Goal: Task Accomplishment & Management: Manage account settings

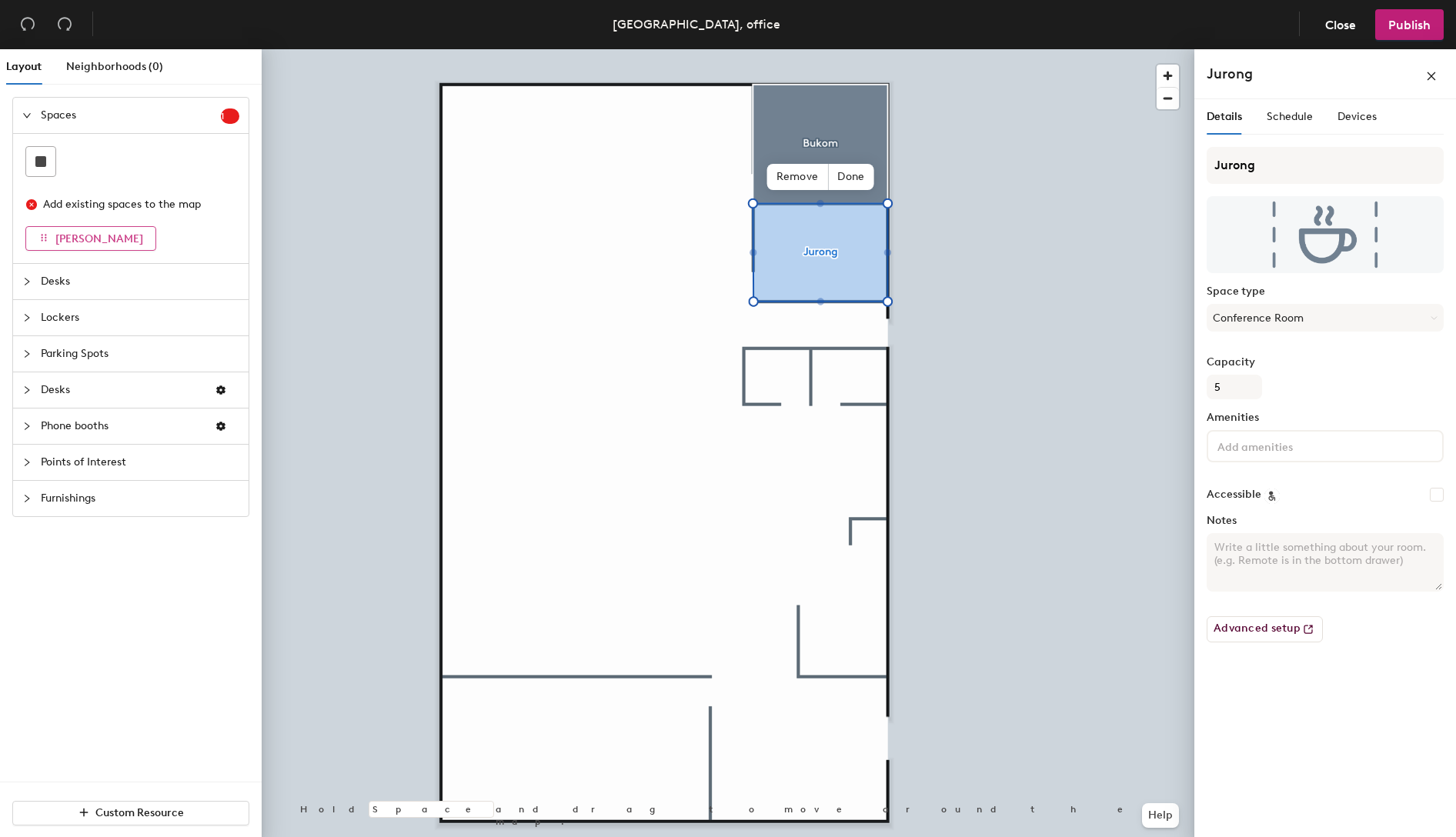
click at [74, 230] on button "Kelvin" at bounding box center [91, 238] width 131 height 25
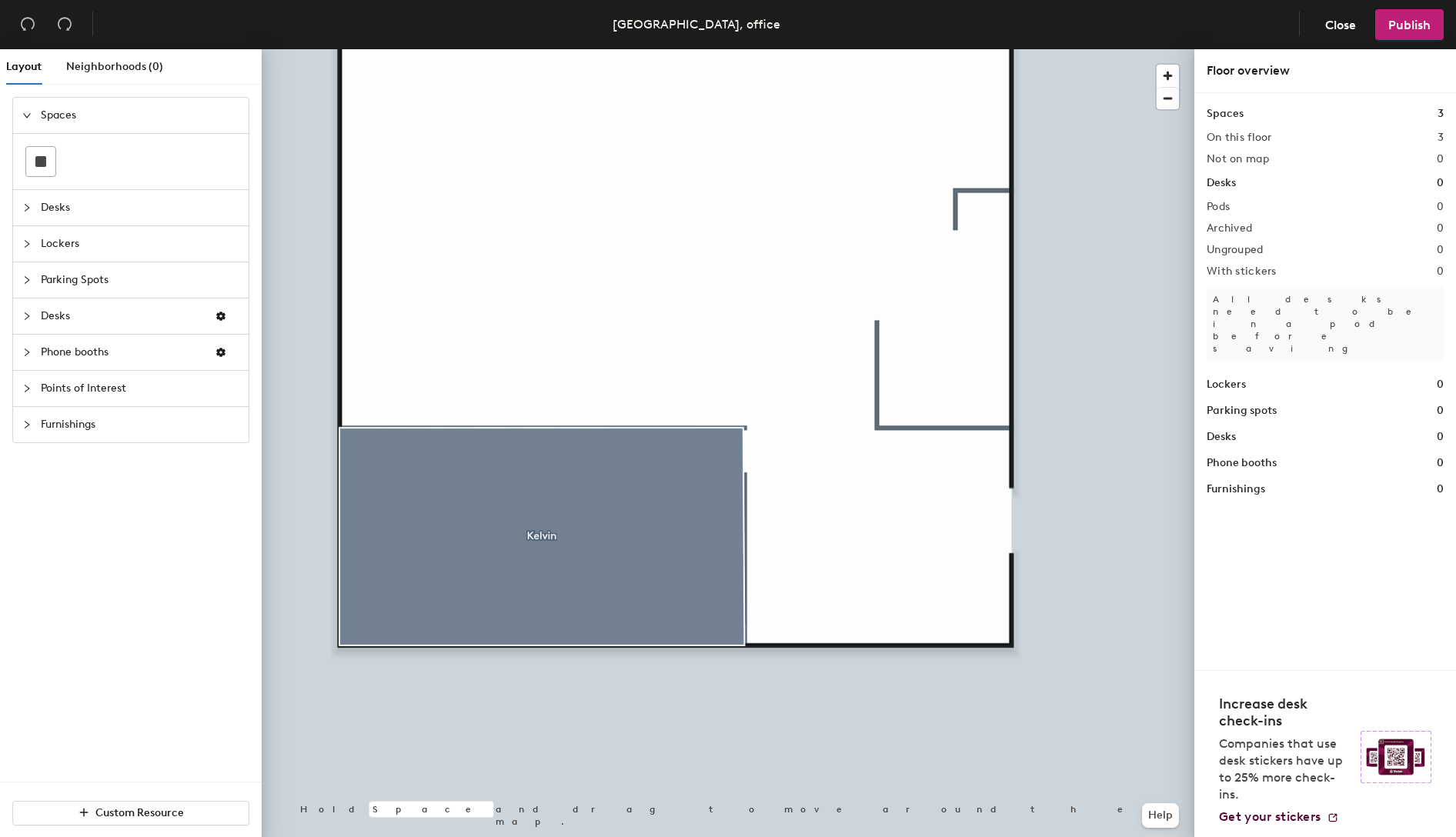
click at [134, 353] on span "Phone booths" at bounding box center [121, 352] width 162 height 36
click at [50, 347] on div at bounding box center [40, 341] width 29 height 29
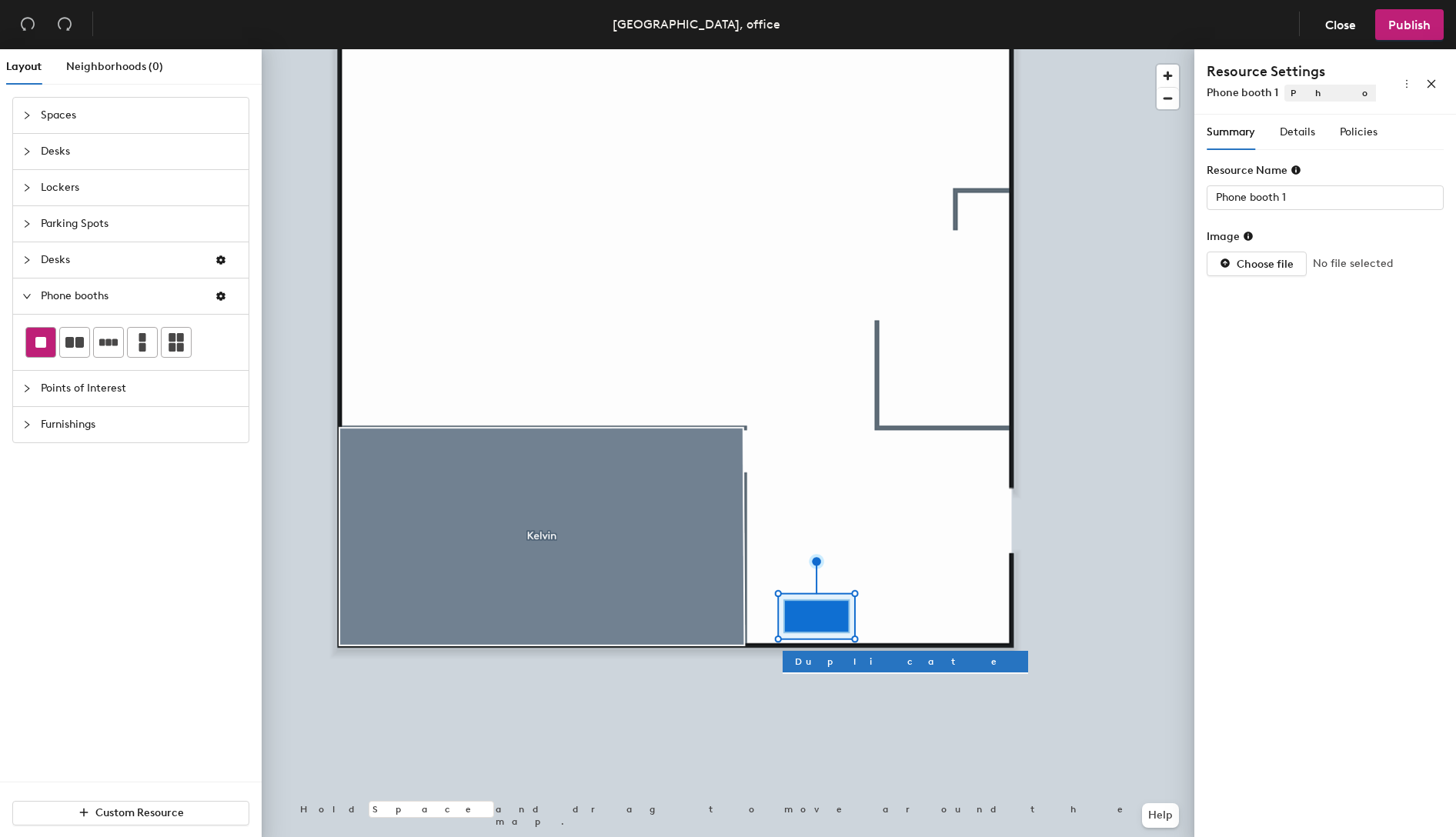
click at [47, 345] on div at bounding box center [40, 341] width 29 height 29
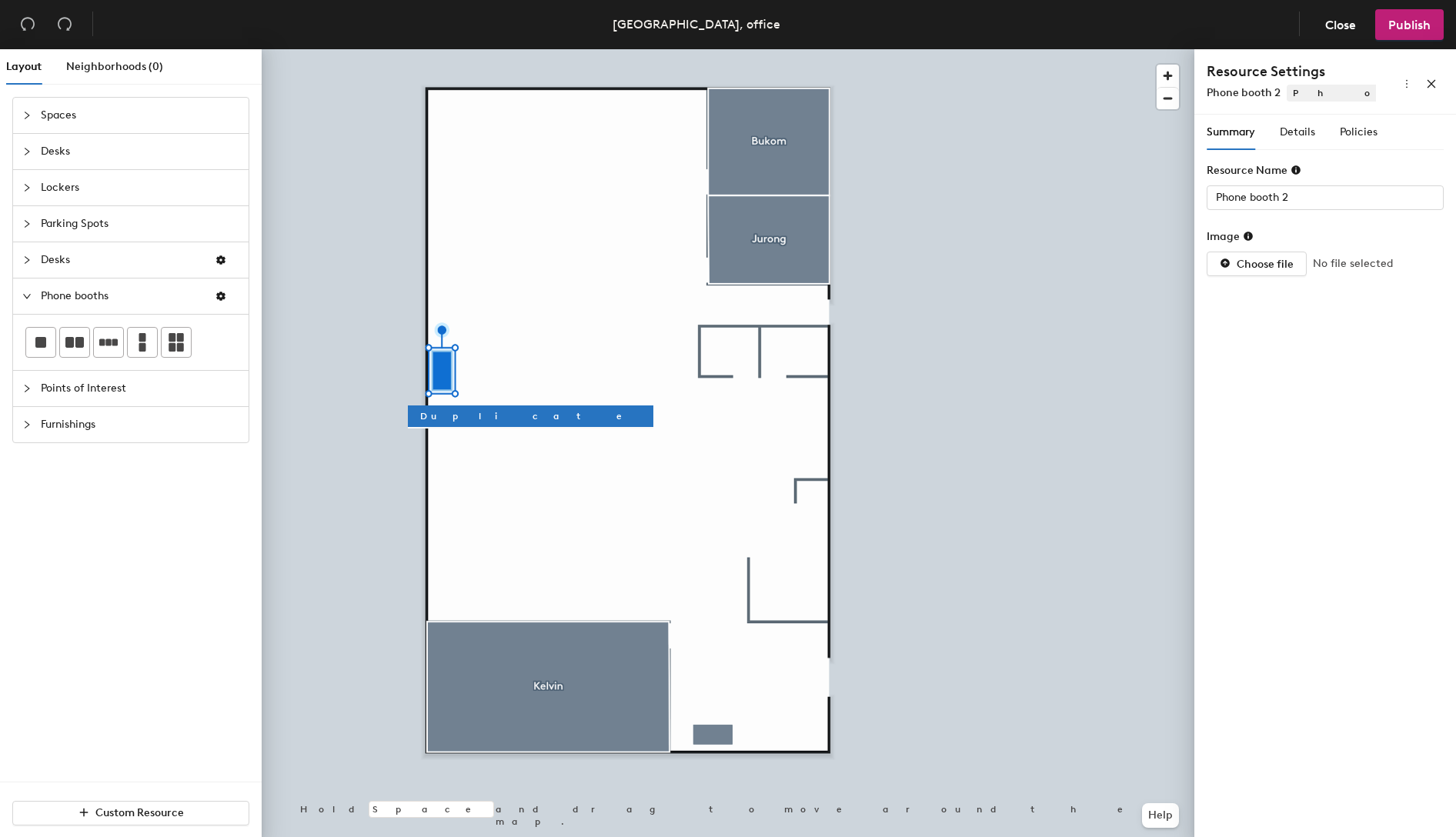
click at [103, 156] on span "Desks" at bounding box center [140, 152] width 198 height 36
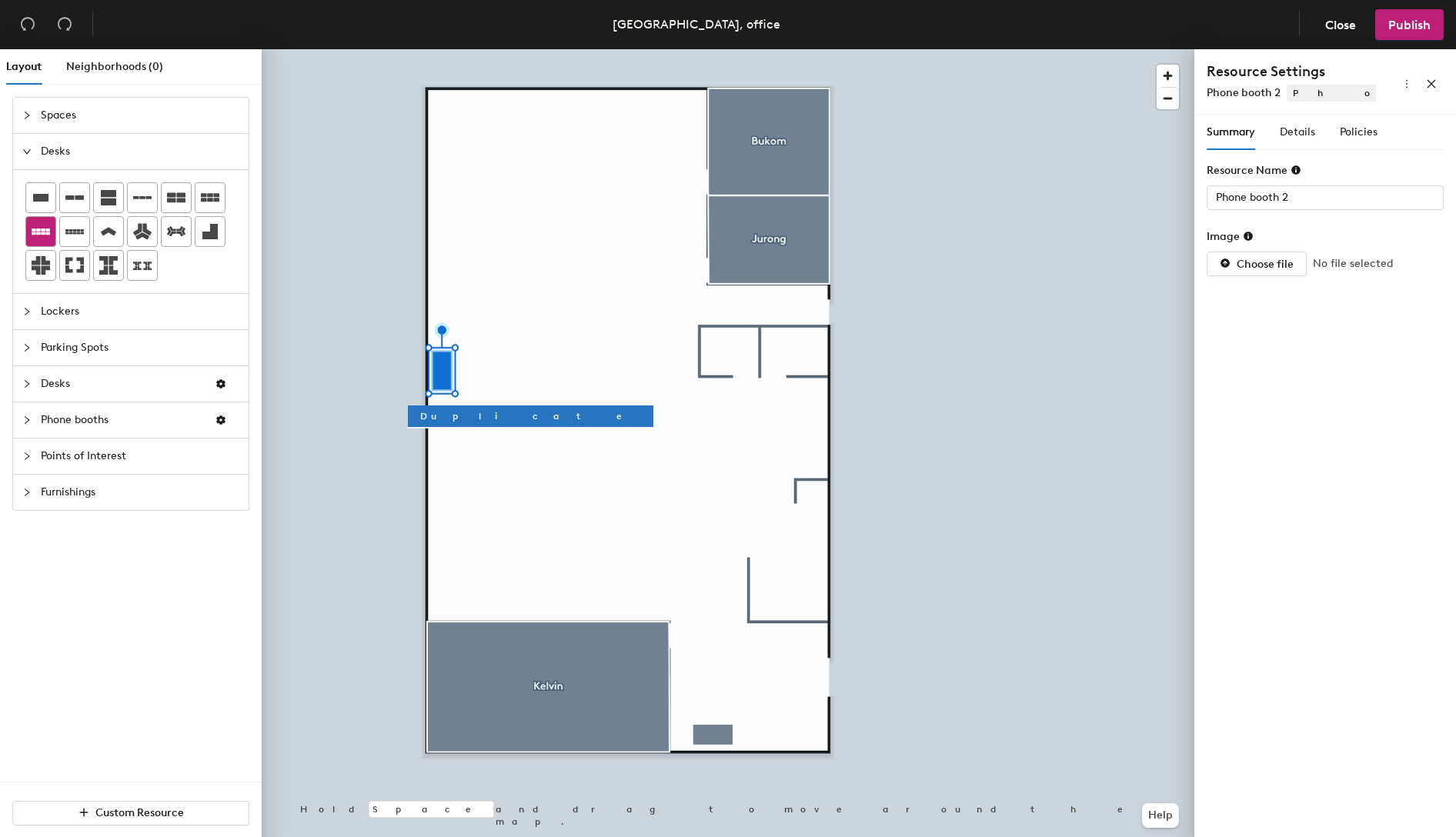
click at [43, 230] on icon at bounding box center [41, 231] width 19 height 19
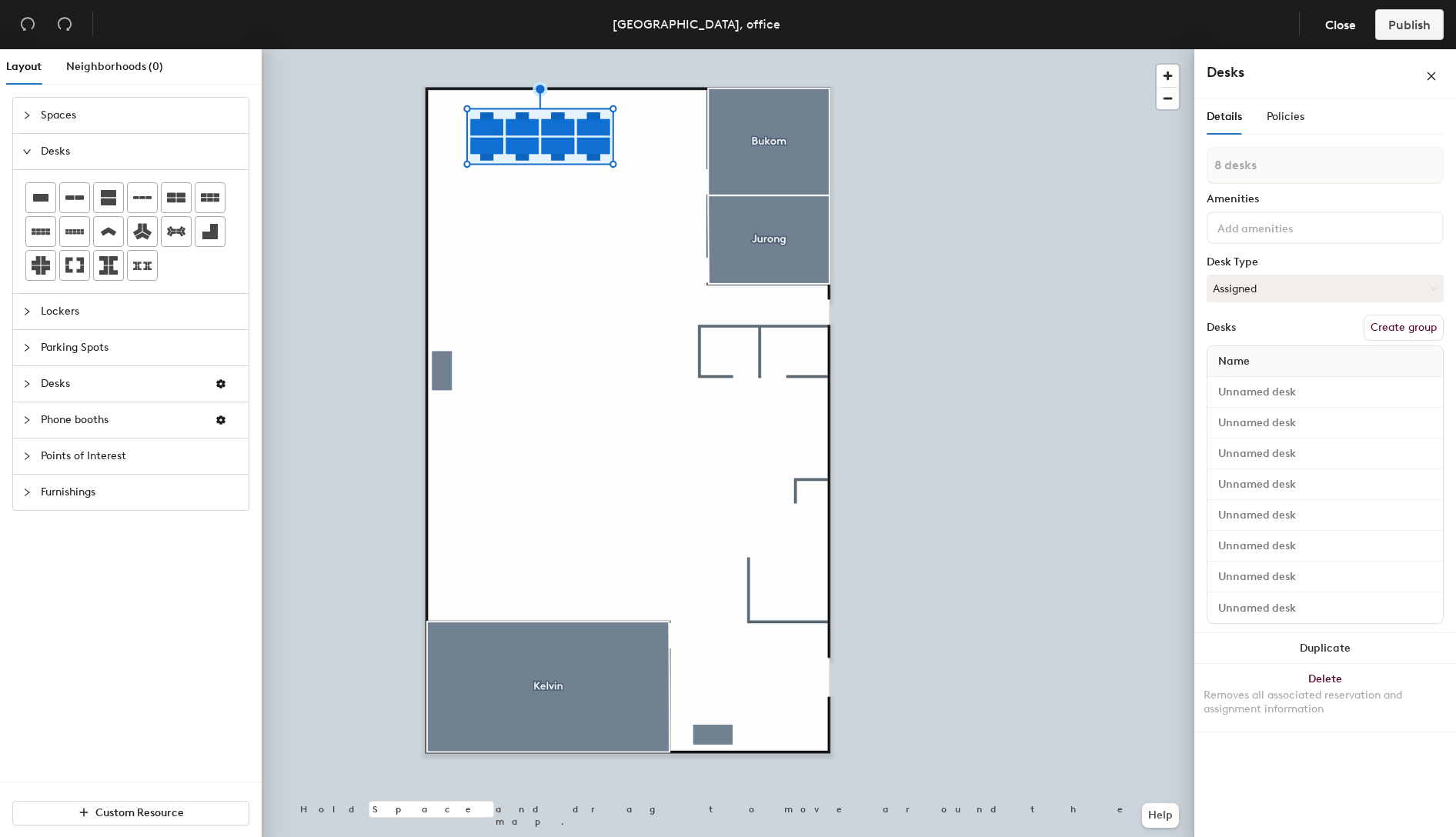
type input "1 desk"
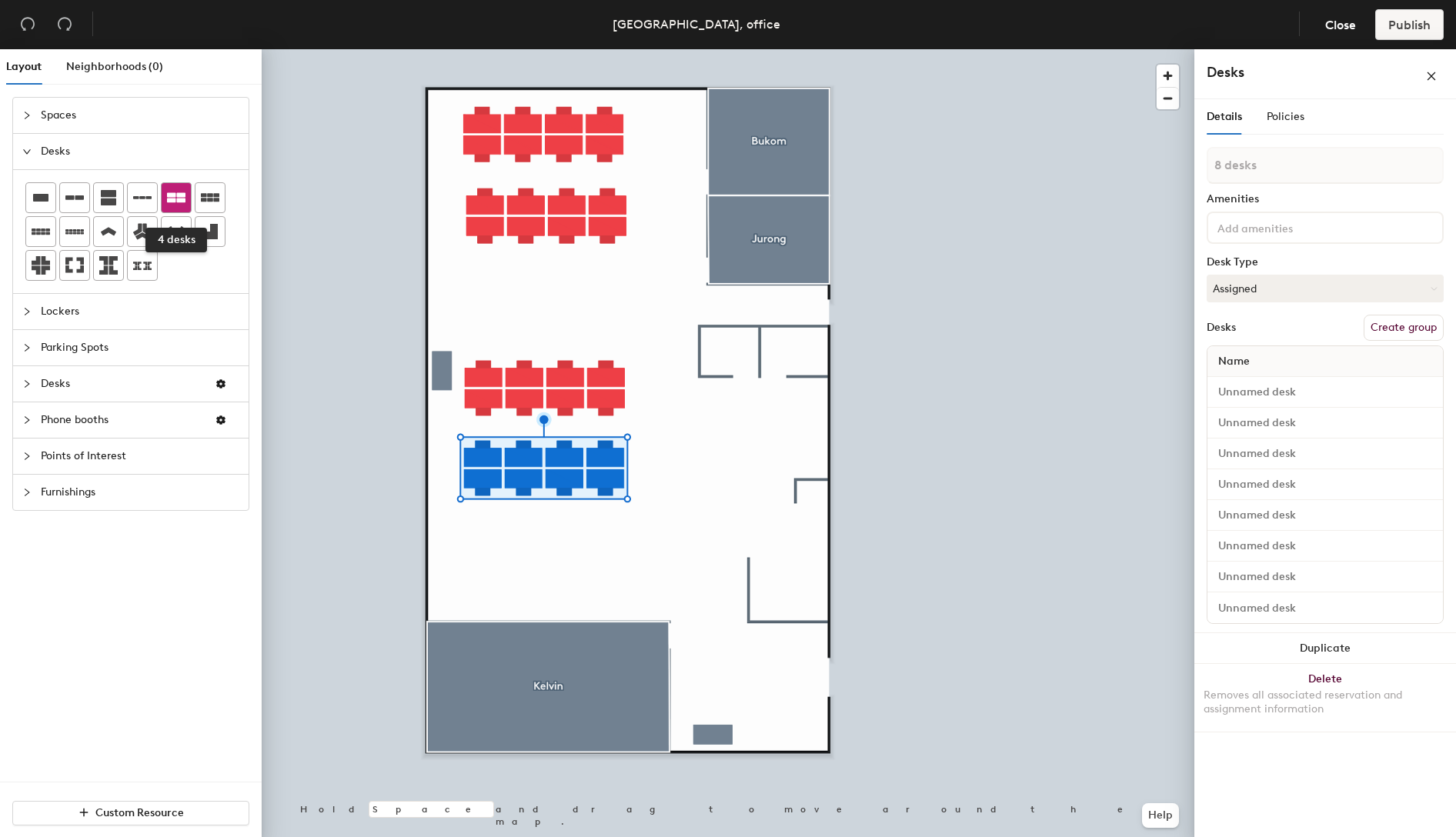
click at [180, 195] on icon at bounding box center [176, 198] width 19 height 10
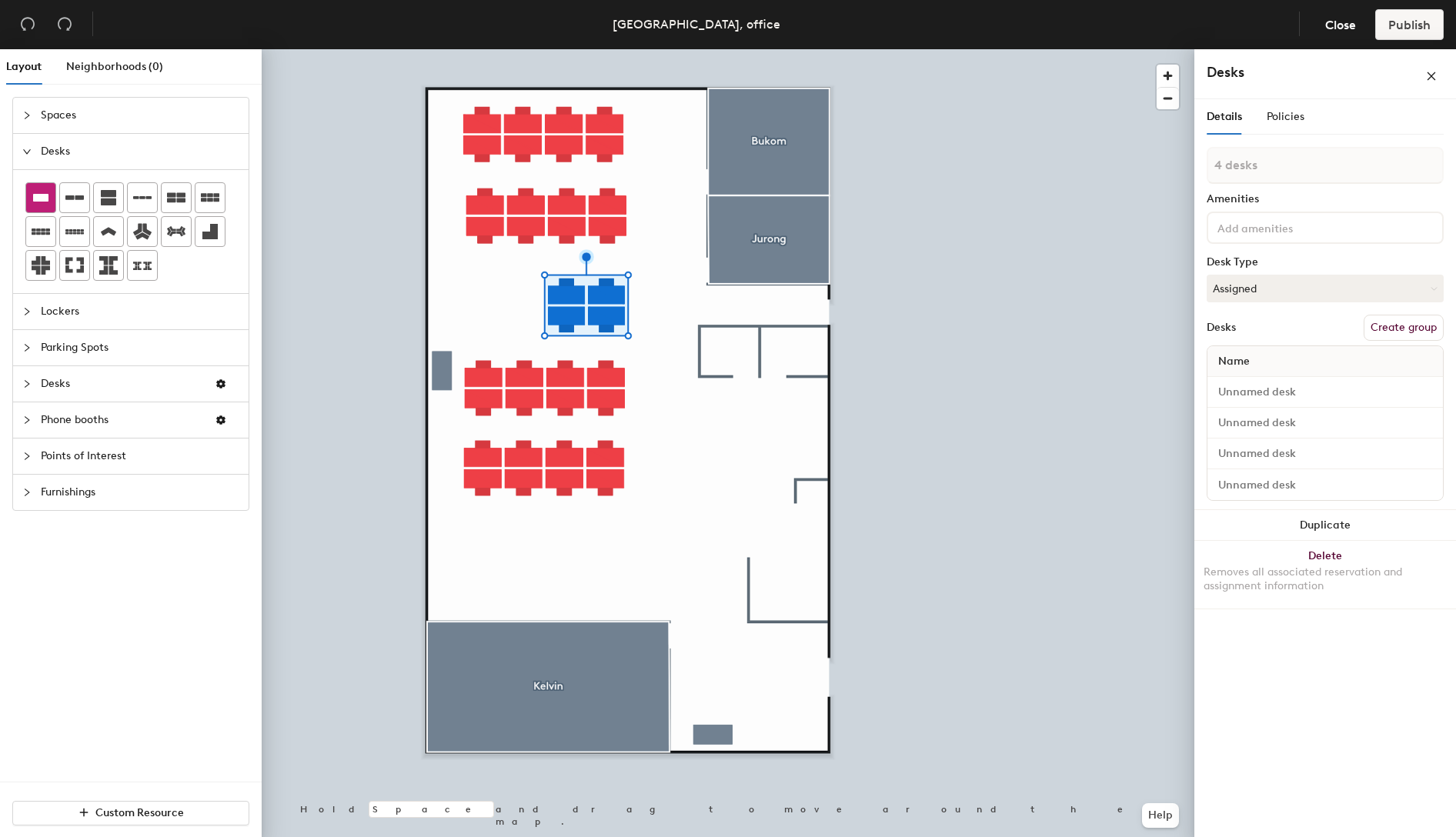
click at [44, 200] on icon at bounding box center [41, 197] width 19 height 19
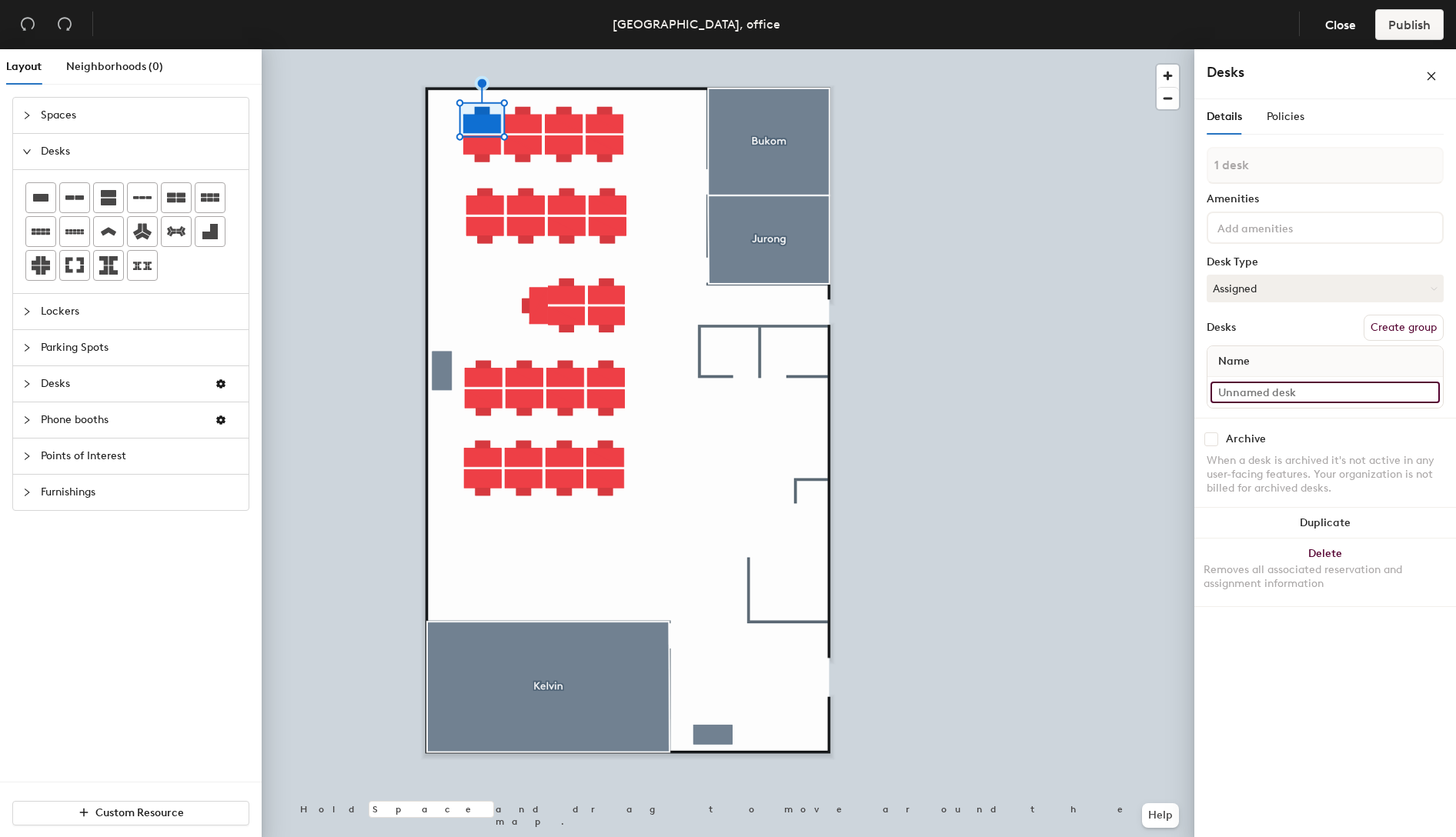
click at [1314, 396] on input at bounding box center [1324, 393] width 229 height 22
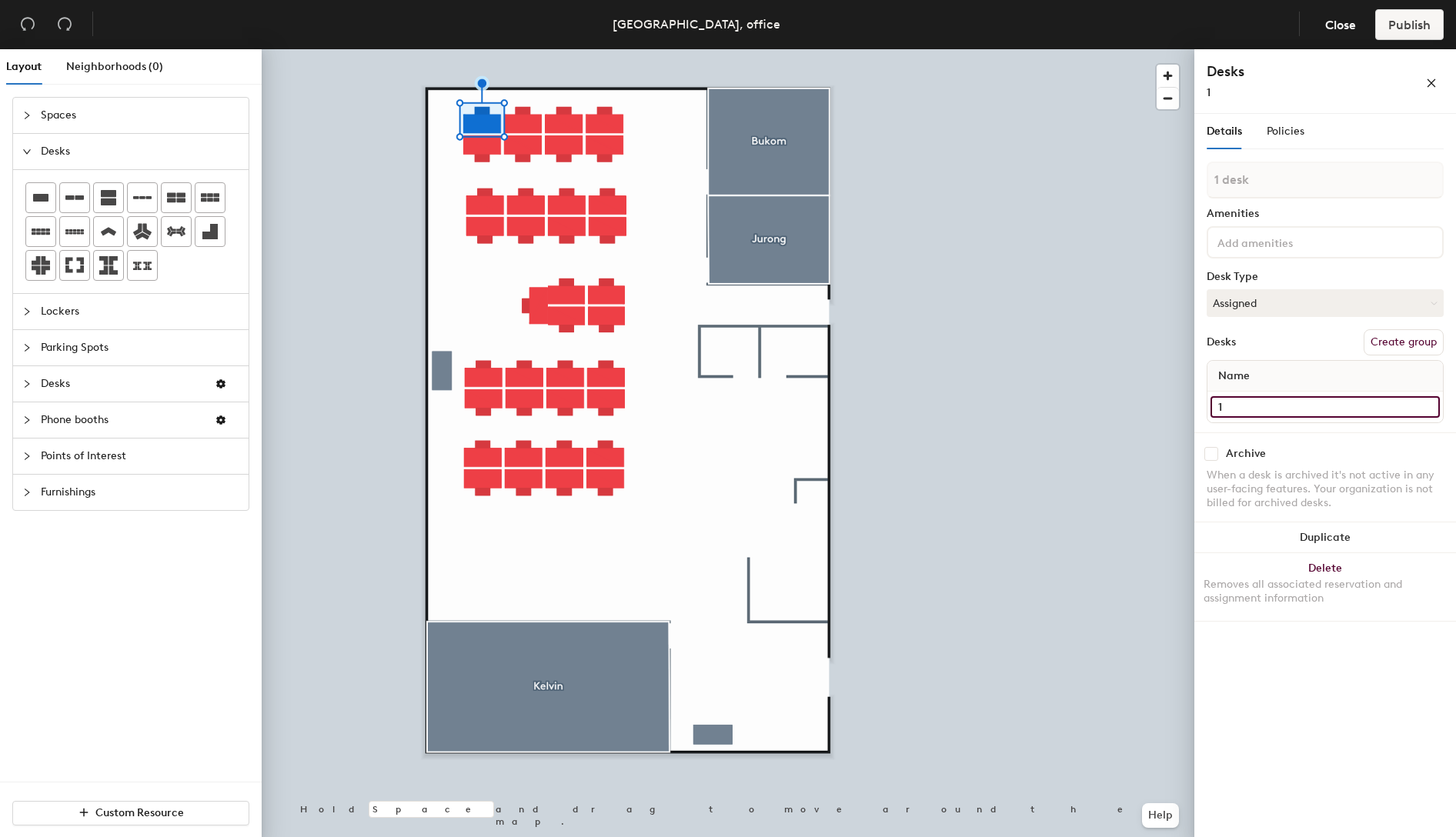
type input "1"
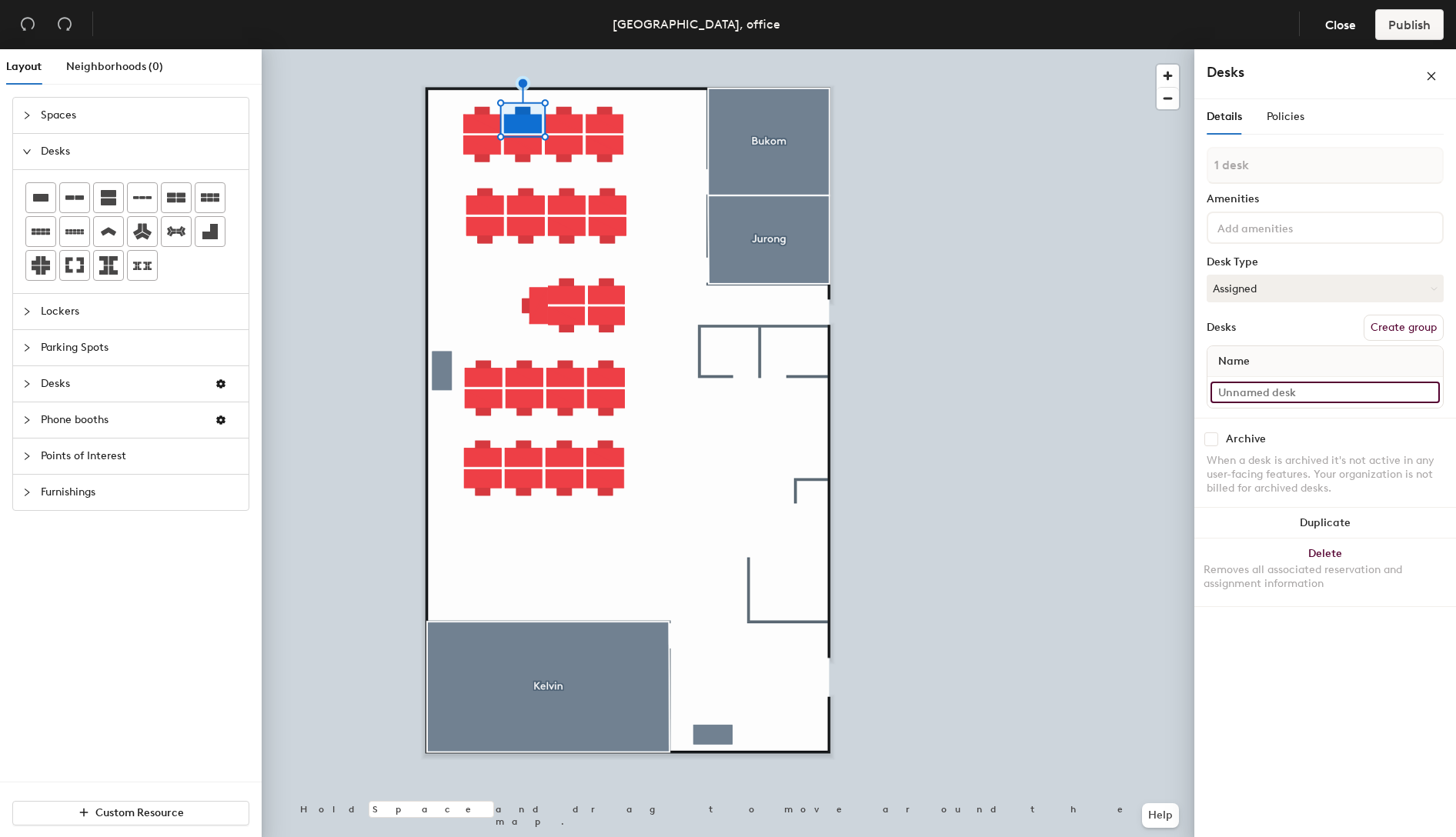
click at [1256, 390] on input at bounding box center [1324, 393] width 229 height 22
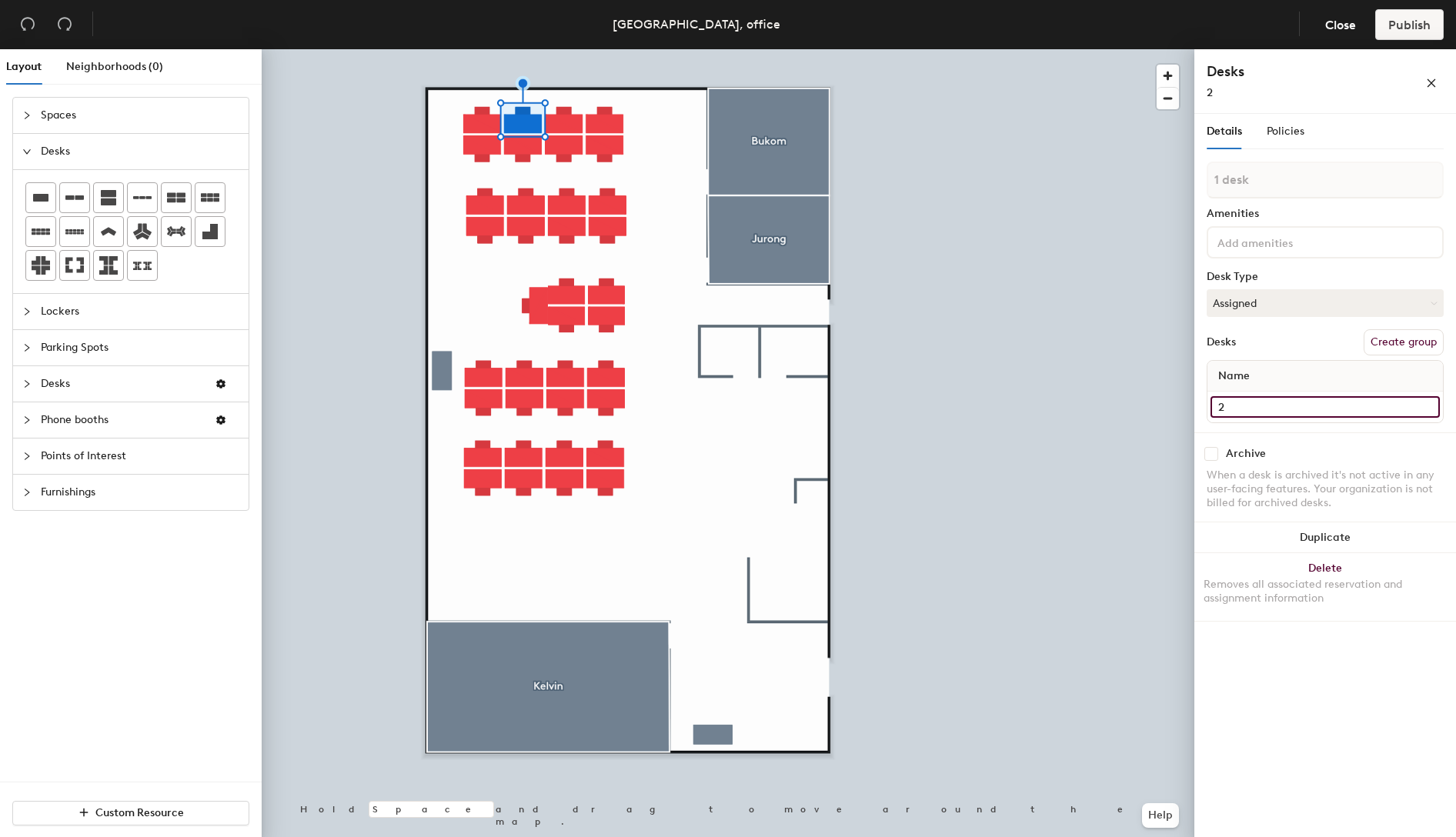
type input "2"
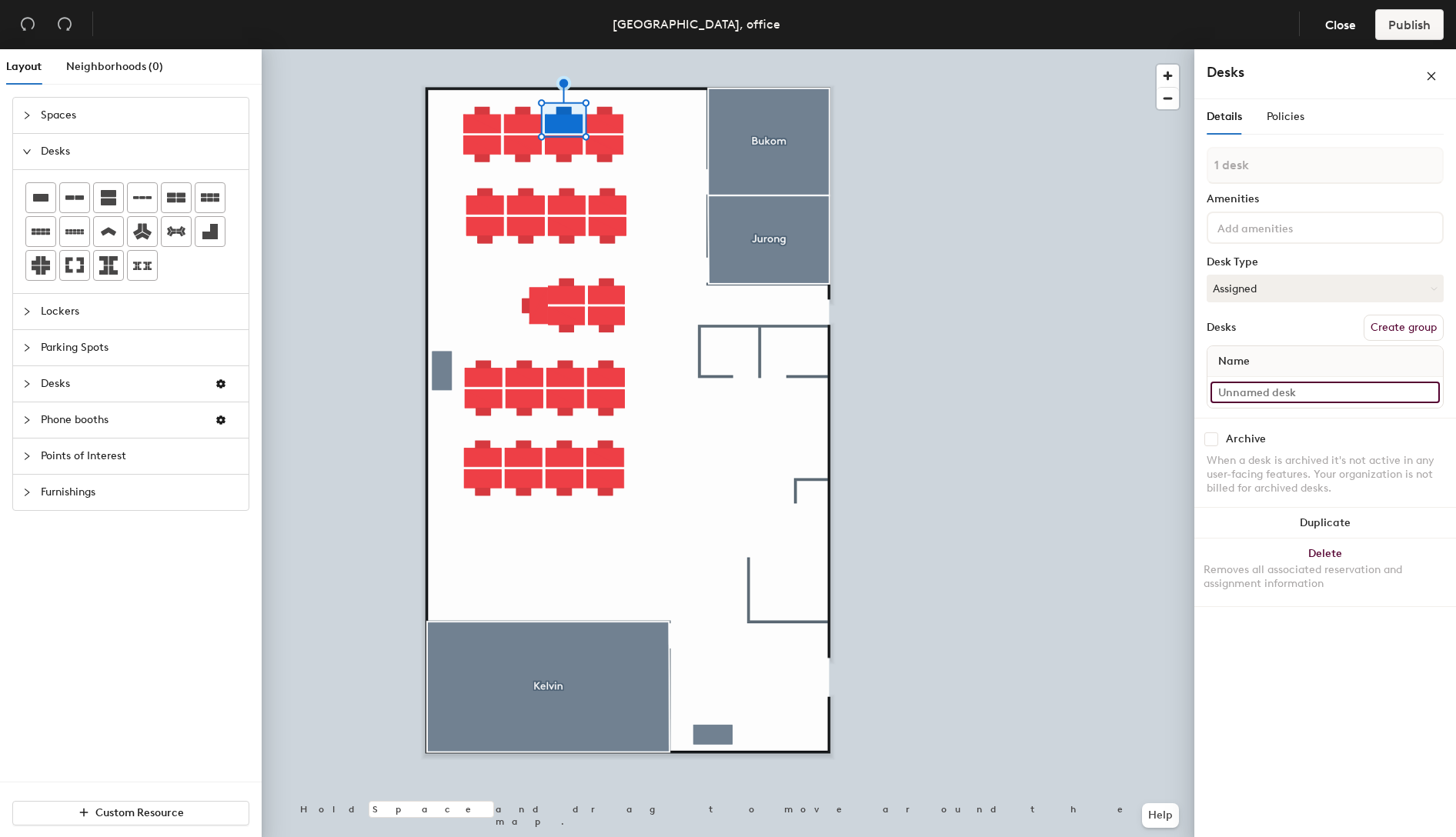
click at [1303, 395] on input at bounding box center [1324, 393] width 229 height 22
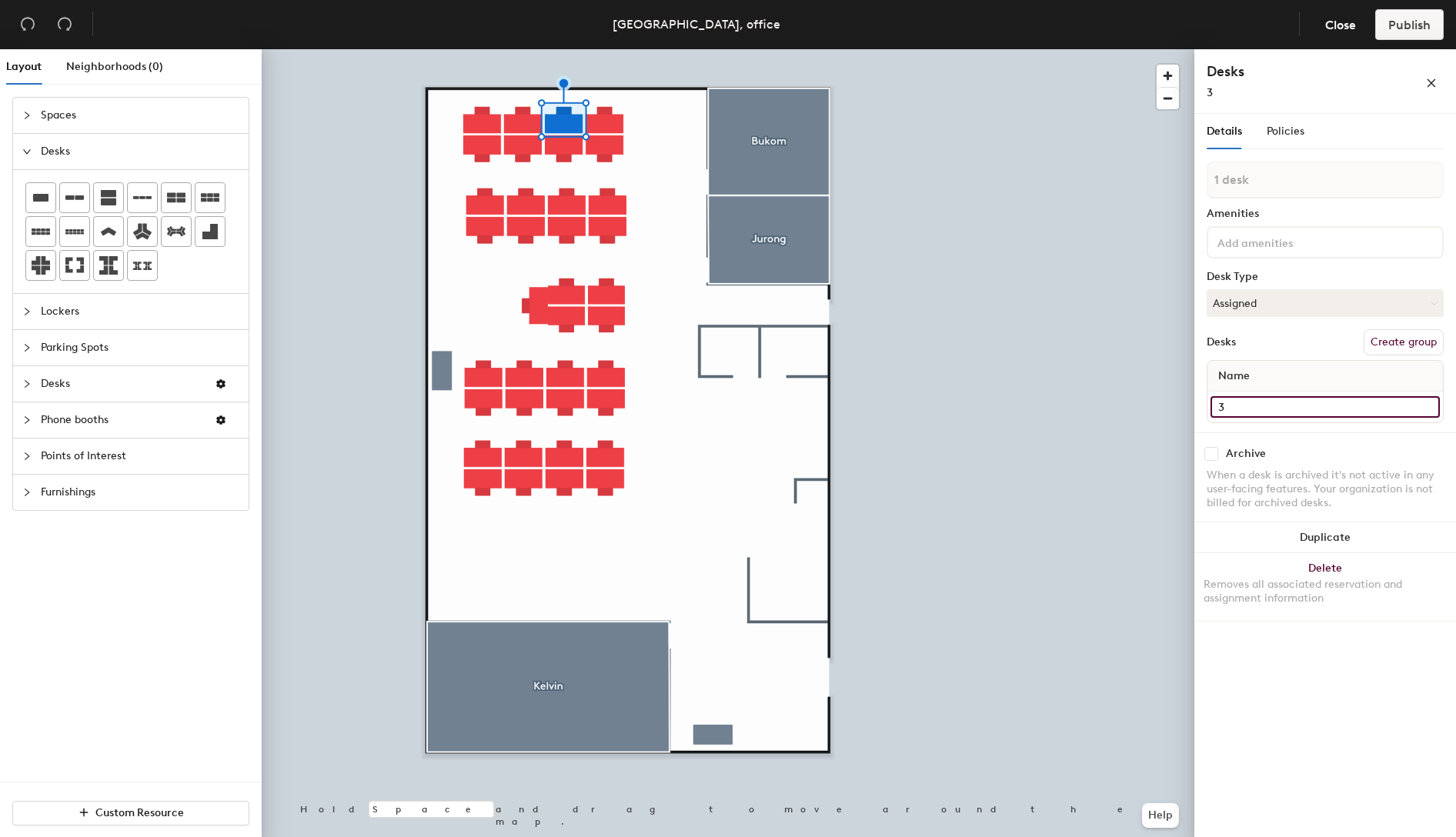
type input "3"
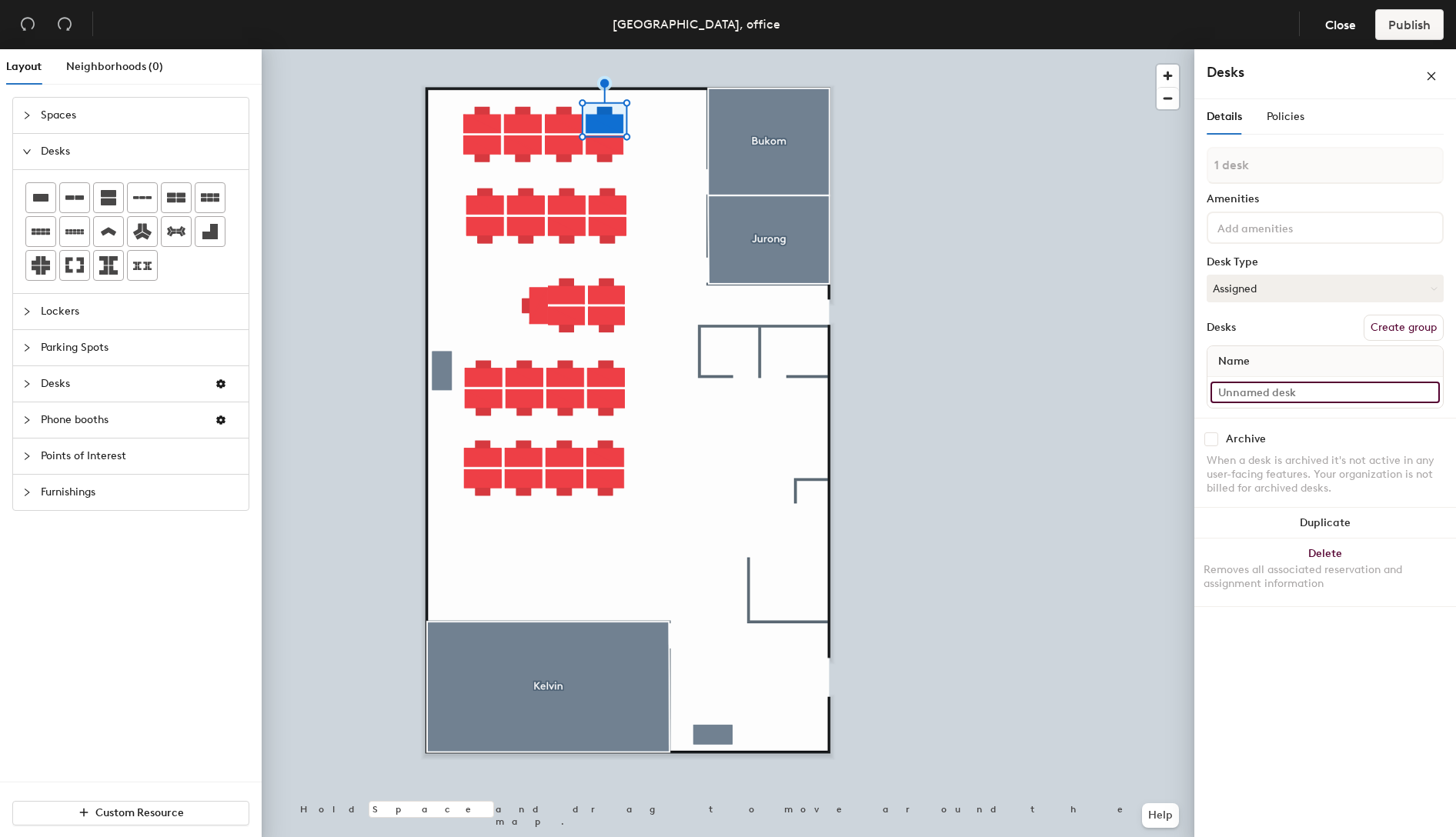
click at [1306, 395] on input at bounding box center [1324, 393] width 229 height 22
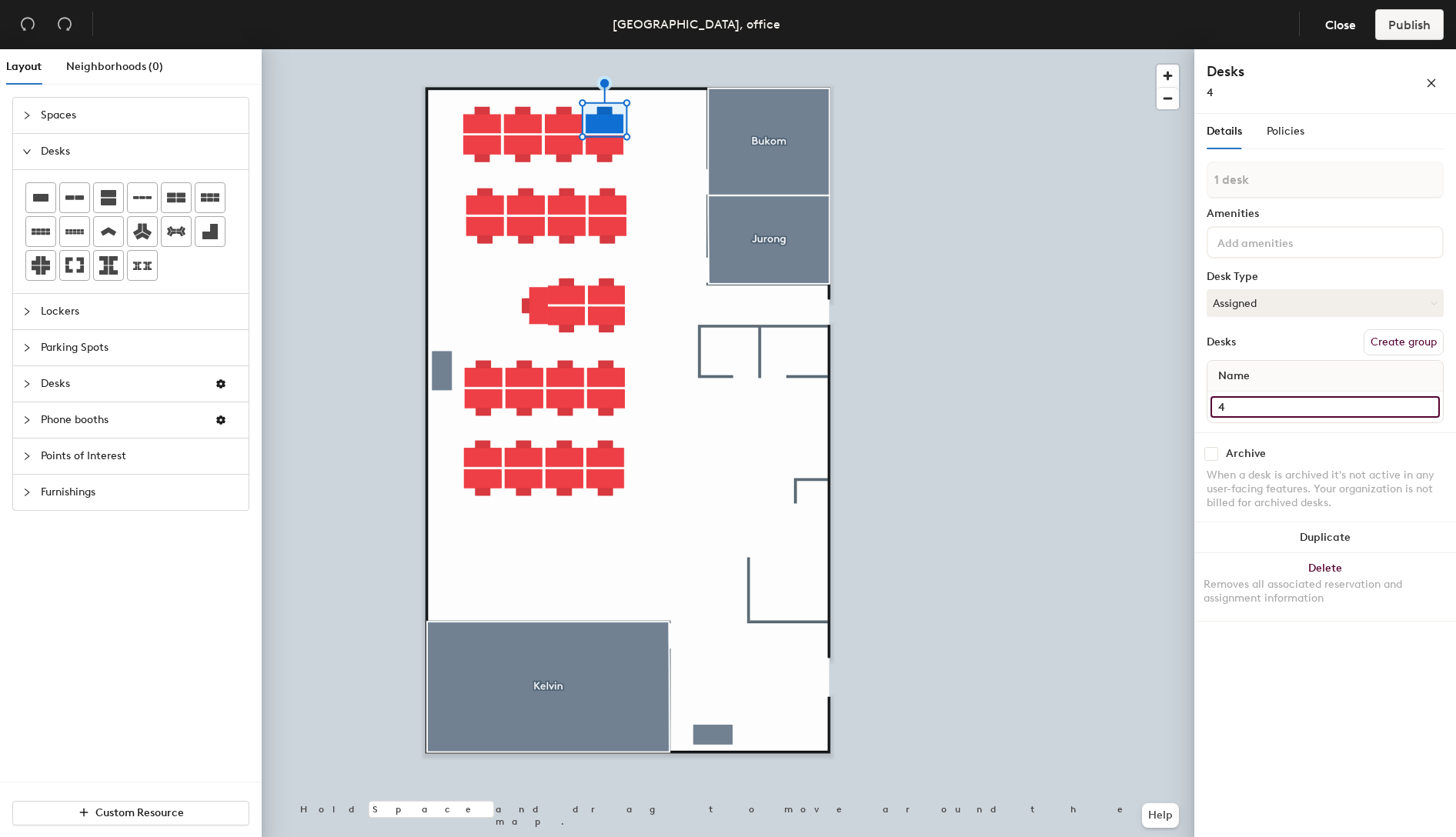
type input "4"
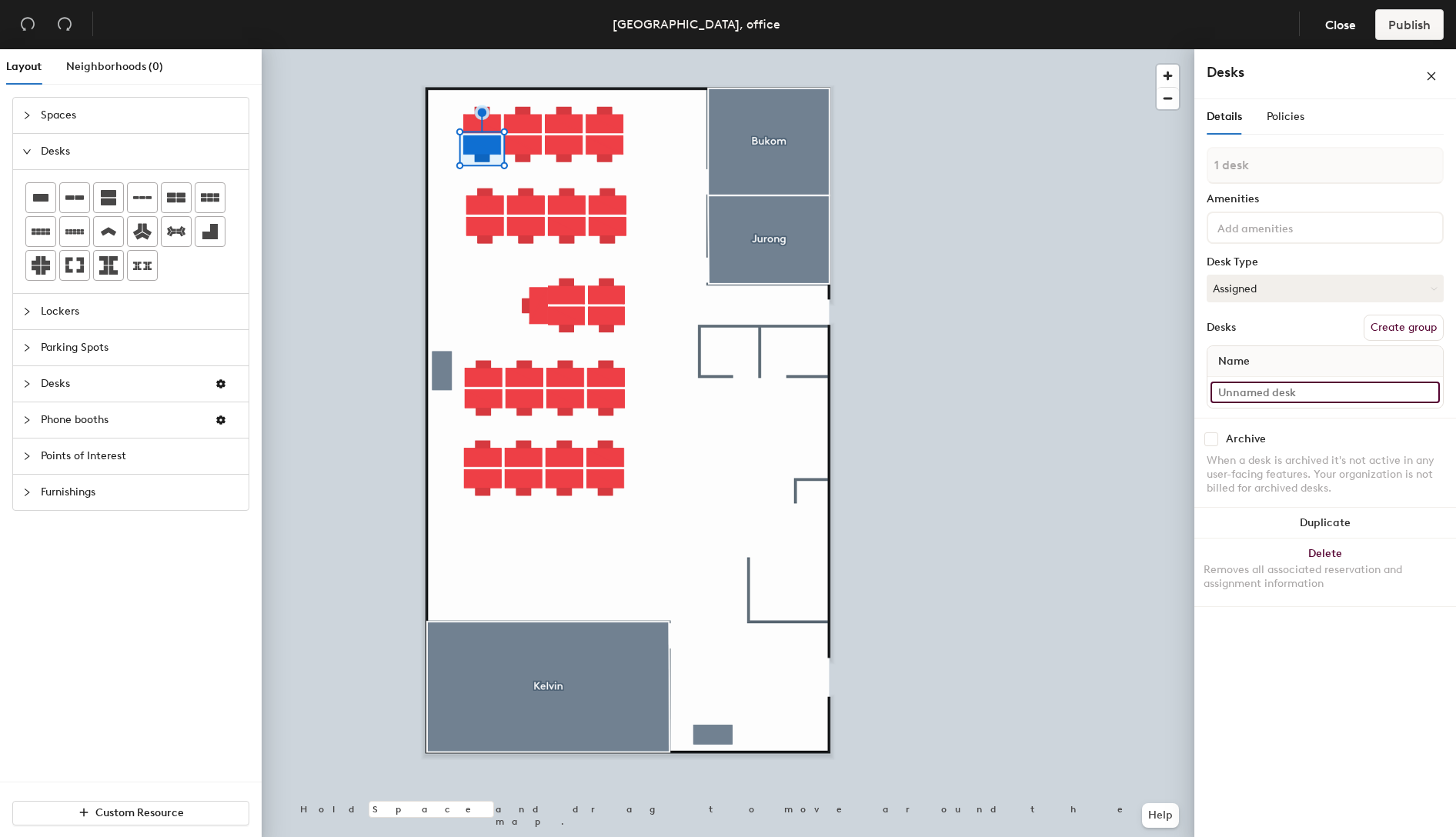
click at [1292, 396] on input at bounding box center [1324, 393] width 229 height 22
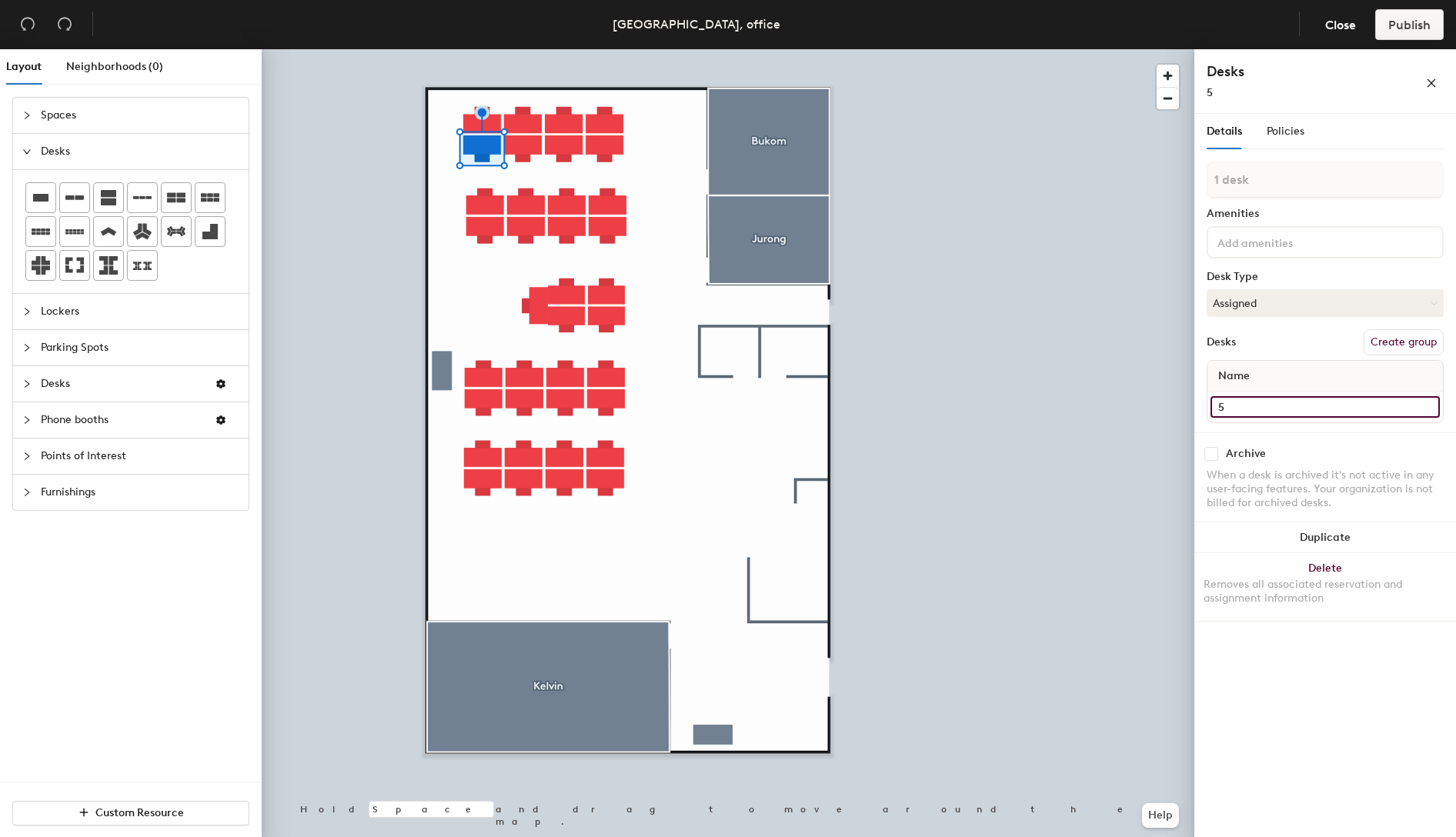
type input "5"
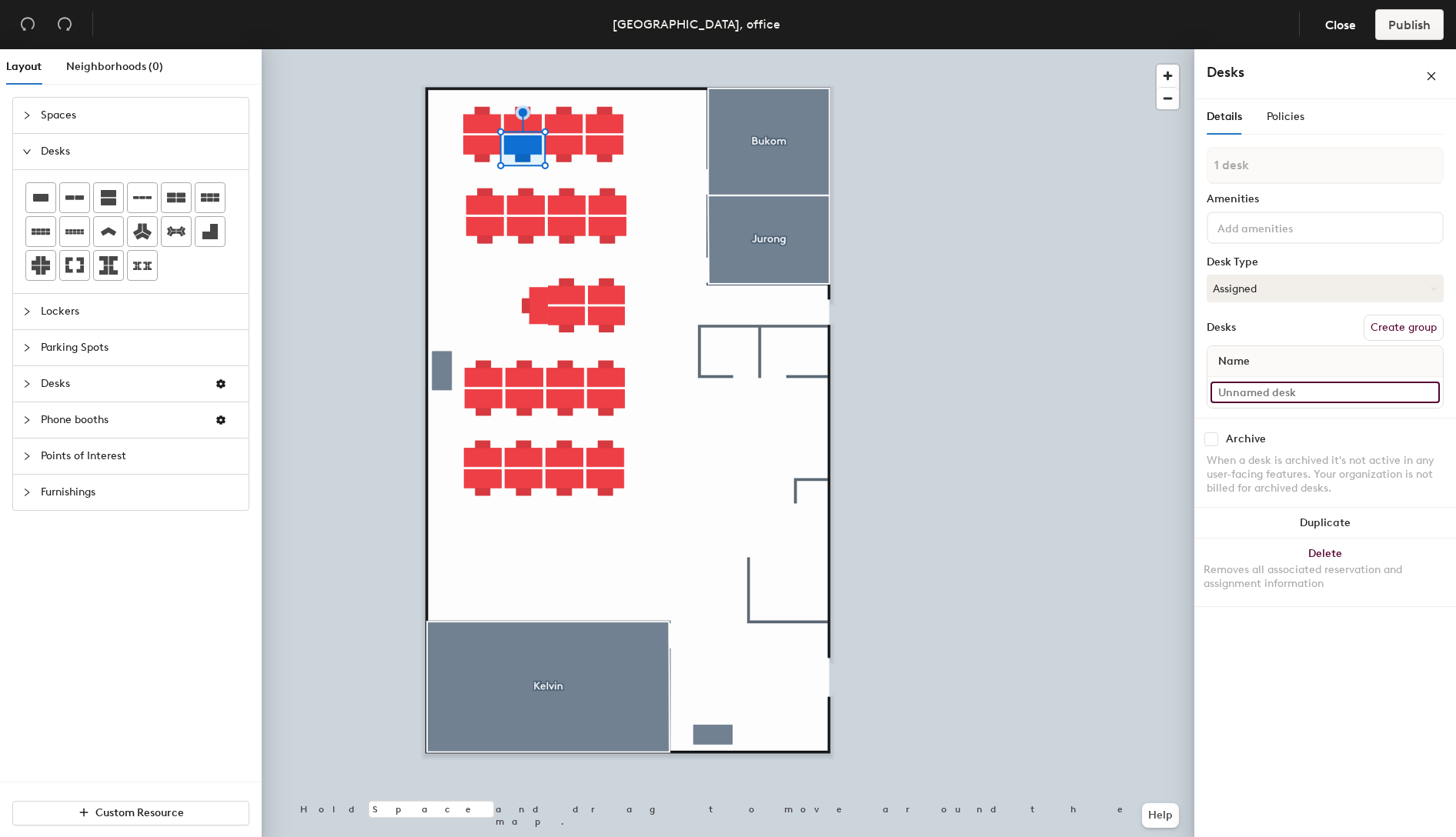
click at [1297, 393] on input at bounding box center [1324, 393] width 229 height 22
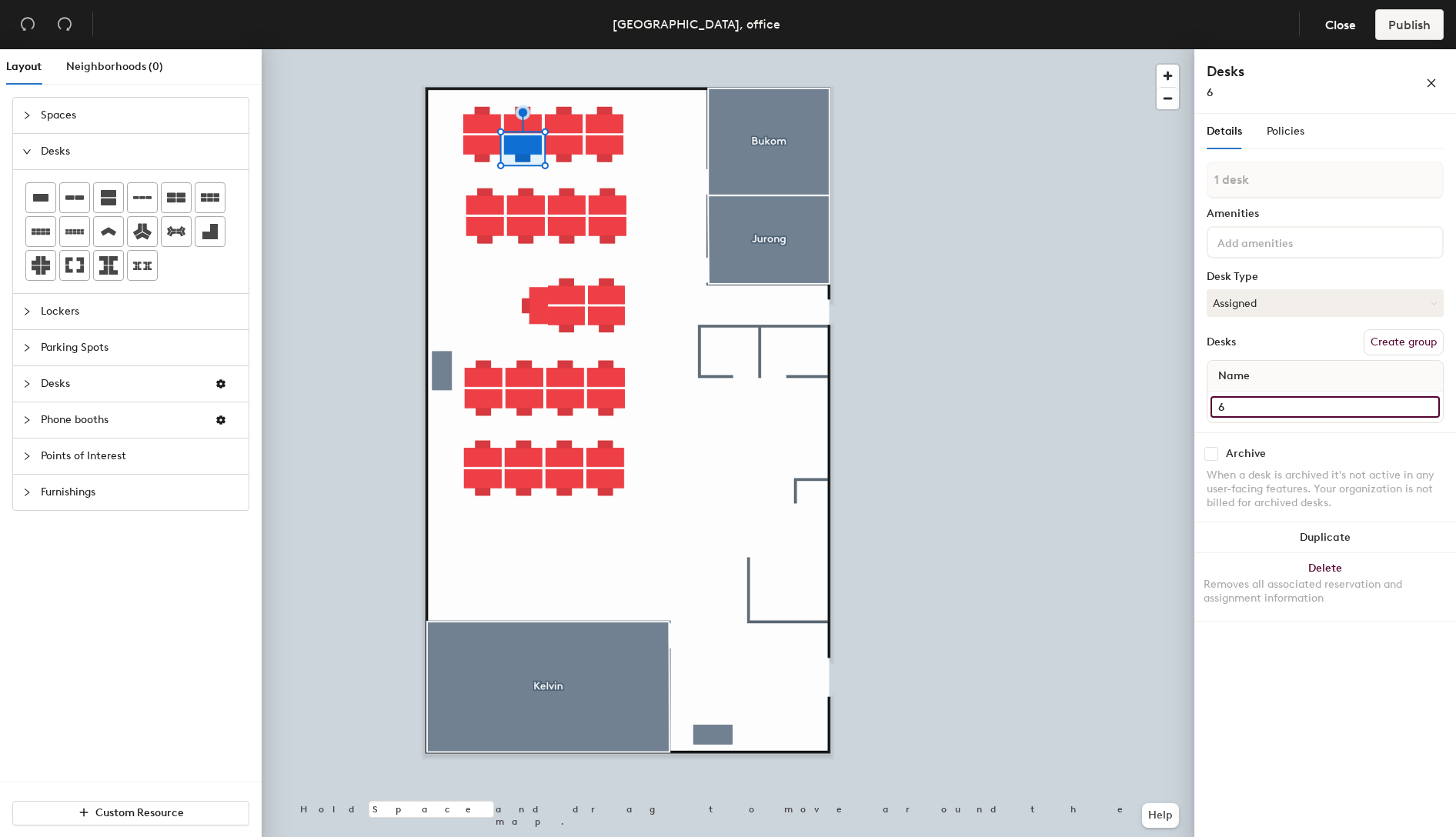
type input "6"
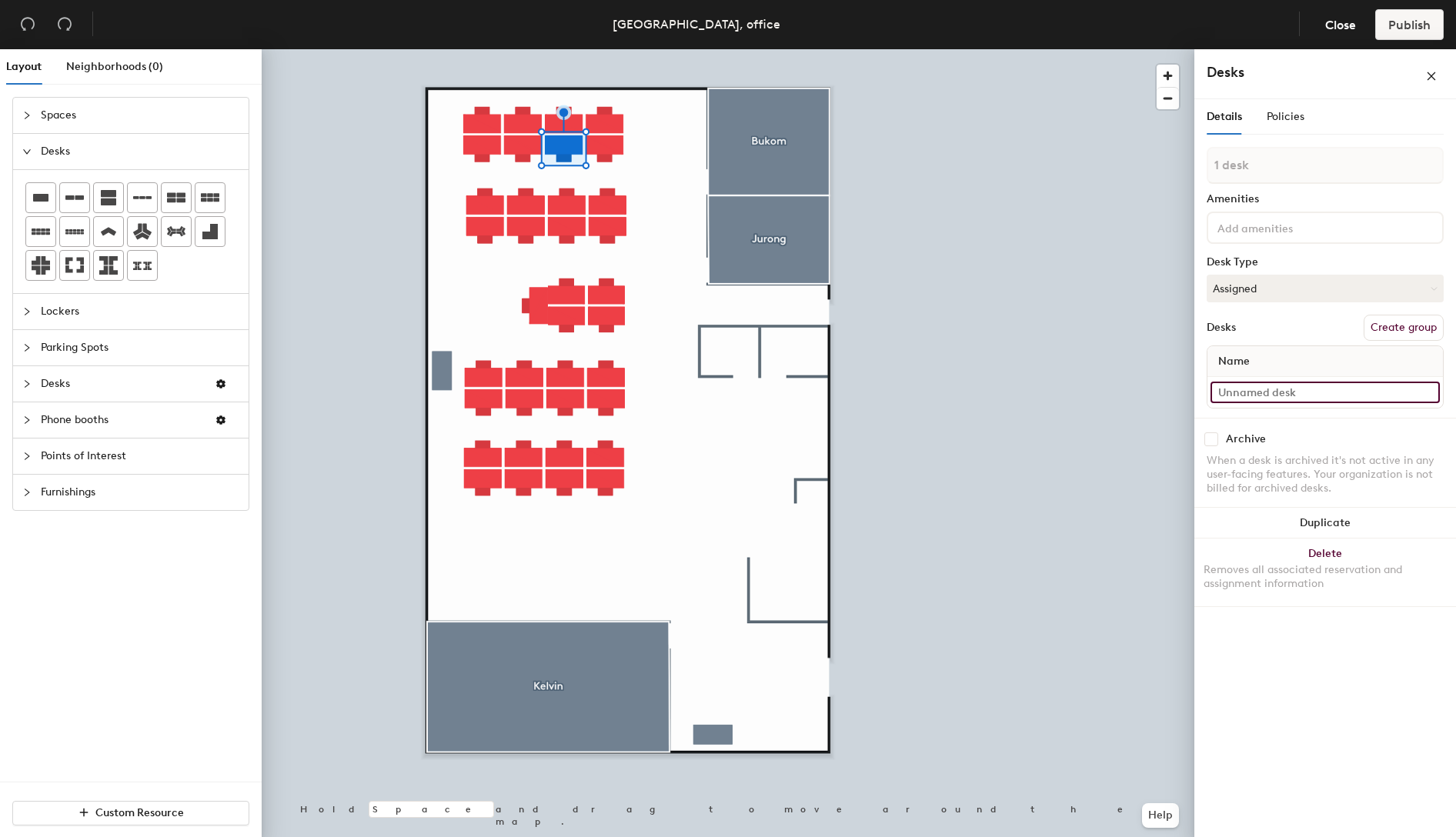
click at [1305, 389] on input at bounding box center [1324, 393] width 229 height 22
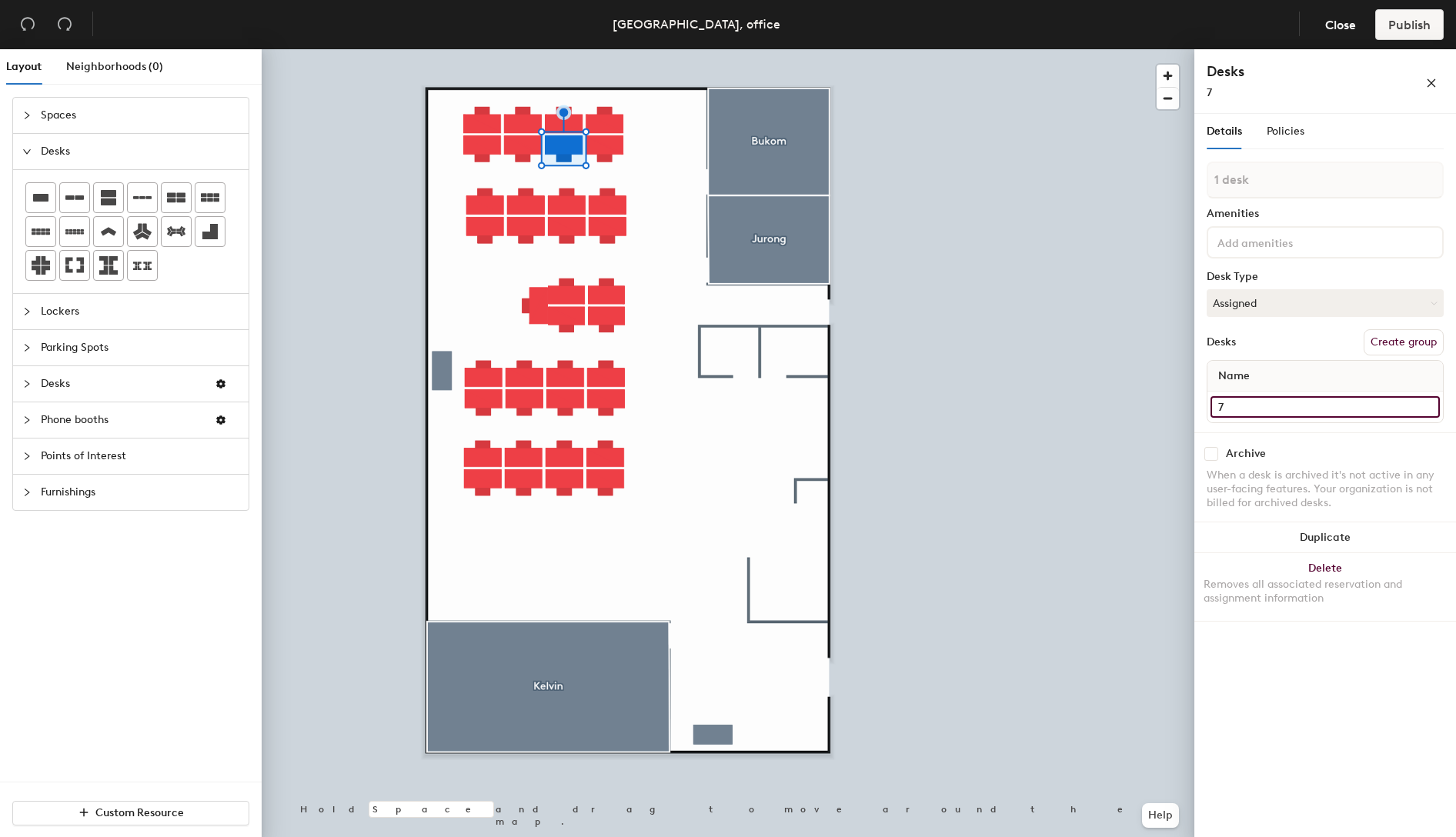
type input "7"
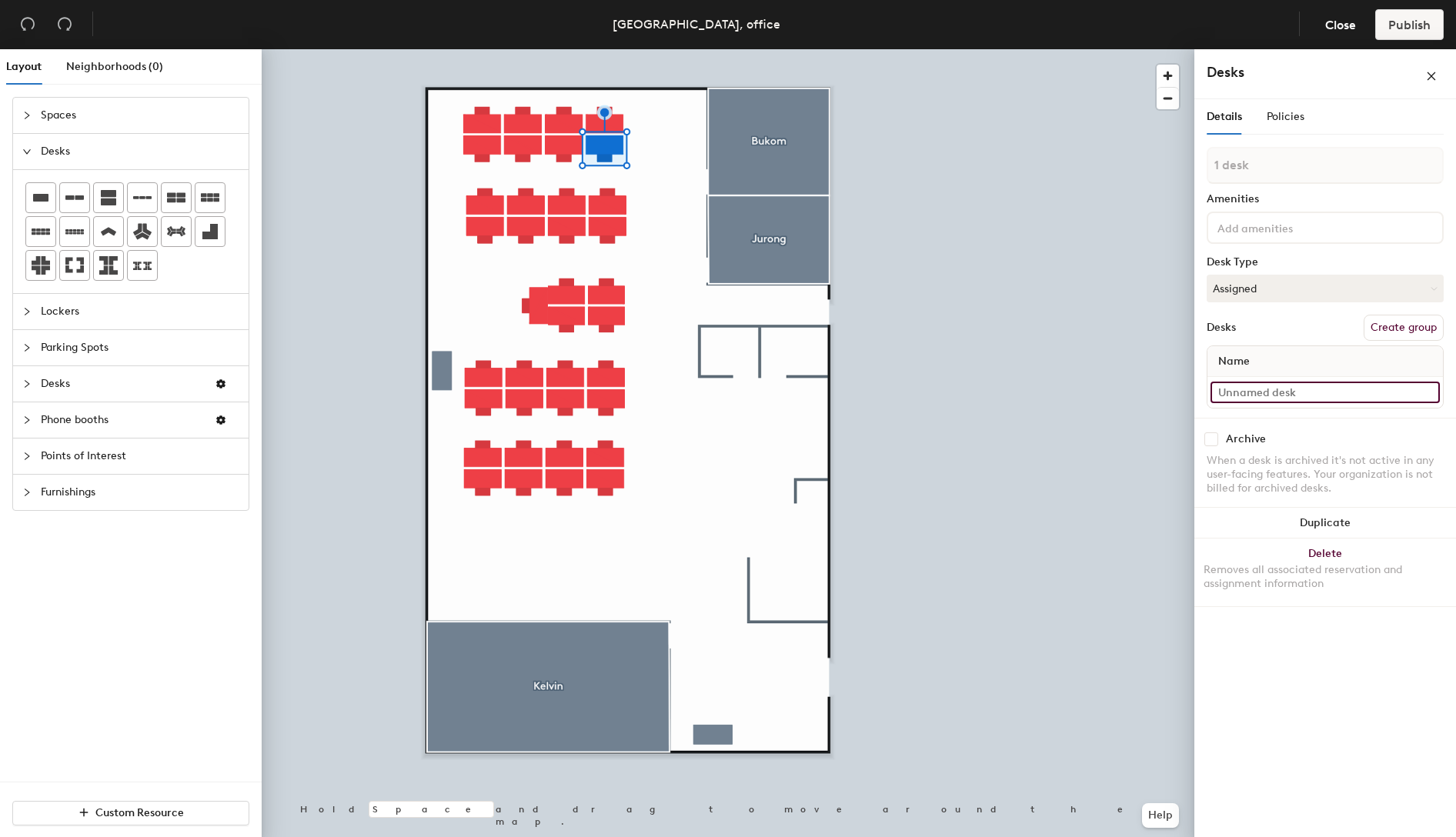
click at [1292, 394] on input at bounding box center [1324, 393] width 229 height 22
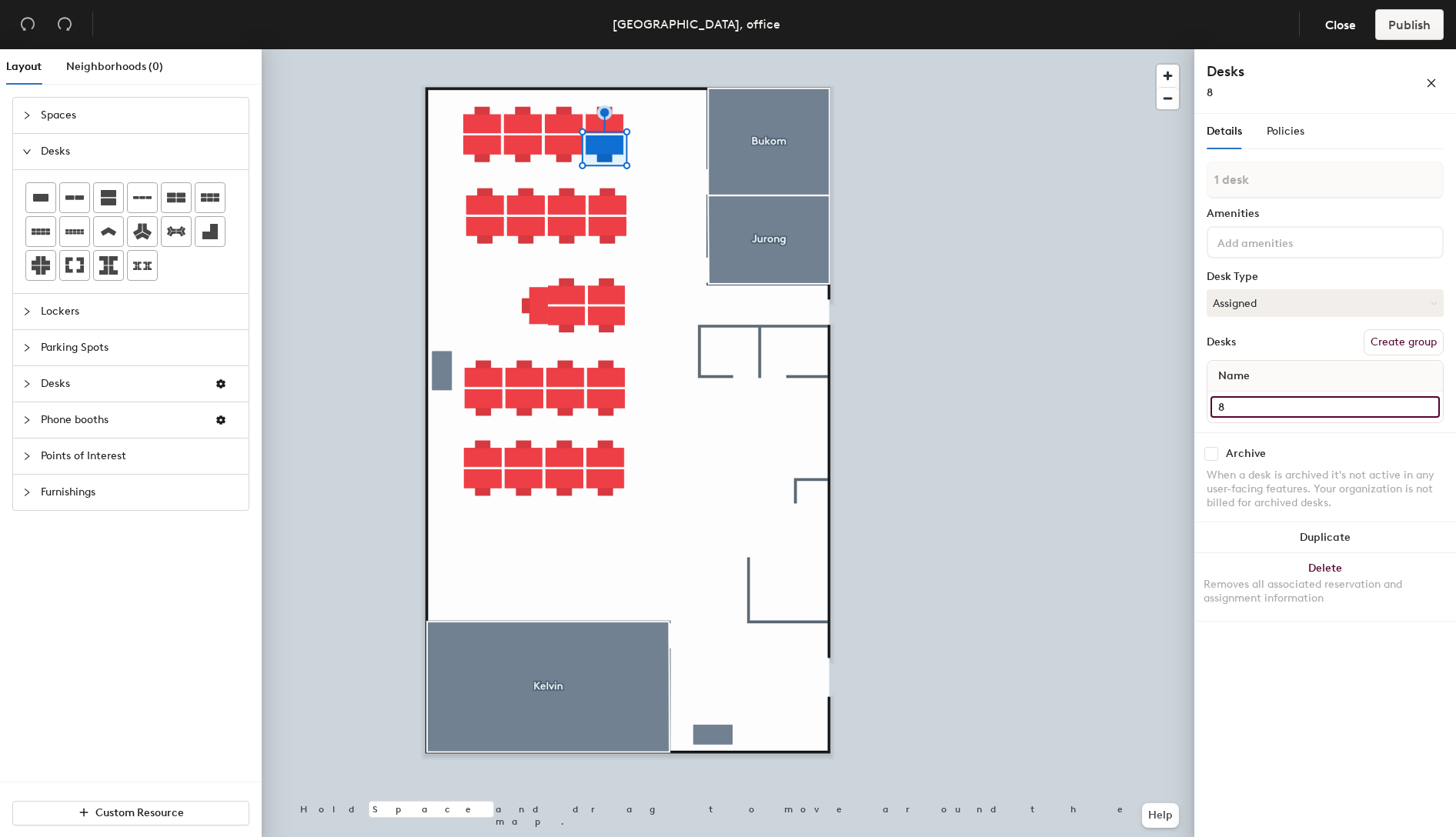
type input "8"
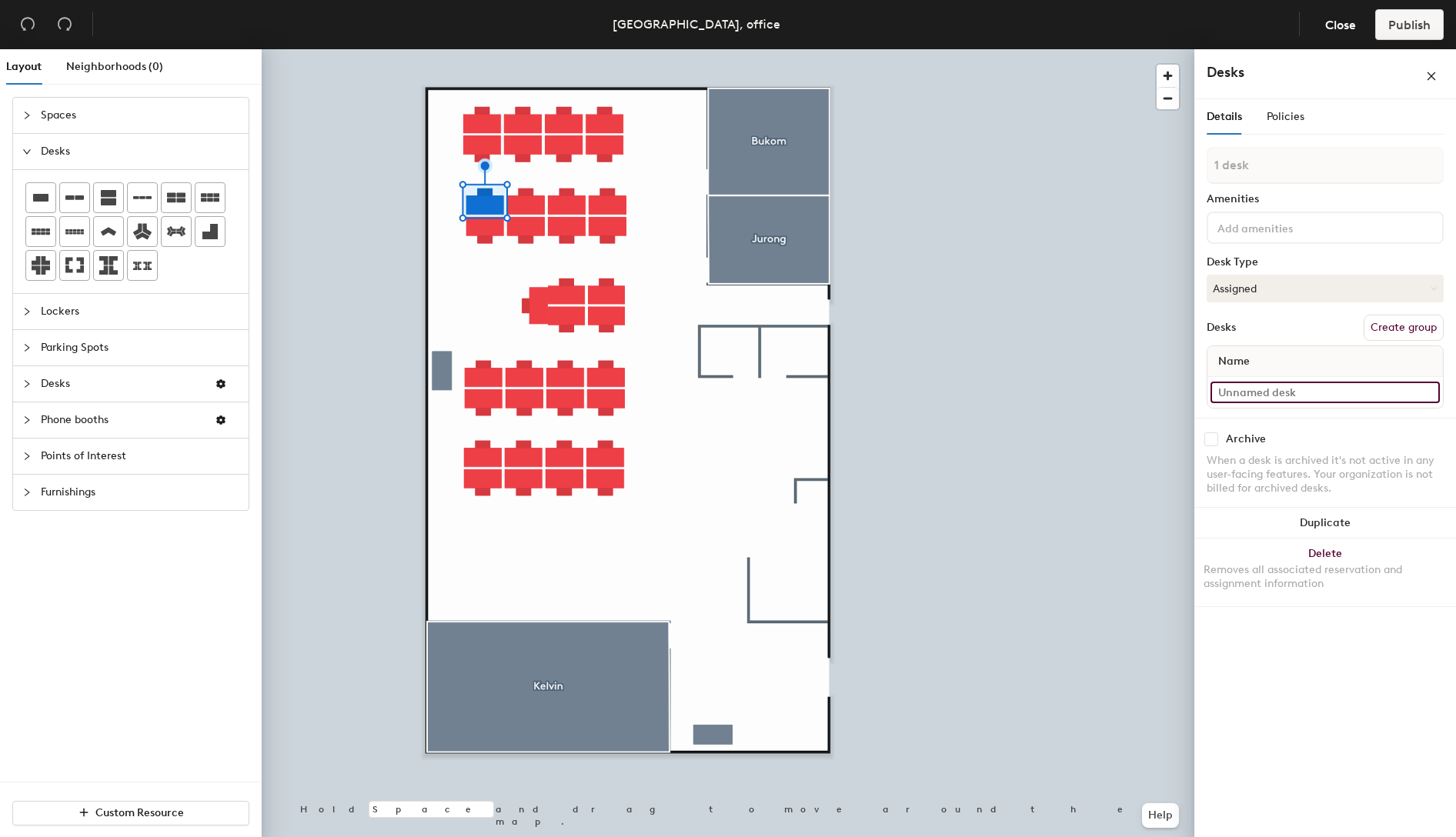
click at [1322, 396] on input at bounding box center [1324, 393] width 229 height 22
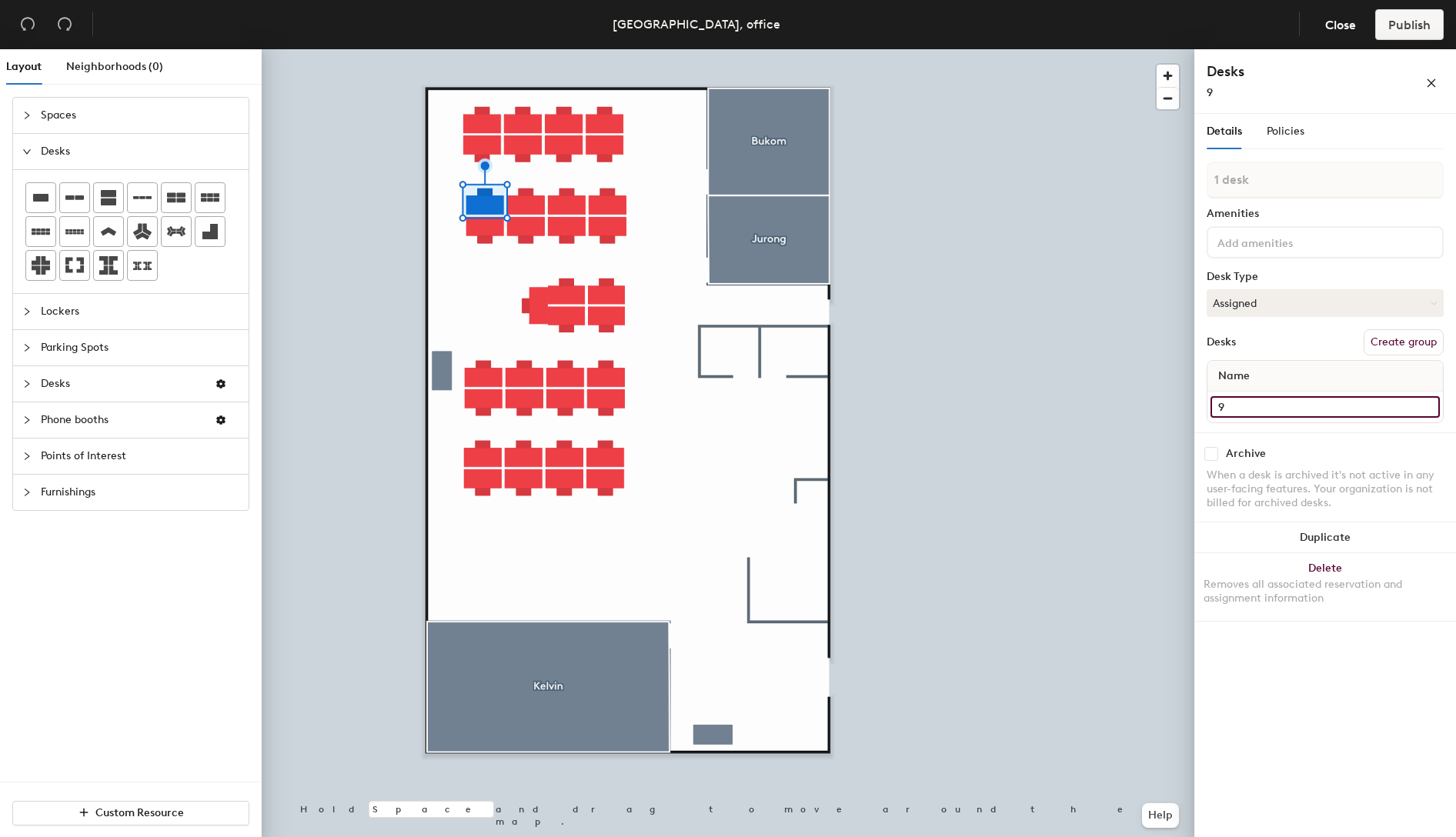
type input "9"
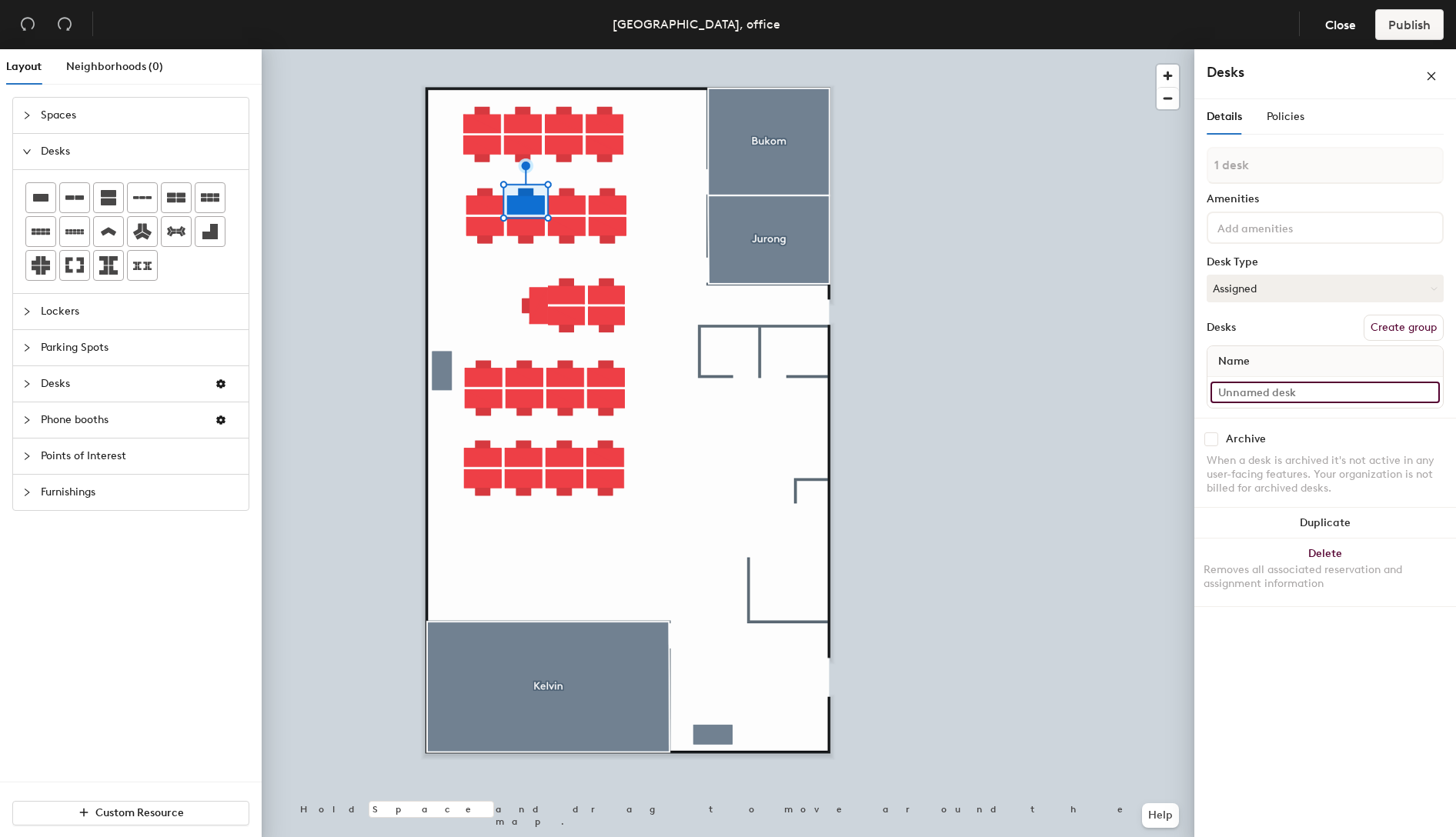
click at [1329, 395] on input at bounding box center [1324, 393] width 229 height 22
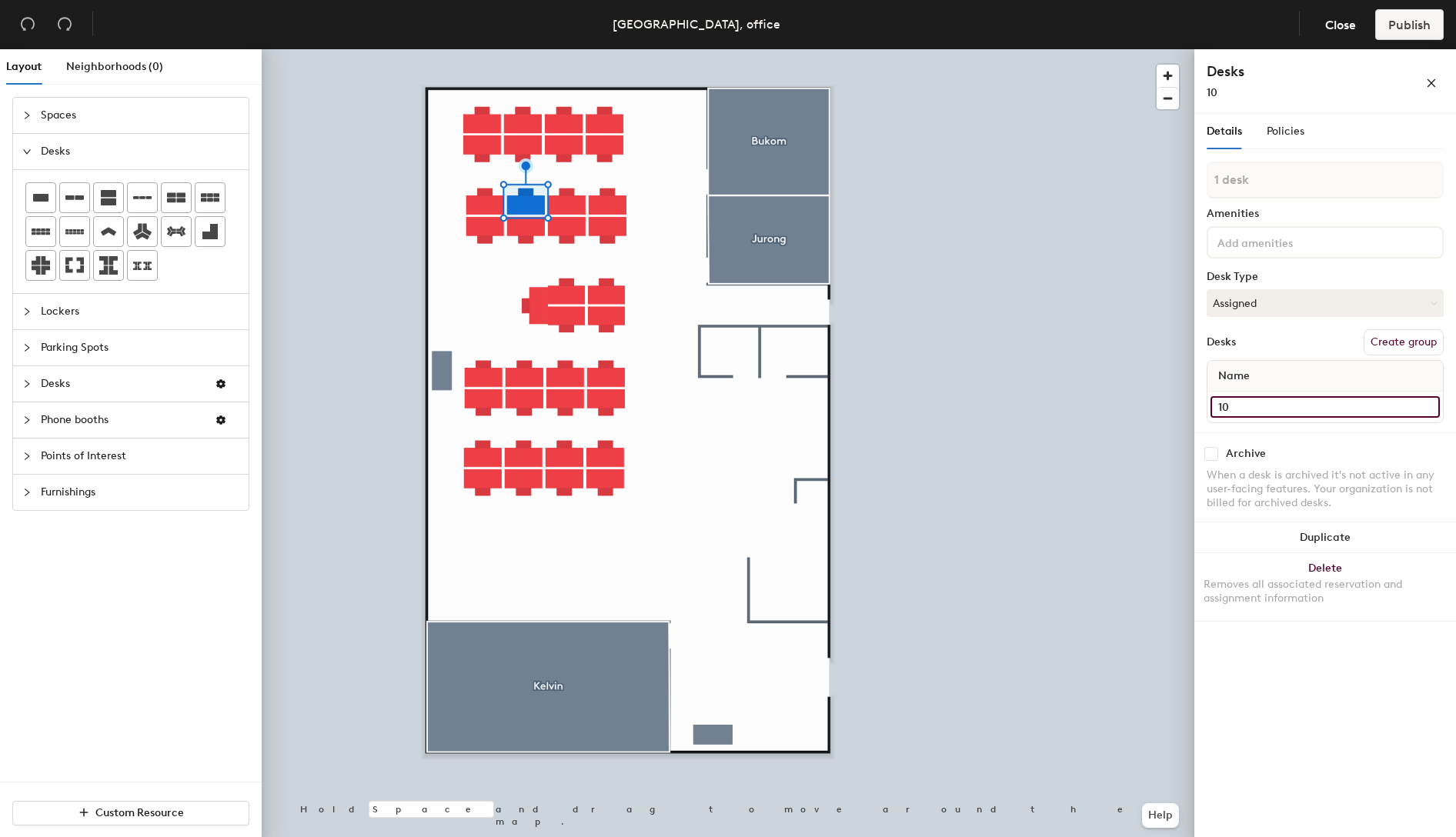
type input "10"
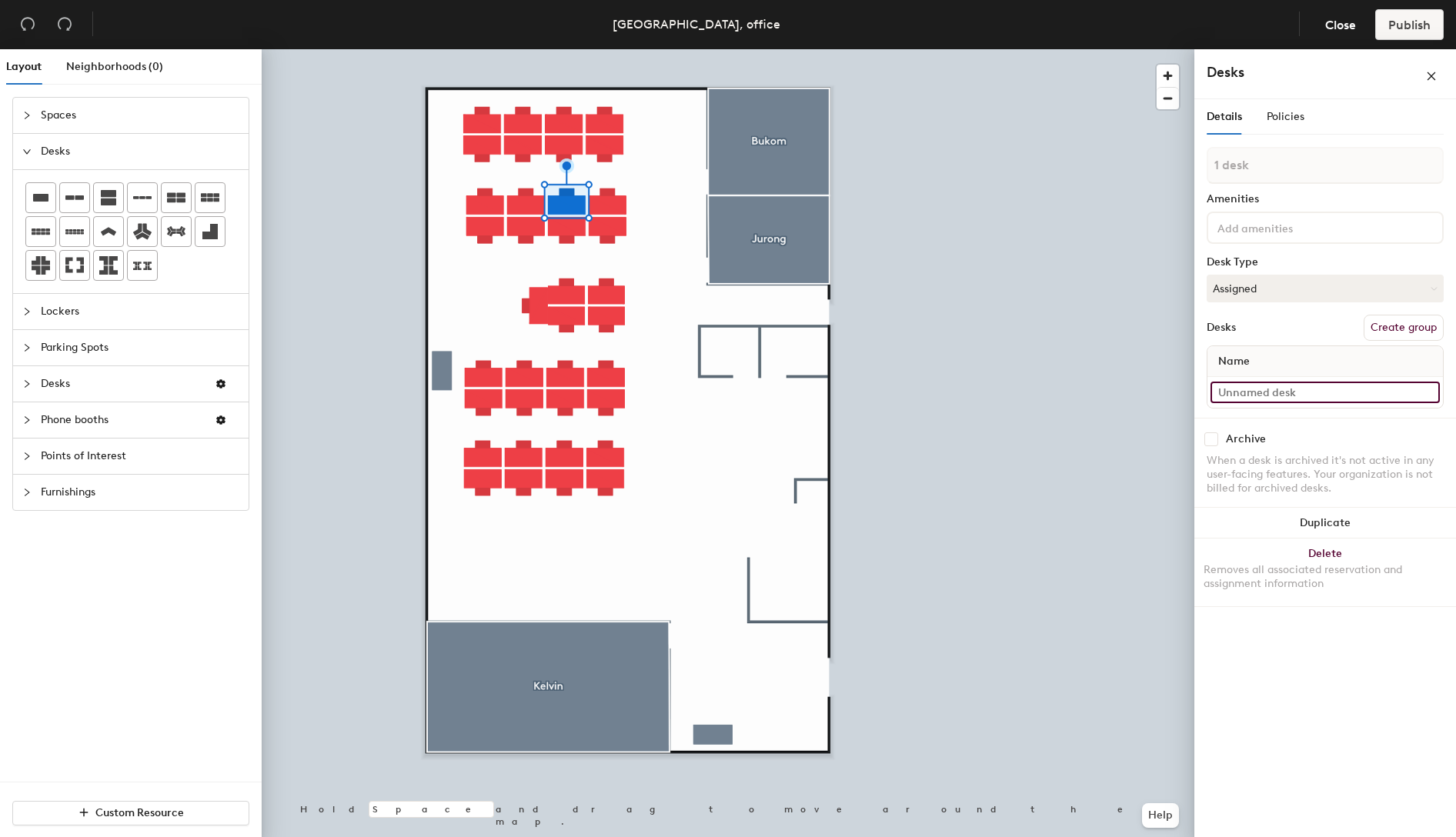
click at [1288, 397] on input at bounding box center [1324, 393] width 229 height 22
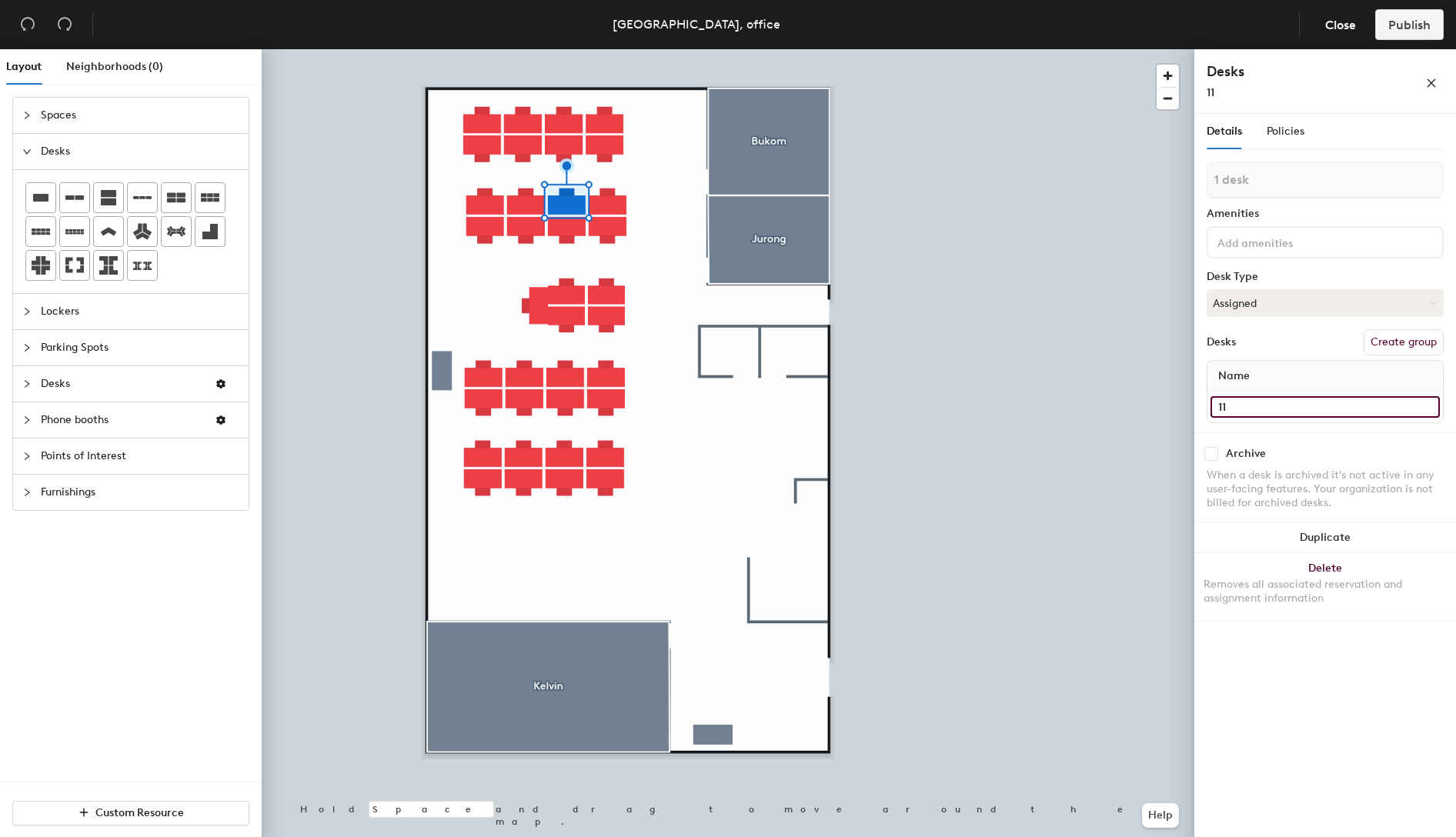
type input "11"
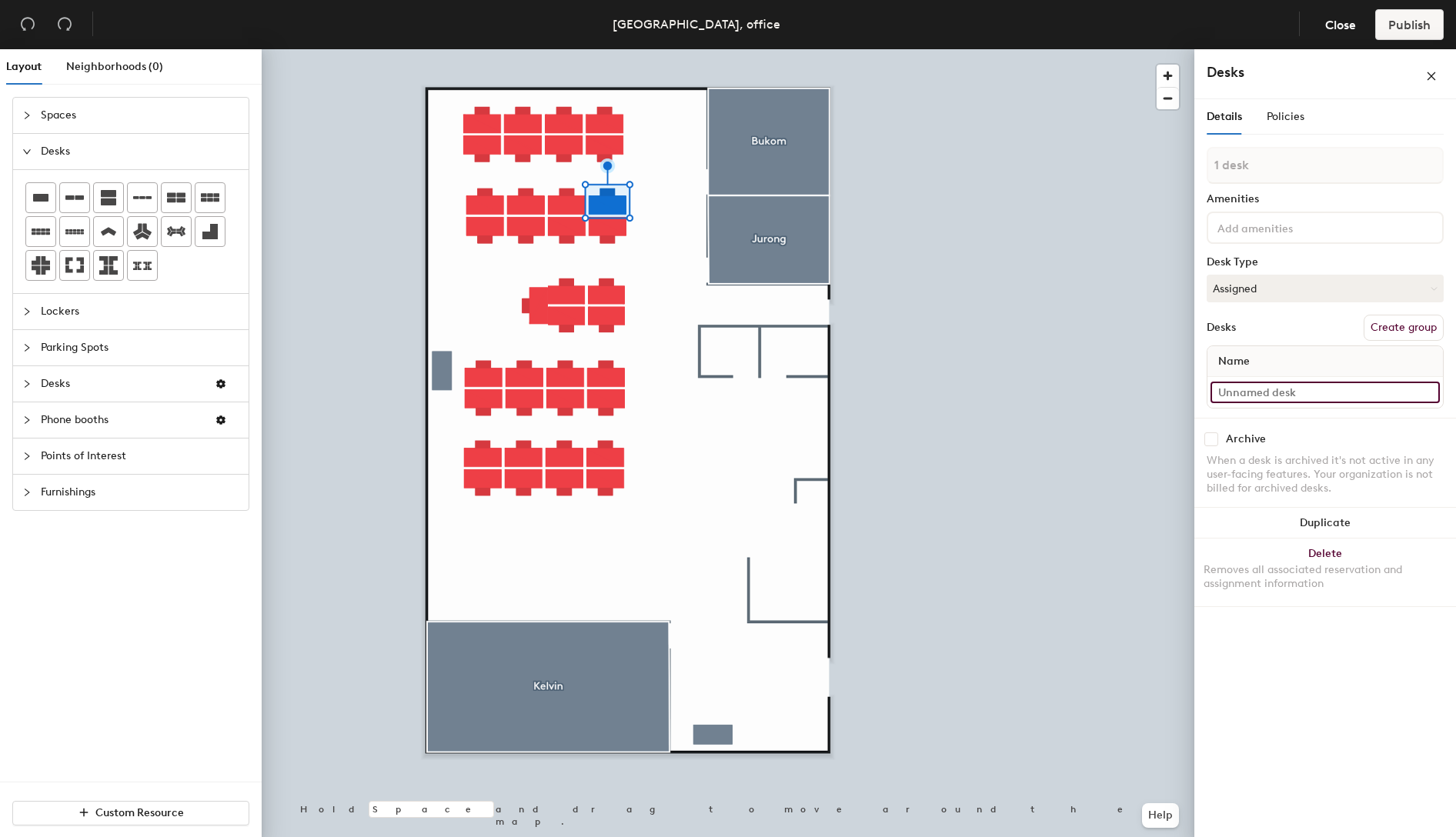
click at [1274, 389] on input at bounding box center [1324, 393] width 229 height 22
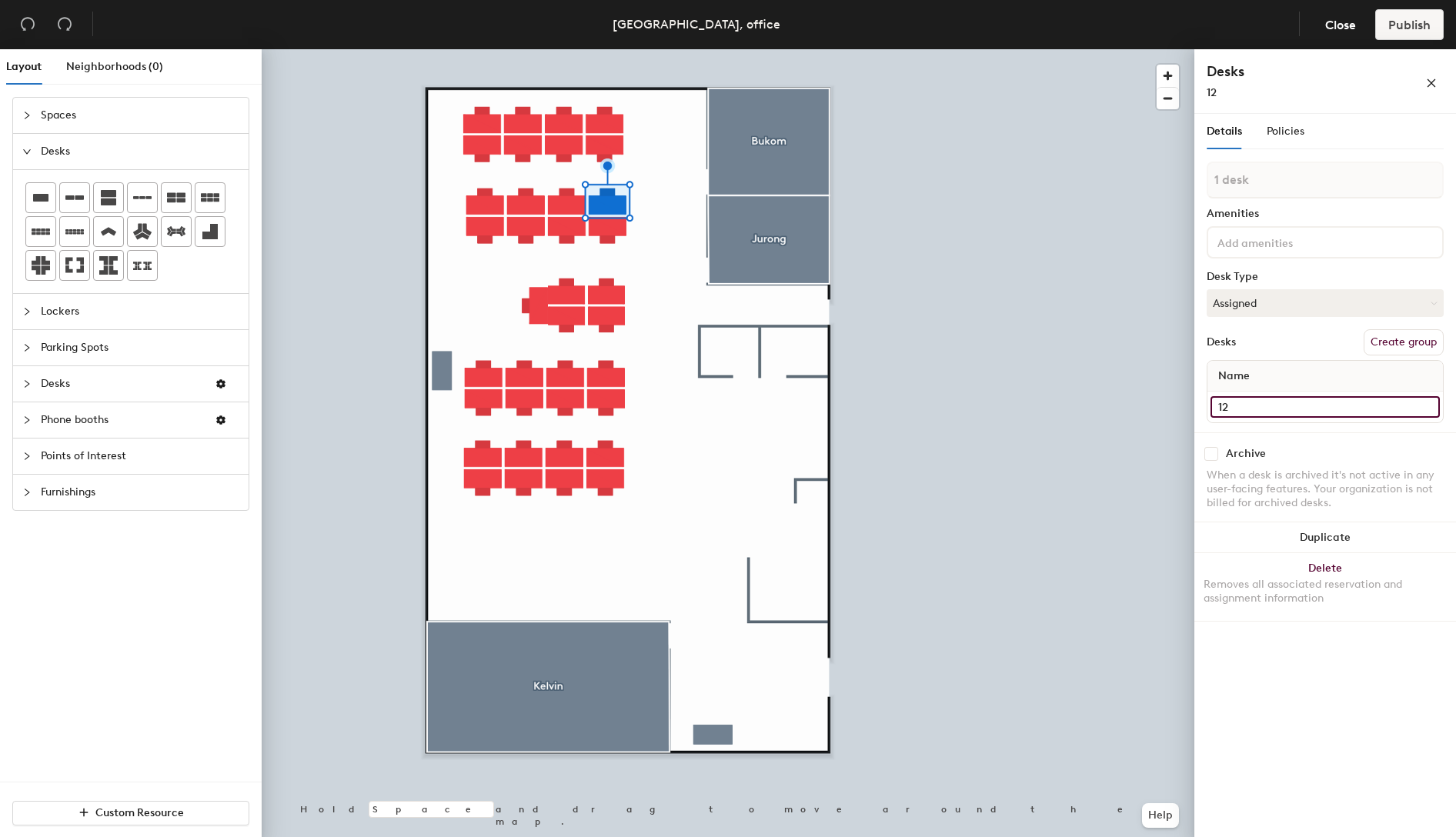
type input "12"
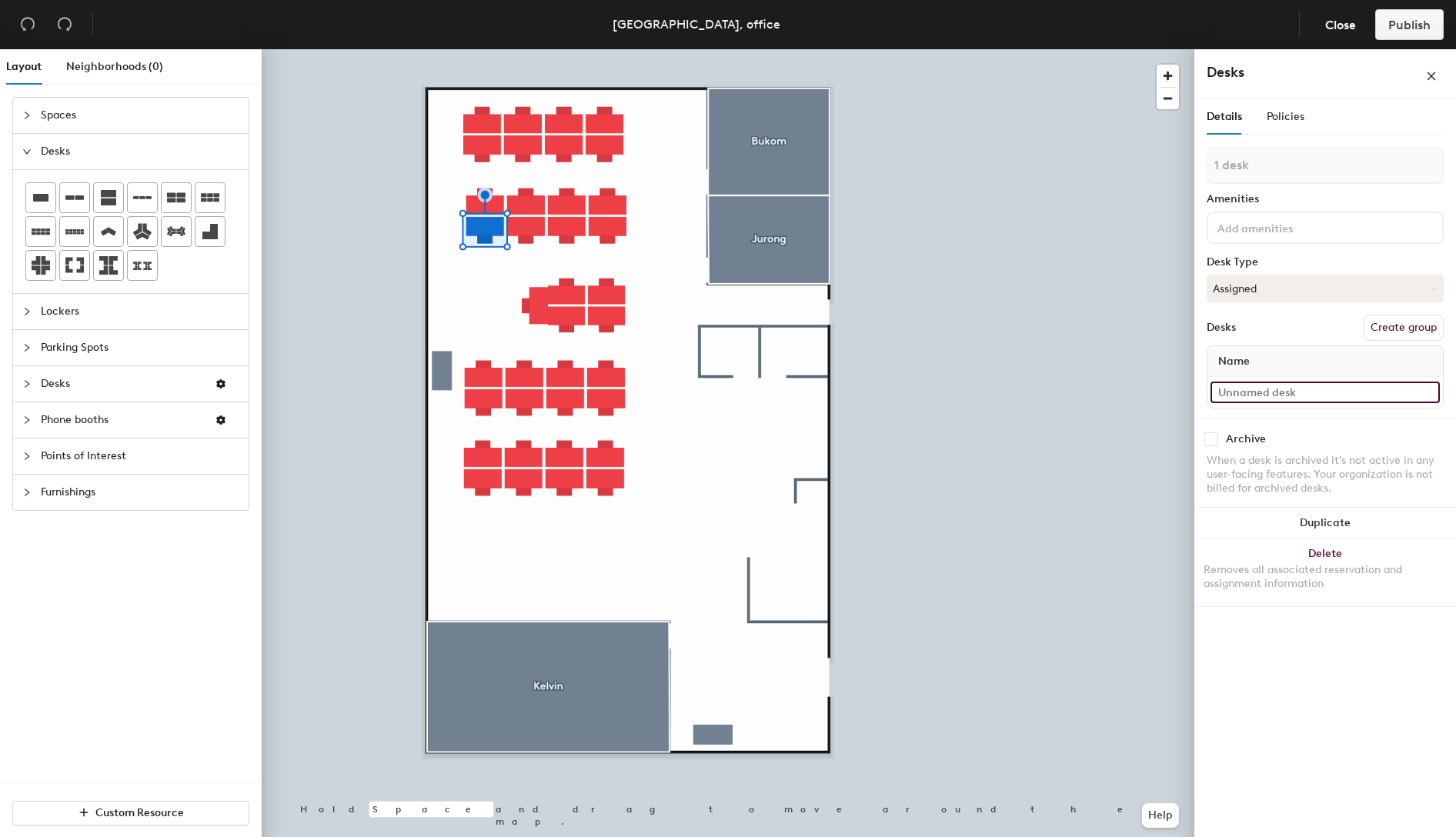
click at [1267, 396] on input at bounding box center [1324, 393] width 229 height 22
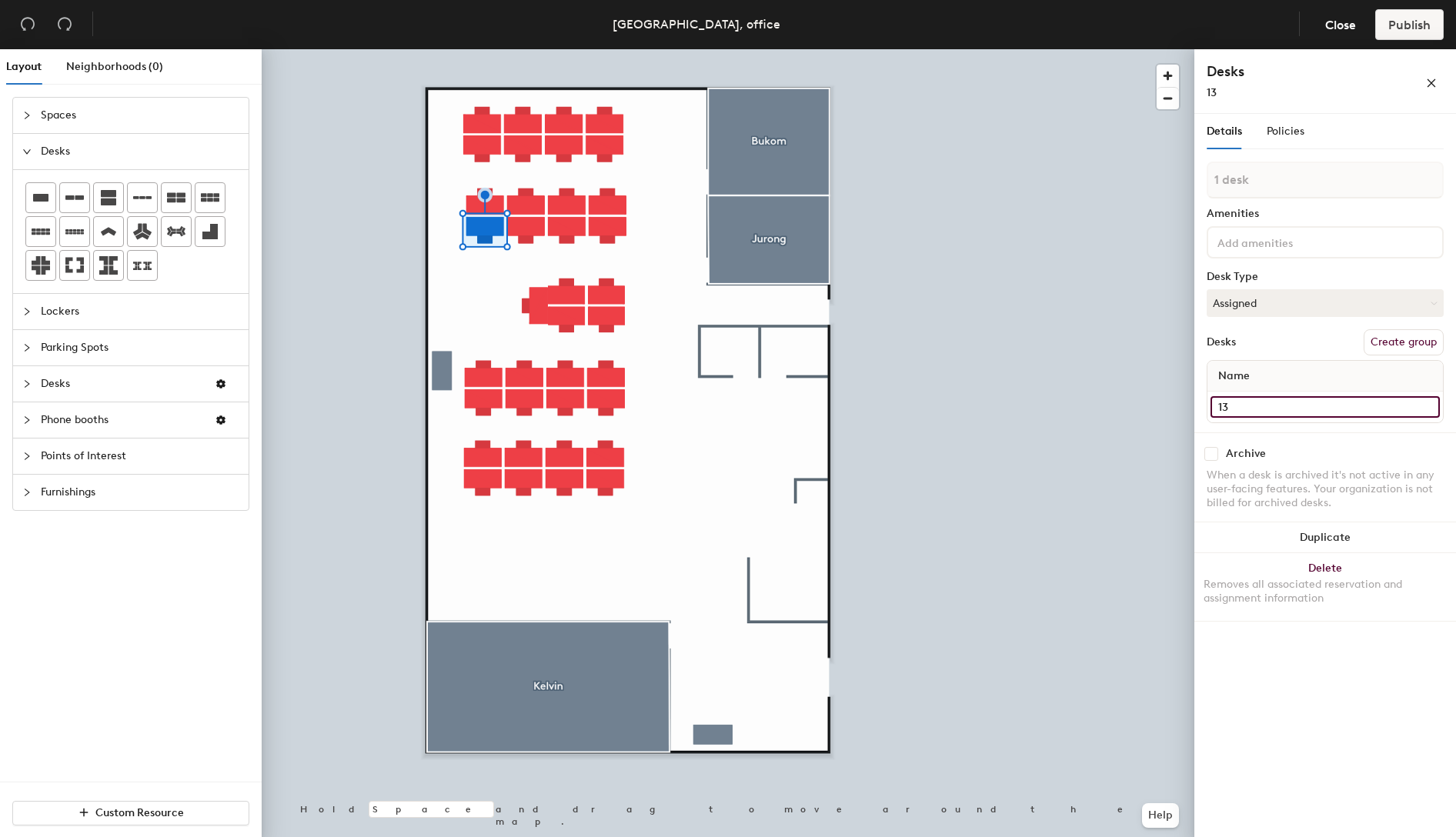
type input "13"
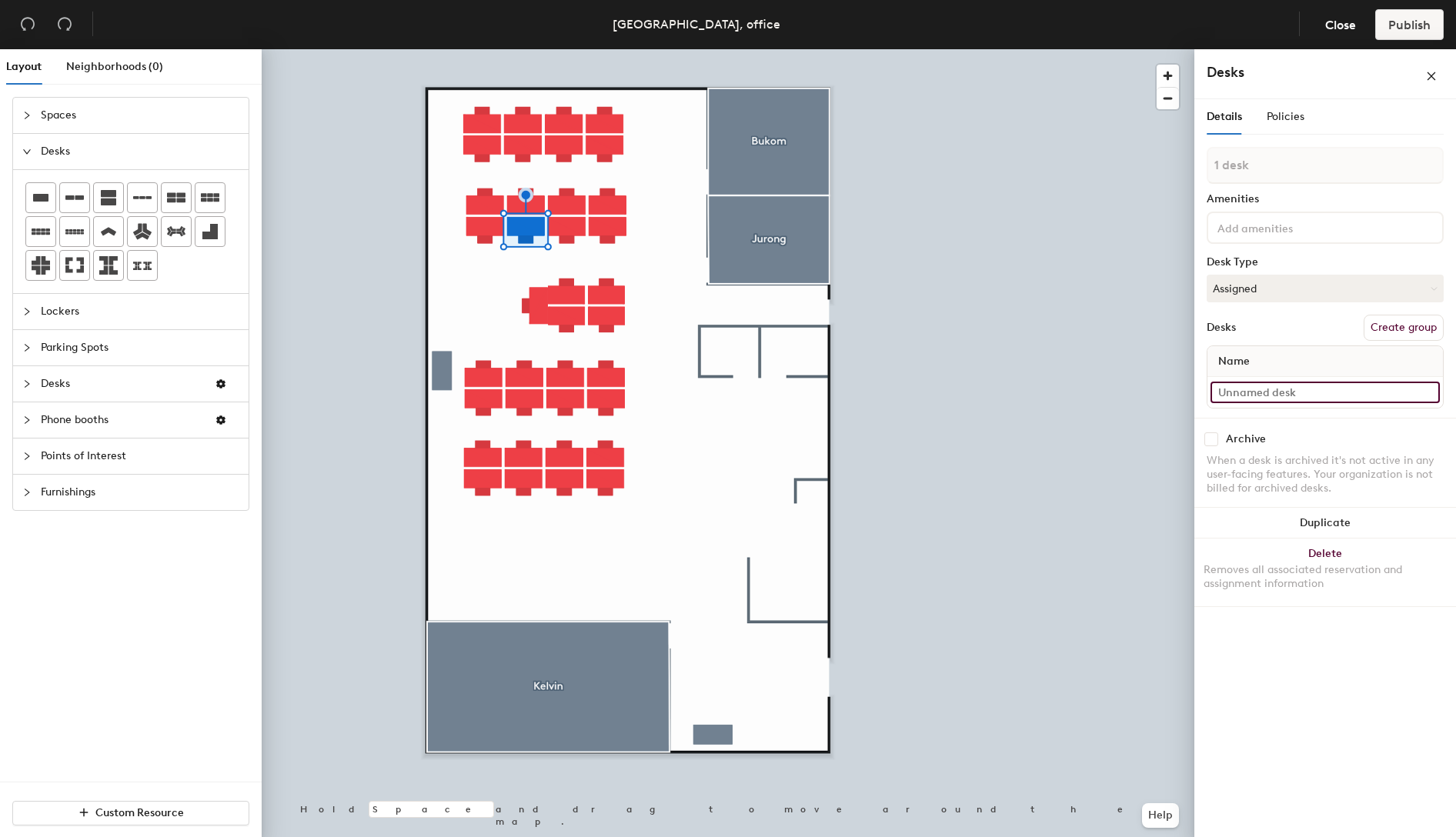
click at [1313, 399] on input at bounding box center [1324, 393] width 229 height 22
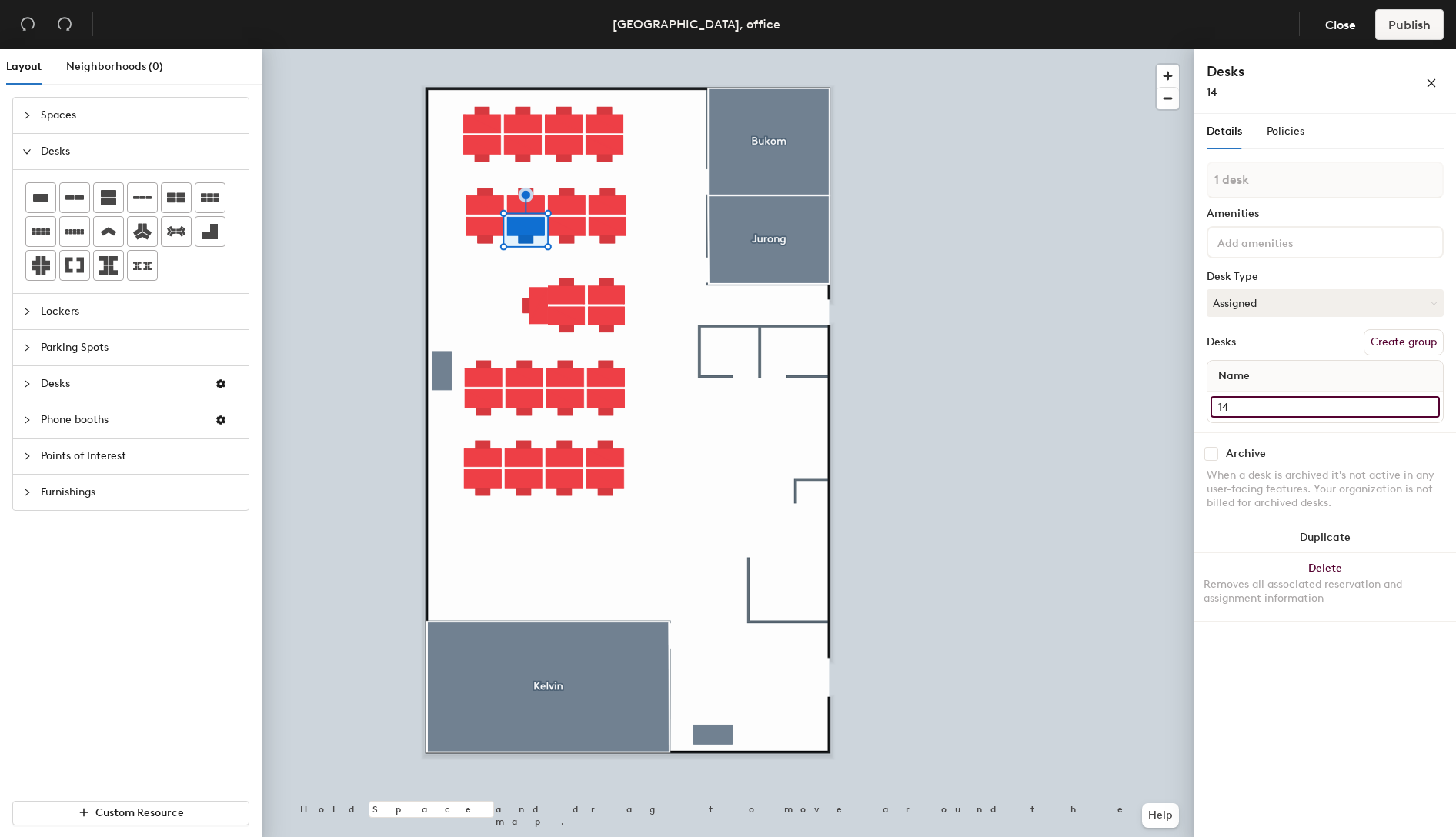
type input "14"
click at [575, 50] on div at bounding box center [728, 50] width 932 height 0
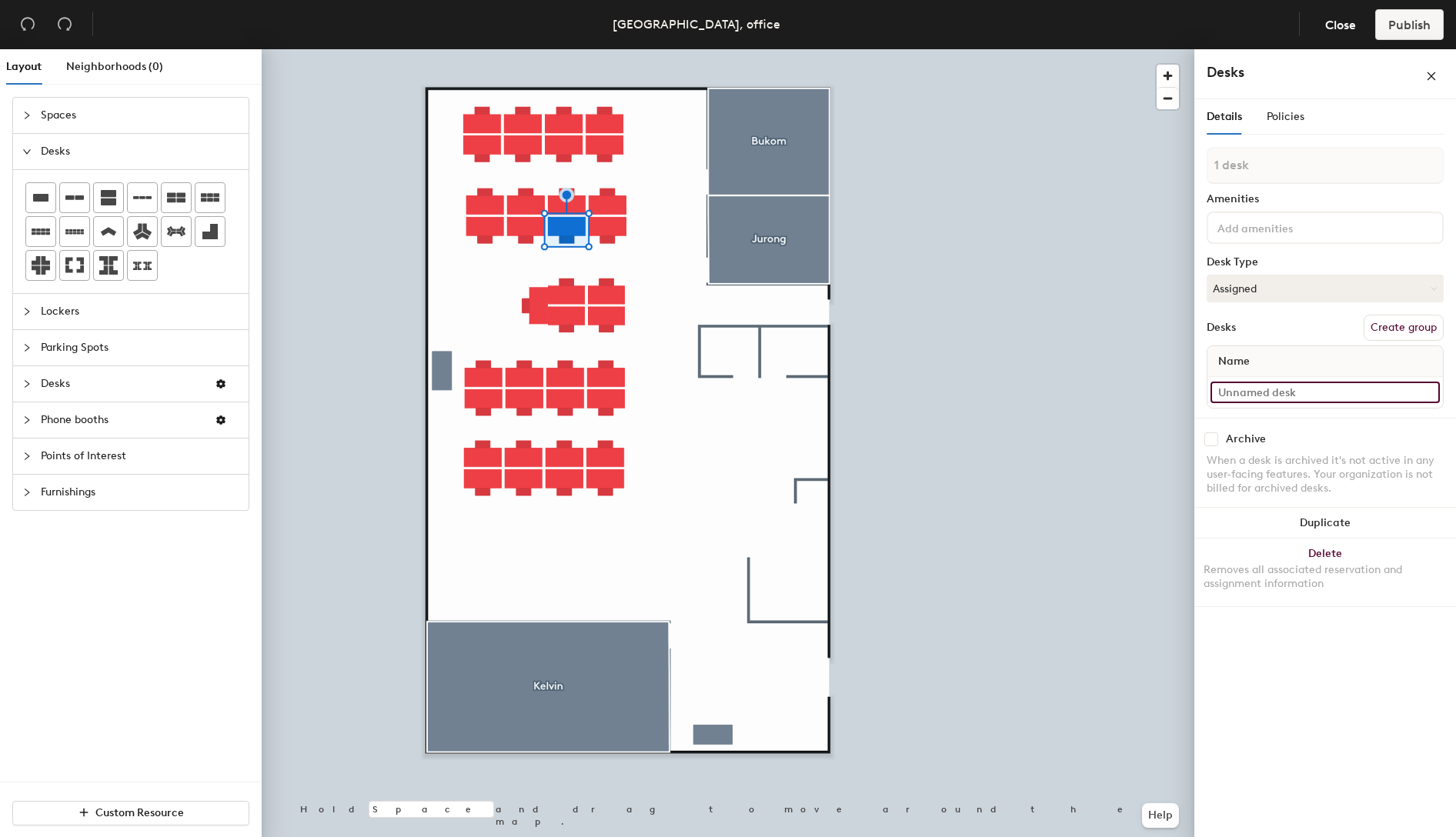
click at [1264, 400] on input at bounding box center [1324, 393] width 229 height 22
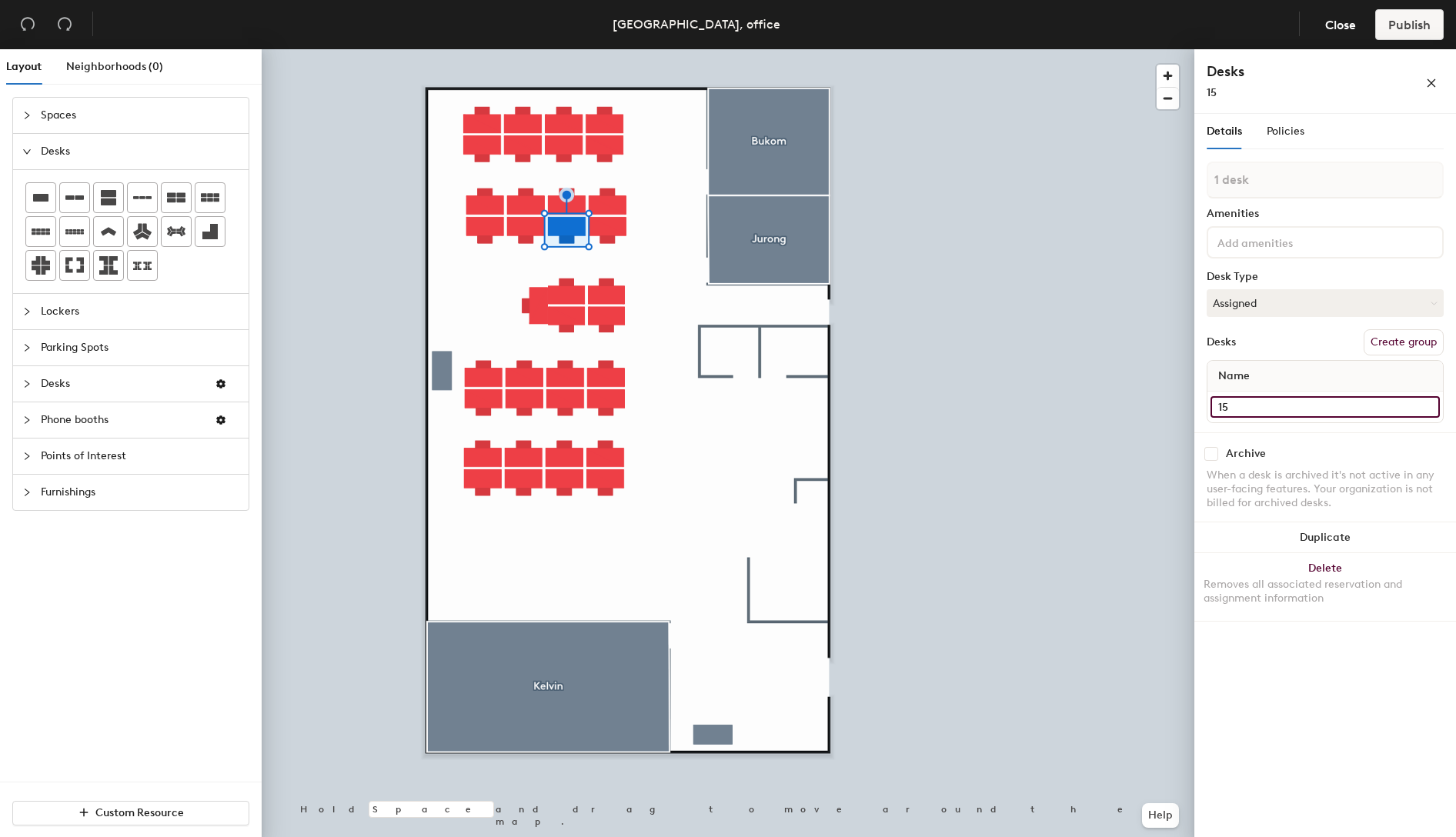
type input "15"
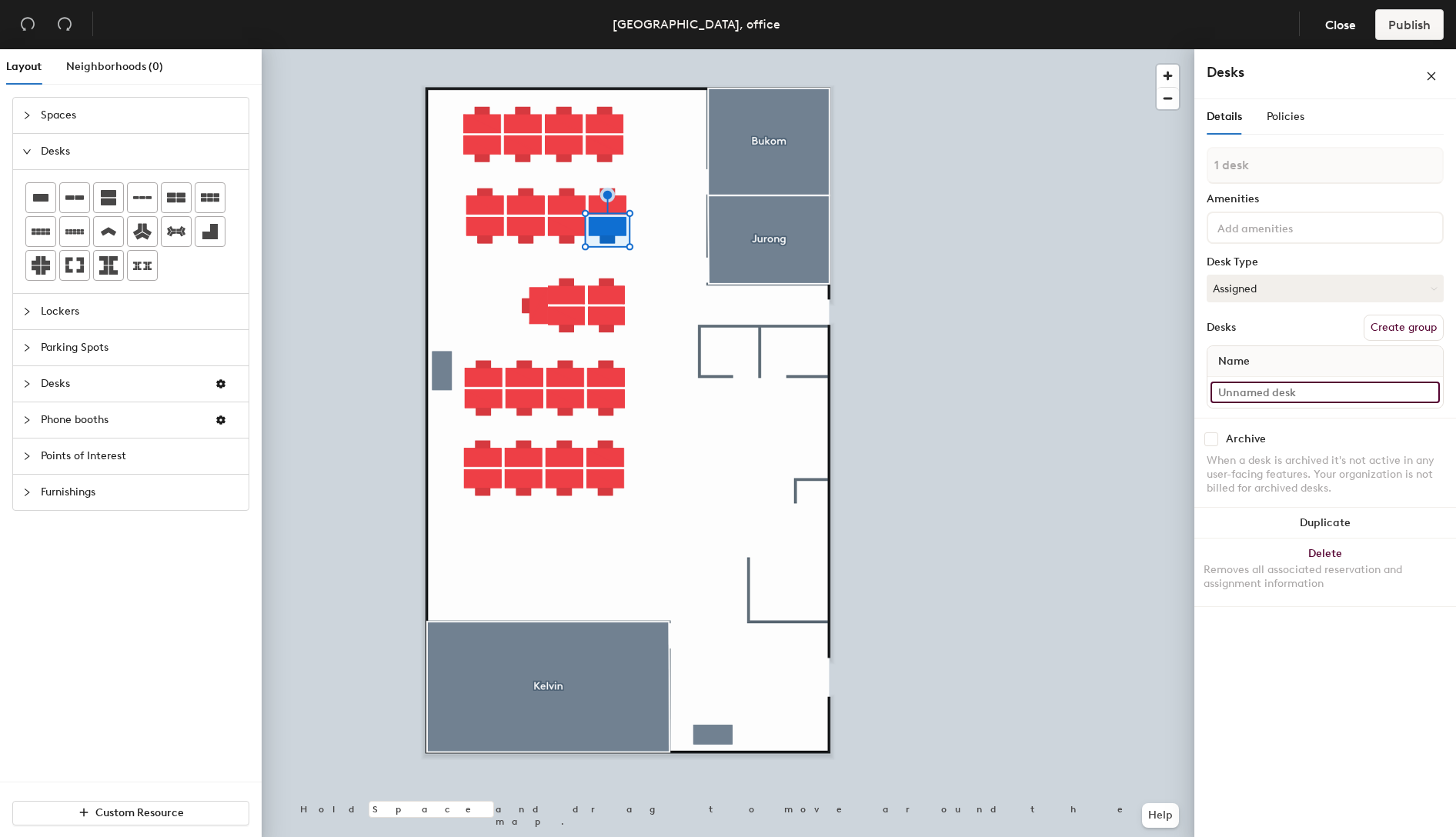
click at [1274, 394] on input at bounding box center [1324, 393] width 229 height 22
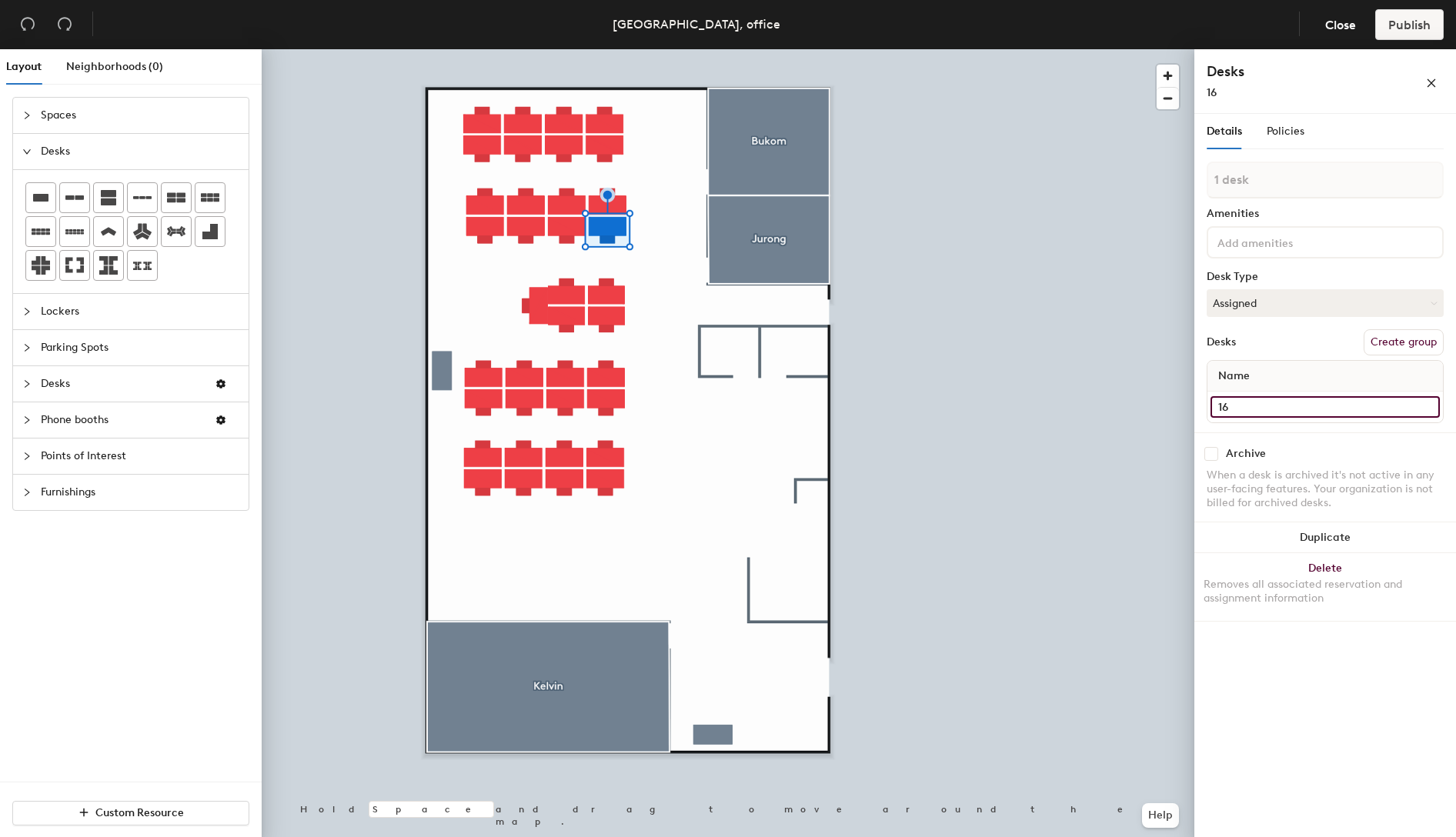
type input "16"
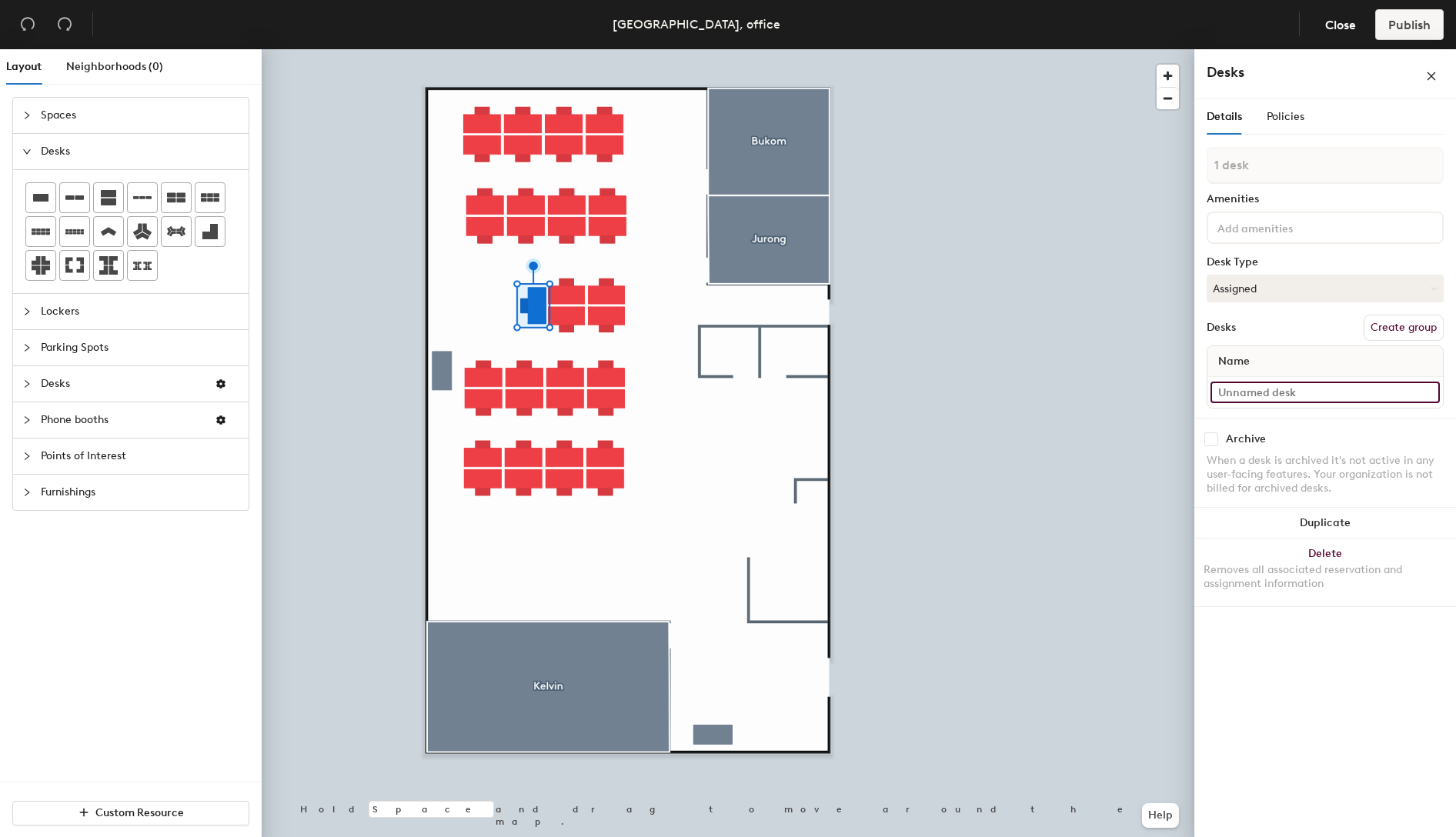
click at [1294, 393] on input at bounding box center [1324, 393] width 229 height 22
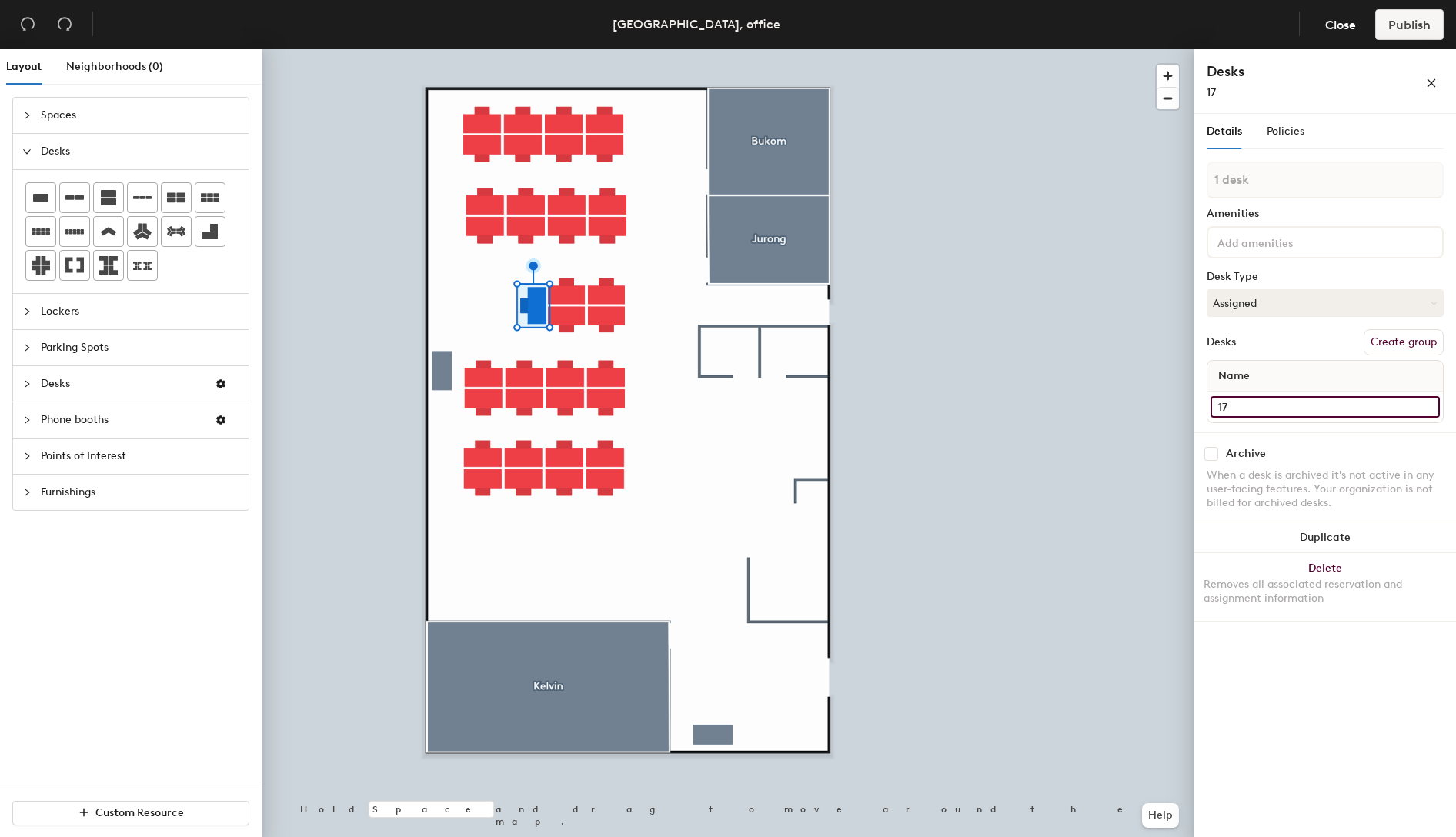
type input "17"
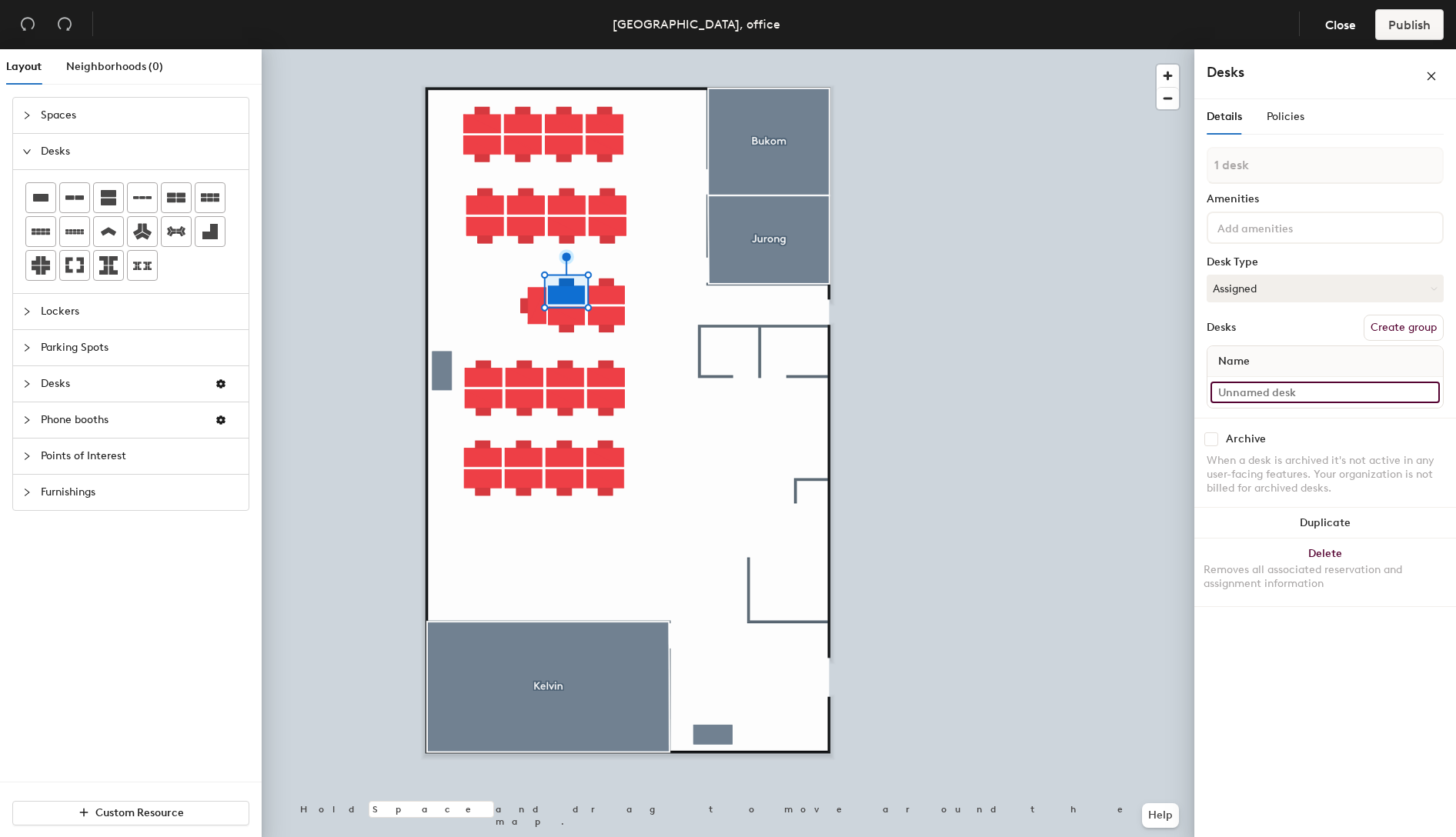
click at [1327, 393] on input at bounding box center [1324, 393] width 229 height 22
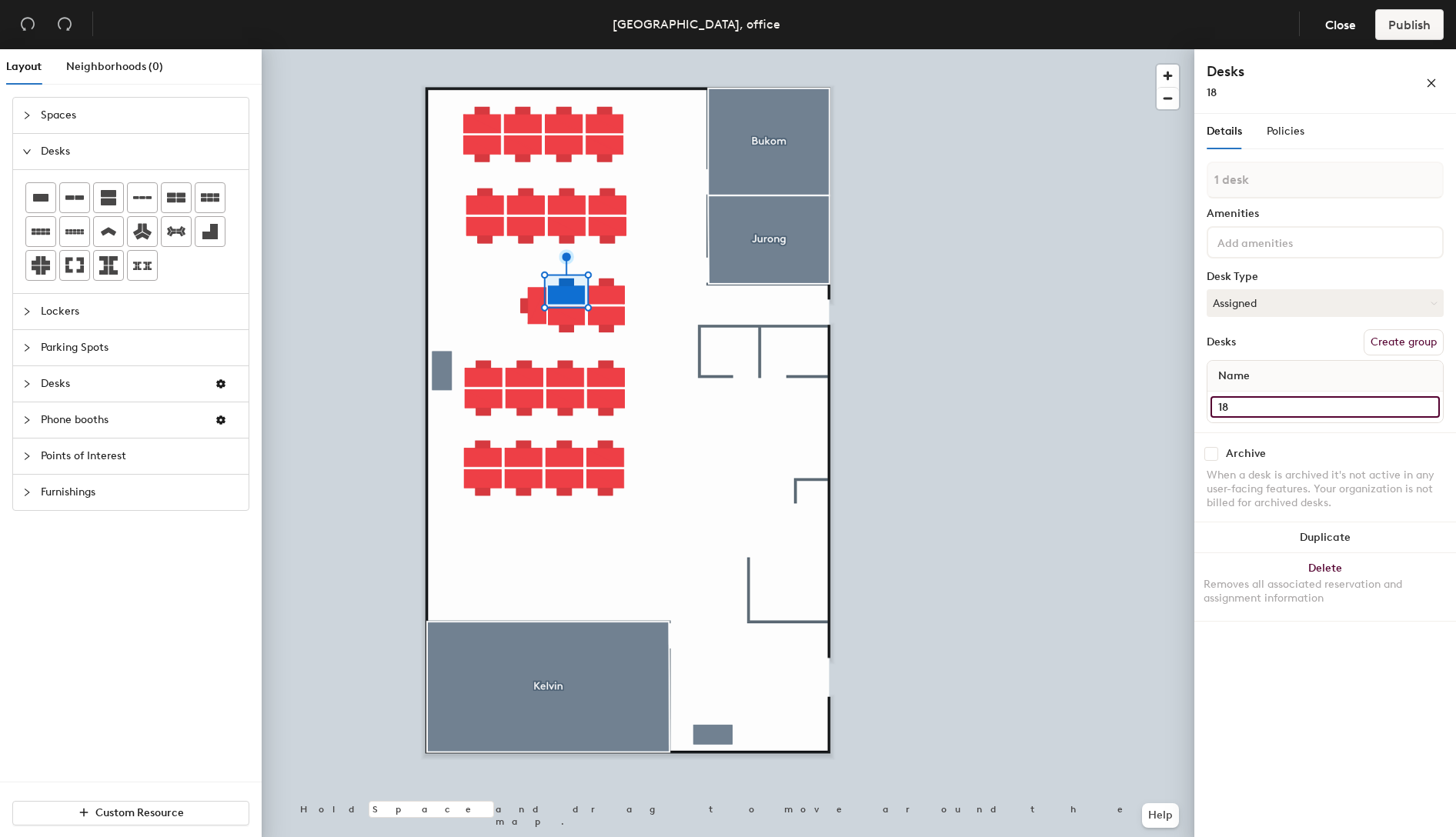
type input "18"
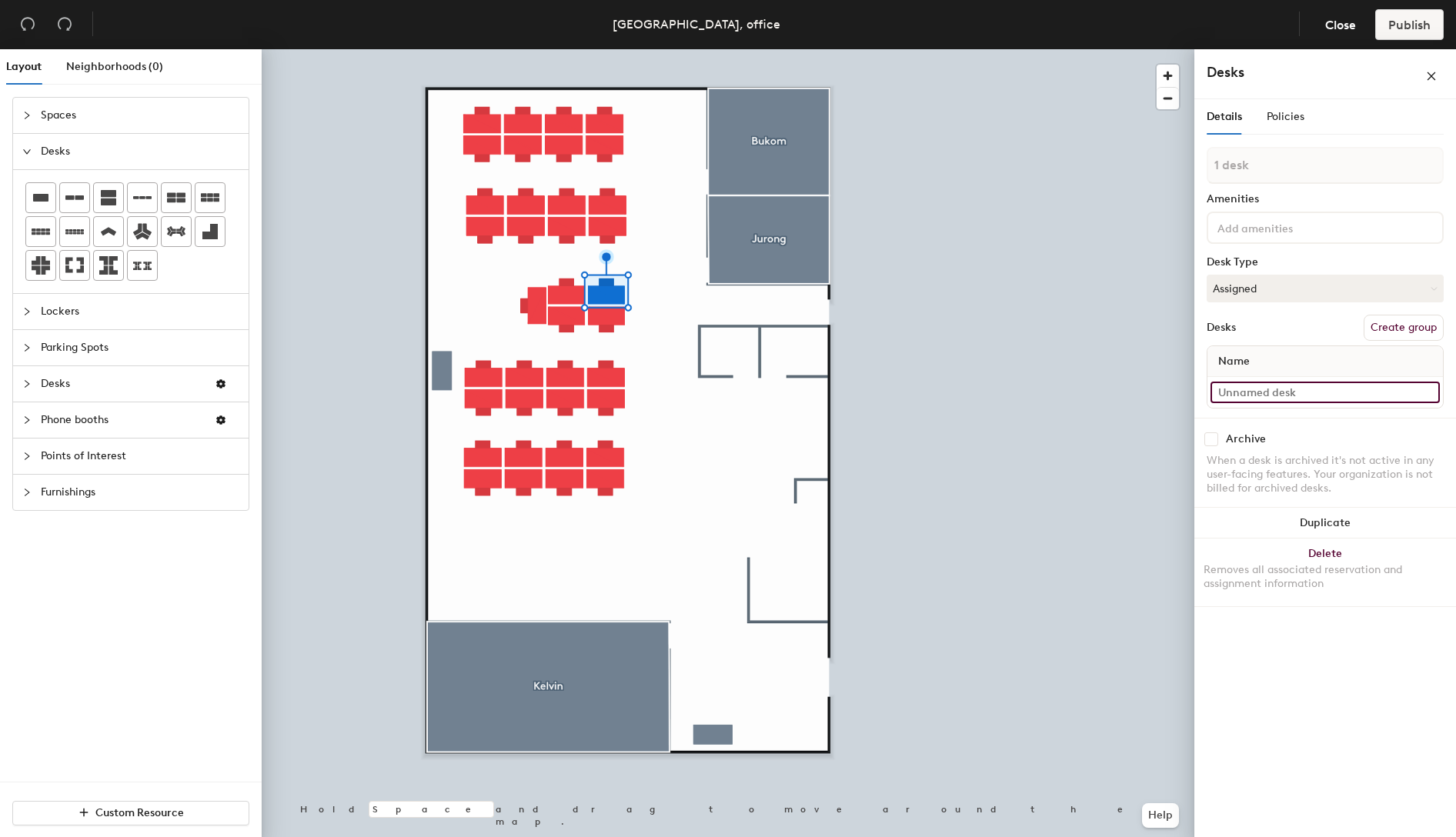
click at [1255, 393] on input at bounding box center [1324, 393] width 229 height 22
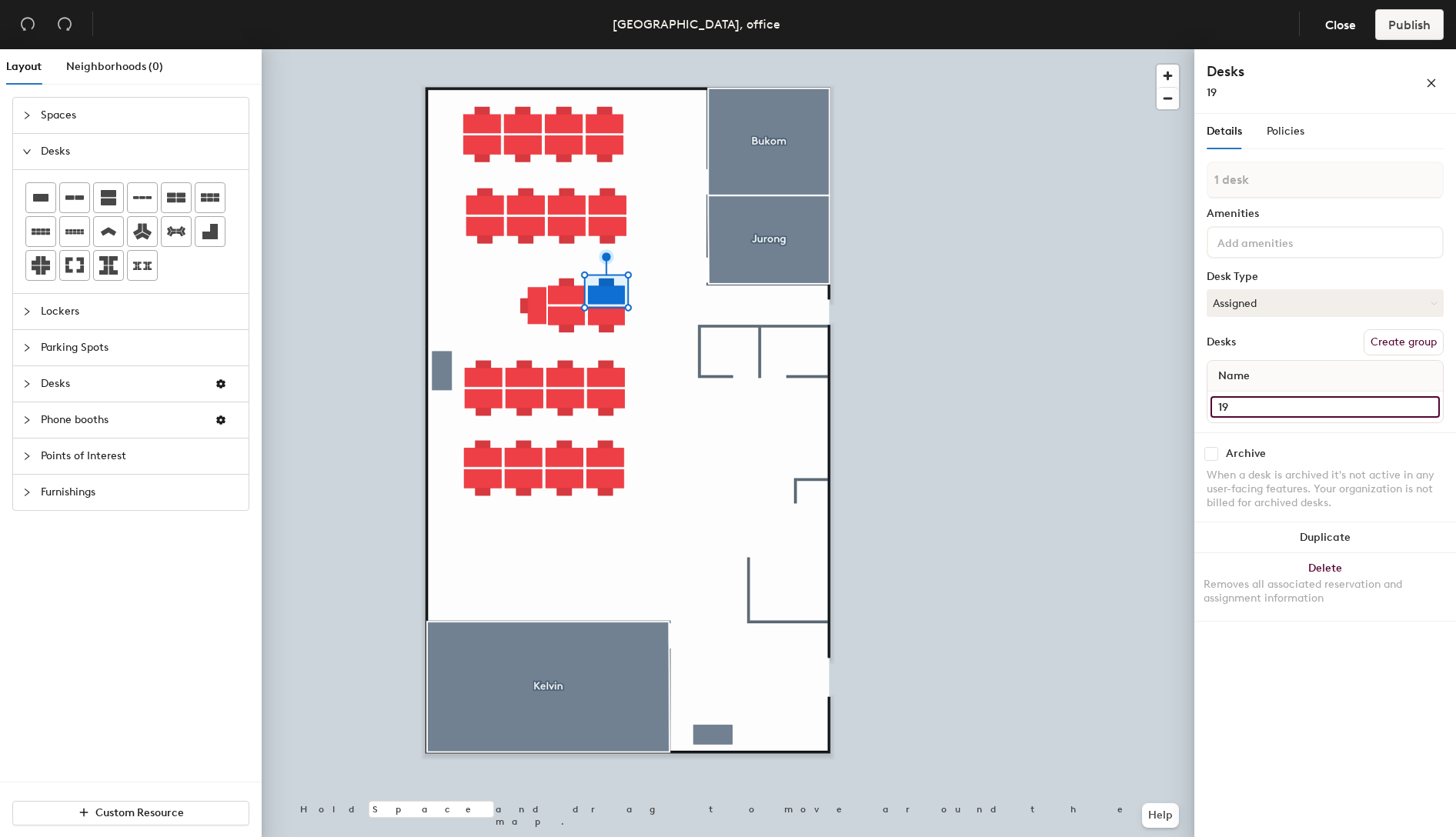
type input "19"
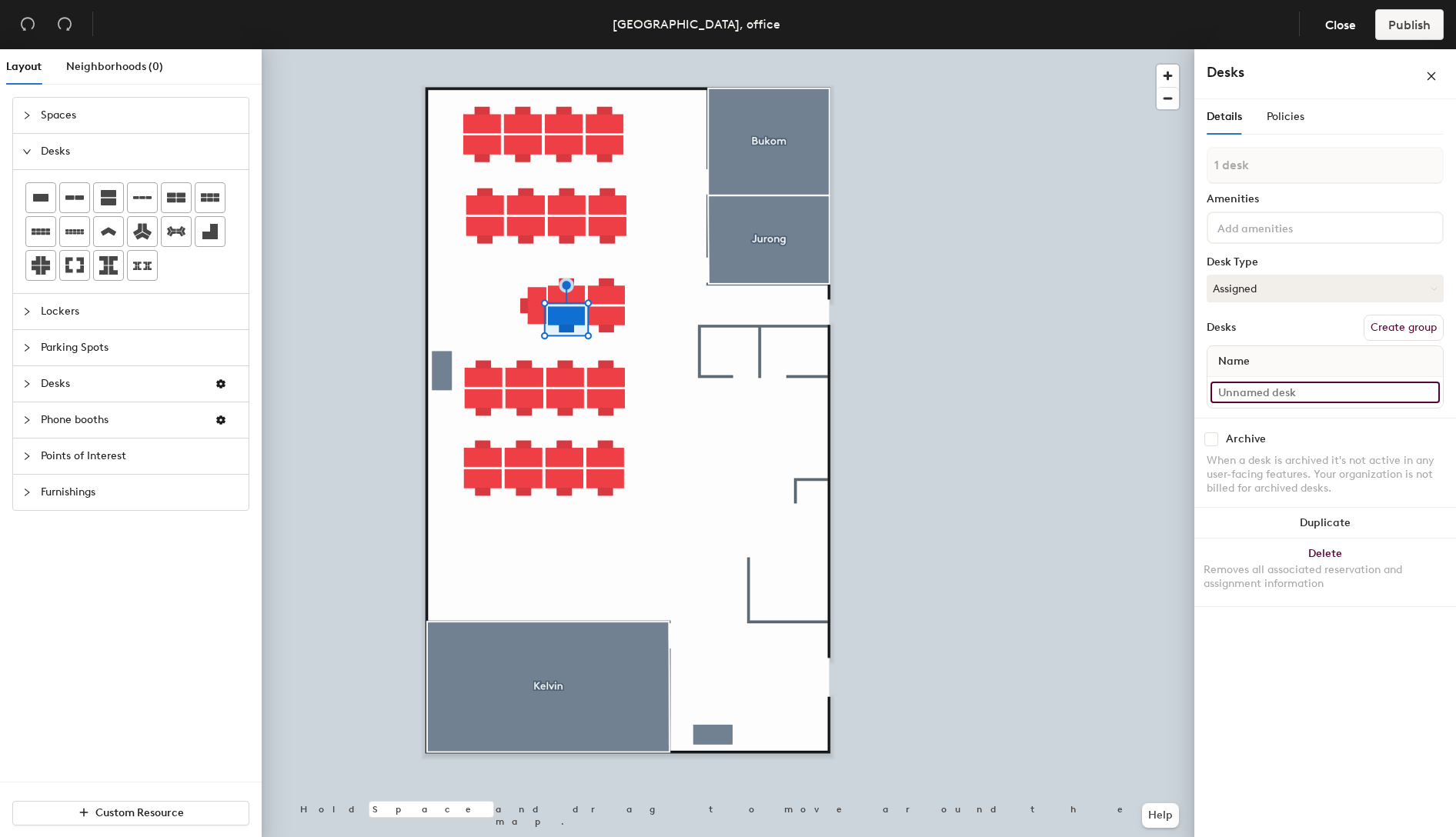
click at [1267, 393] on input at bounding box center [1324, 393] width 229 height 22
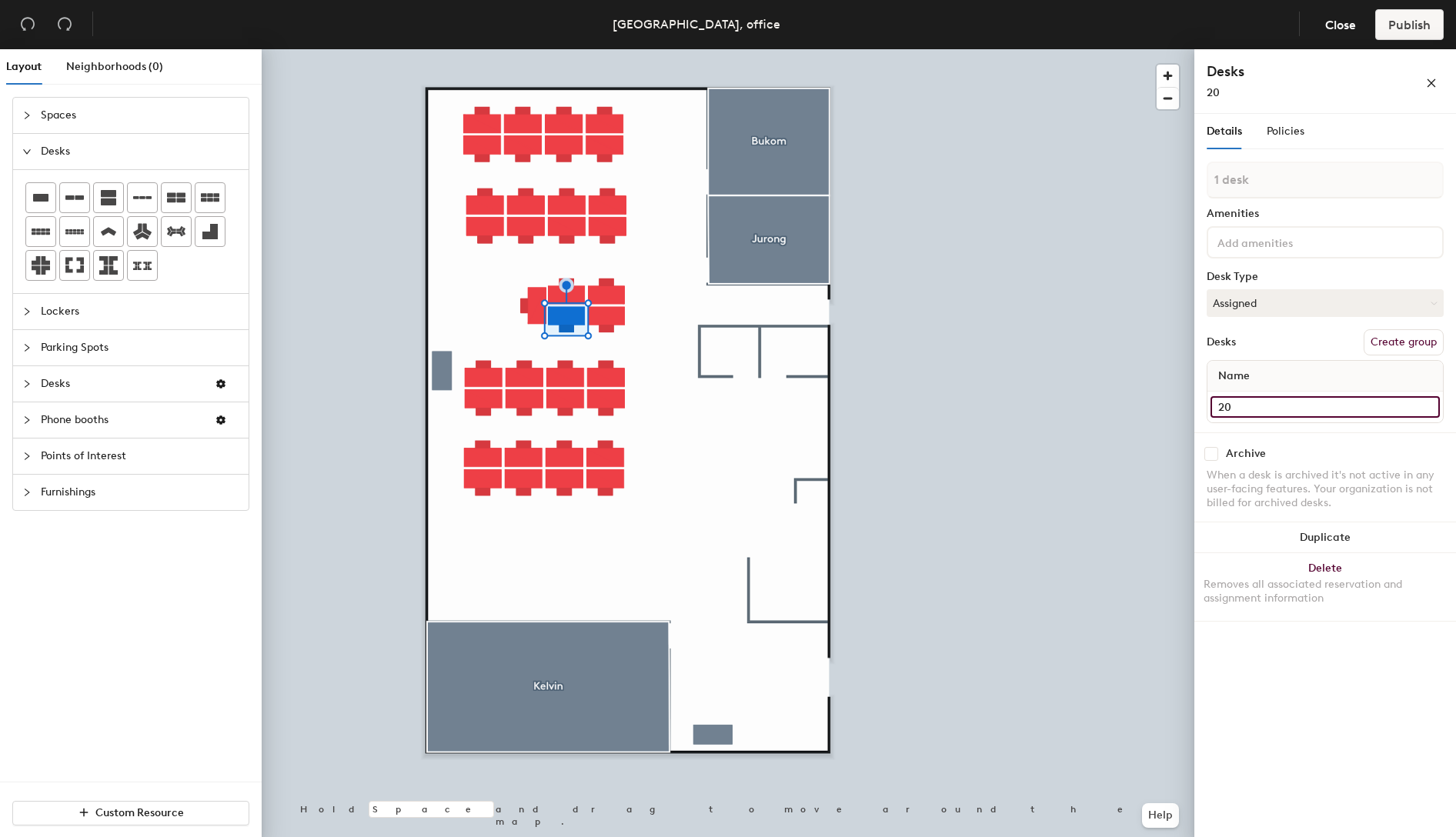
type input "20"
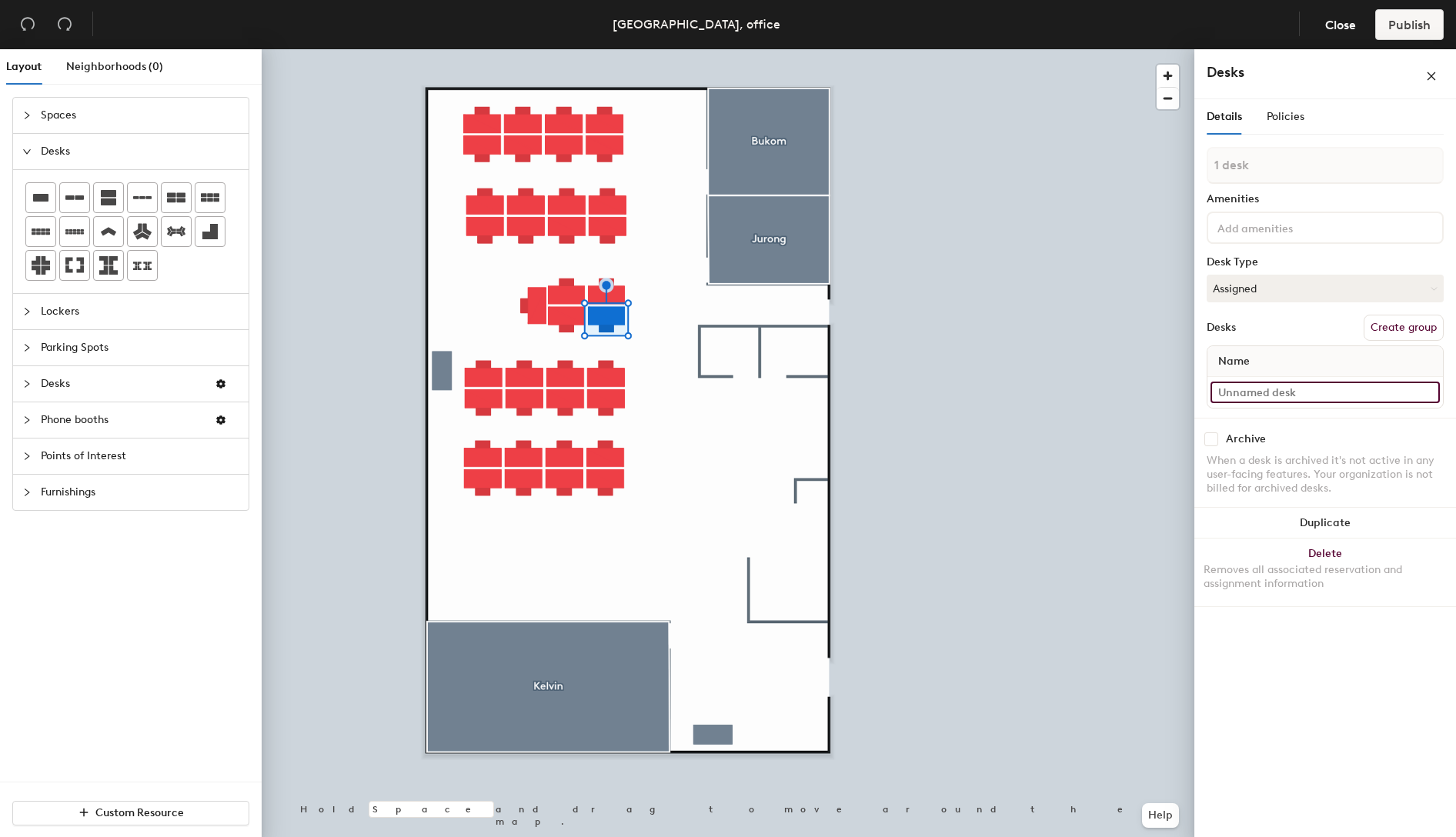
click at [1287, 388] on input at bounding box center [1324, 393] width 229 height 22
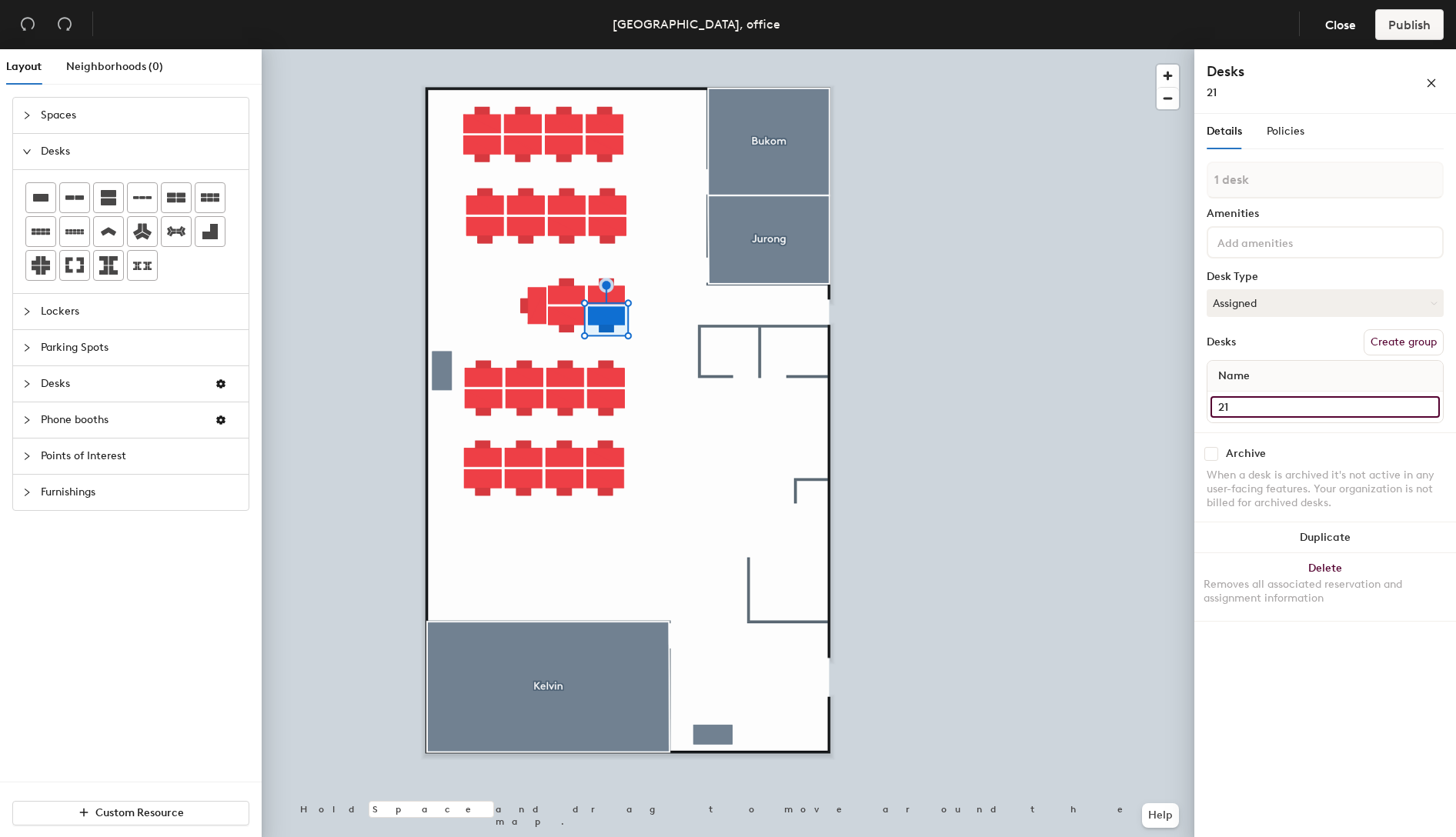
type input "21"
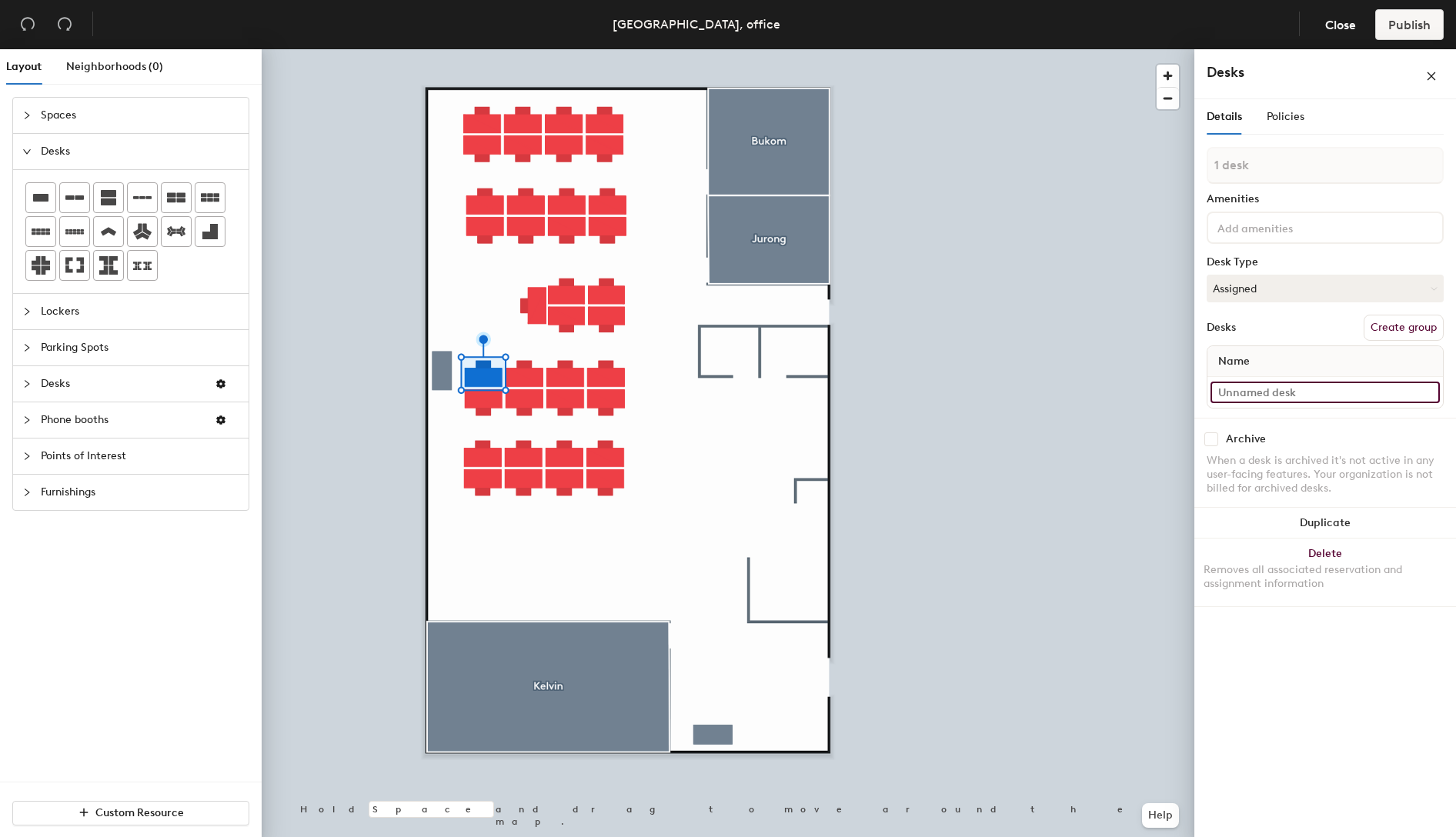
click at [1281, 400] on input at bounding box center [1324, 393] width 229 height 22
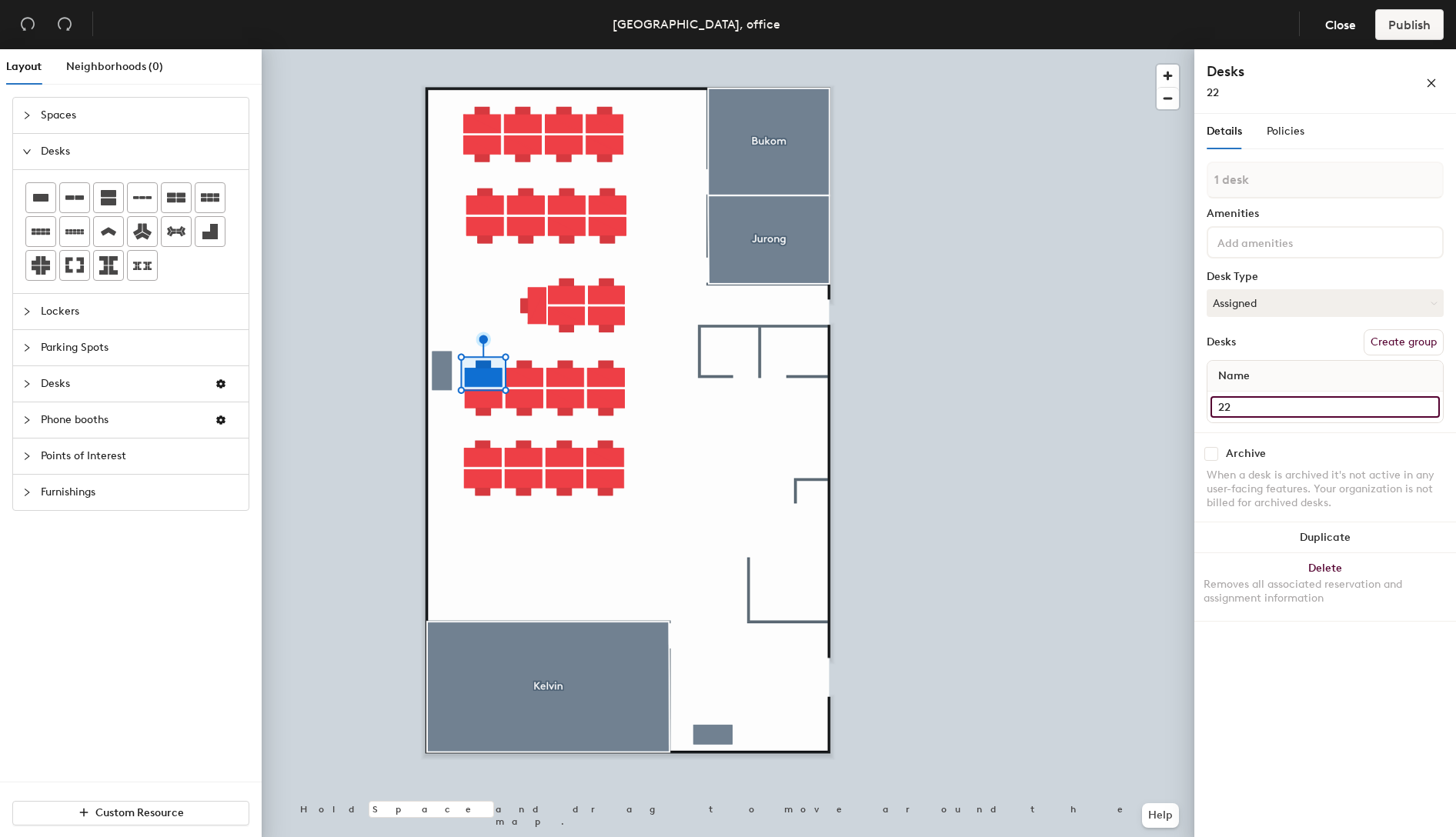
type input "22"
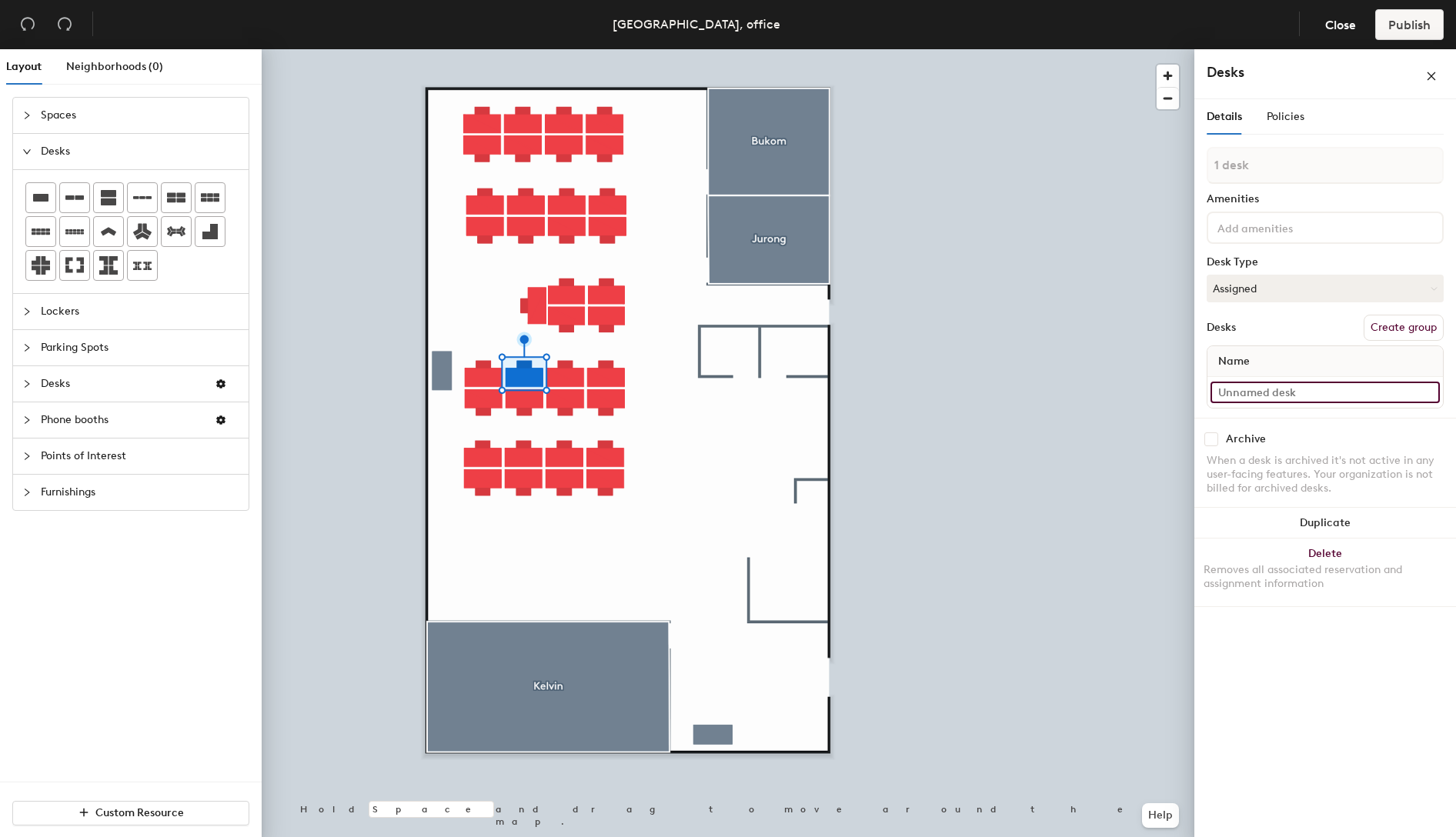
click at [1234, 389] on input at bounding box center [1324, 393] width 229 height 22
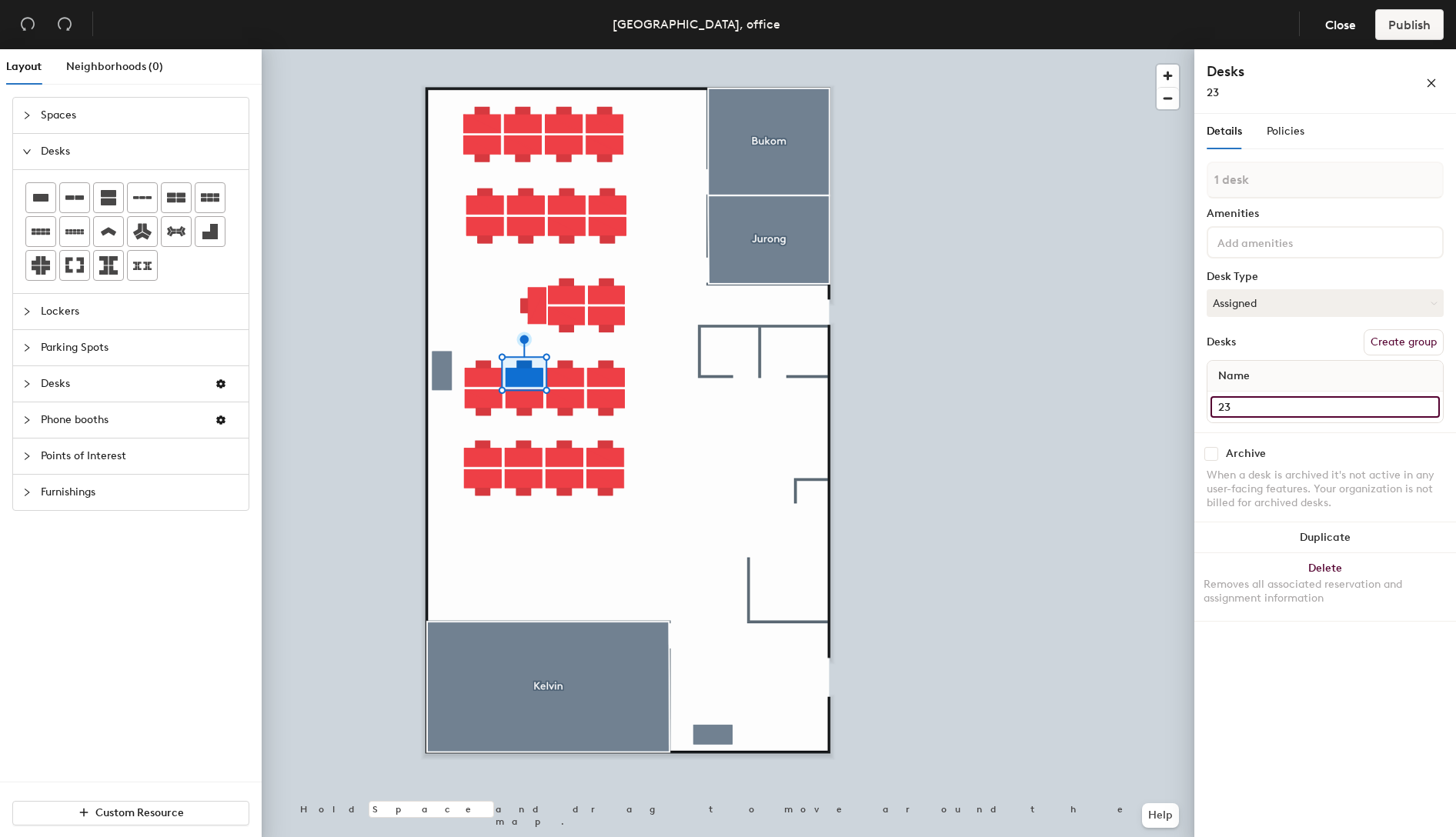
type input "23"
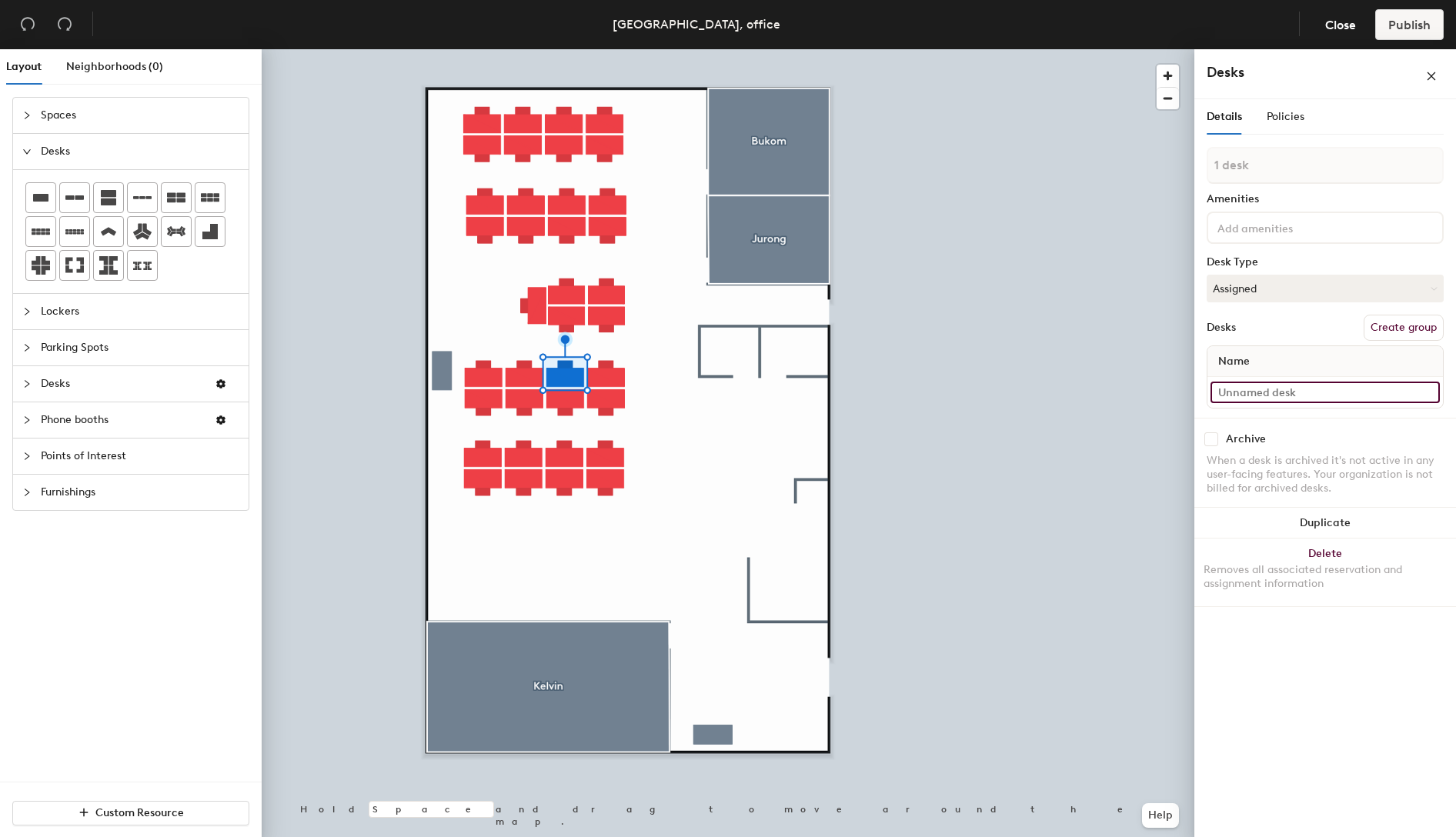
click at [1262, 395] on input at bounding box center [1324, 393] width 229 height 22
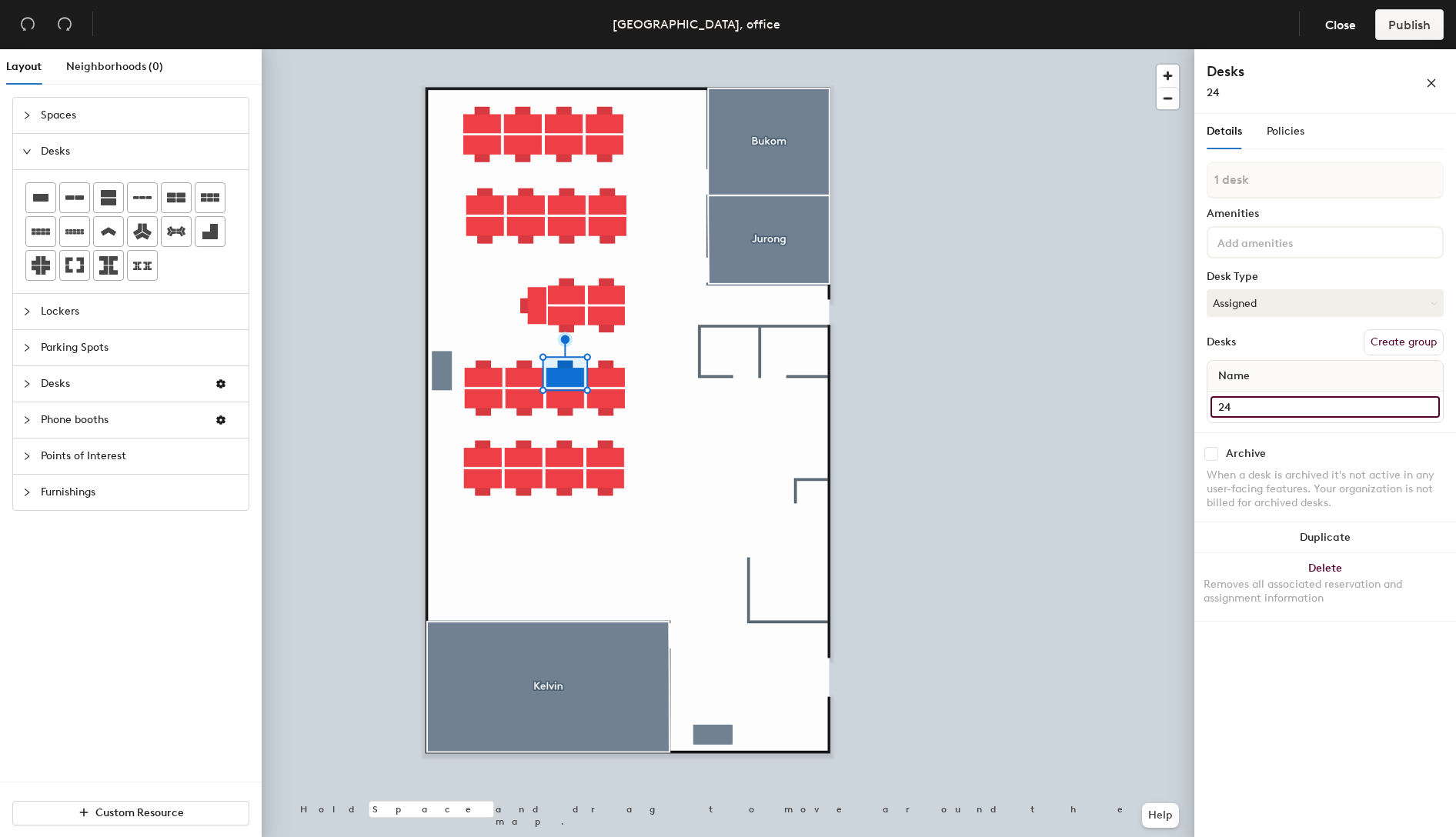
type input "24"
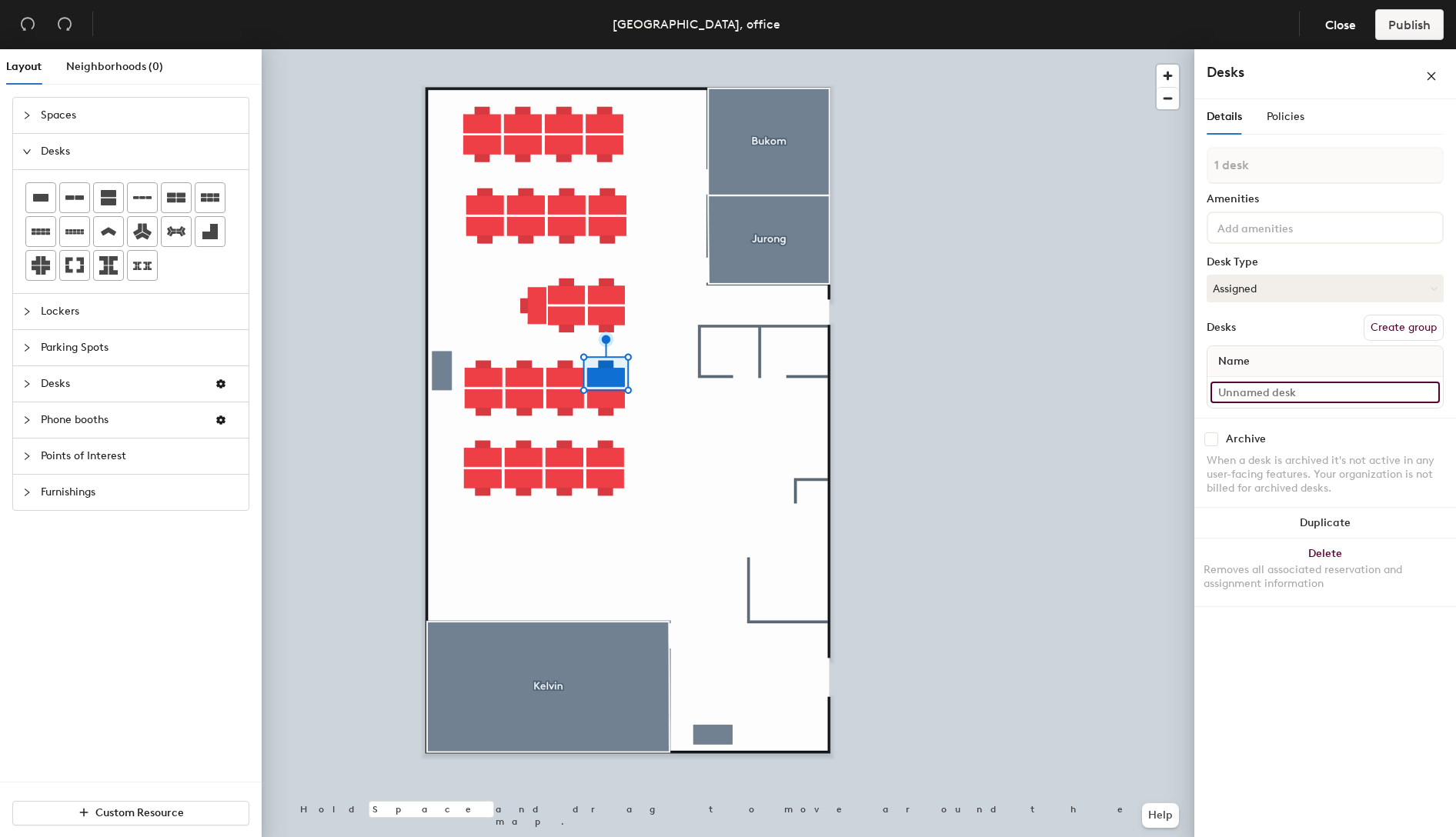
click at [1258, 386] on input at bounding box center [1324, 393] width 229 height 22
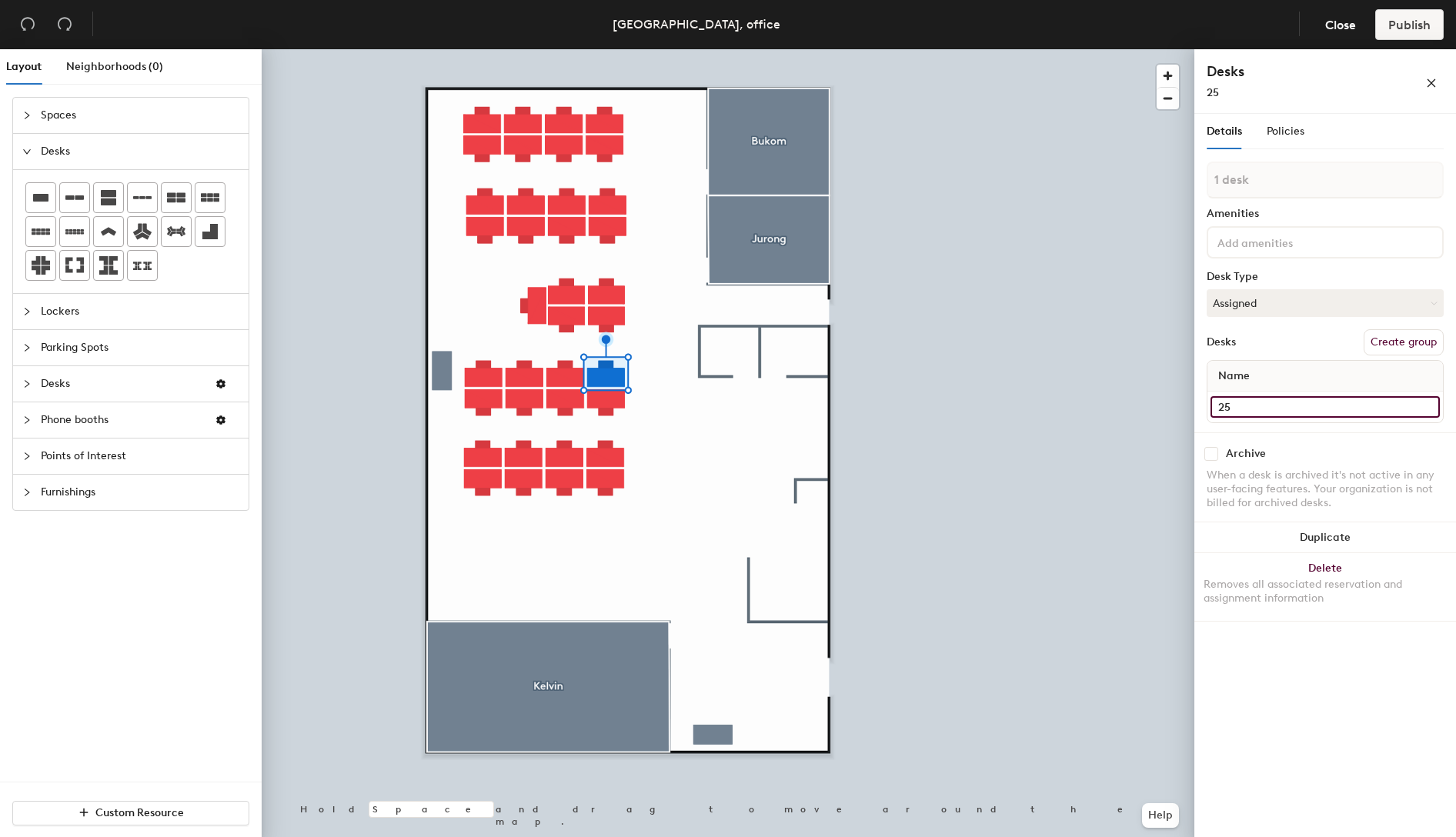
type input "25"
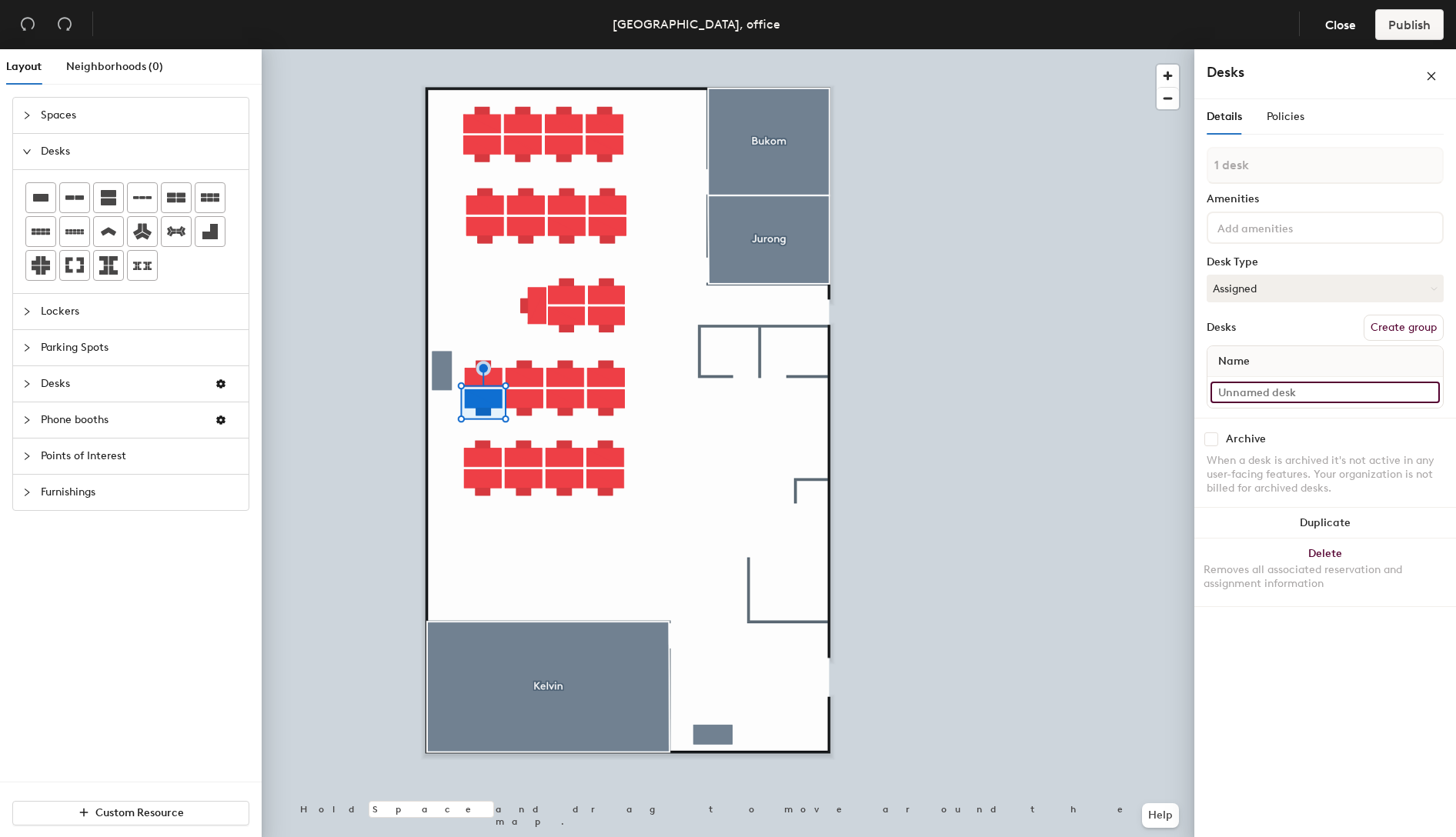
click at [1244, 396] on input at bounding box center [1324, 393] width 229 height 22
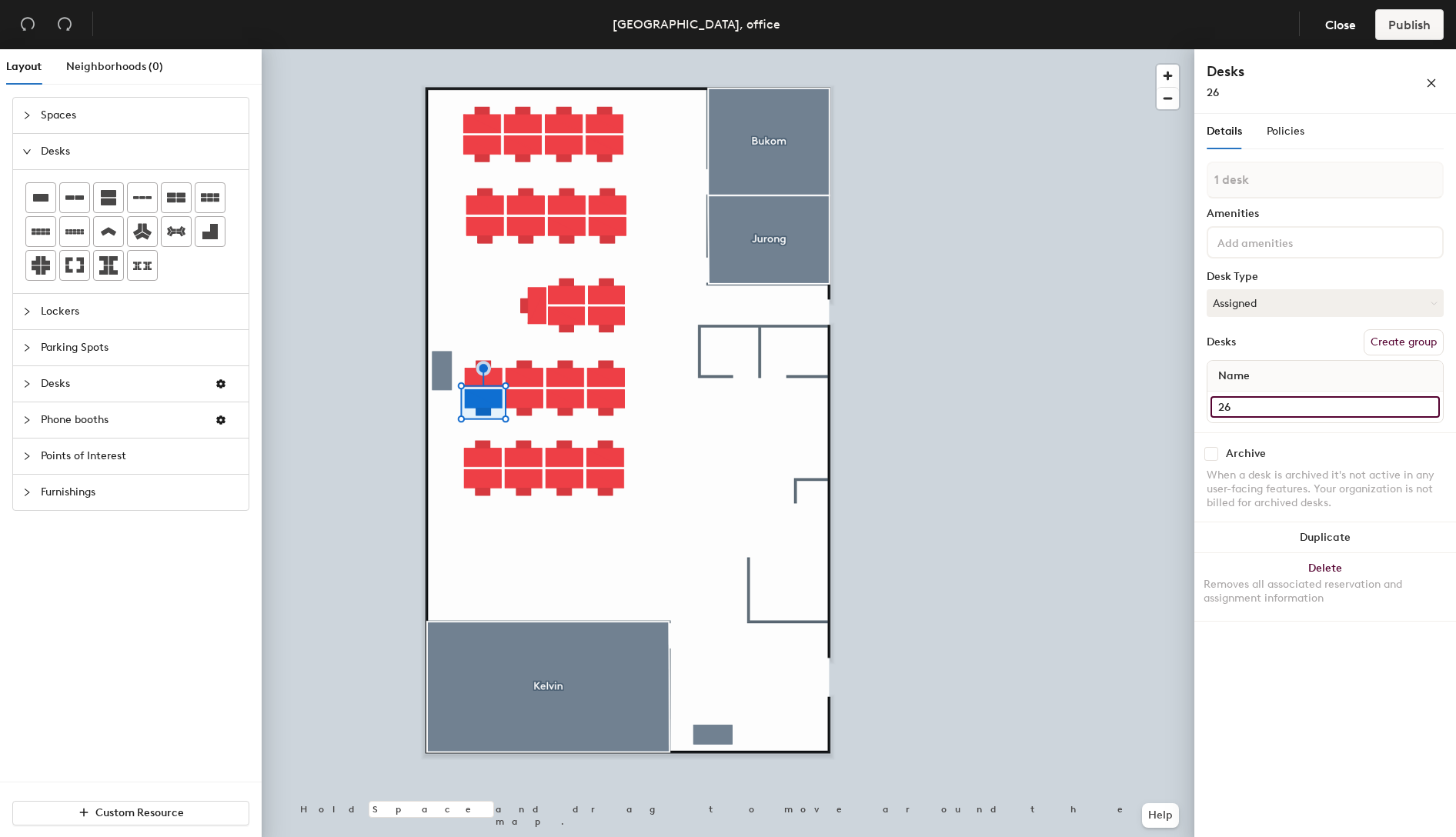
type input "26"
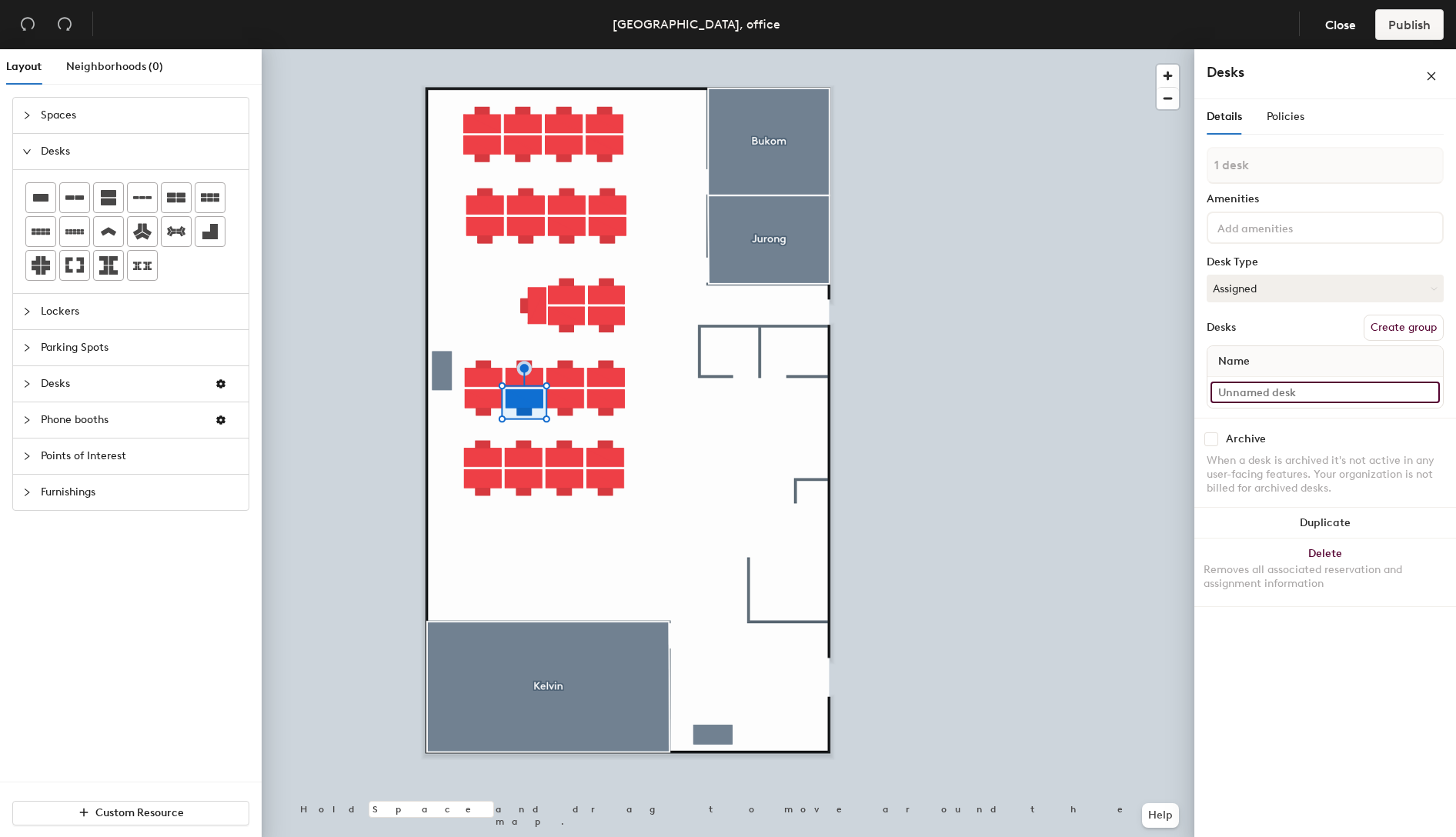
click at [1286, 394] on input at bounding box center [1324, 393] width 229 height 22
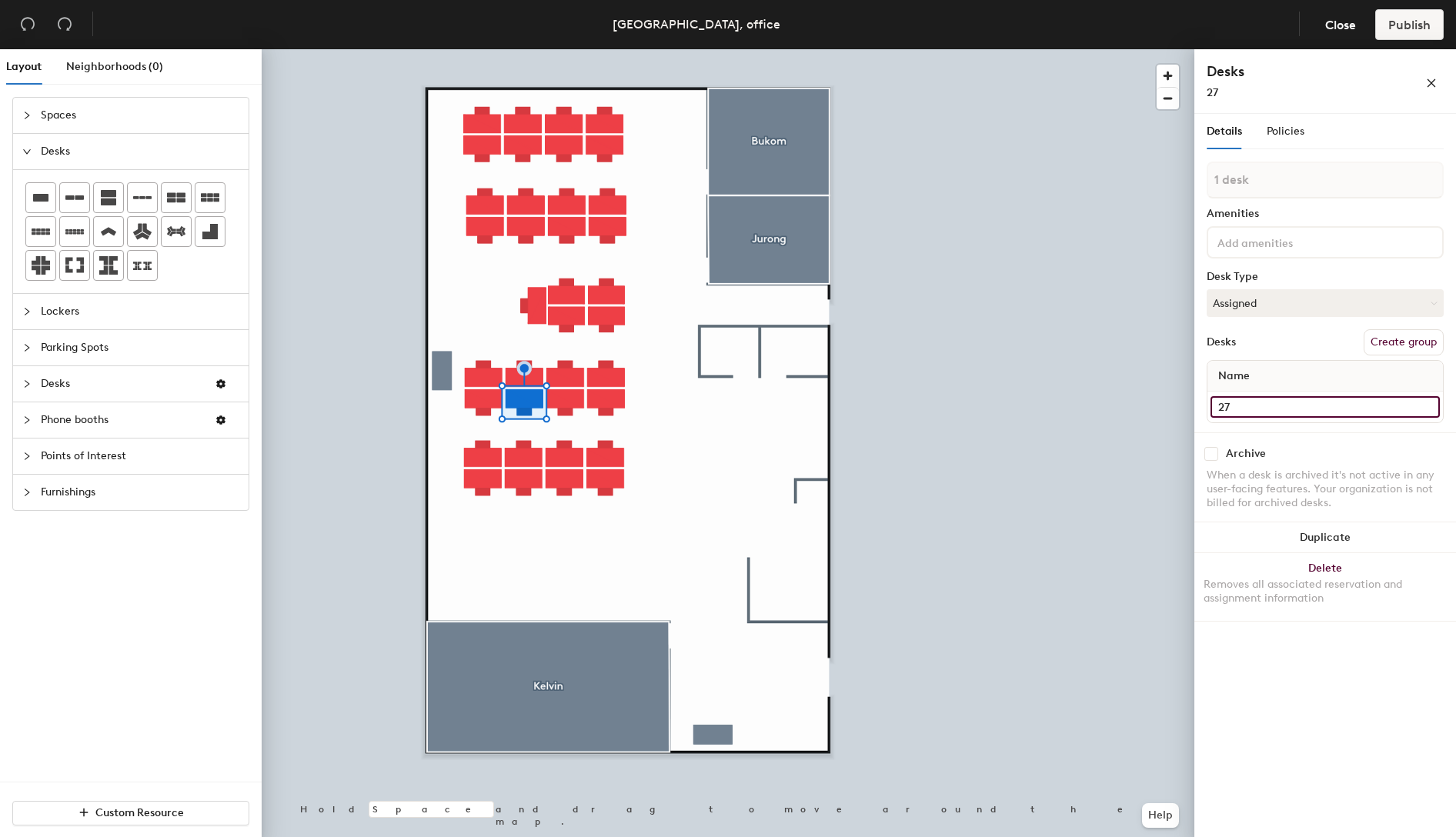
type input "27"
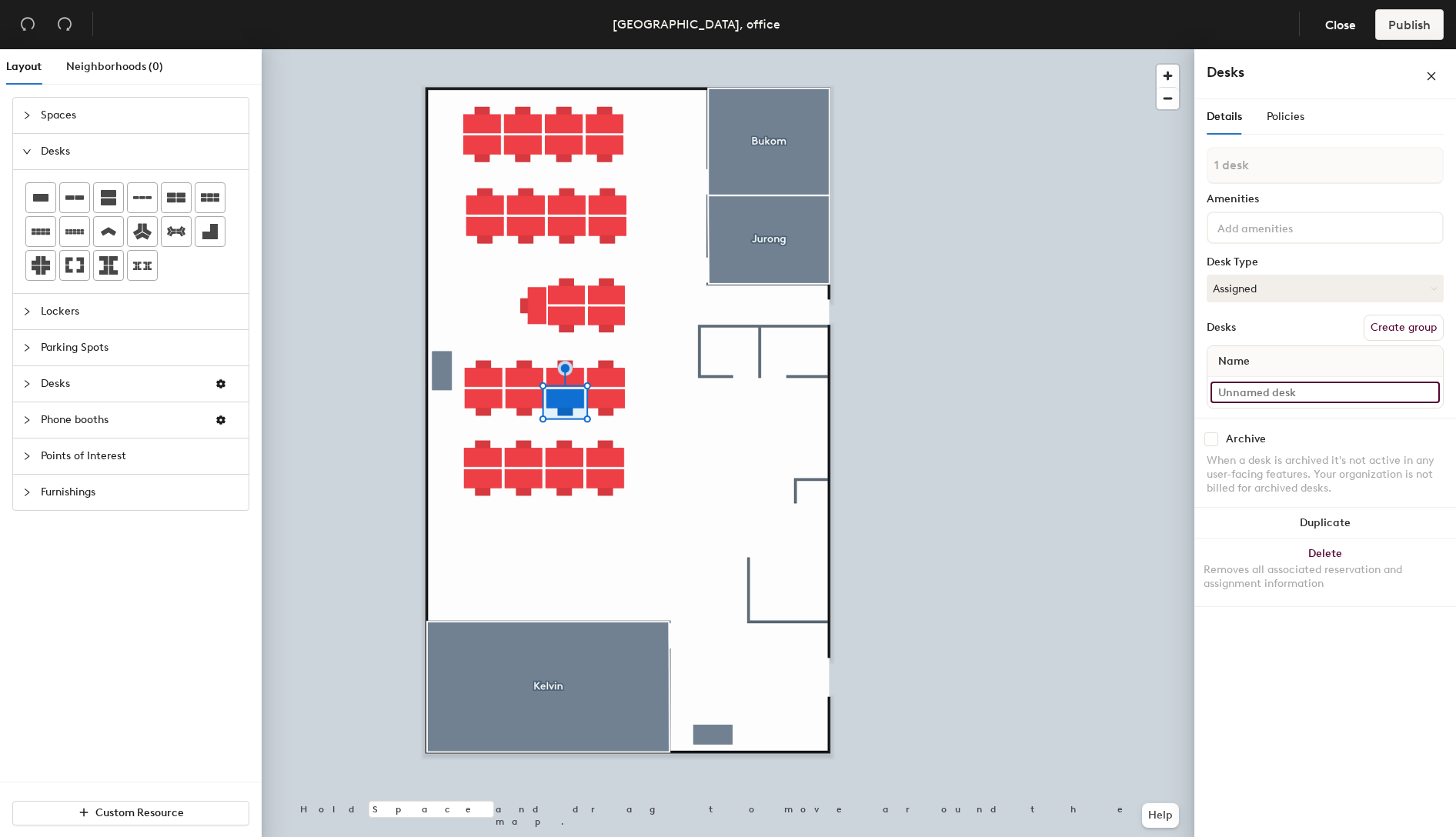
click at [1250, 399] on input at bounding box center [1324, 393] width 229 height 22
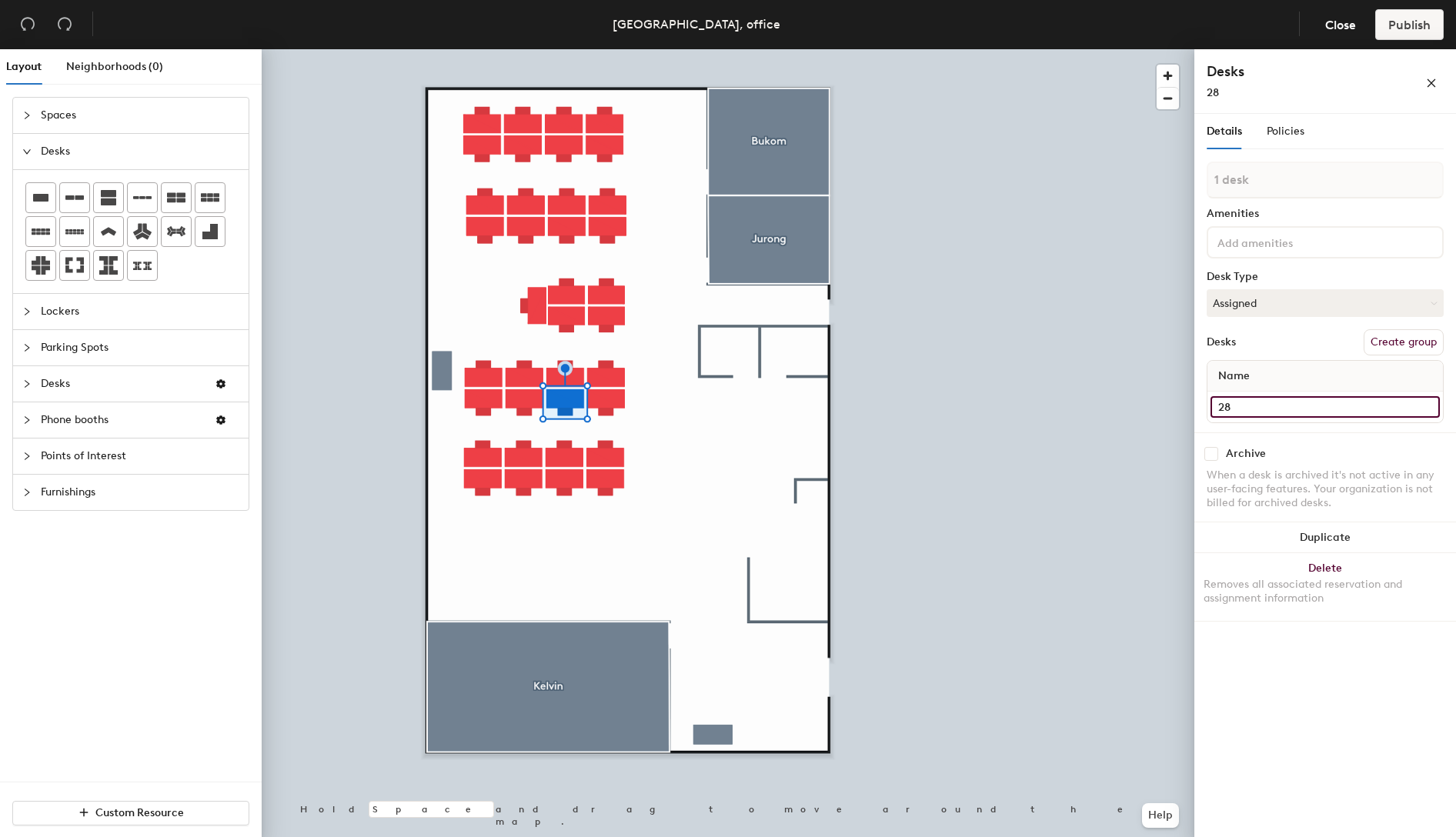
type input "28"
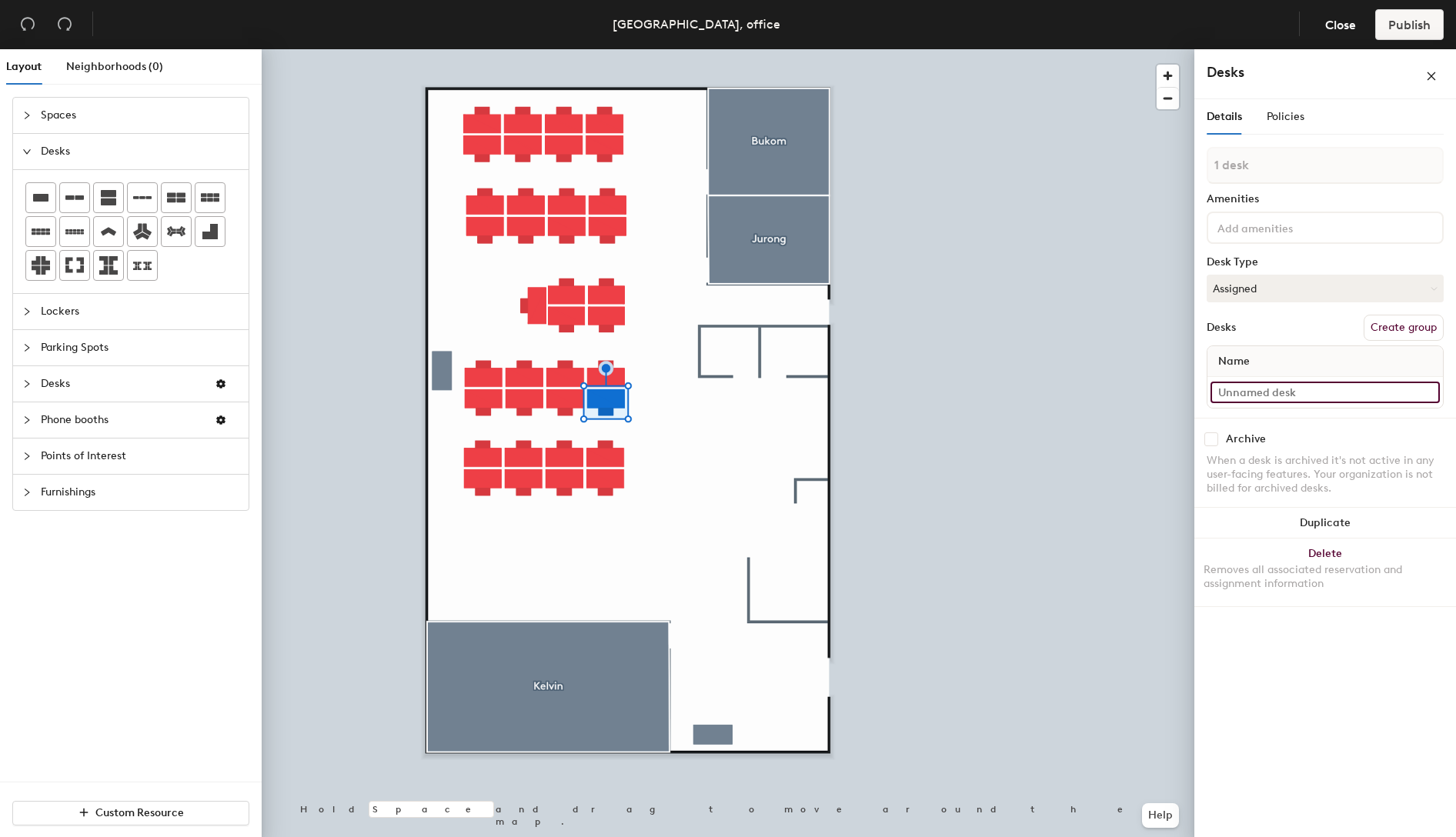
click at [1332, 398] on input at bounding box center [1324, 393] width 229 height 22
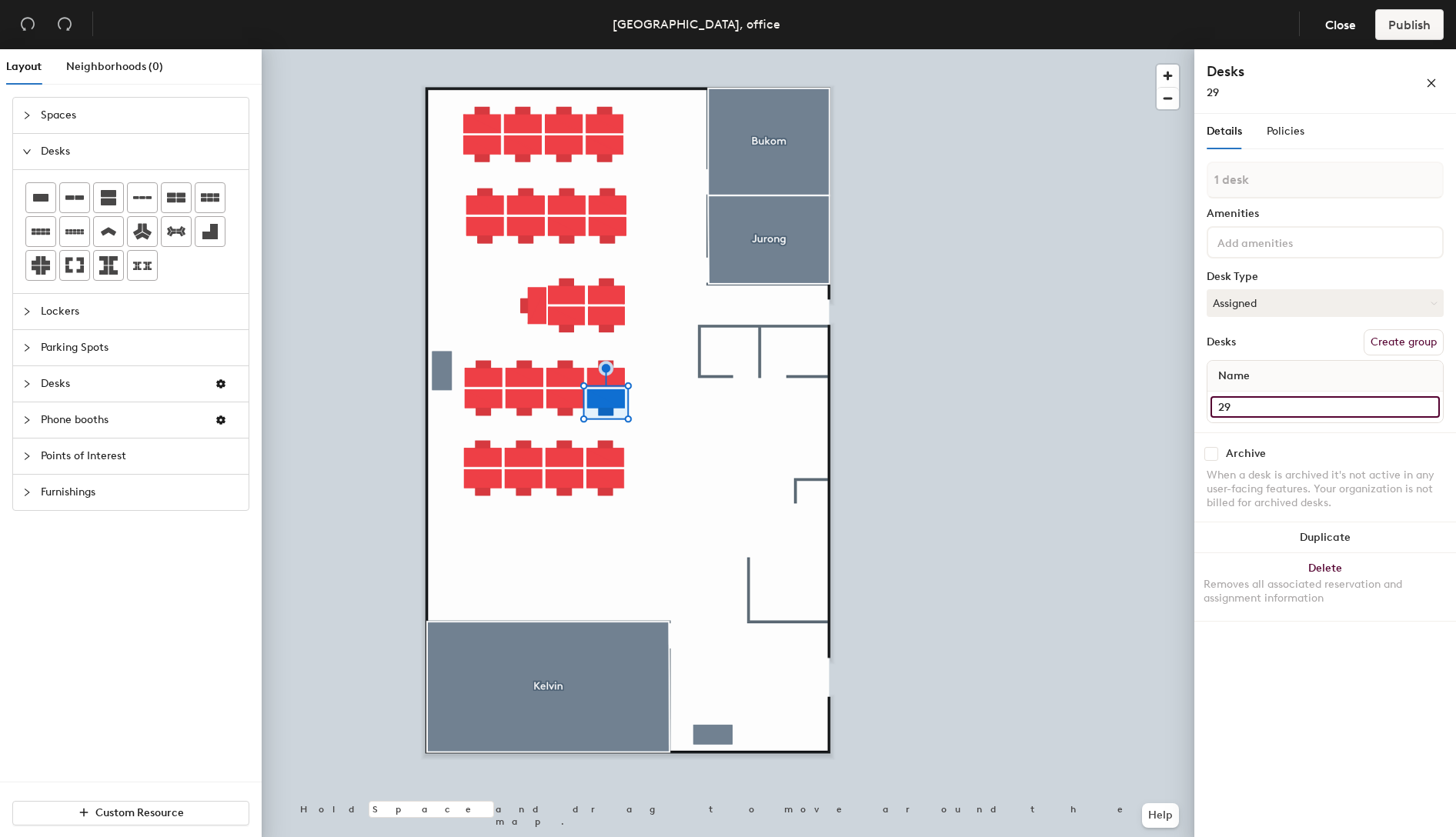
type input "29"
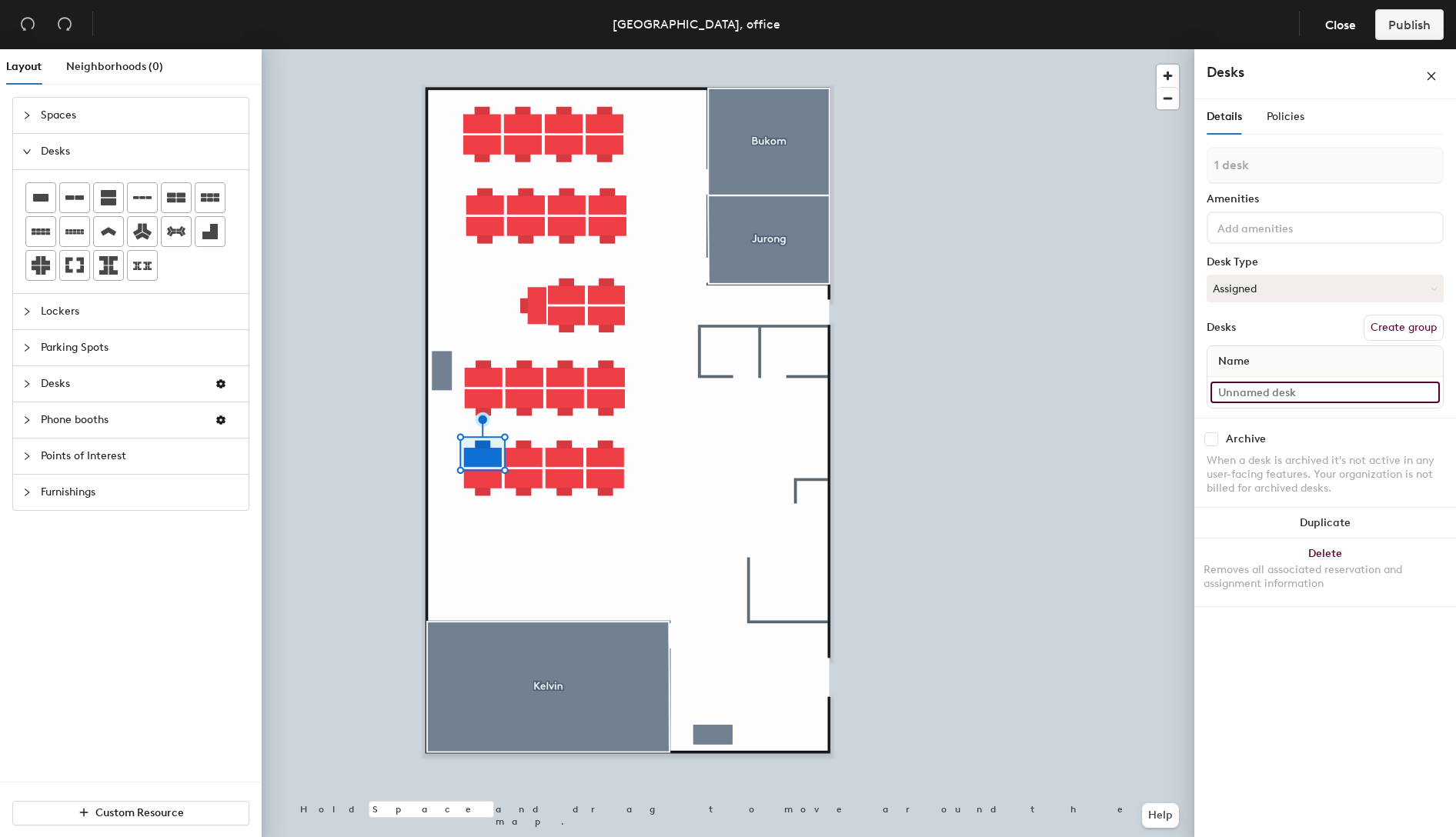
click at [1294, 396] on input at bounding box center [1324, 393] width 229 height 22
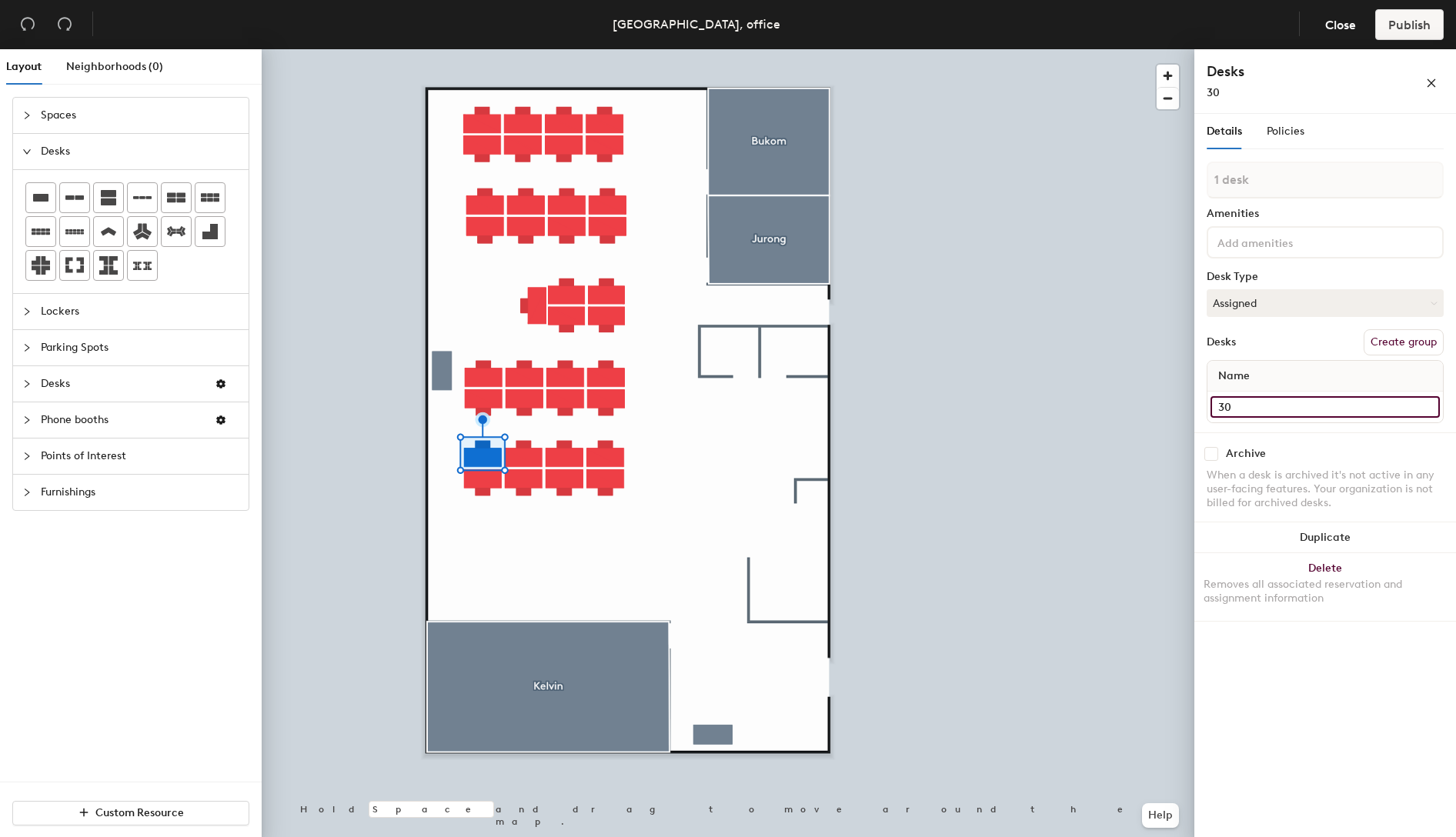
type input "30"
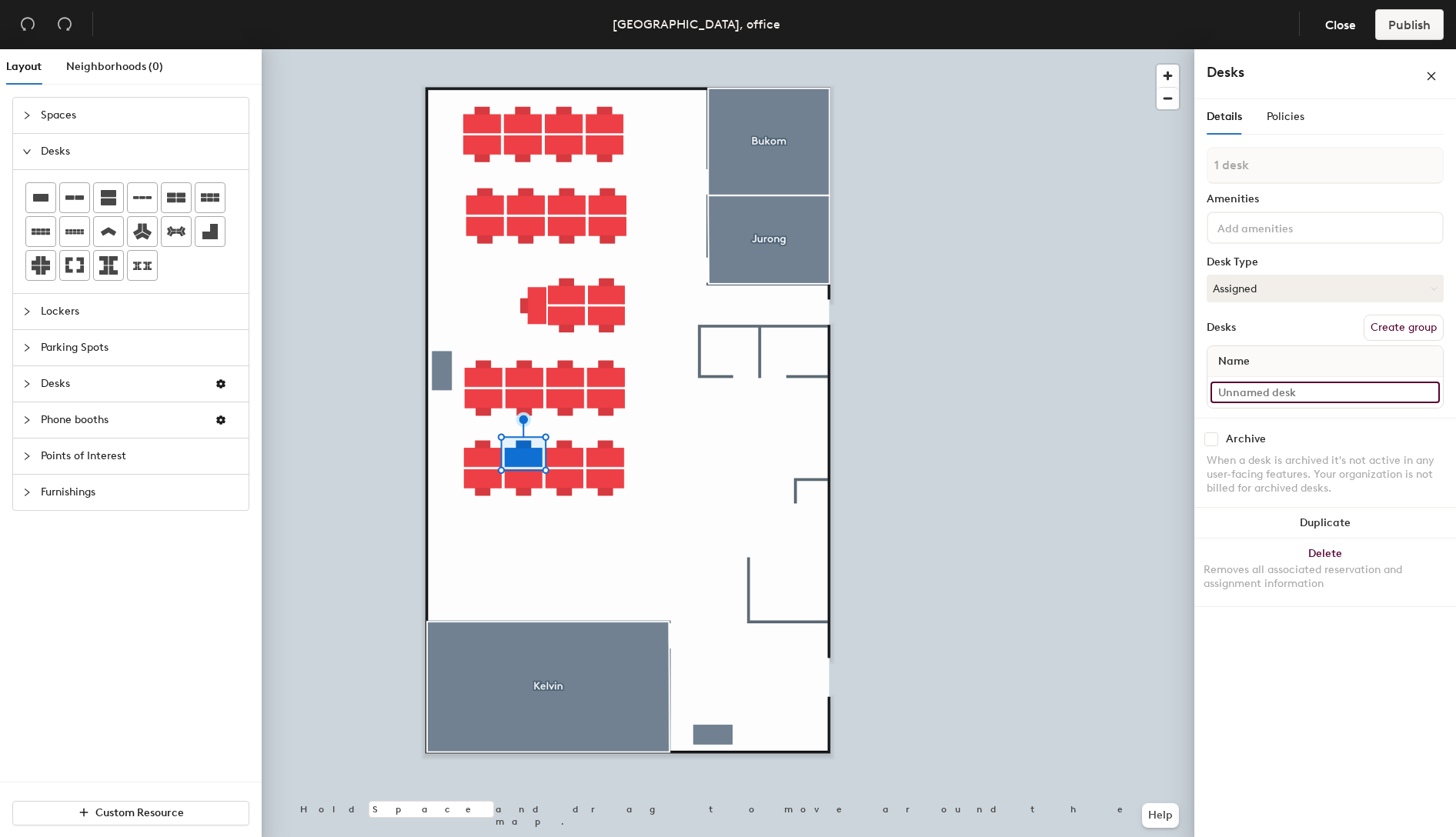
click at [1270, 389] on input at bounding box center [1324, 393] width 229 height 22
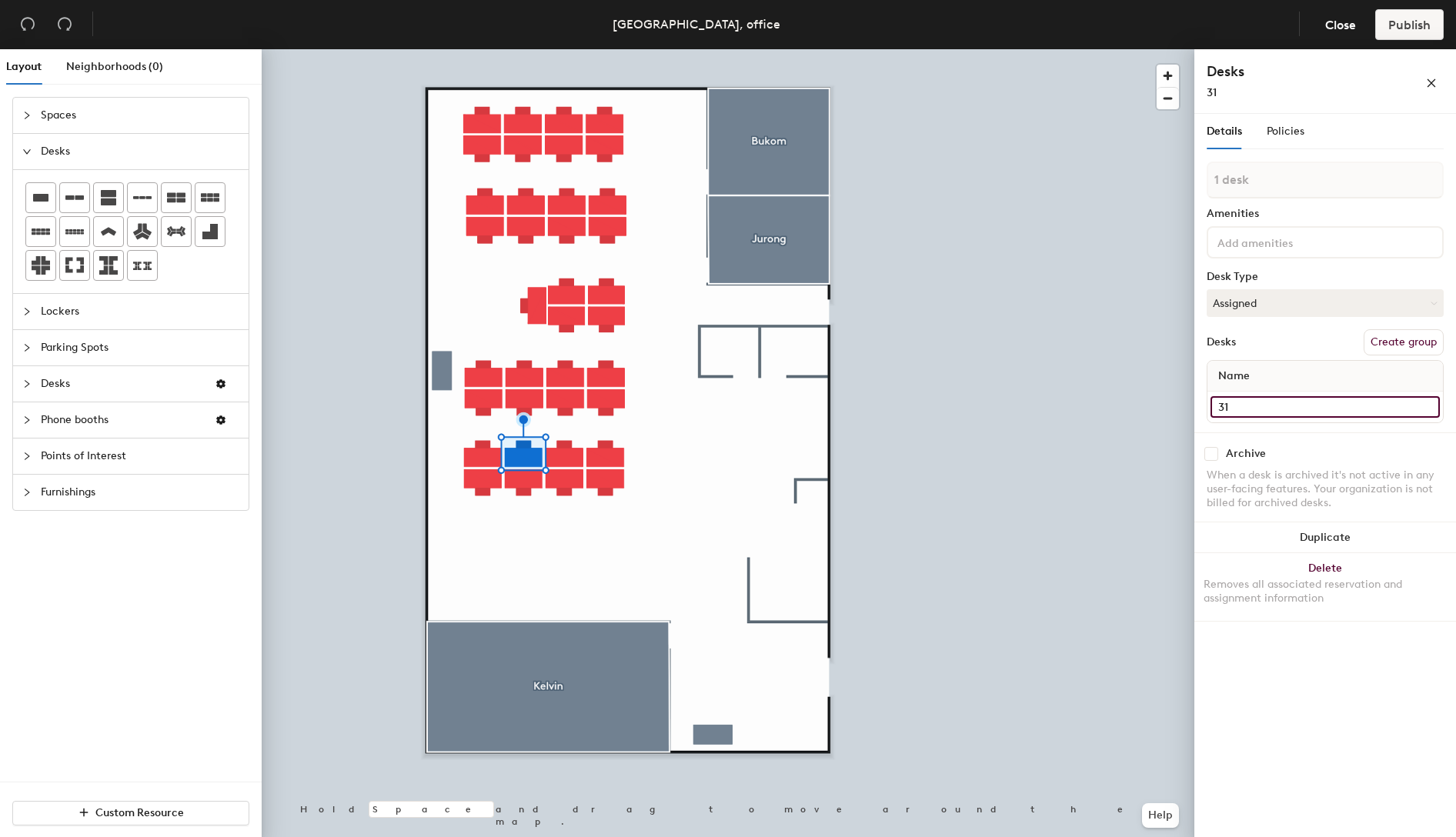
type input "31"
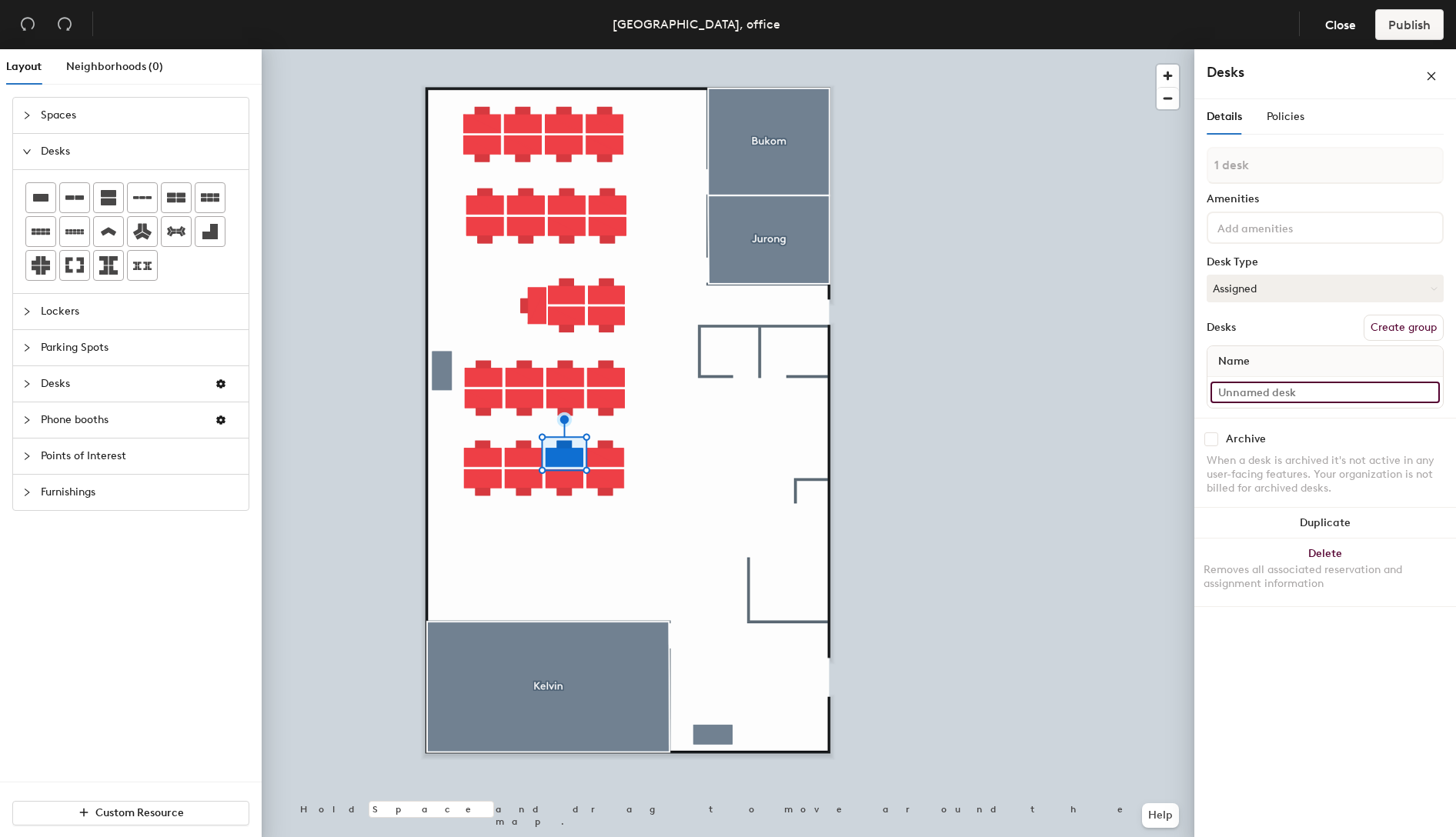
click at [1271, 393] on input at bounding box center [1324, 393] width 229 height 22
type input "32"
click at [1251, 390] on input at bounding box center [1324, 393] width 229 height 22
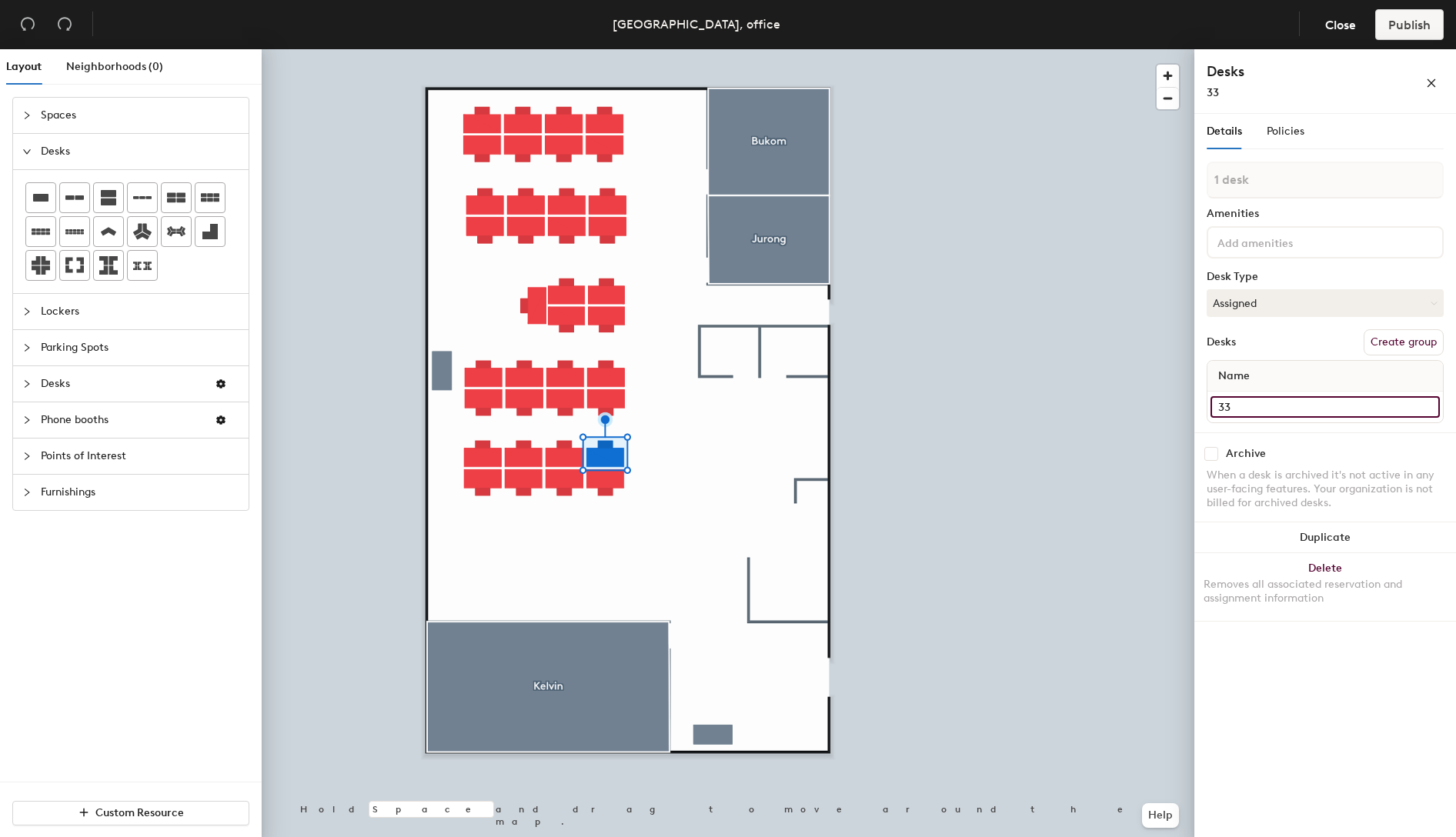
type input "33"
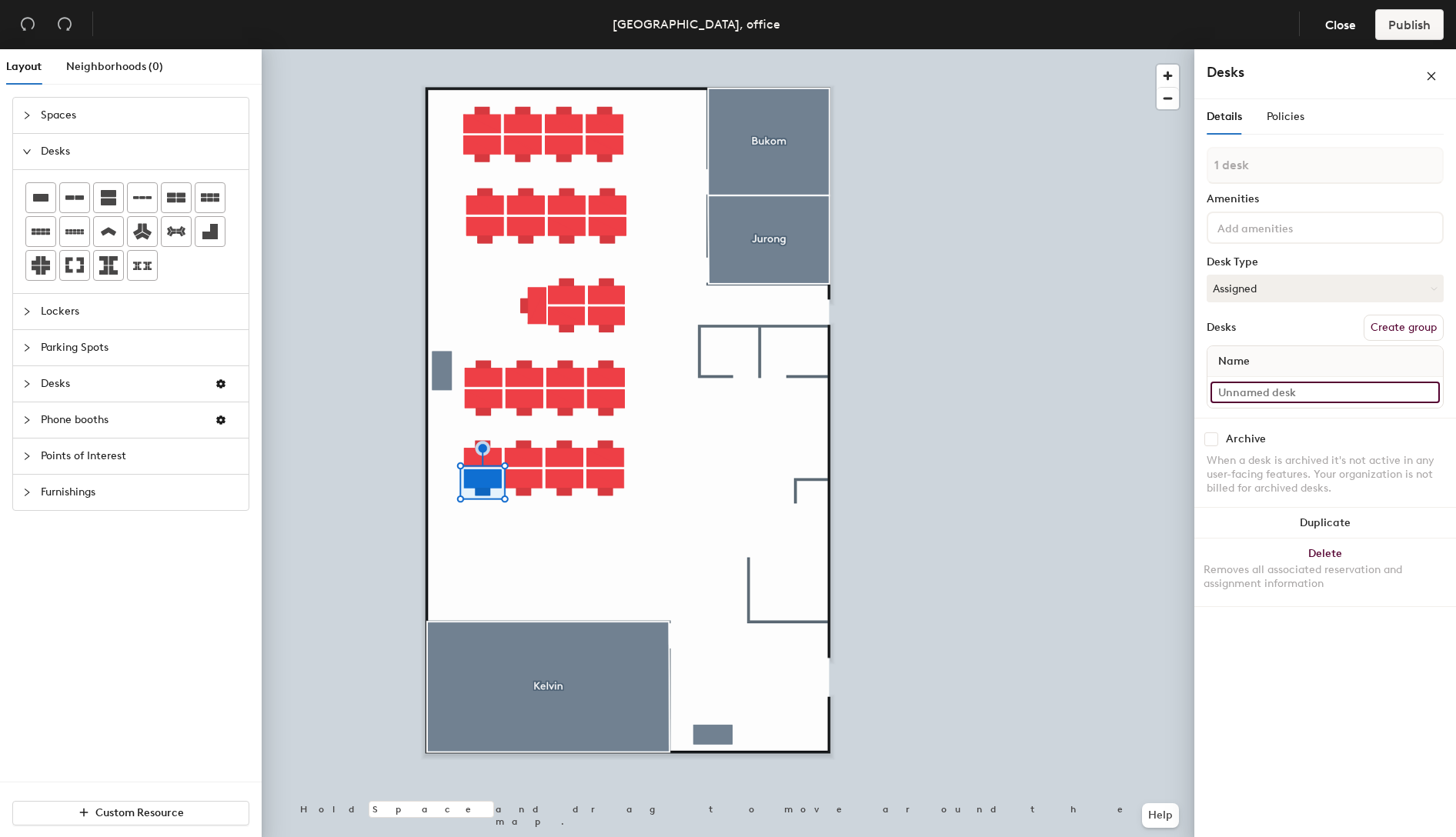
click at [1294, 395] on input at bounding box center [1324, 393] width 229 height 22
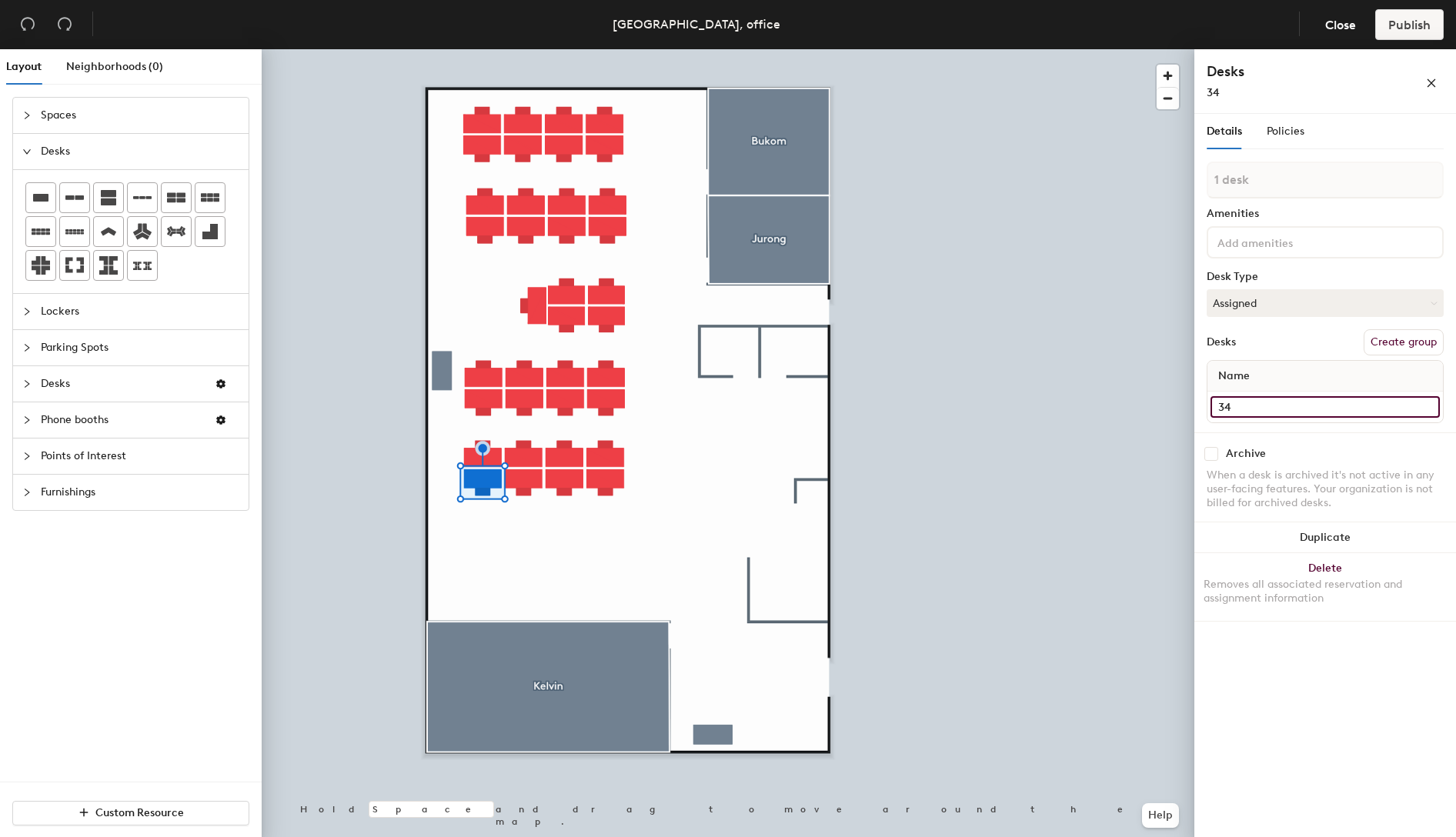
type input "34"
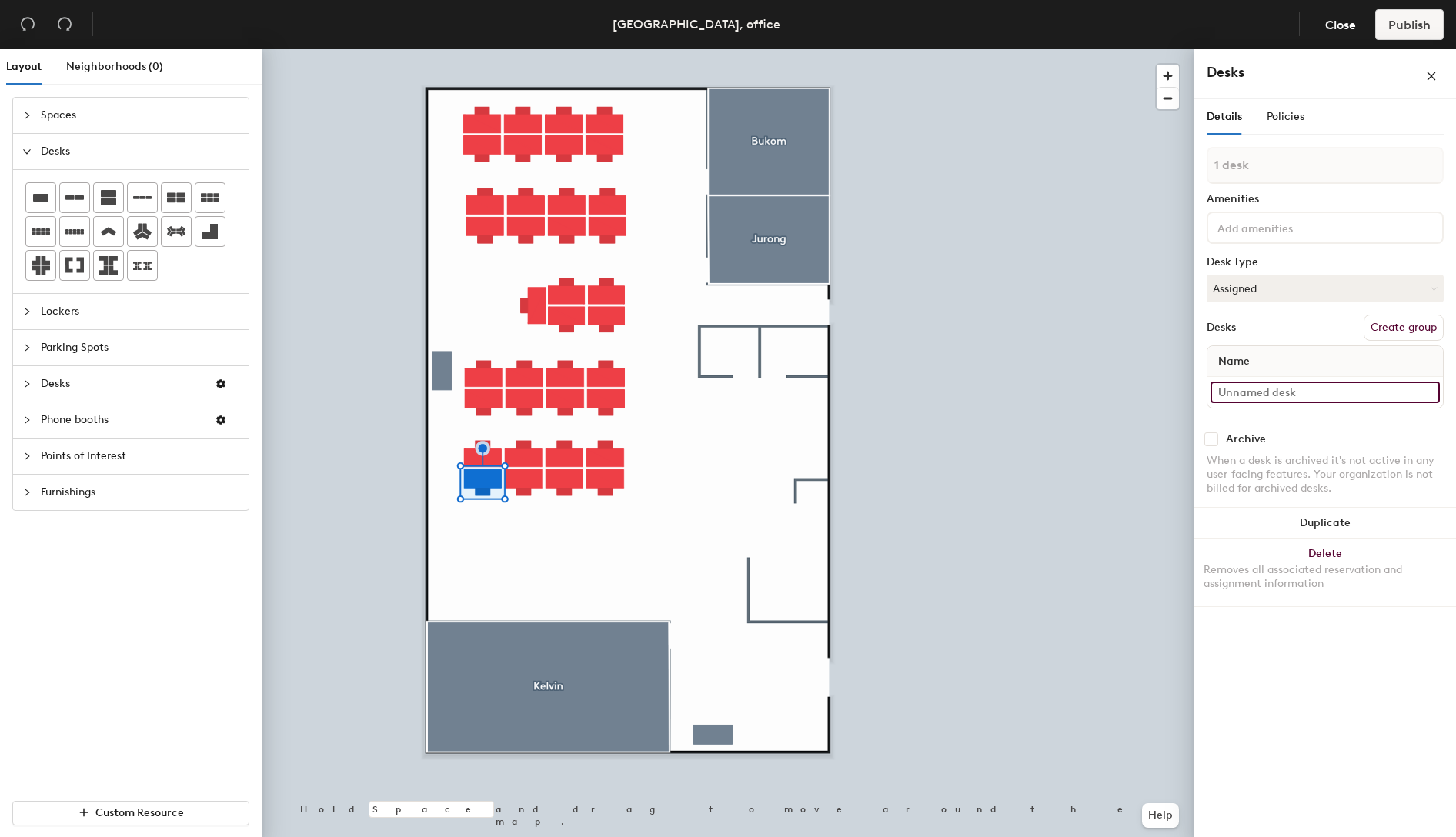
click at [1261, 399] on input at bounding box center [1324, 393] width 229 height 22
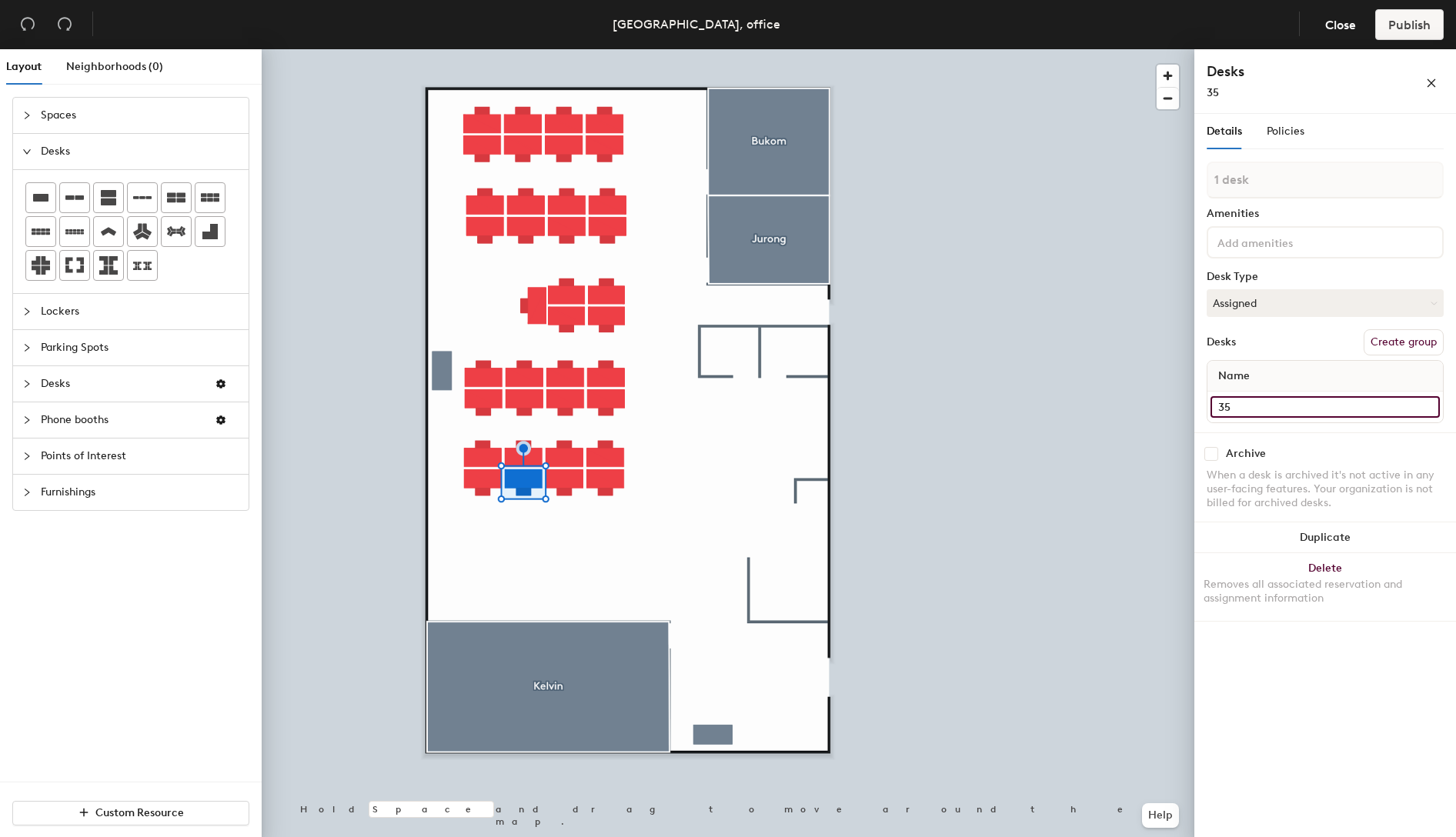
type input "35"
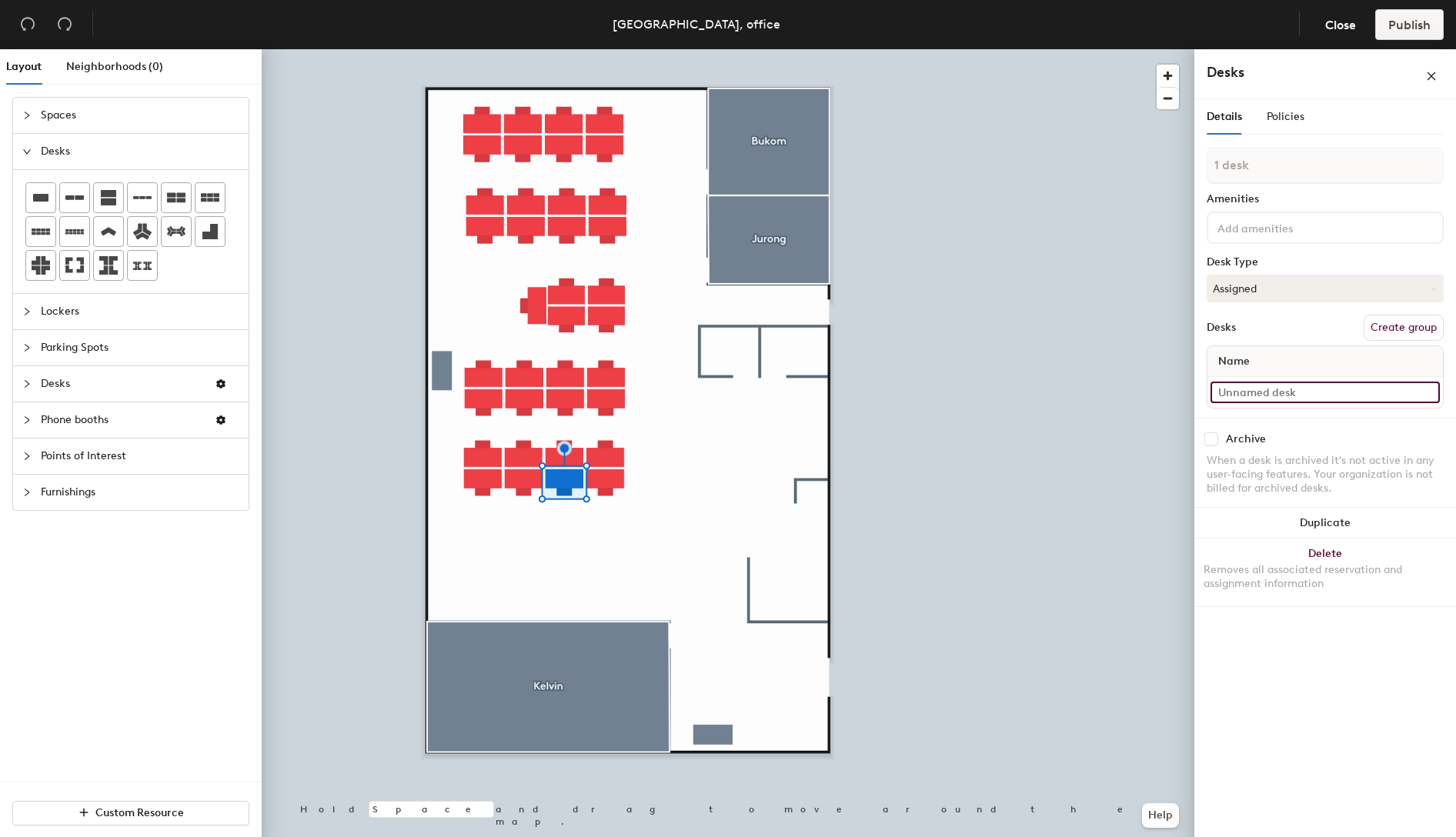
click at [1379, 396] on input at bounding box center [1324, 393] width 229 height 22
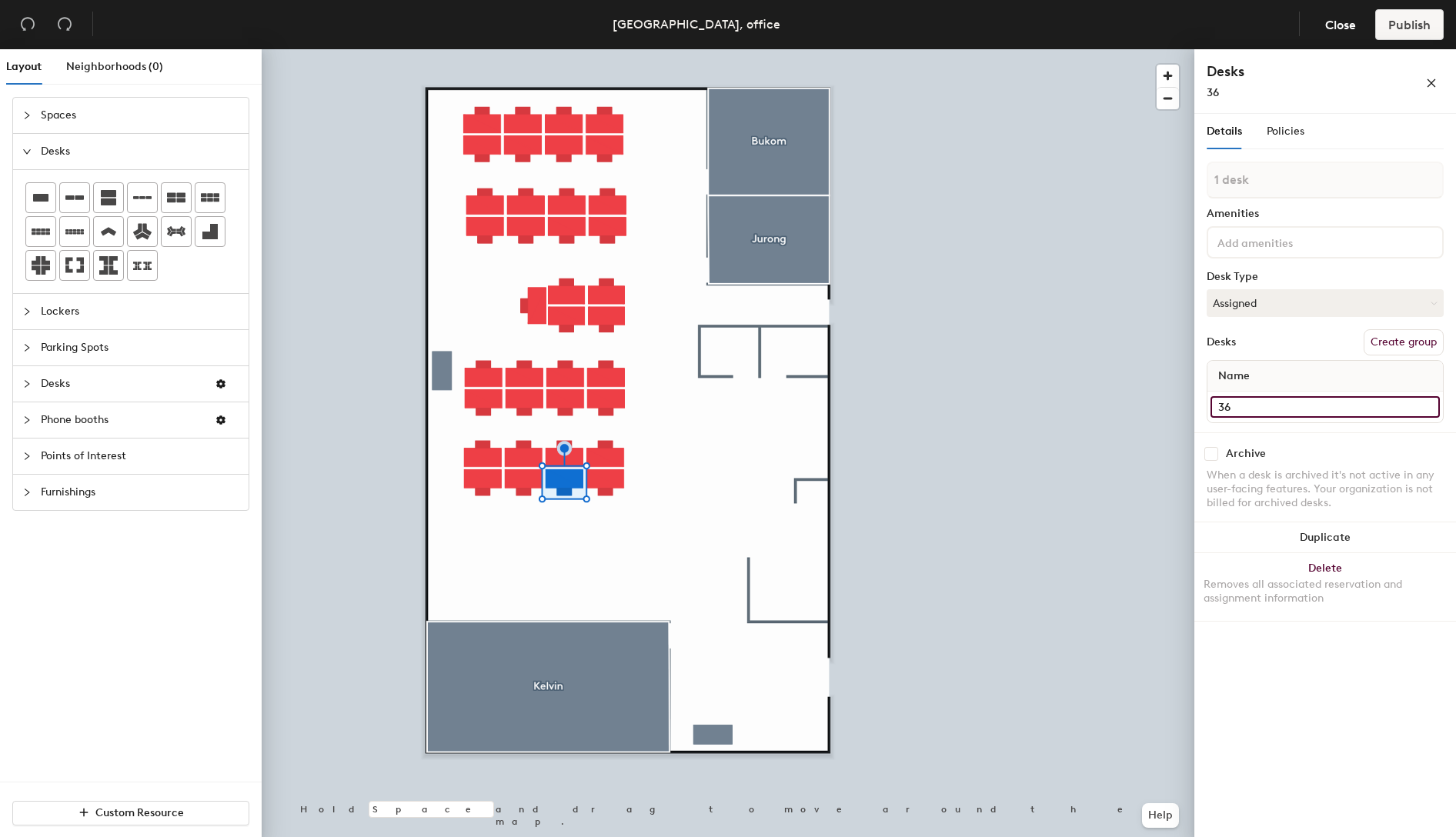
type input "36"
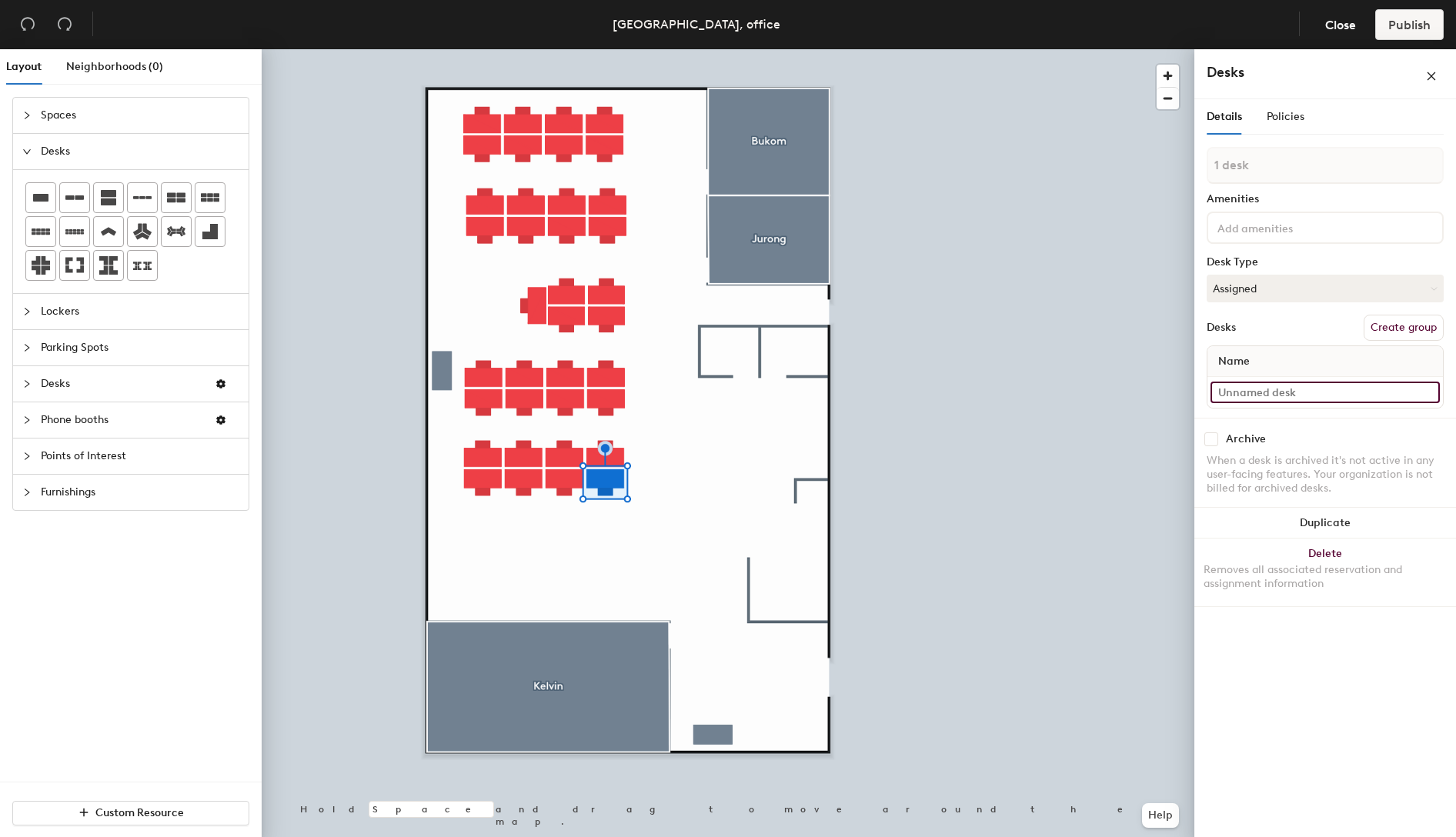
click at [1365, 390] on input at bounding box center [1324, 393] width 229 height 22
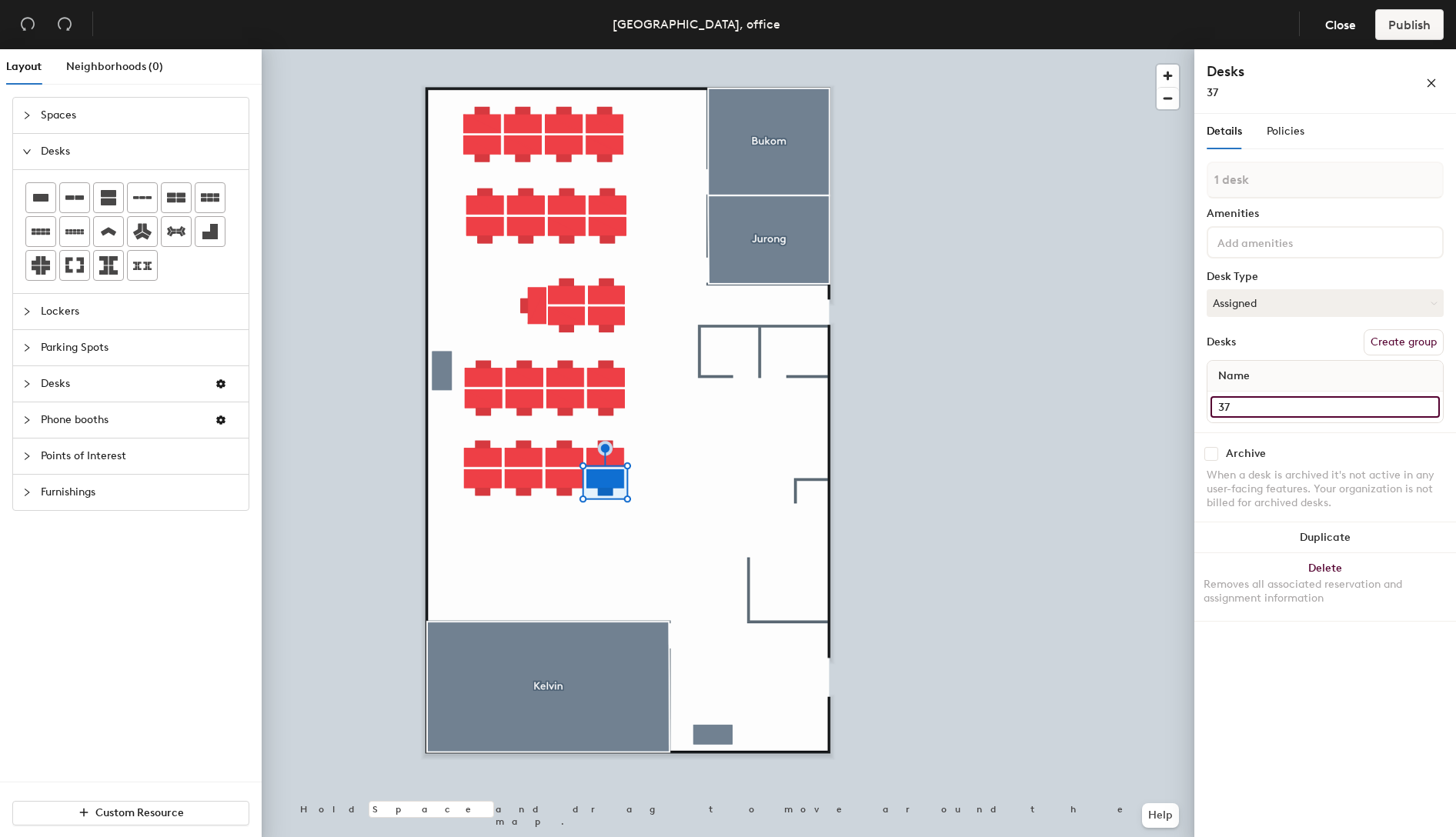
type input "37"
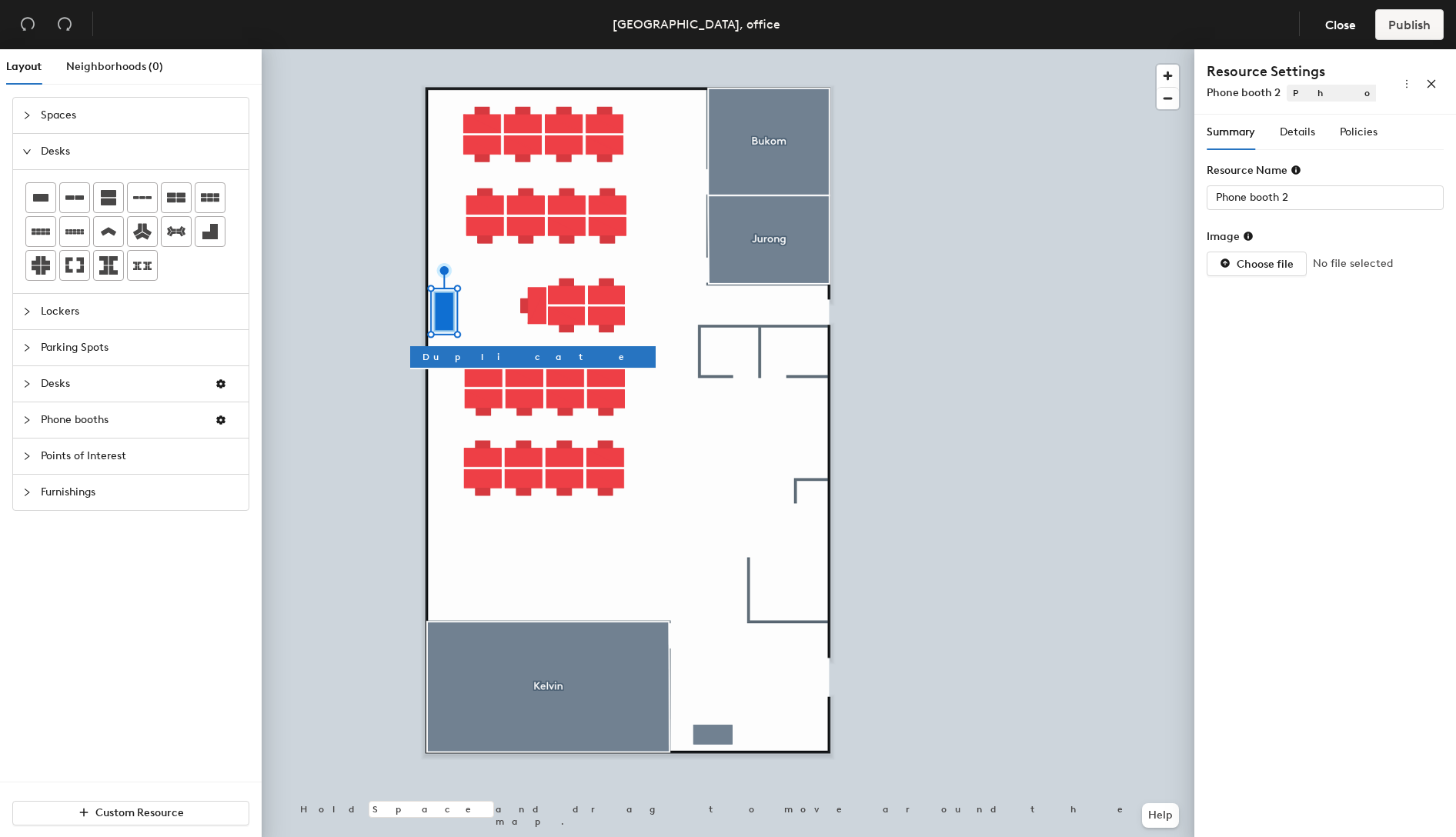
click at [60, 451] on span "Points of Interest" at bounding box center [140, 456] width 198 height 36
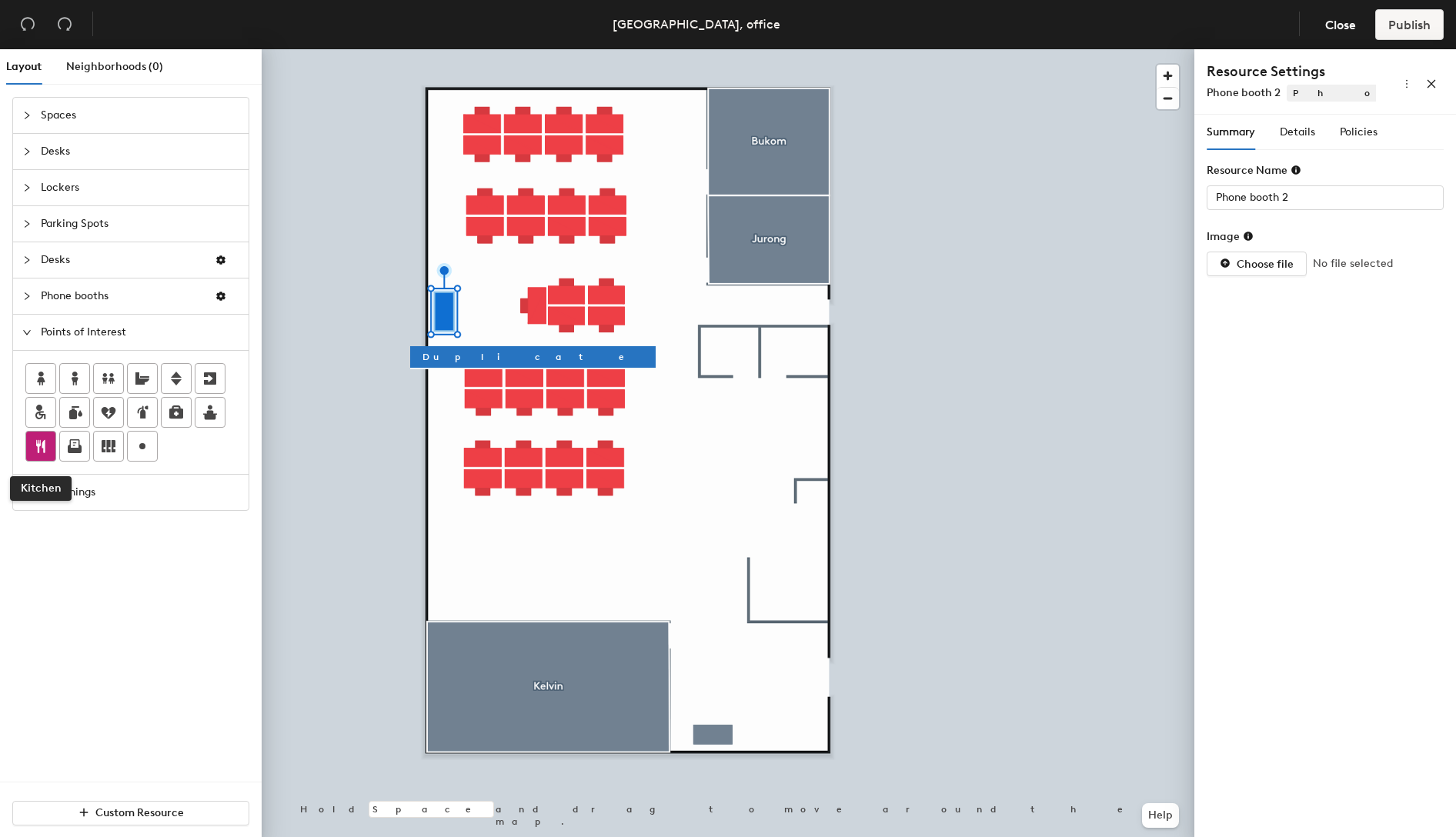
click at [54, 445] on div at bounding box center [40, 445] width 29 height 29
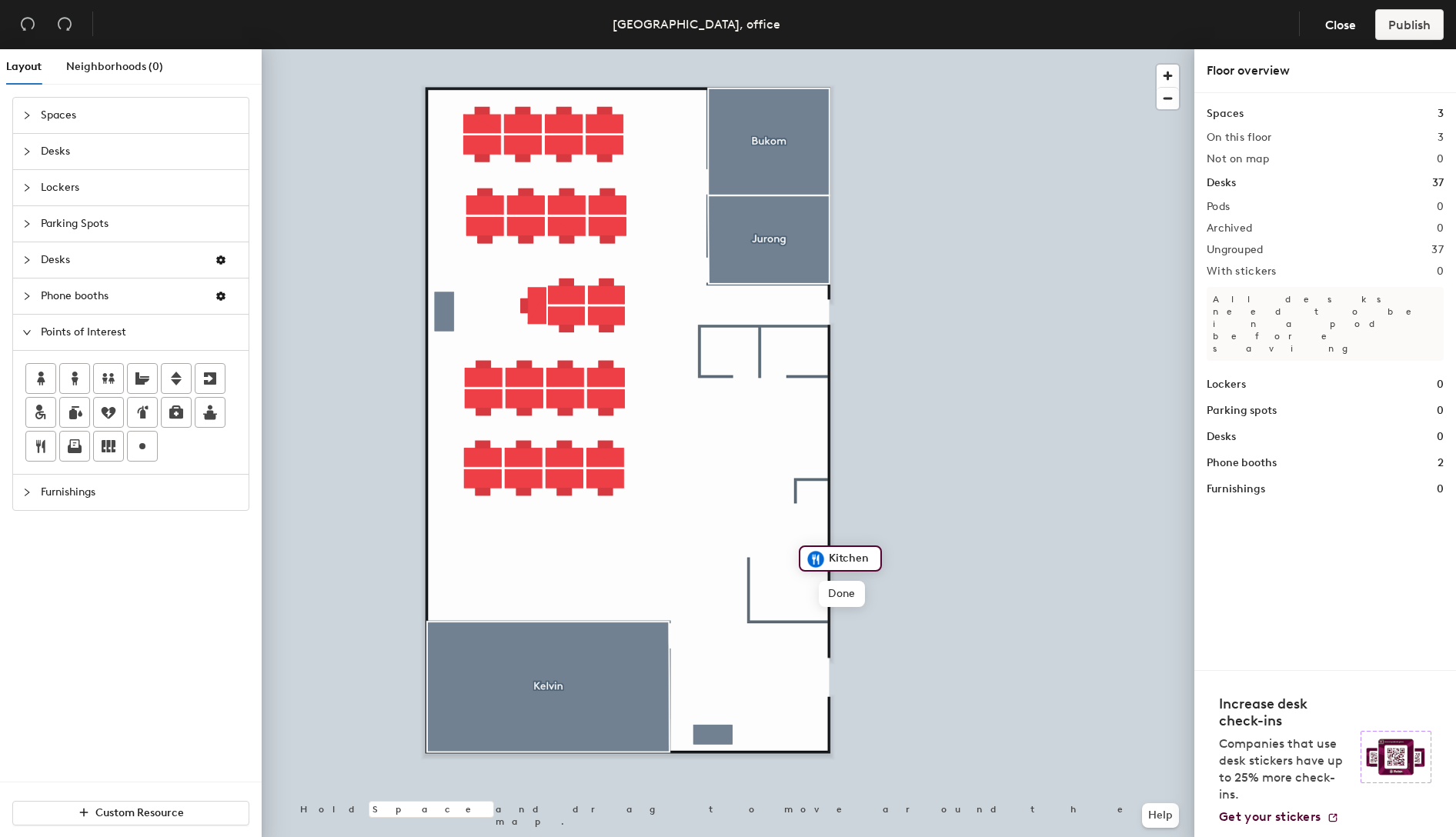
click at [46, 485] on span "Furnishings" at bounding box center [140, 493] width 198 height 36
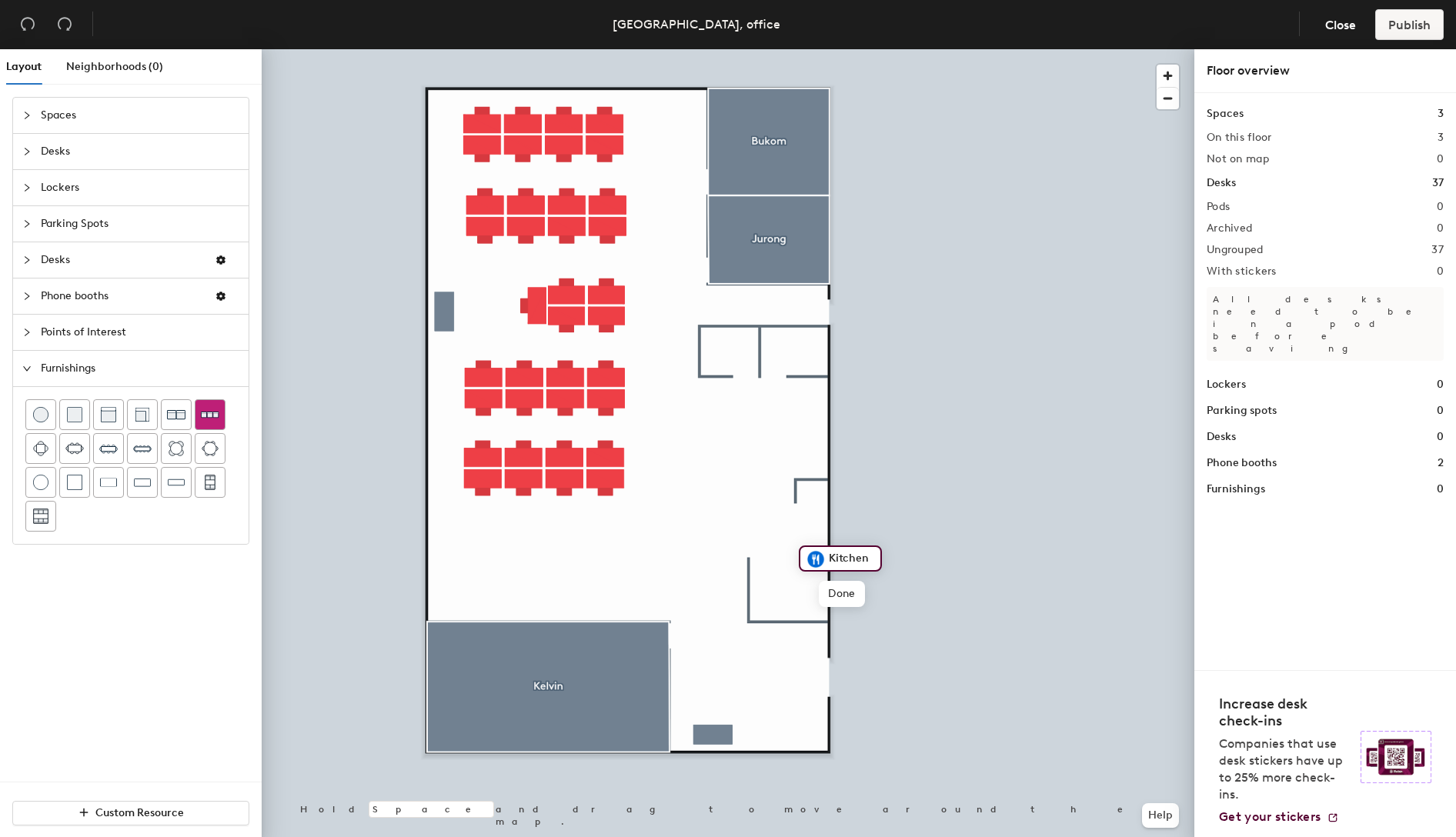
click at [201, 415] on img at bounding box center [209, 415] width 19 height 18
click at [145, 414] on img at bounding box center [143, 415] width 16 height 16
click at [143, 416] on img at bounding box center [143, 415] width 16 height 16
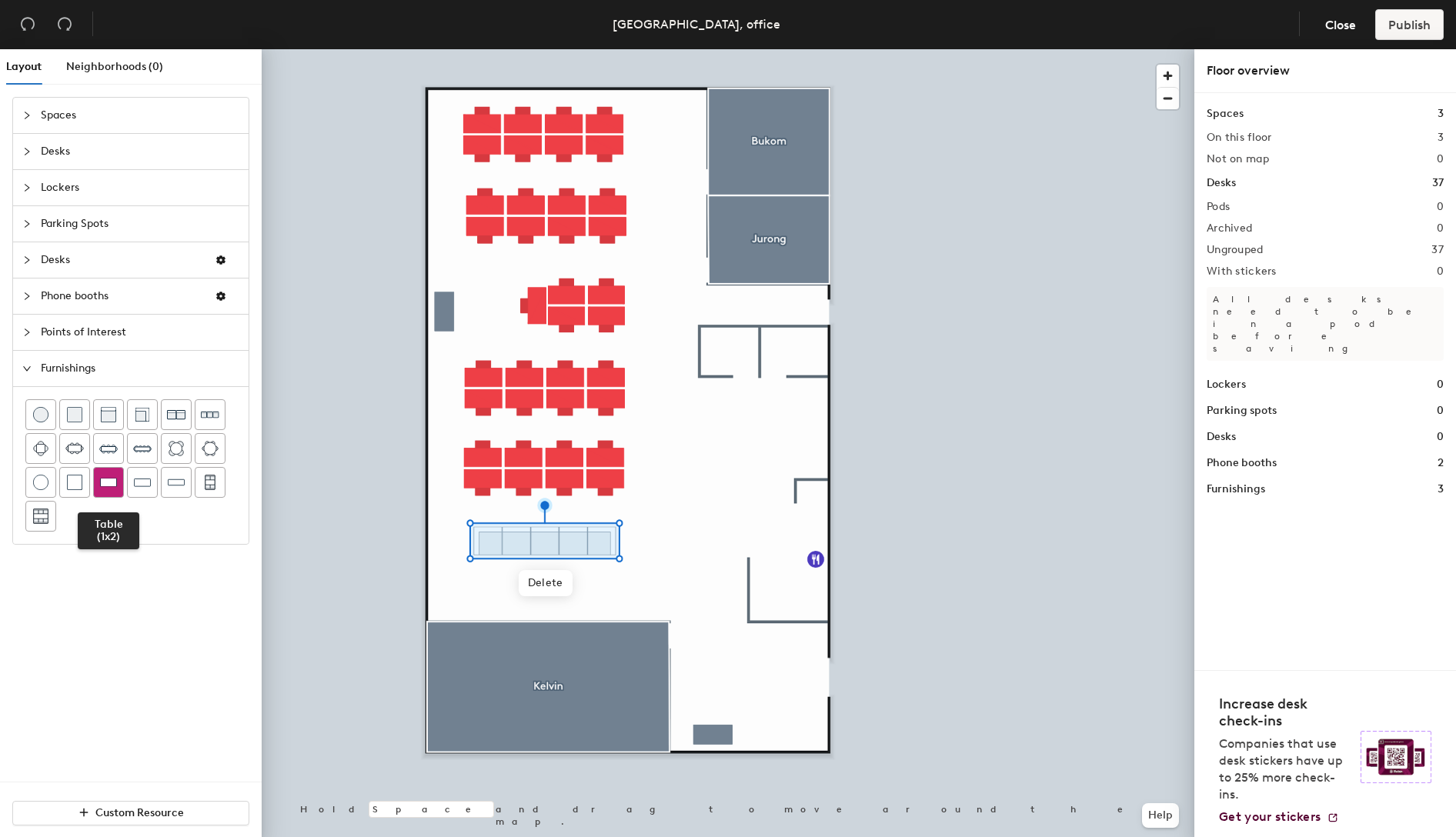
click at [100, 481] on img at bounding box center [108, 483] width 17 height 16
click at [964, 50] on div at bounding box center [728, 50] width 932 height 0
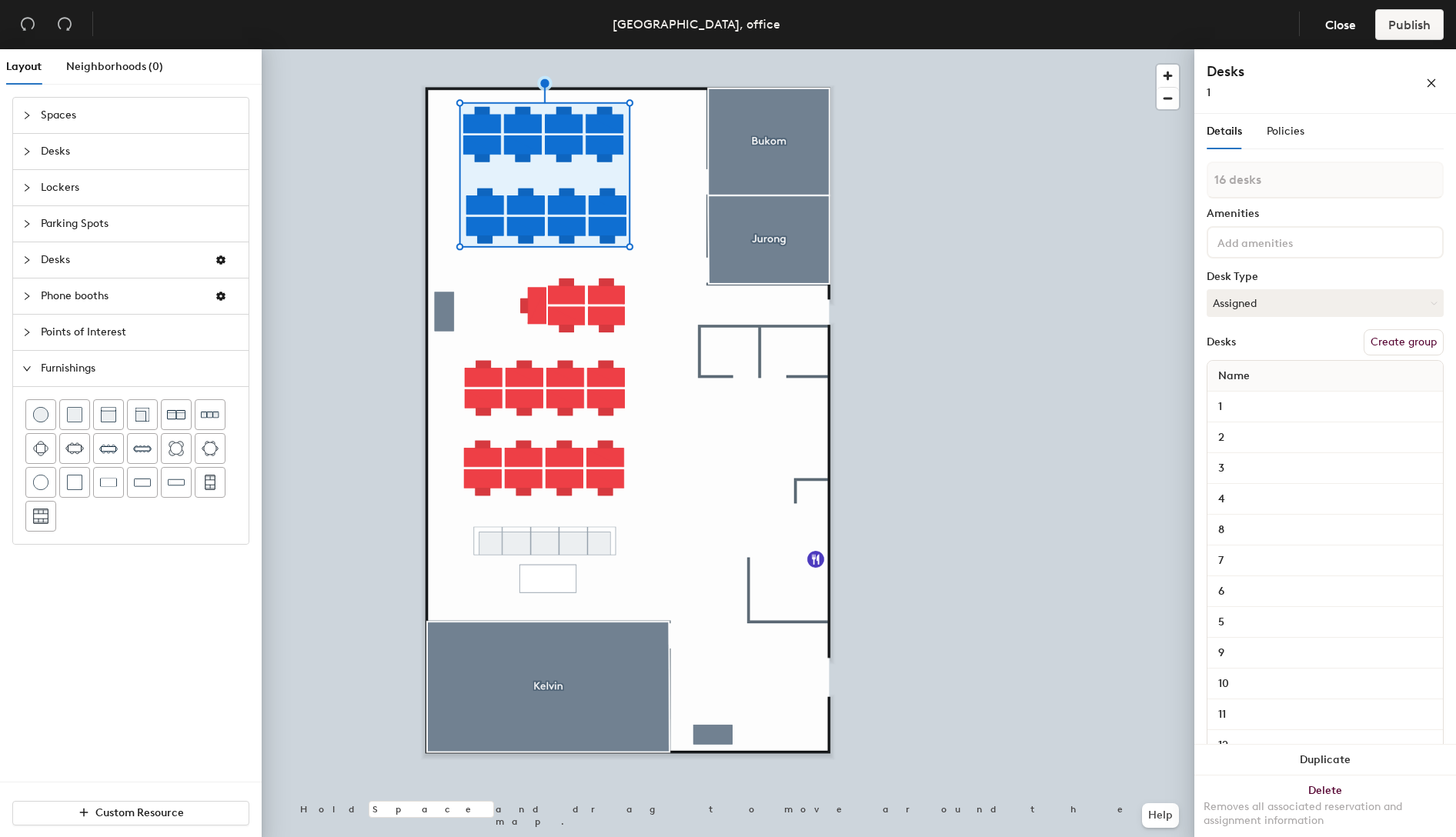
click at [1385, 344] on button "Create group" at bounding box center [1402, 342] width 80 height 26
drag, startPoint x: 1236, startPoint y: 180, endPoint x: 1206, endPoint y: 183, distance: 30.1
click at [1206, 183] on input "Pod 1" at bounding box center [1324, 179] width 237 height 37
type input "Group 1"
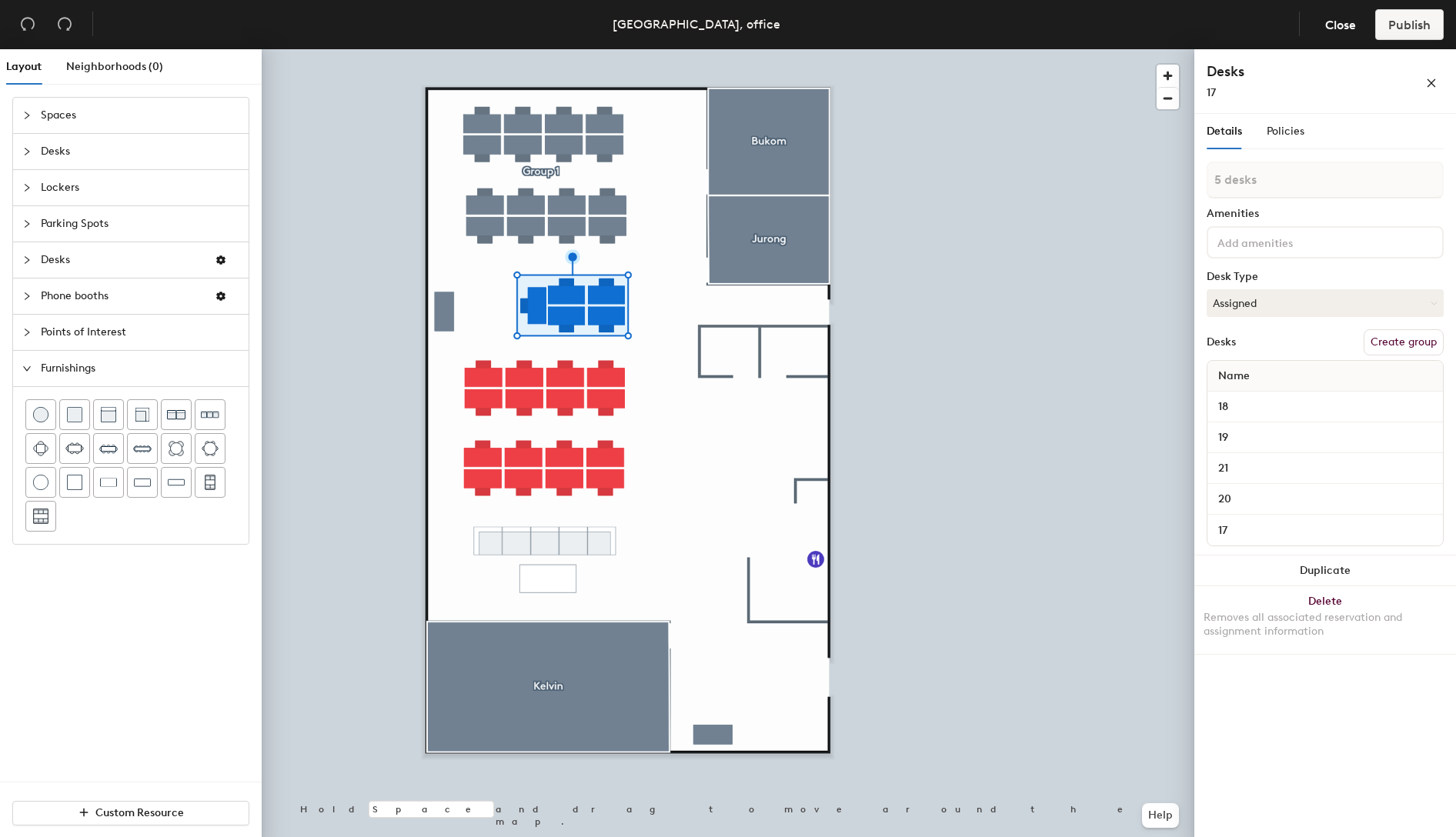
click at [1387, 340] on button "Create group" at bounding box center [1402, 342] width 80 height 26
drag, startPoint x: 1235, startPoint y: 183, endPoint x: 1198, endPoint y: 183, distance: 37.0
click at [1198, 183] on div "Details Policies Pod 2 Amenities Desk Type Assigned Desks Ungroup Name 18 19 21…" at bounding box center [1325, 478] width 262 height 729
type input "Group 2"
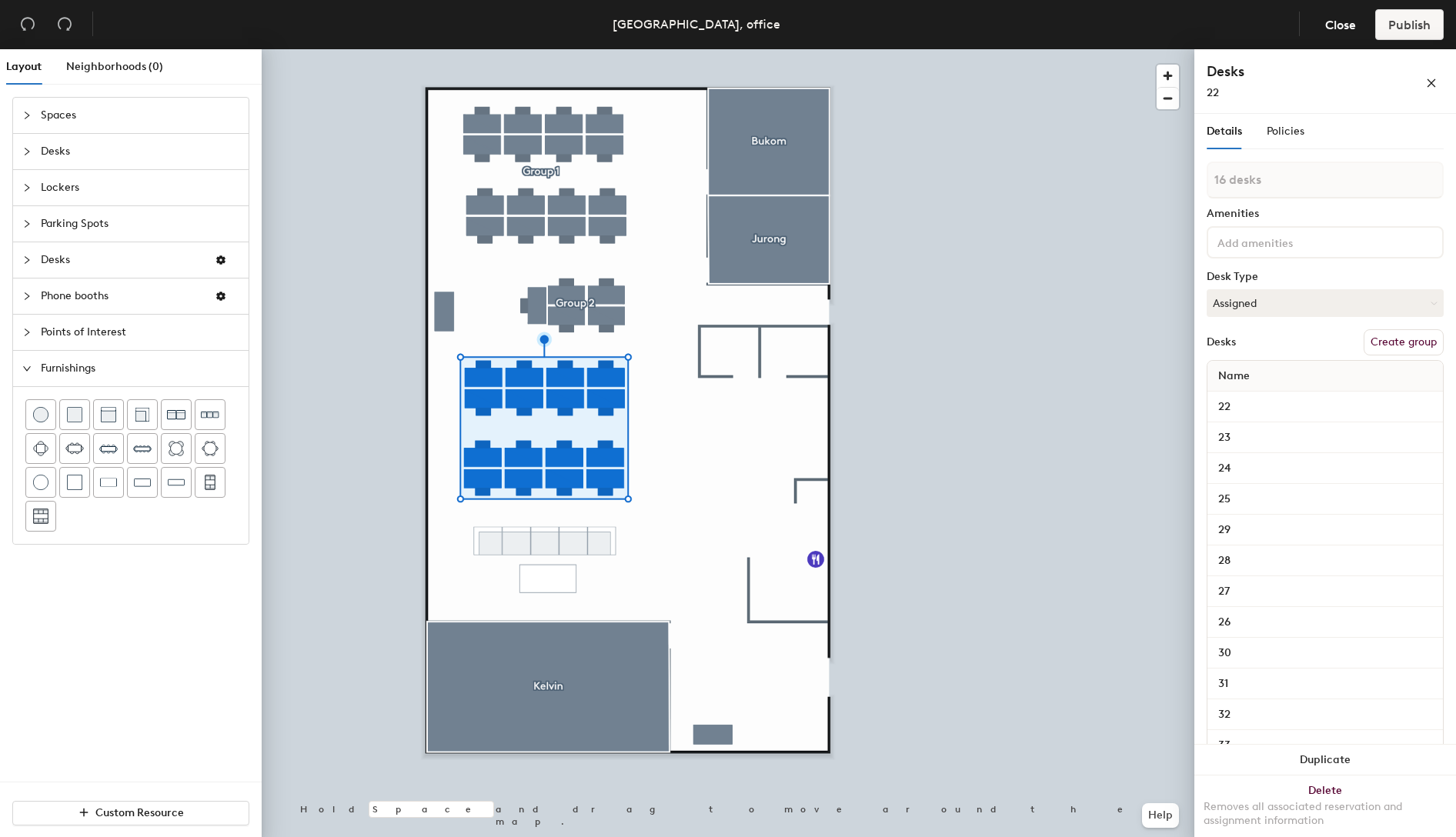
click at [1387, 348] on button "Create group" at bounding box center [1402, 342] width 80 height 26
click at [1181, 183] on div "Layout Neighborhoods (0) Spaces Desks Lockers Parking Spots Desks Phone booths …" at bounding box center [728, 446] width 1456 height 793
type input "Group 3"
drag, startPoint x: 1234, startPoint y: 182, endPoint x: 1196, endPoint y: 183, distance: 38.0
click at [935, 50] on div at bounding box center [728, 50] width 932 height 0
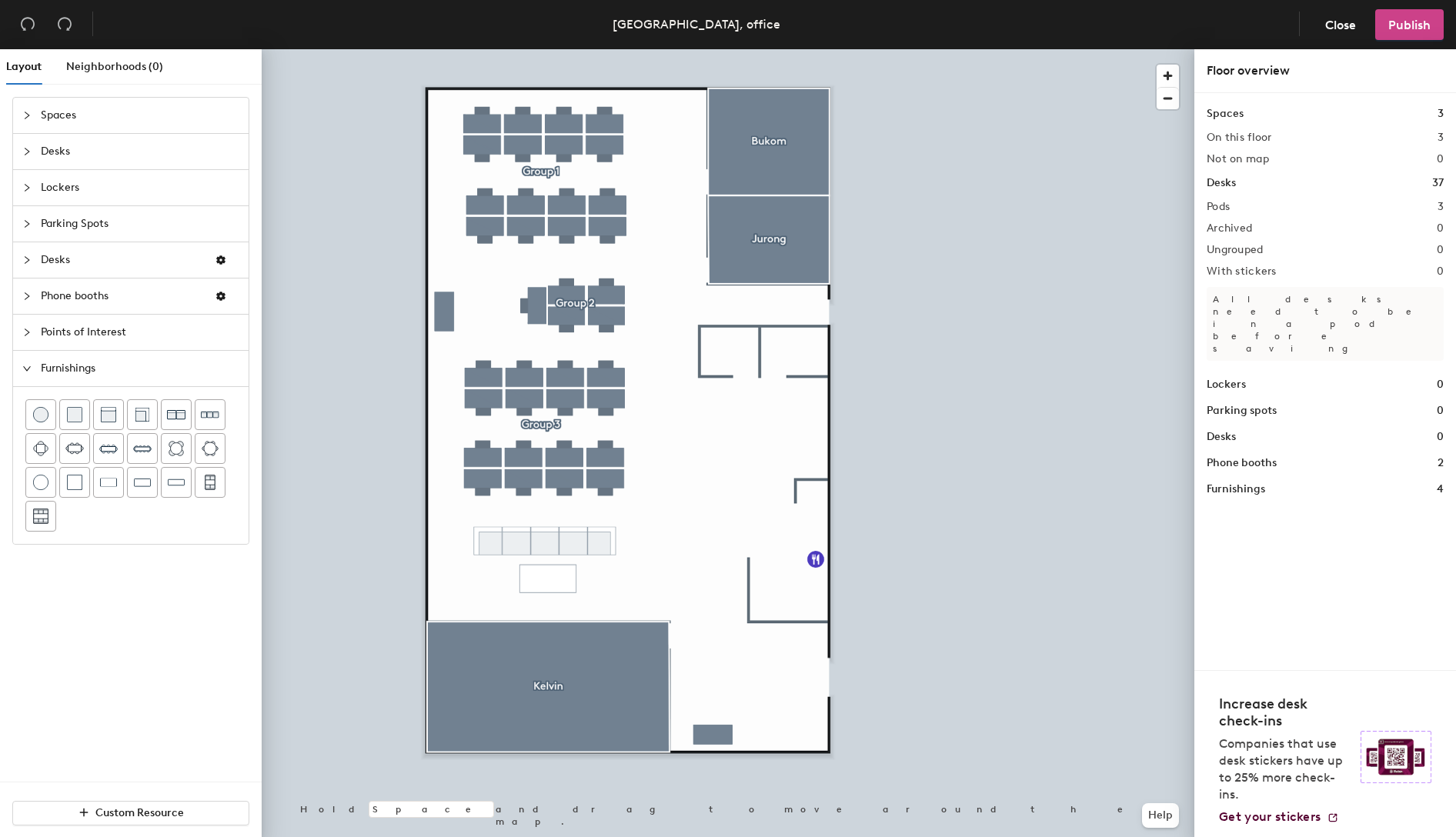
click at [1395, 28] on span "Publish" at bounding box center [1408, 25] width 43 height 15
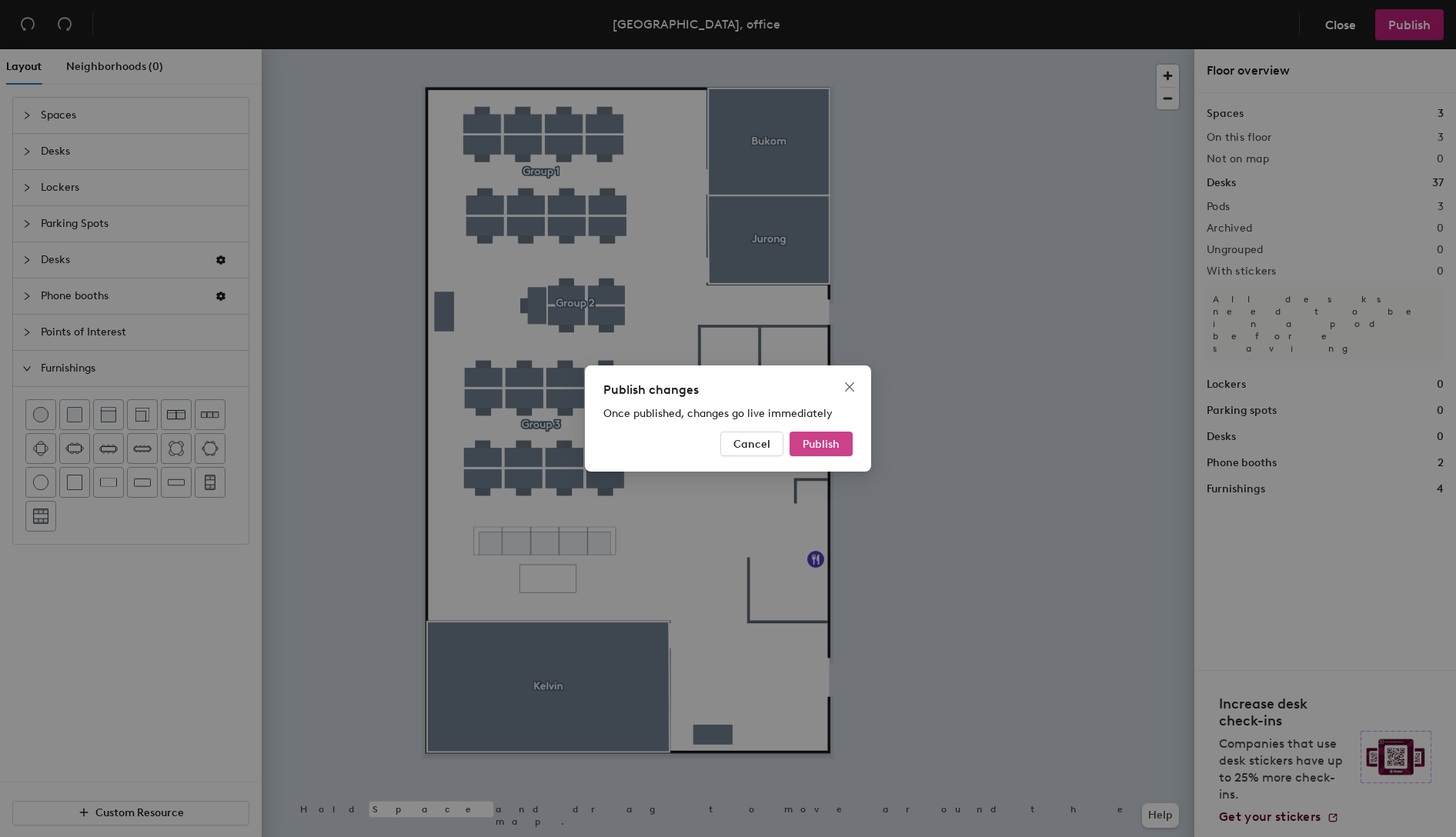
click at [811, 441] on span "Publish" at bounding box center [820, 443] width 37 height 13
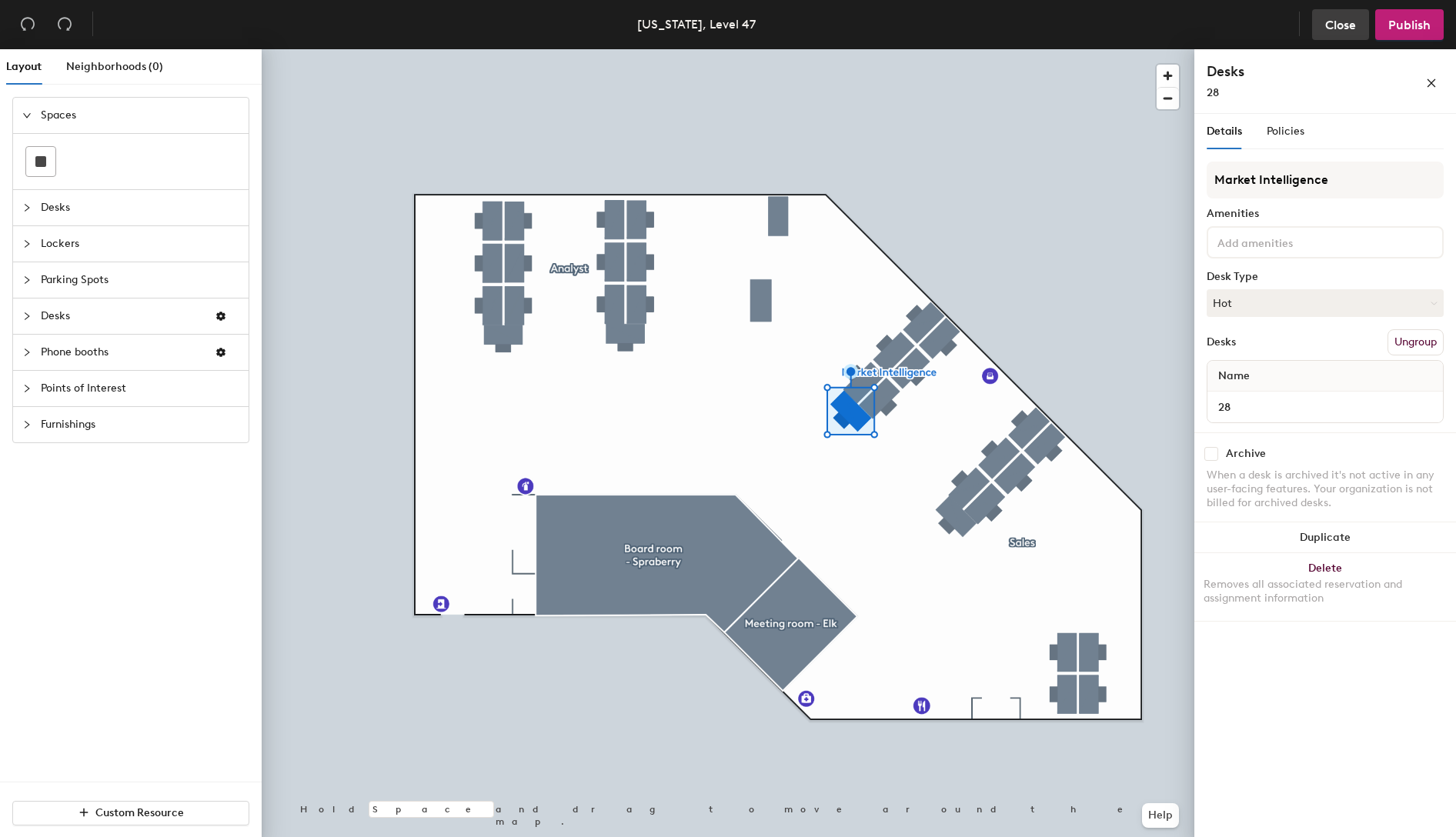
click at [1318, 21] on button "Close" at bounding box center [1340, 24] width 57 height 31
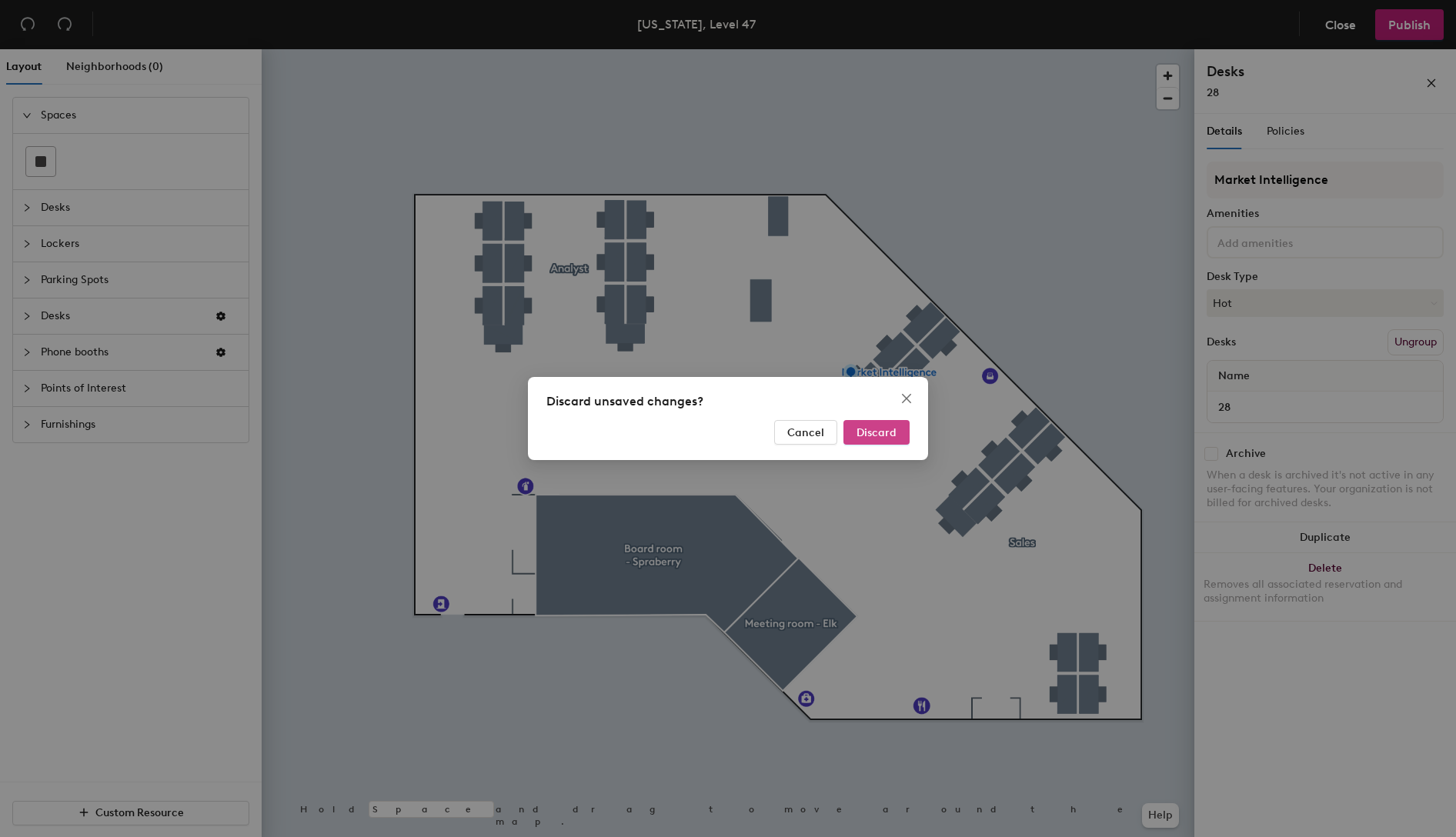
click at [871, 433] on span "Discard" at bounding box center [876, 432] width 40 height 13
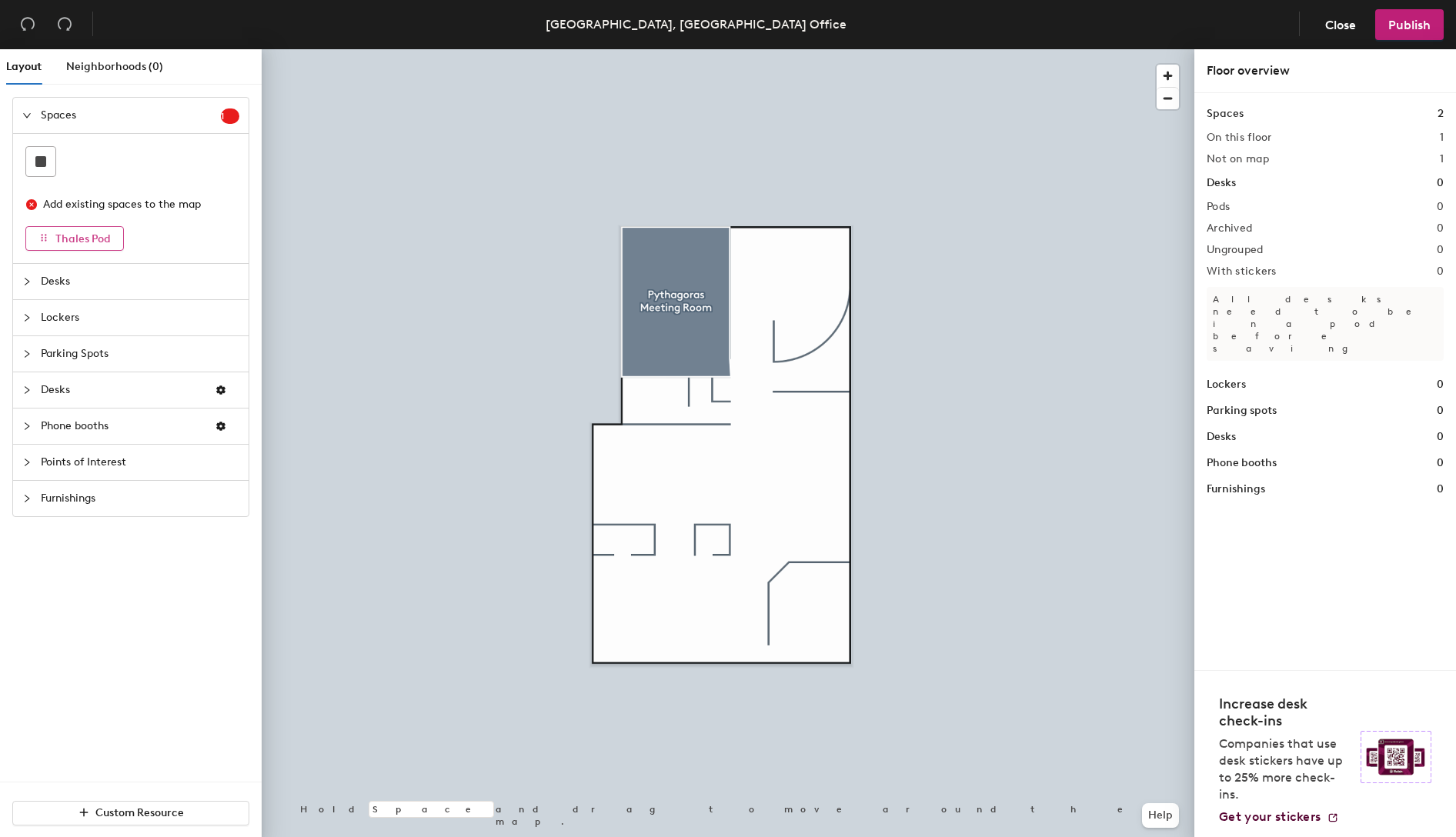
click at [95, 242] on span "Thales Pod" at bounding box center [83, 238] width 56 height 13
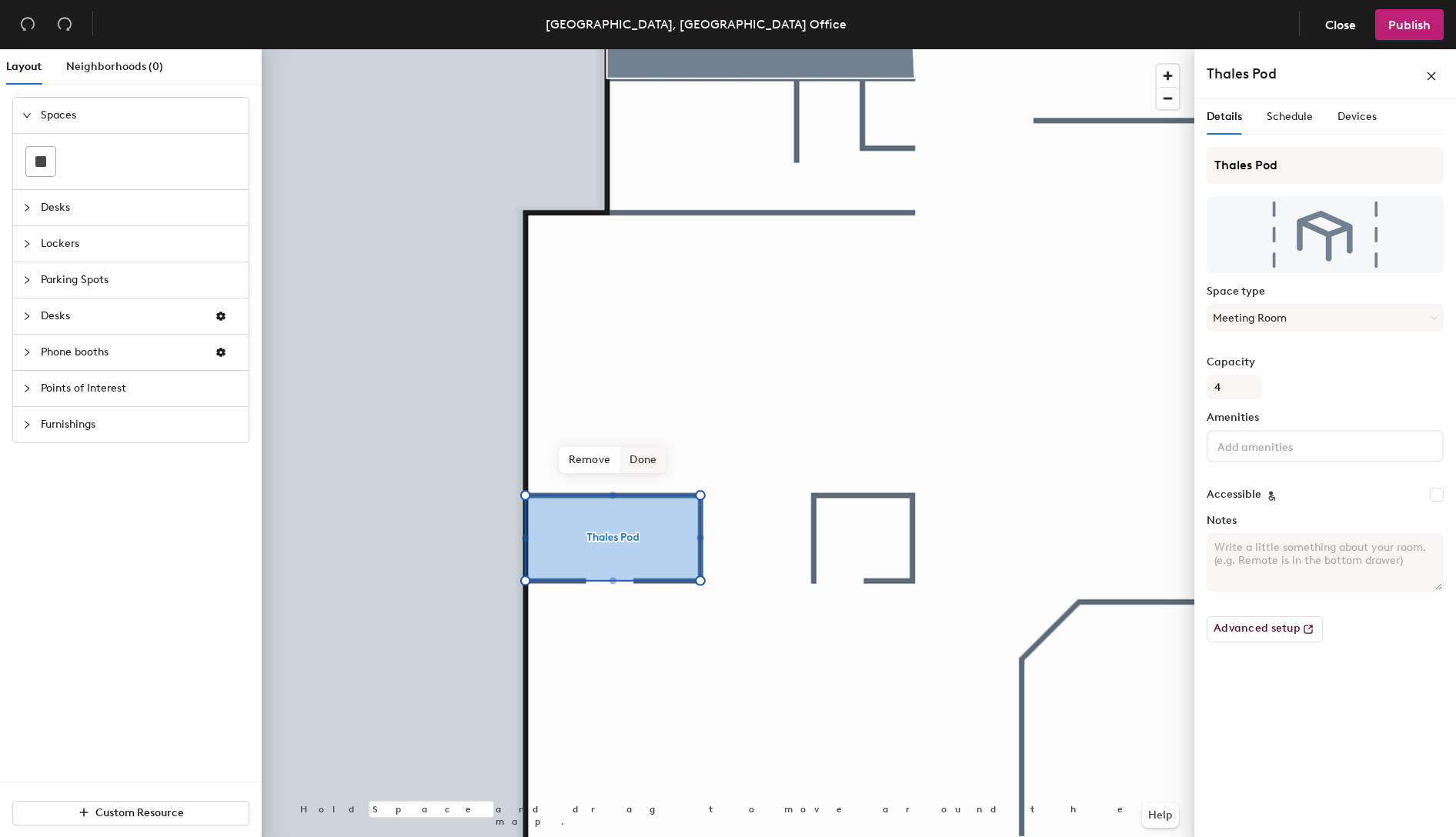
click at [650, 466] on span "Done" at bounding box center [643, 460] width 46 height 26
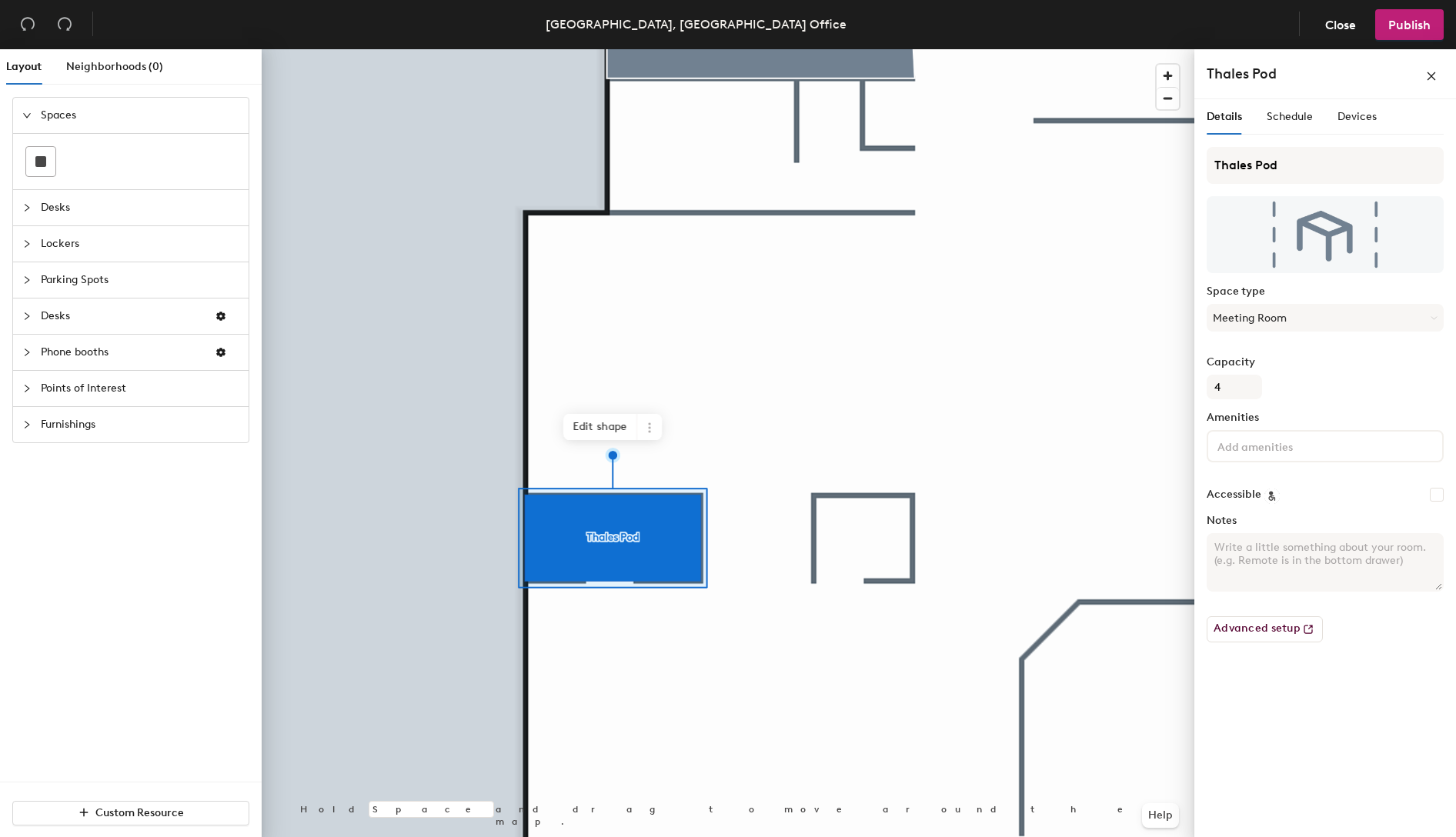
click at [42, 211] on span "Desks" at bounding box center [140, 208] width 198 height 36
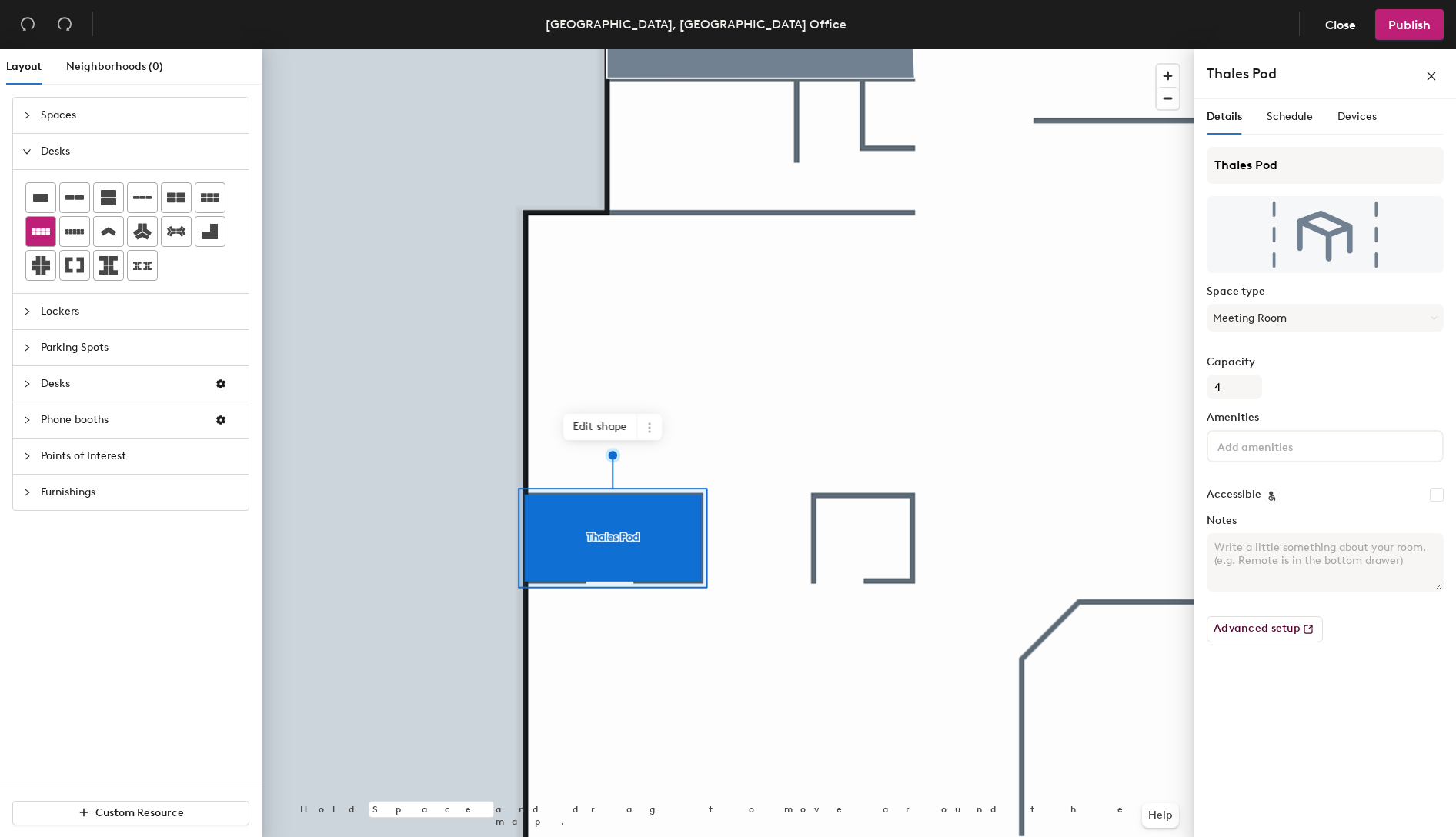
click at [43, 233] on icon at bounding box center [41, 231] width 19 height 6
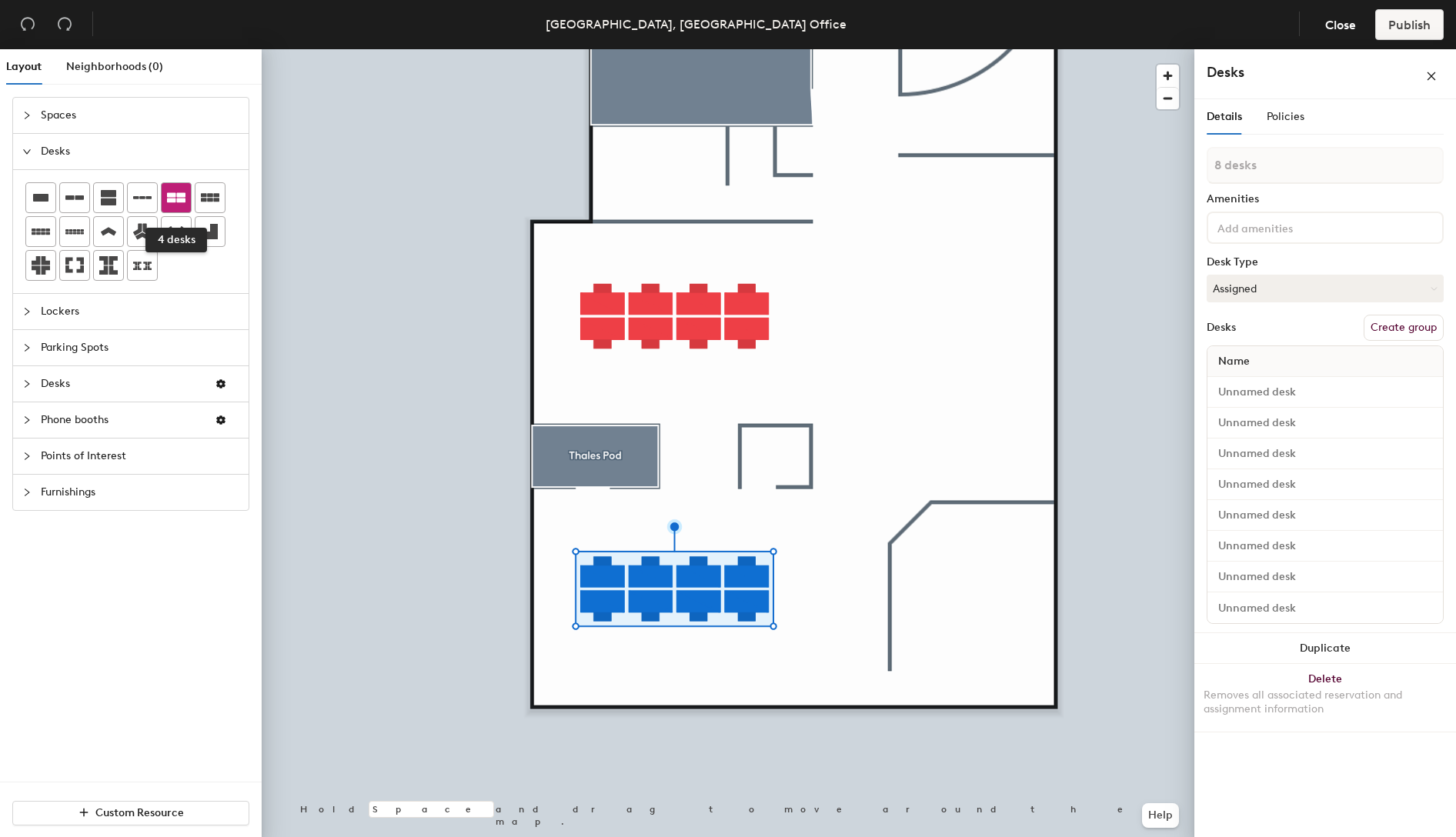
click at [182, 205] on div at bounding box center [176, 197] width 29 height 29
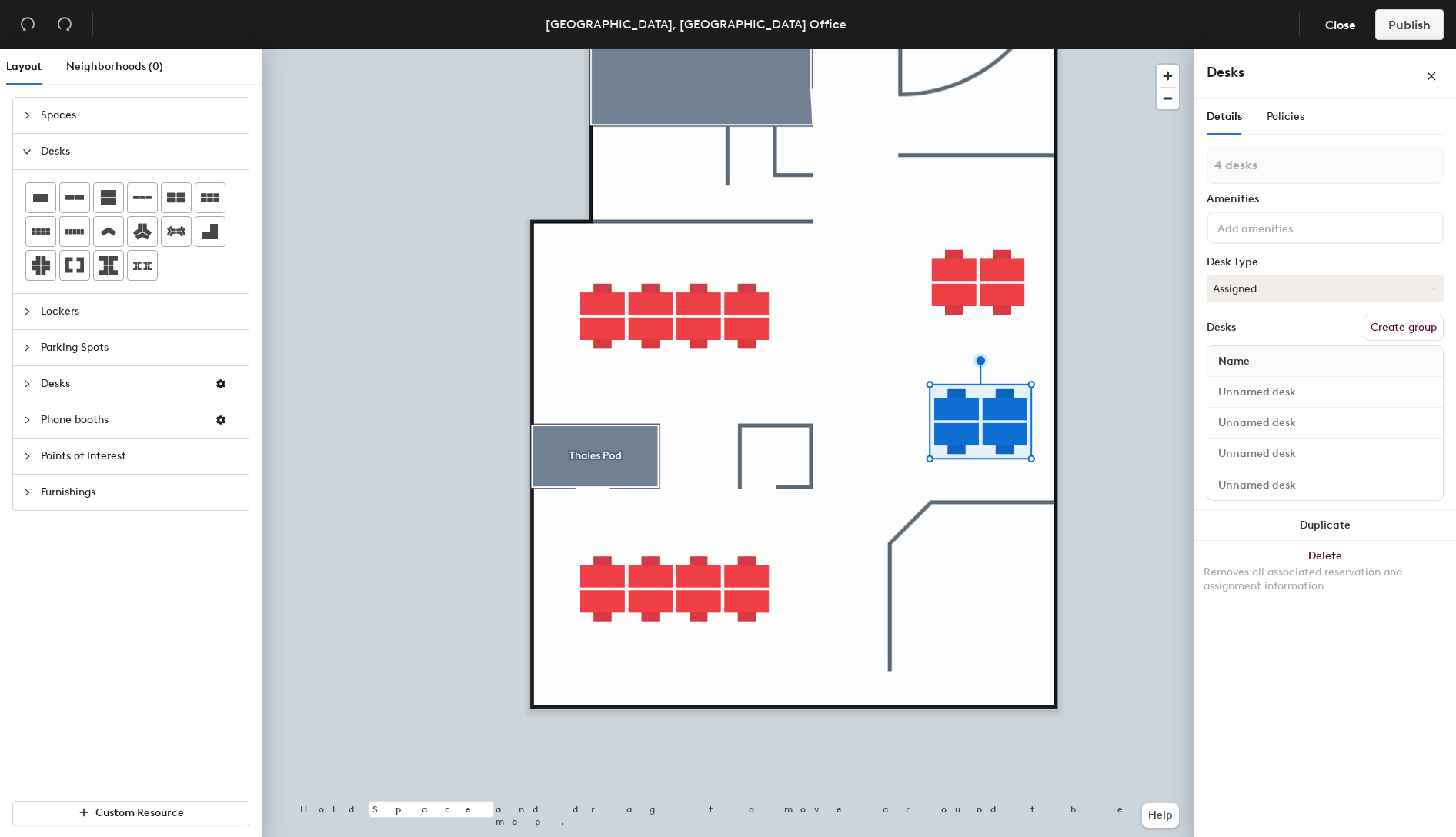
click at [90, 487] on span "Furnishings" at bounding box center [140, 493] width 198 height 36
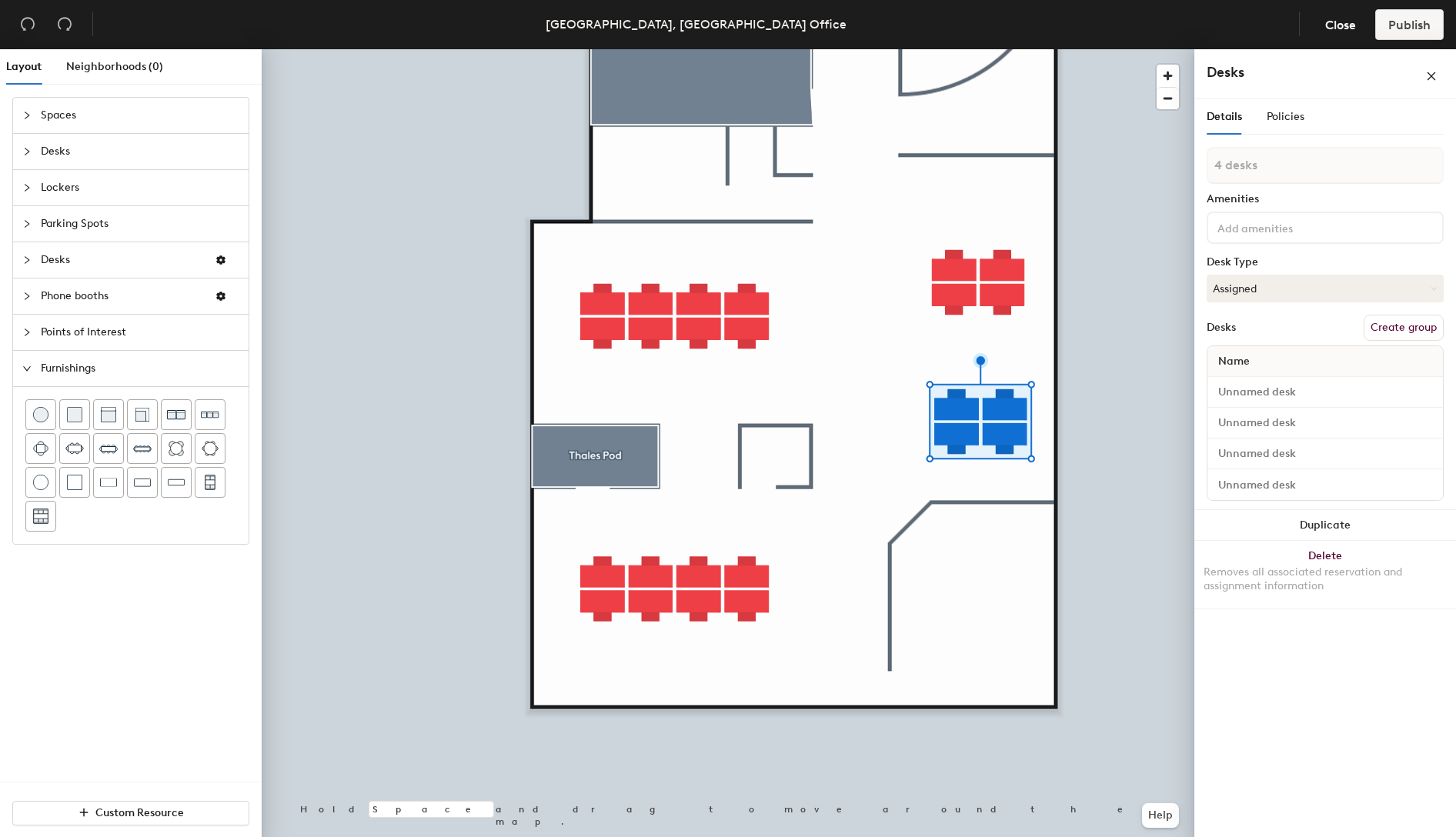
click at [114, 331] on span "Points of Interest" at bounding box center [140, 332] width 198 height 36
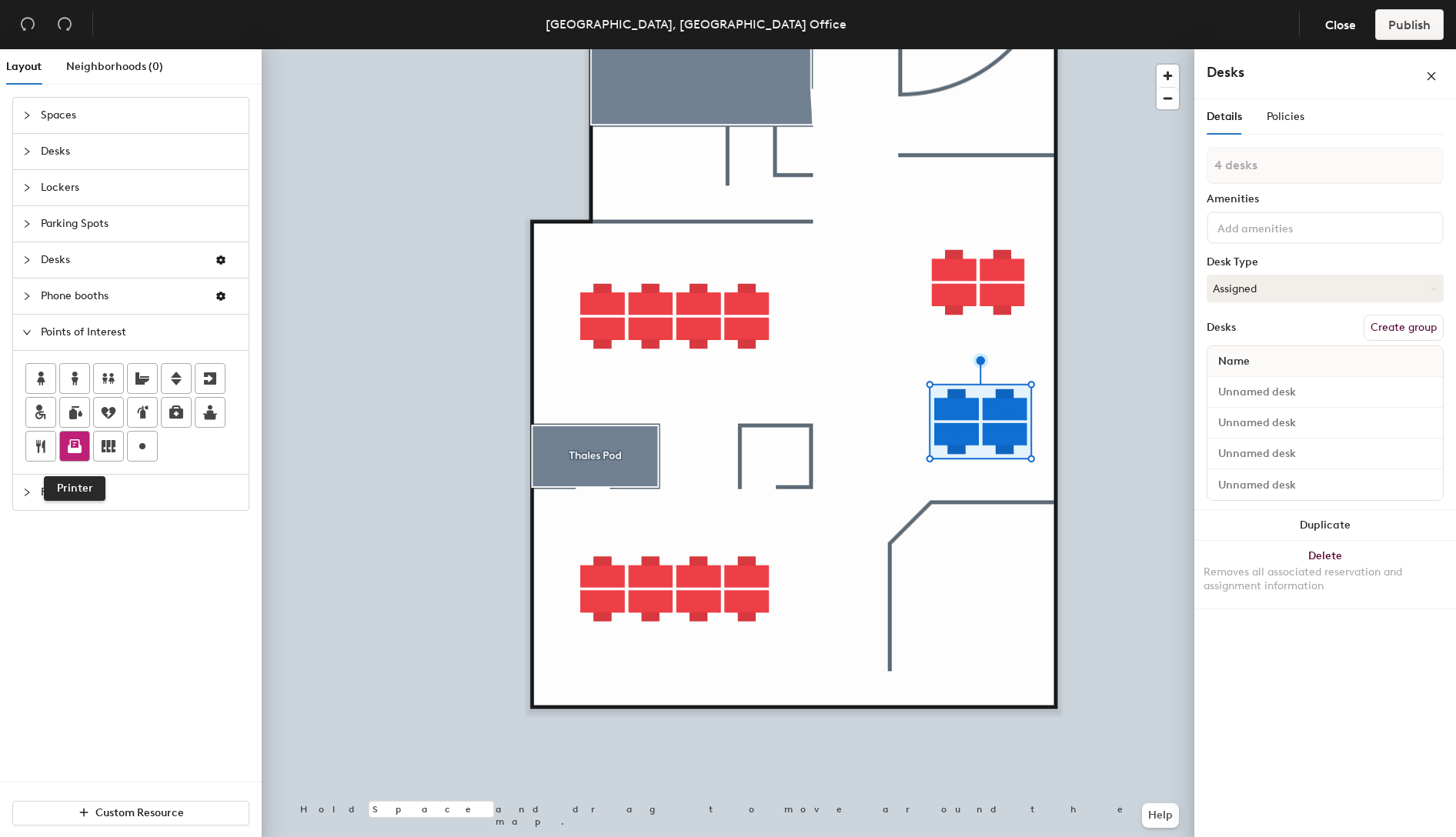
click at [73, 437] on icon at bounding box center [74, 446] width 19 height 19
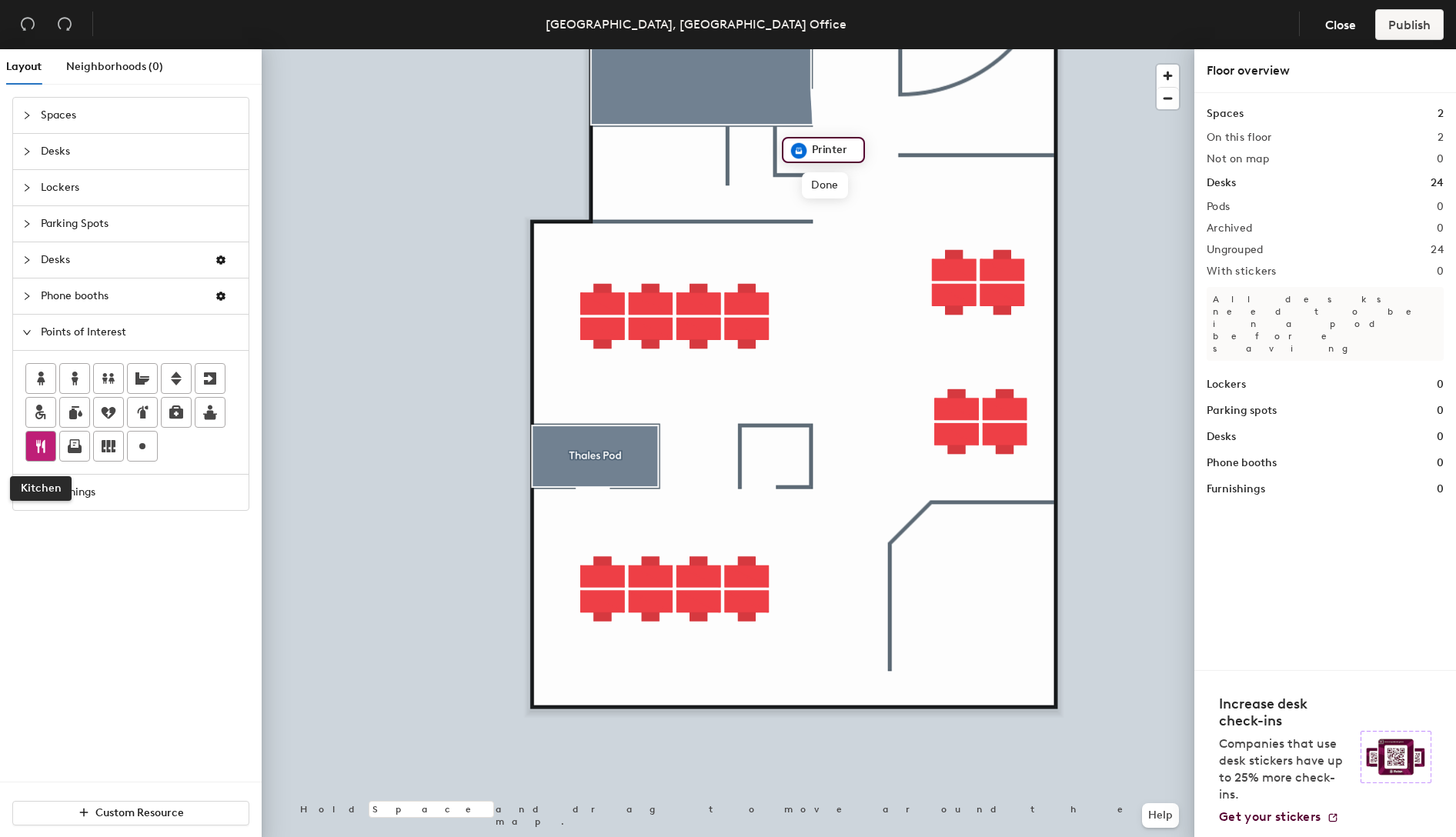
click at [48, 444] on icon at bounding box center [41, 446] width 19 height 19
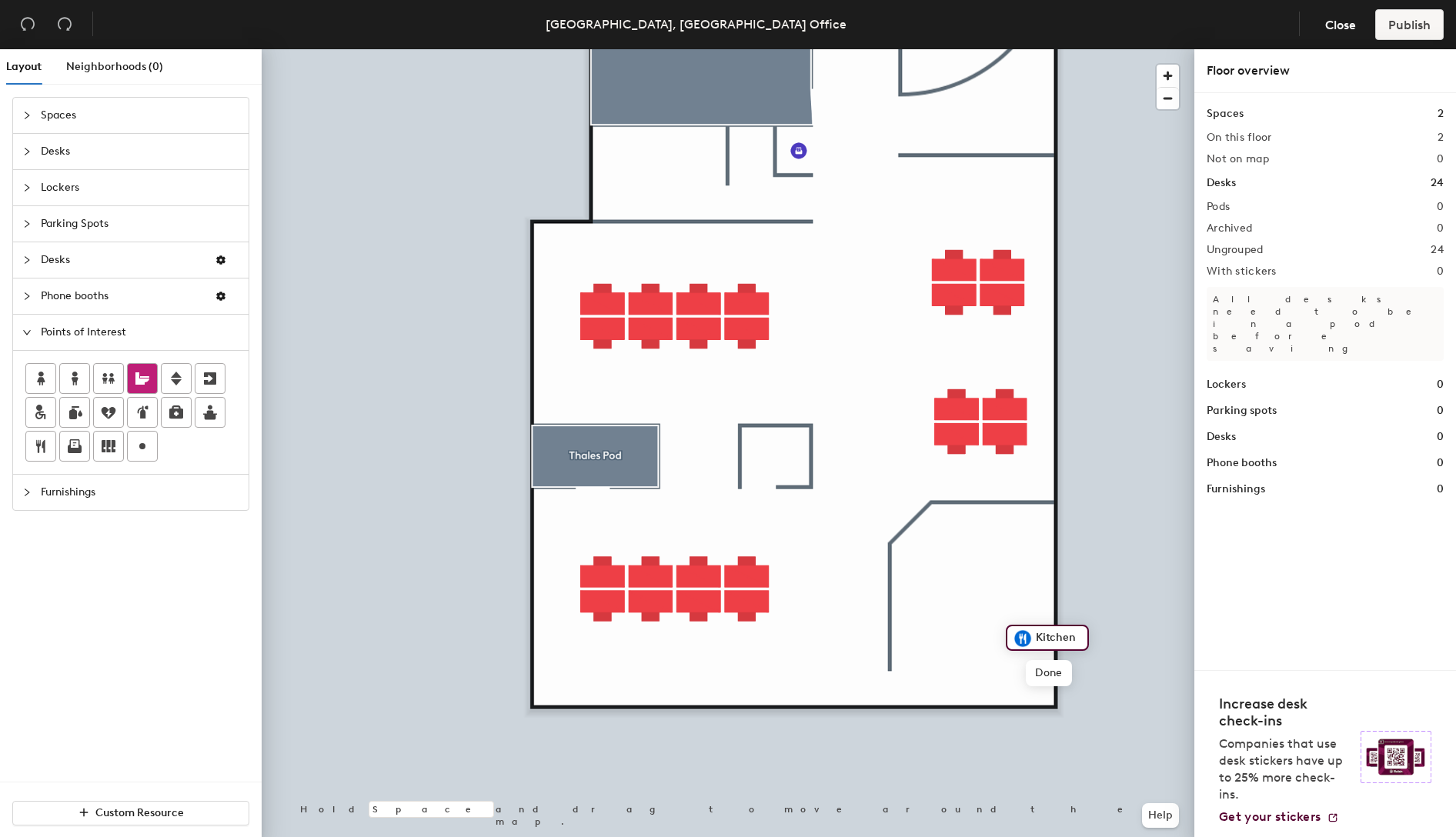
click at [136, 379] on icon at bounding box center [143, 378] width 14 height 12
click at [691, 146] on input "Gender-neutral restroom" at bounding box center [699, 145] width 160 height 22
drag, startPoint x: 703, startPoint y: 146, endPoint x: 626, endPoint y: 150, distance: 77.1
click at [626, 150] on input "Gender-neutral restroom" at bounding box center [699, 145] width 160 height 22
type input "Restroom"
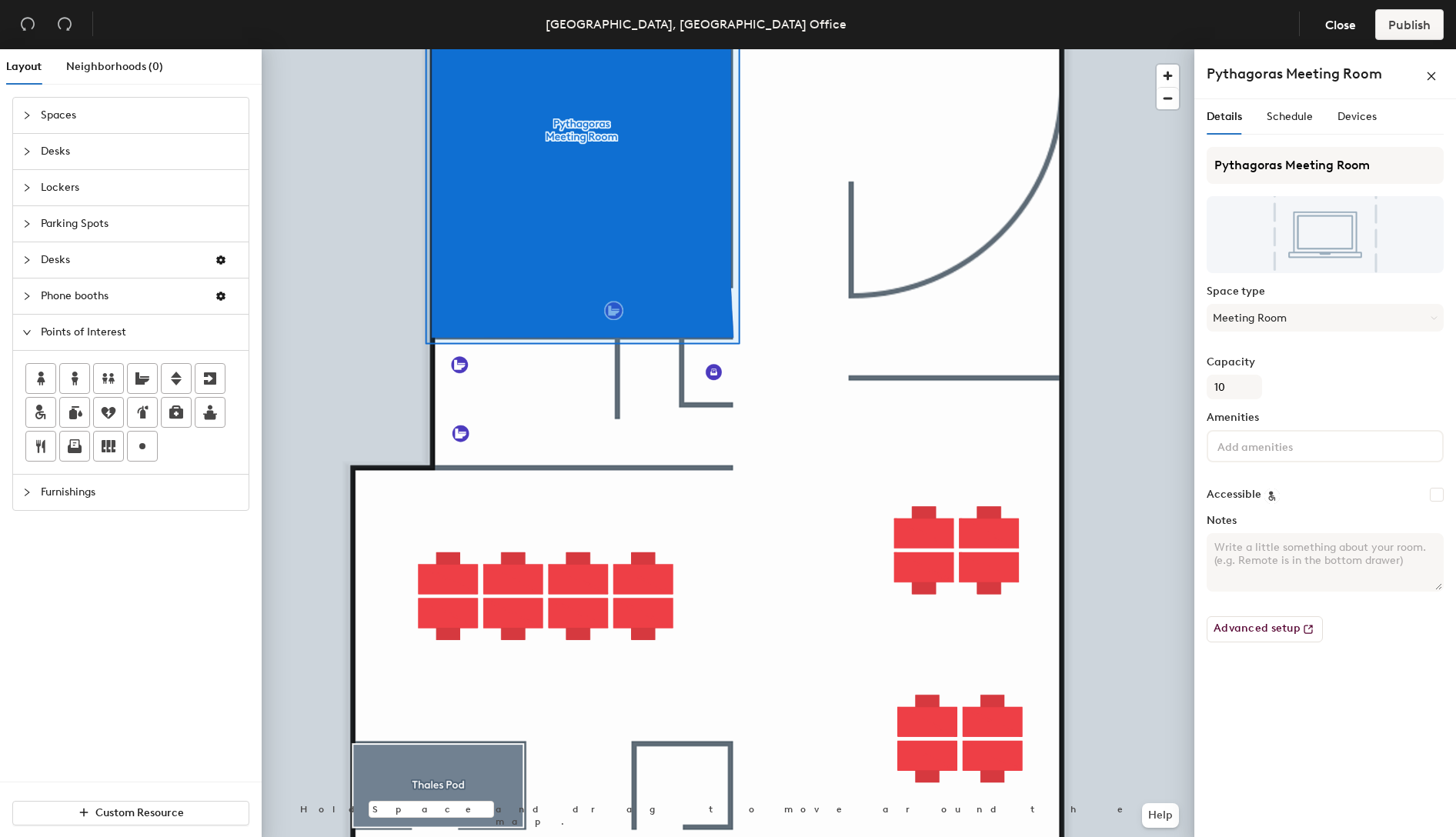
click at [612, 50] on div at bounding box center [728, 50] width 932 height 0
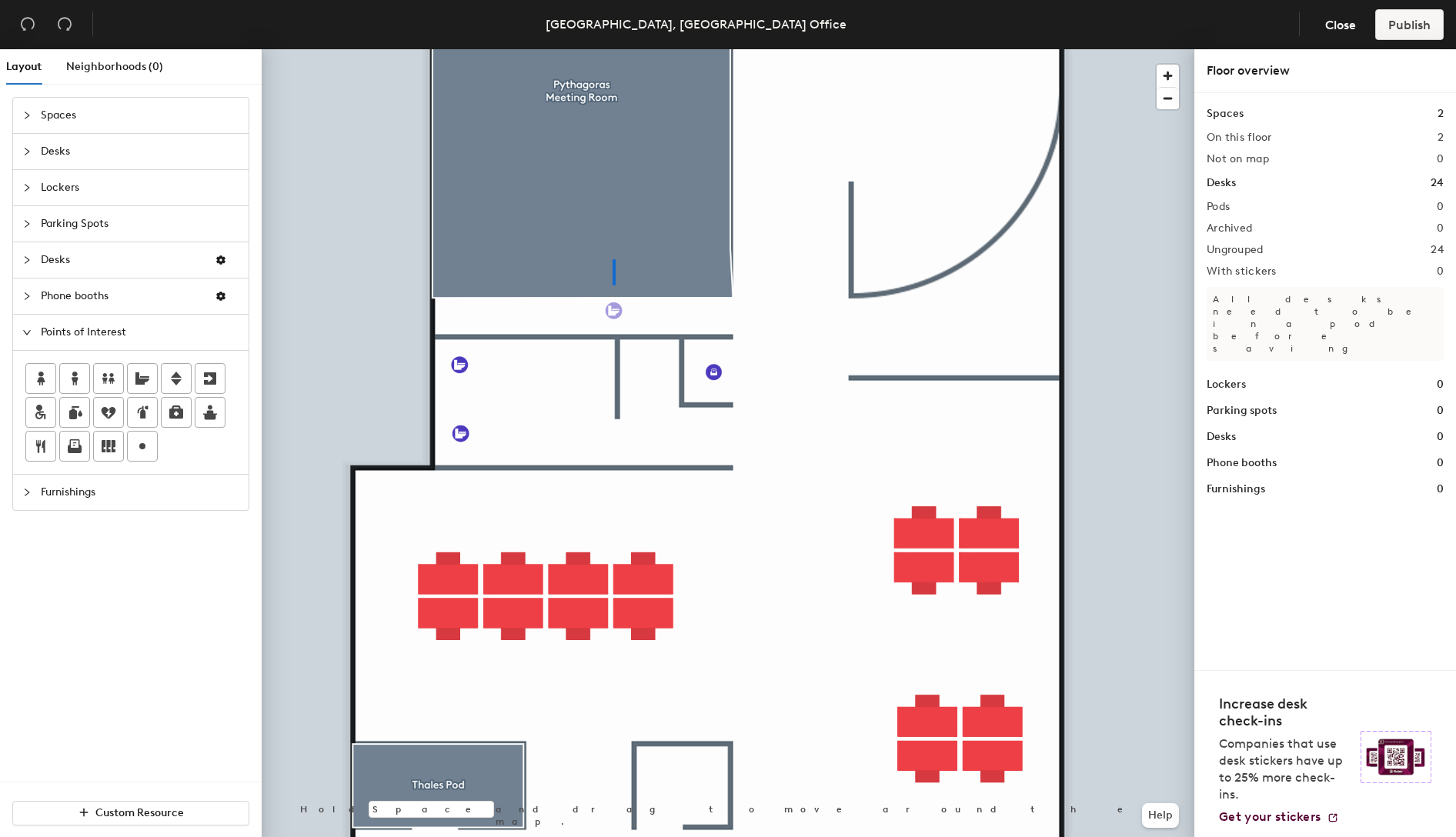
click at [615, 50] on div at bounding box center [728, 50] width 932 height 0
click at [600, 50] on div at bounding box center [728, 50] width 932 height 0
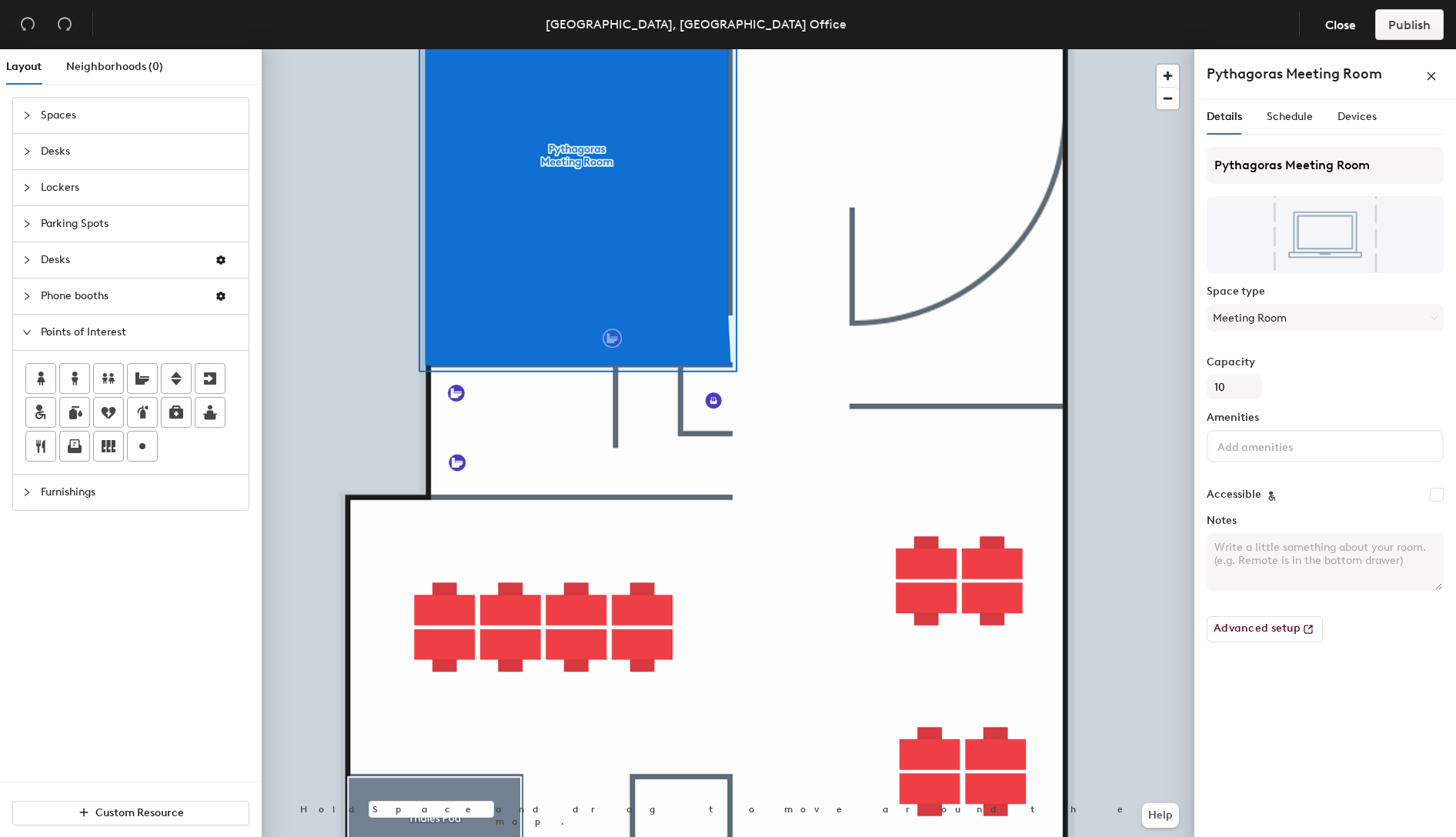
click at [794, 50] on div at bounding box center [728, 50] width 932 height 0
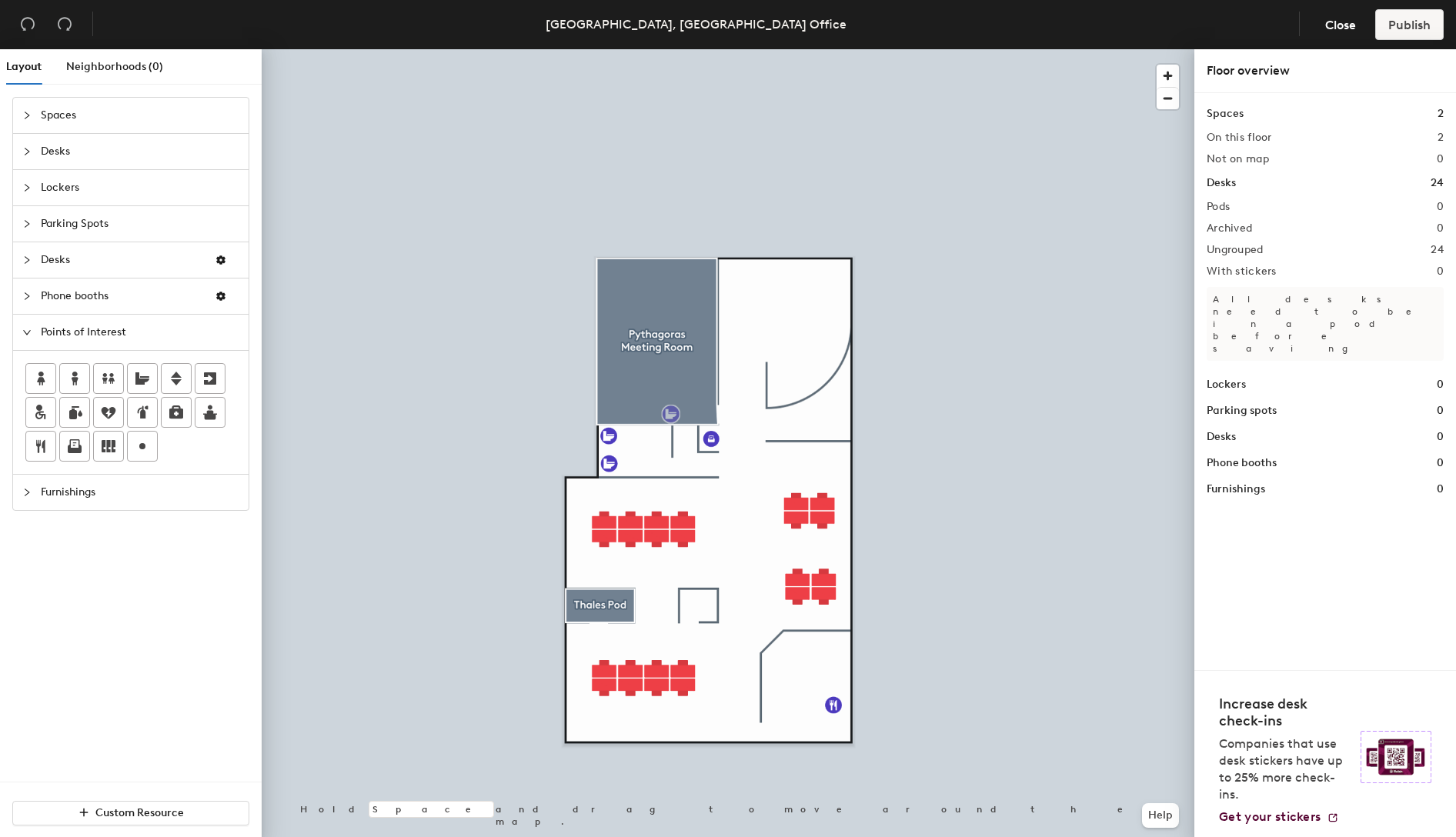
click at [78, 487] on span "Furnishings" at bounding box center [140, 493] width 198 height 36
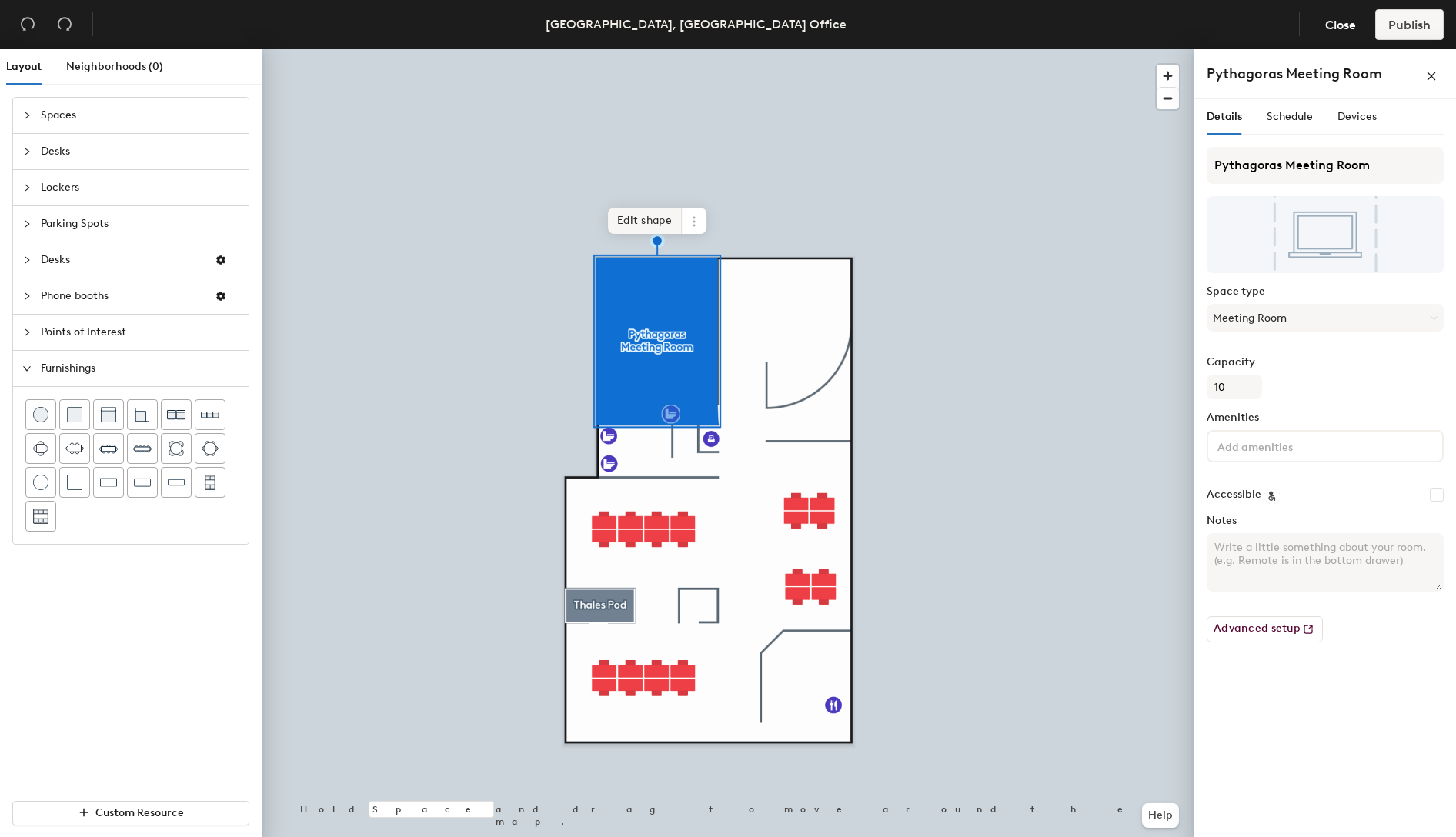
click at [663, 230] on span "Edit shape" at bounding box center [645, 220] width 73 height 26
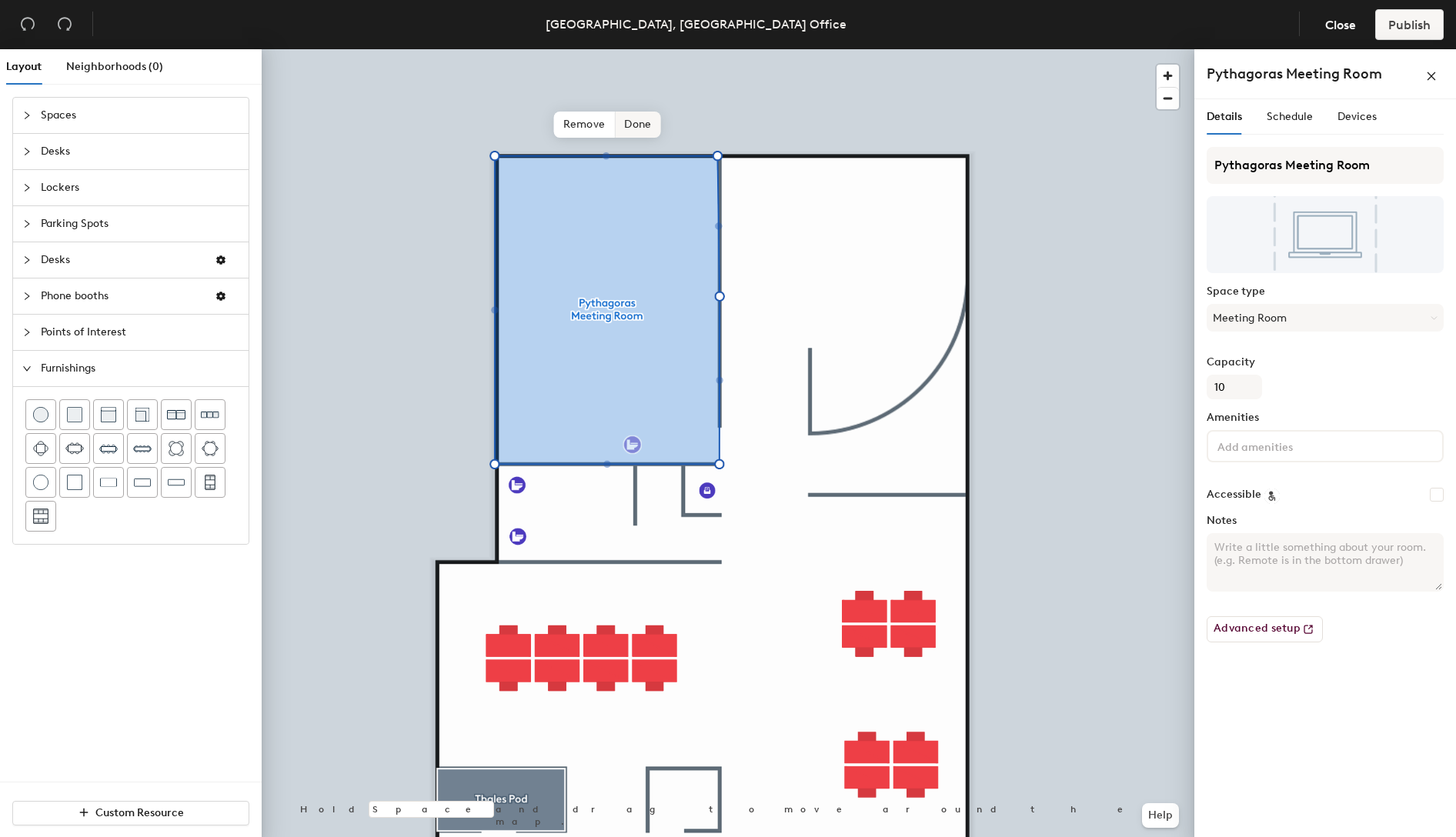
click at [632, 130] on span "Done" at bounding box center [638, 124] width 46 height 26
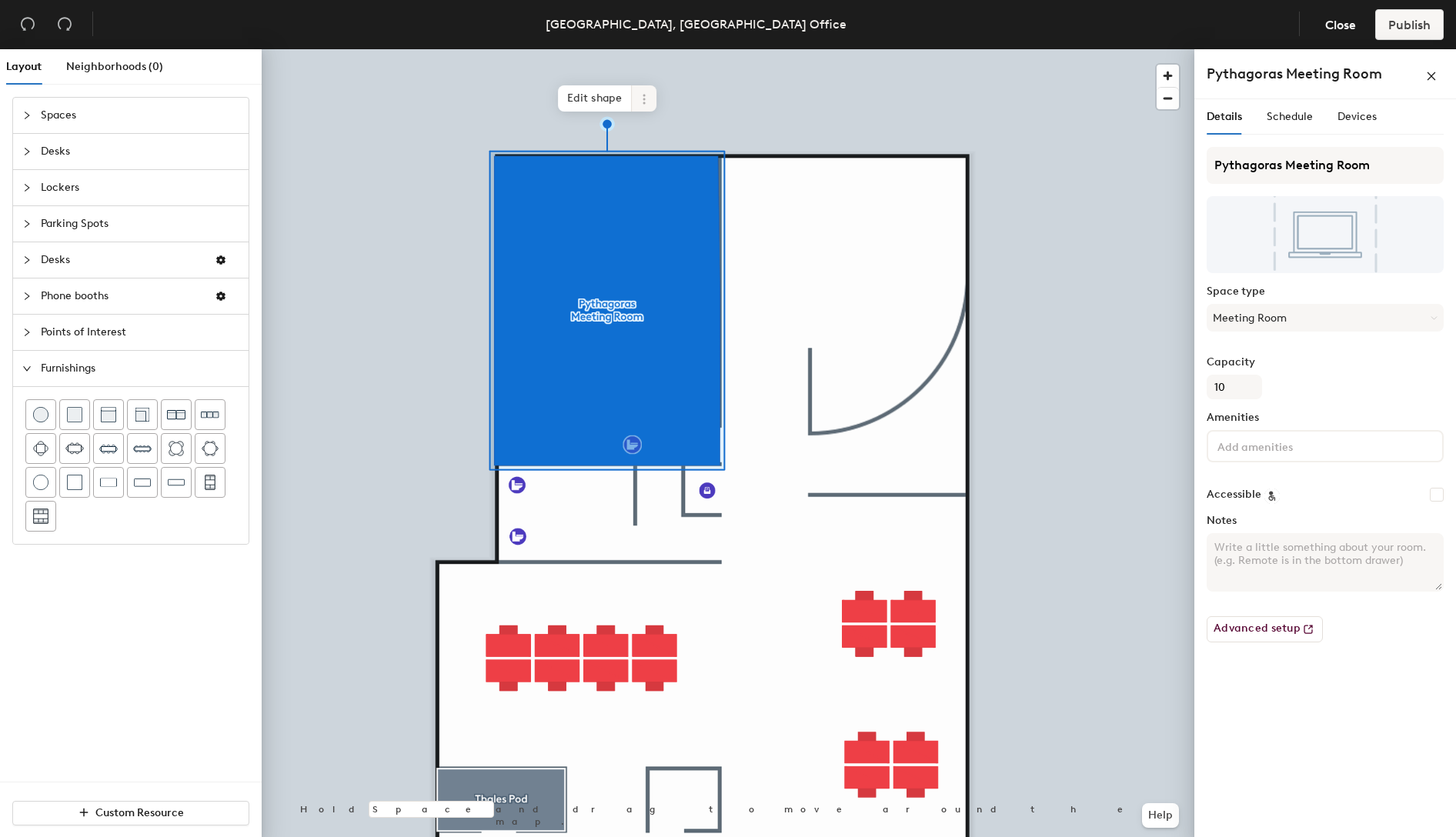
click at [645, 96] on icon at bounding box center [644, 95] width 2 height 2
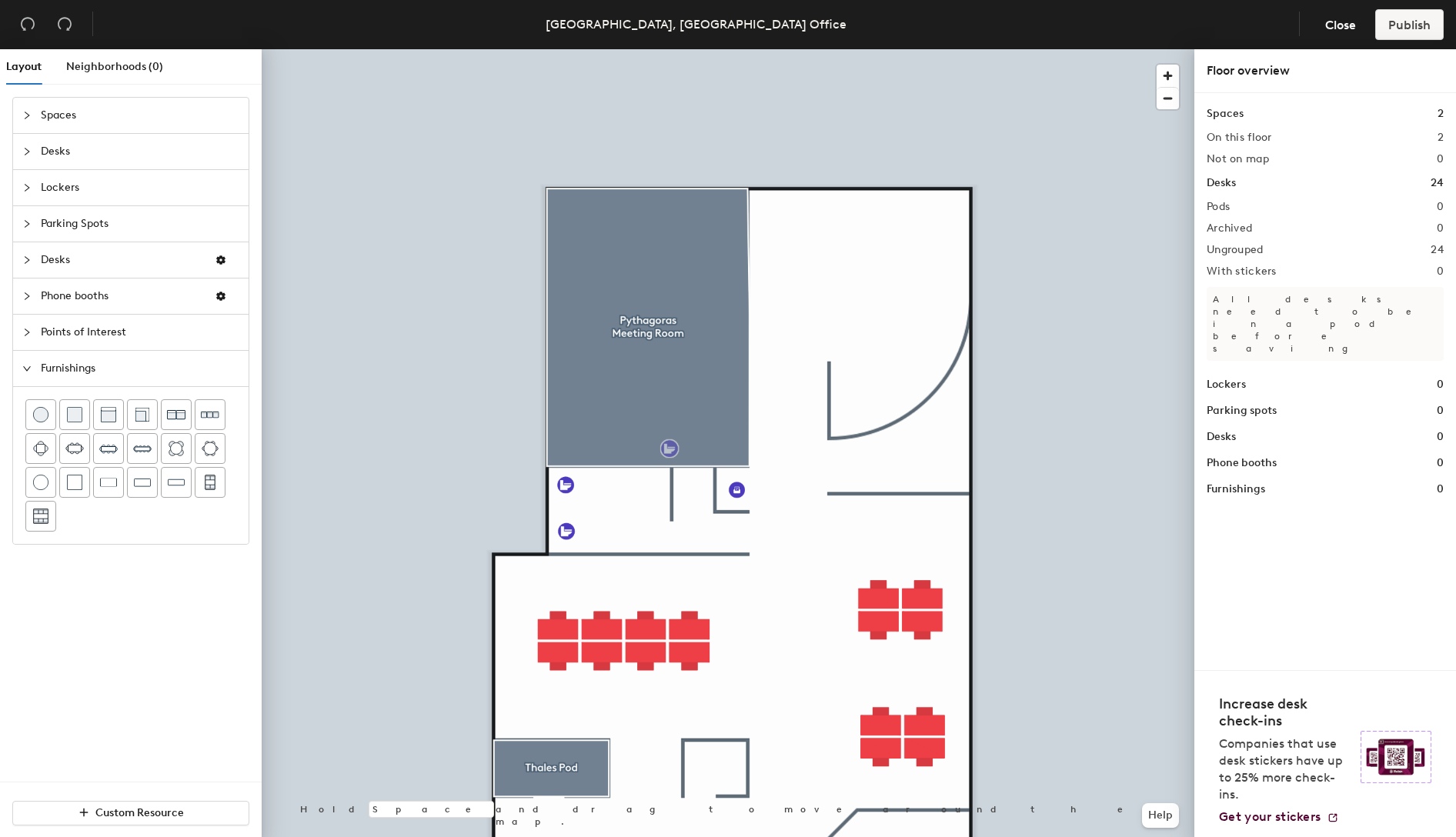
click at [104, 331] on span "Points of Interest" at bounding box center [140, 332] width 198 height 36
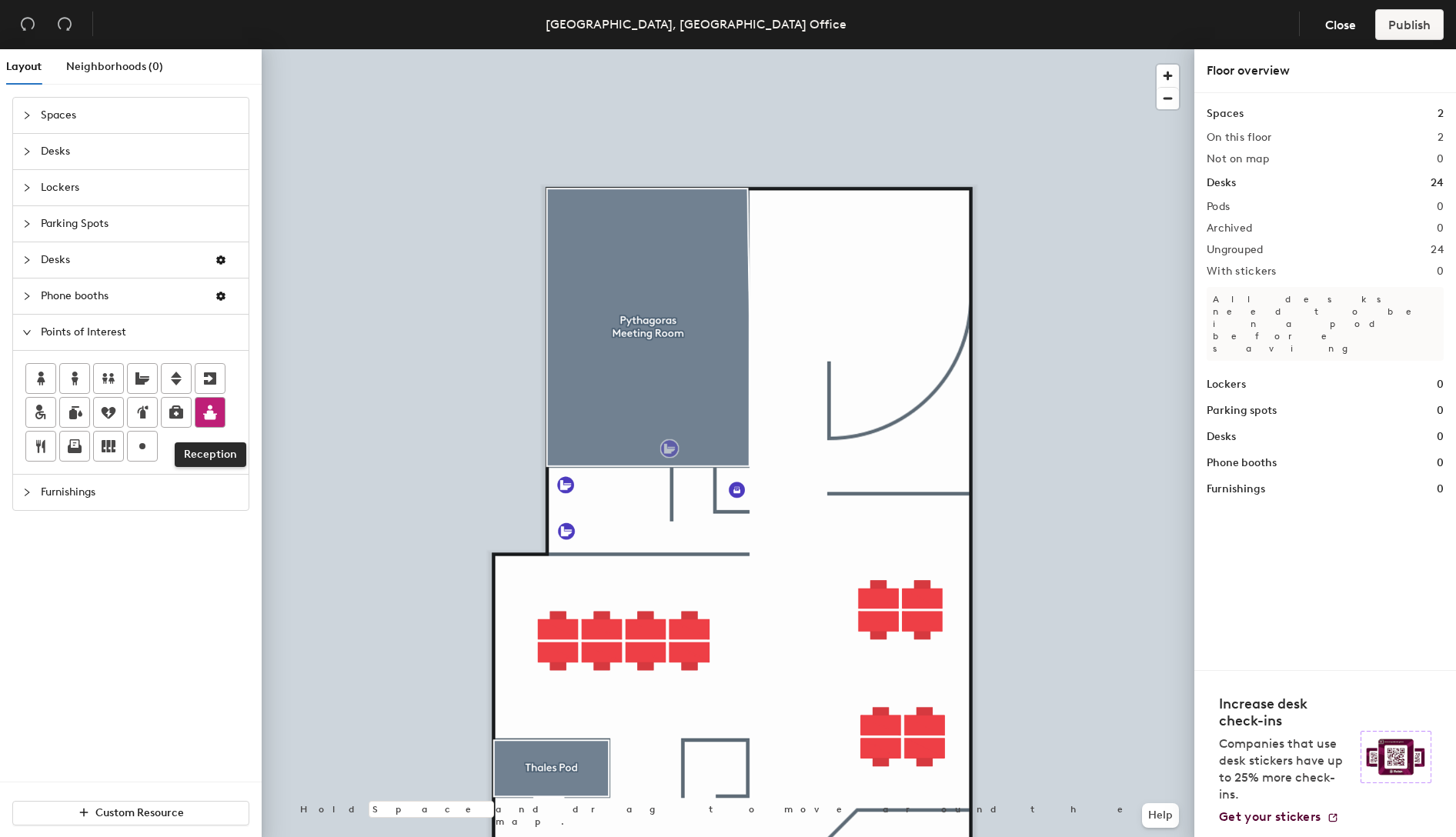
click at [215, 412] on icon at bounding box center [209, 412] width 19 height 19
click at [215, 383] on icon at bounding box center [209, 378] width 19 height 19
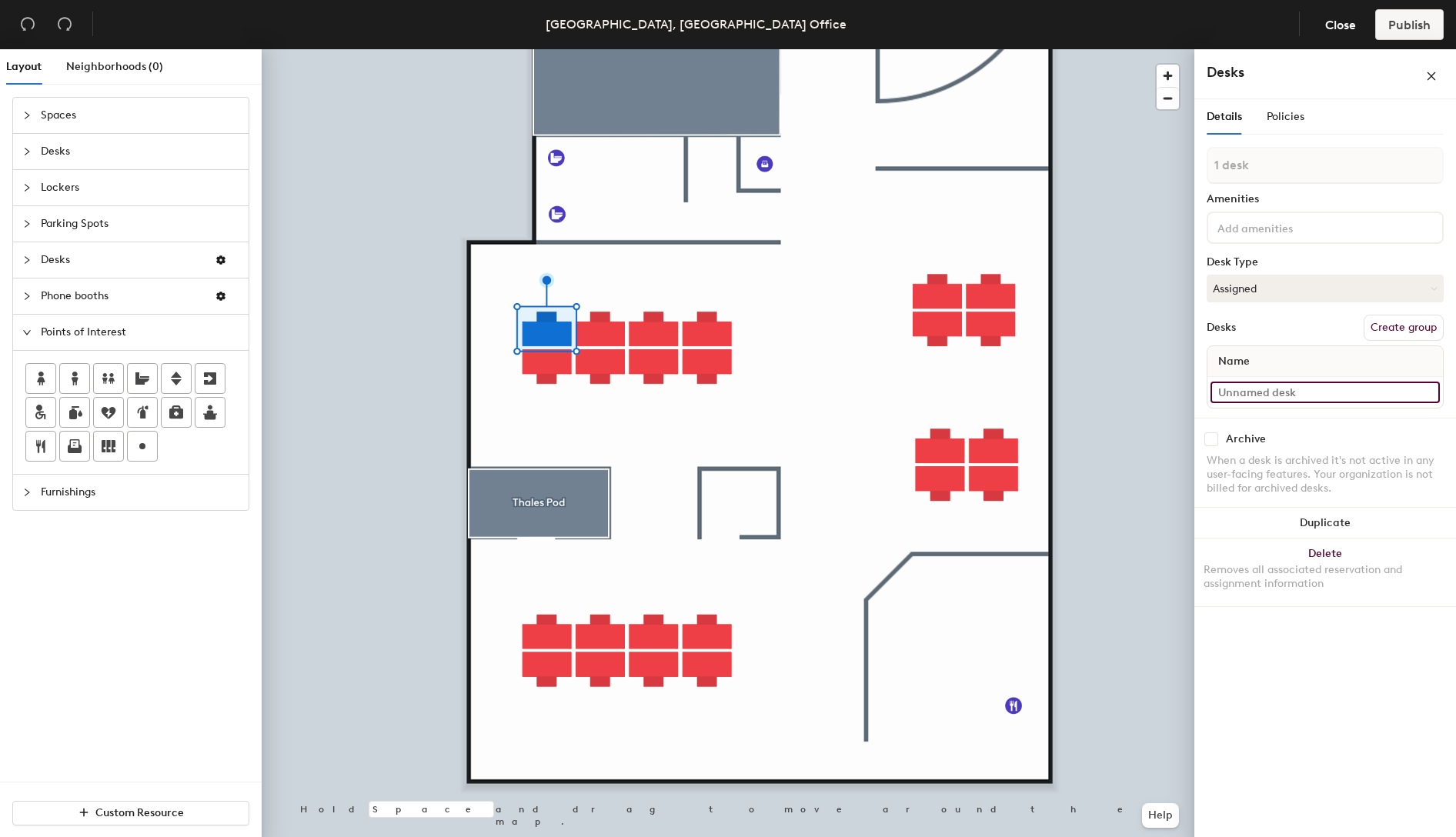
click at [1298, 396] on input at bounding box center [1324, 393] width 229 height 22
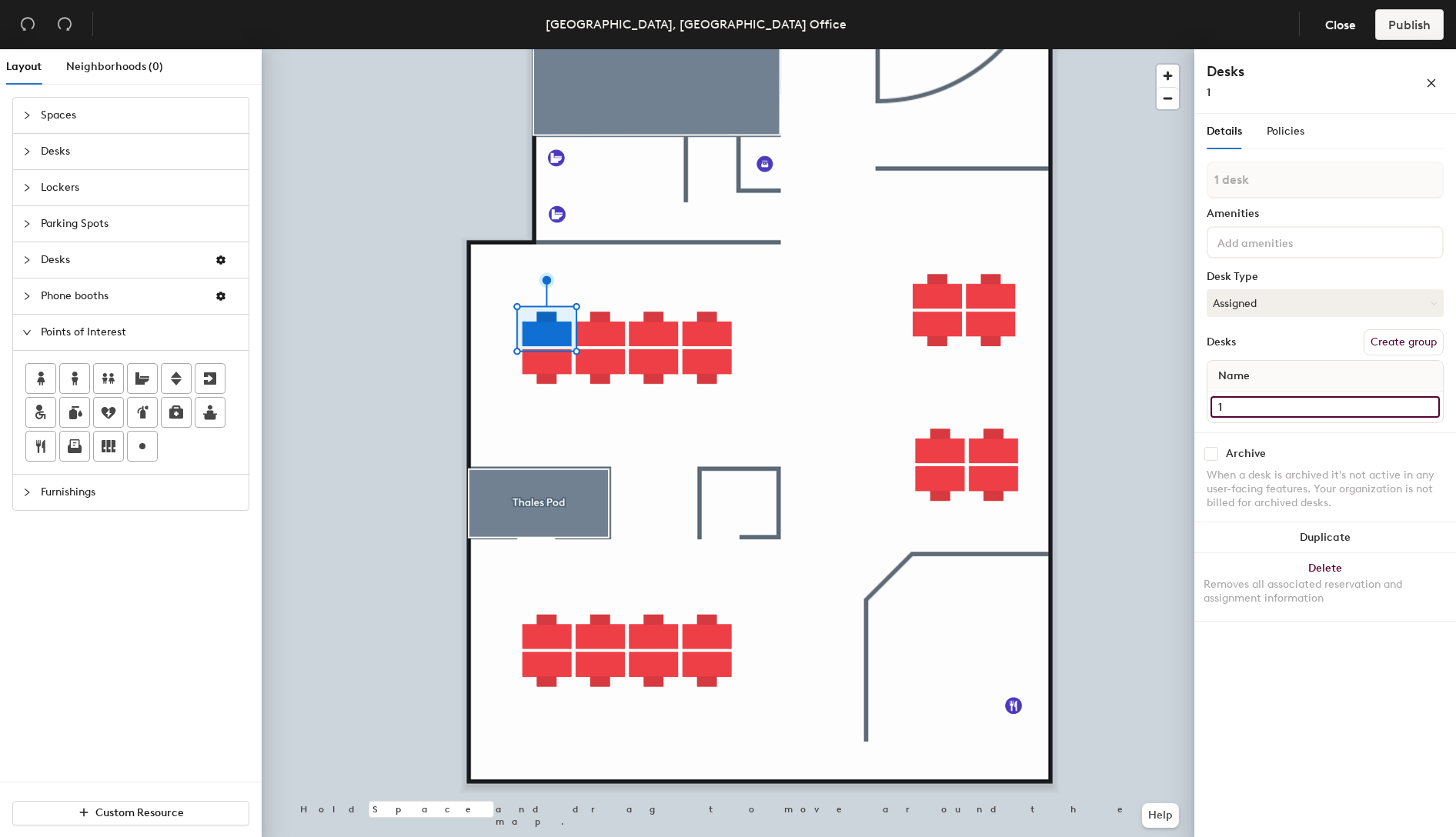
type input "1"
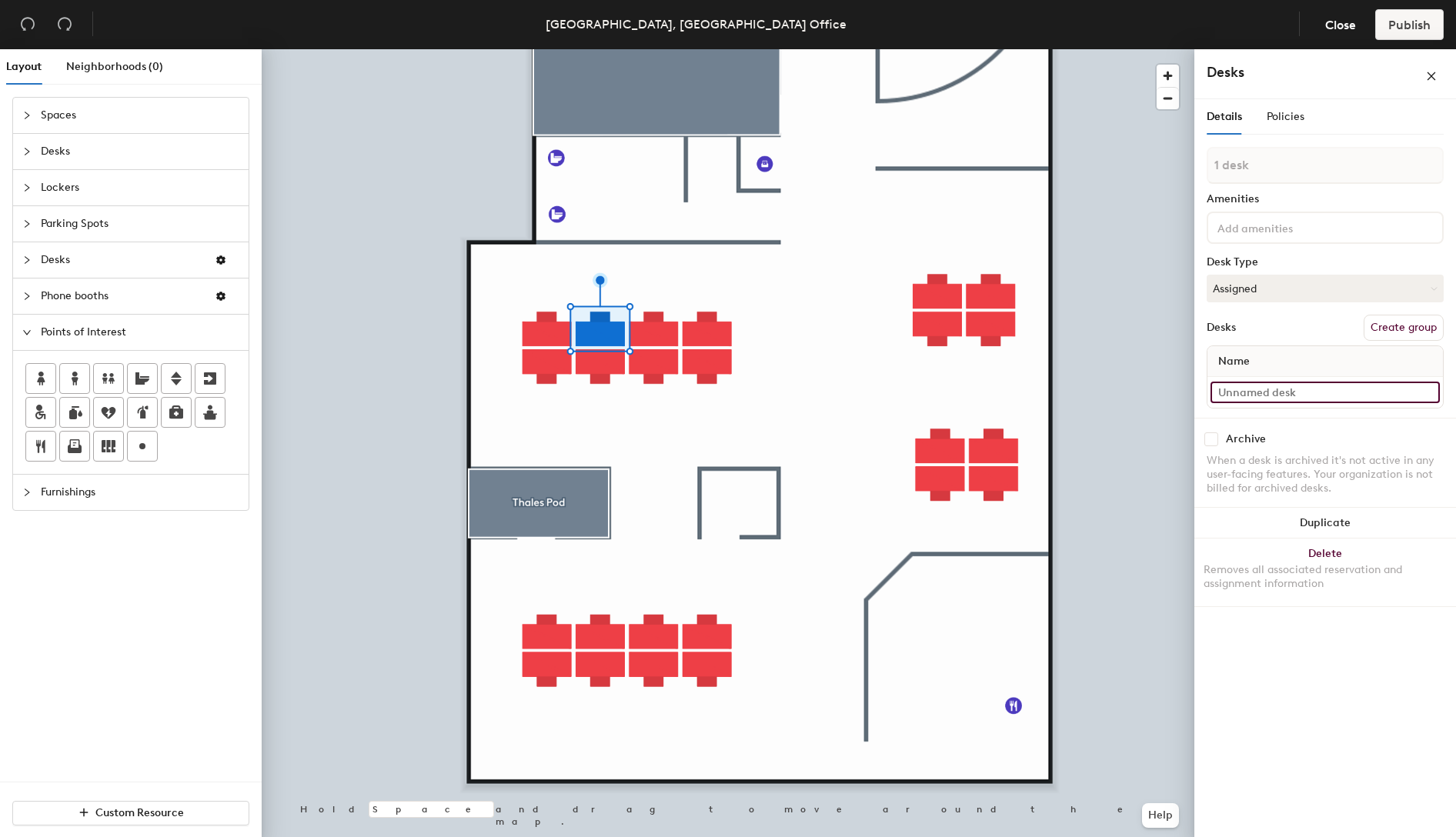
click at [1315, 395] on input at bounding box center [1324, 393] width 229 height 22
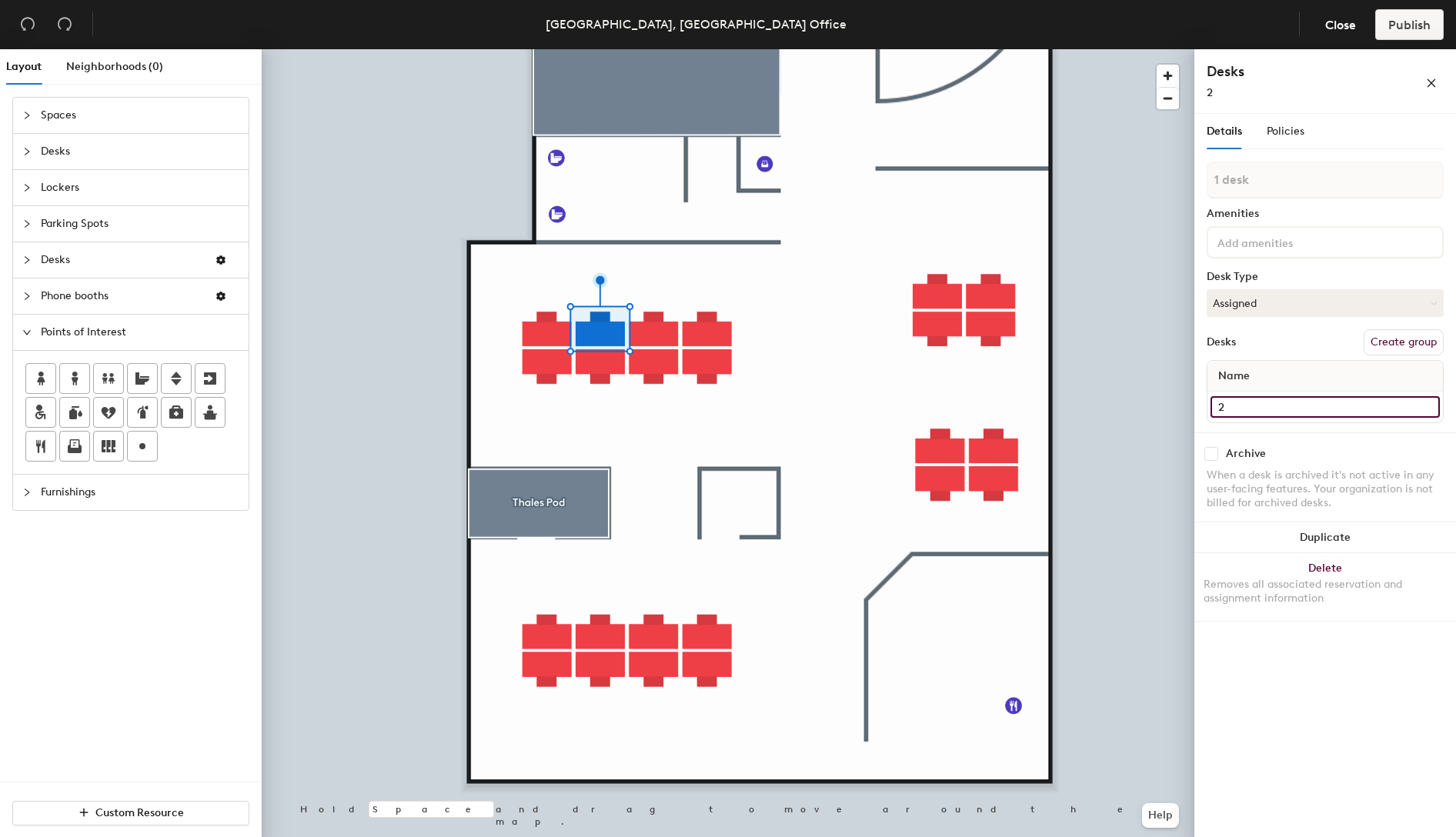
type input "2"
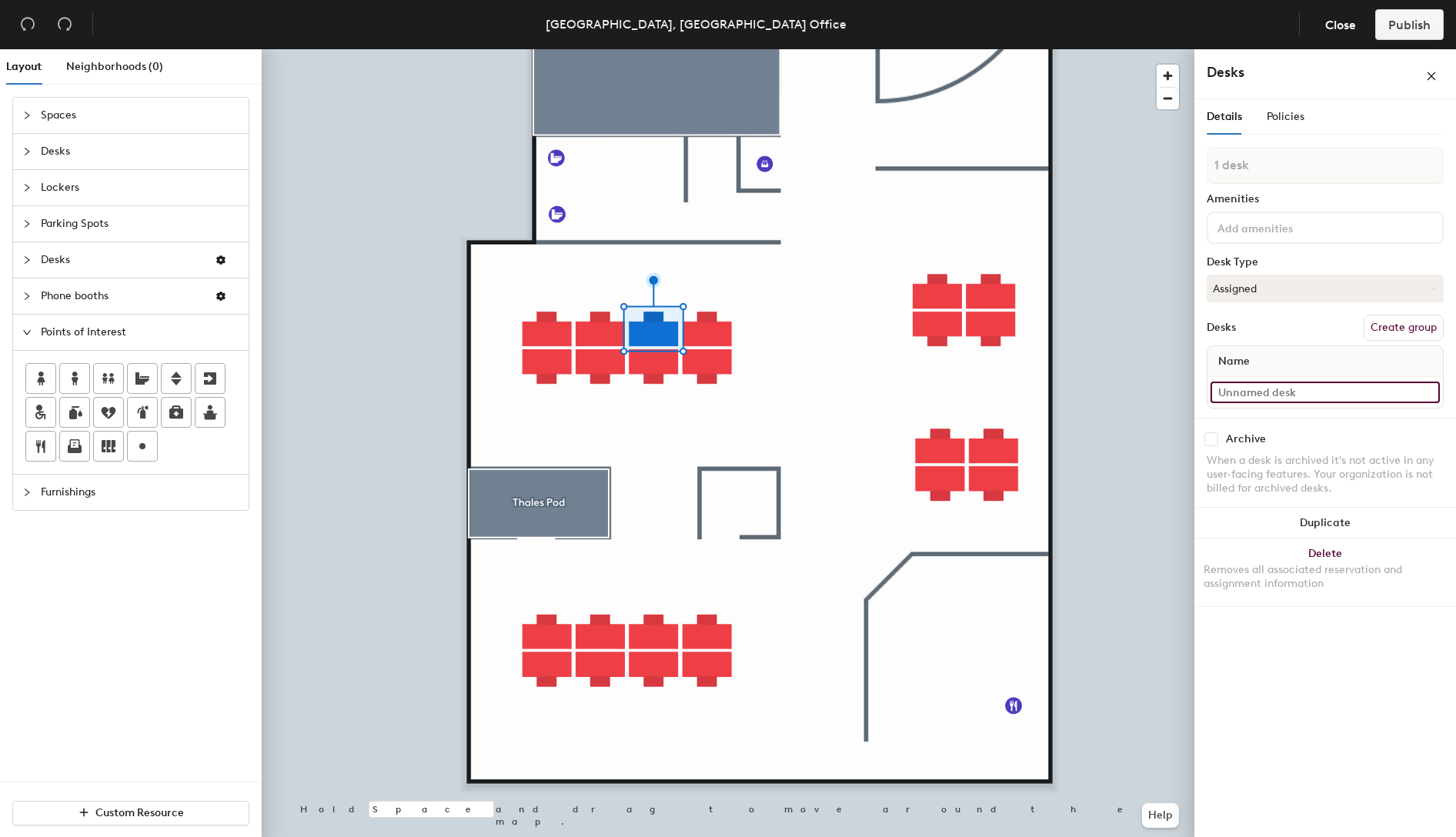
click at [1278, 393] on input at bounding box center [1324, 393] width 229 height 22
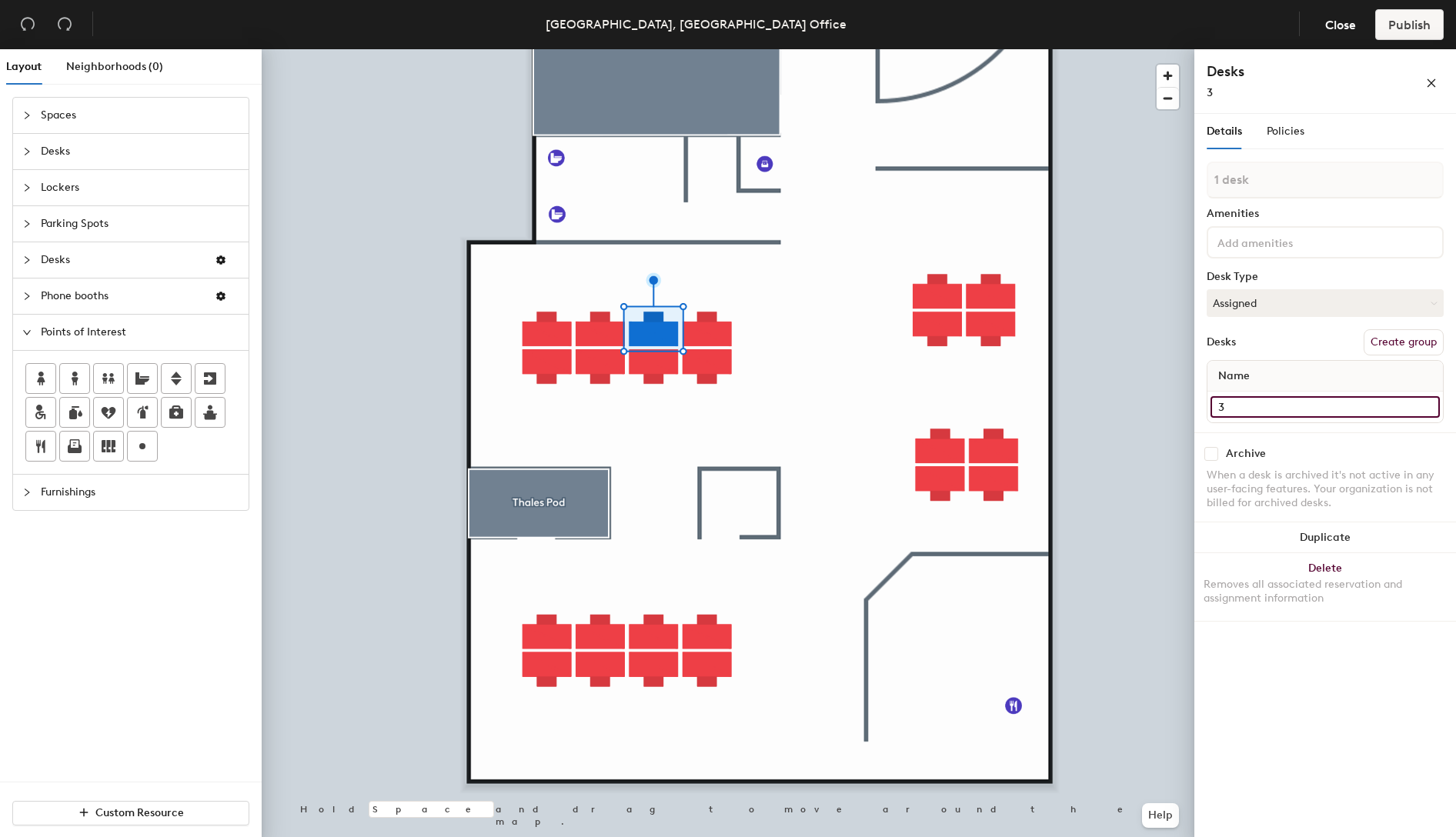
type input "3"
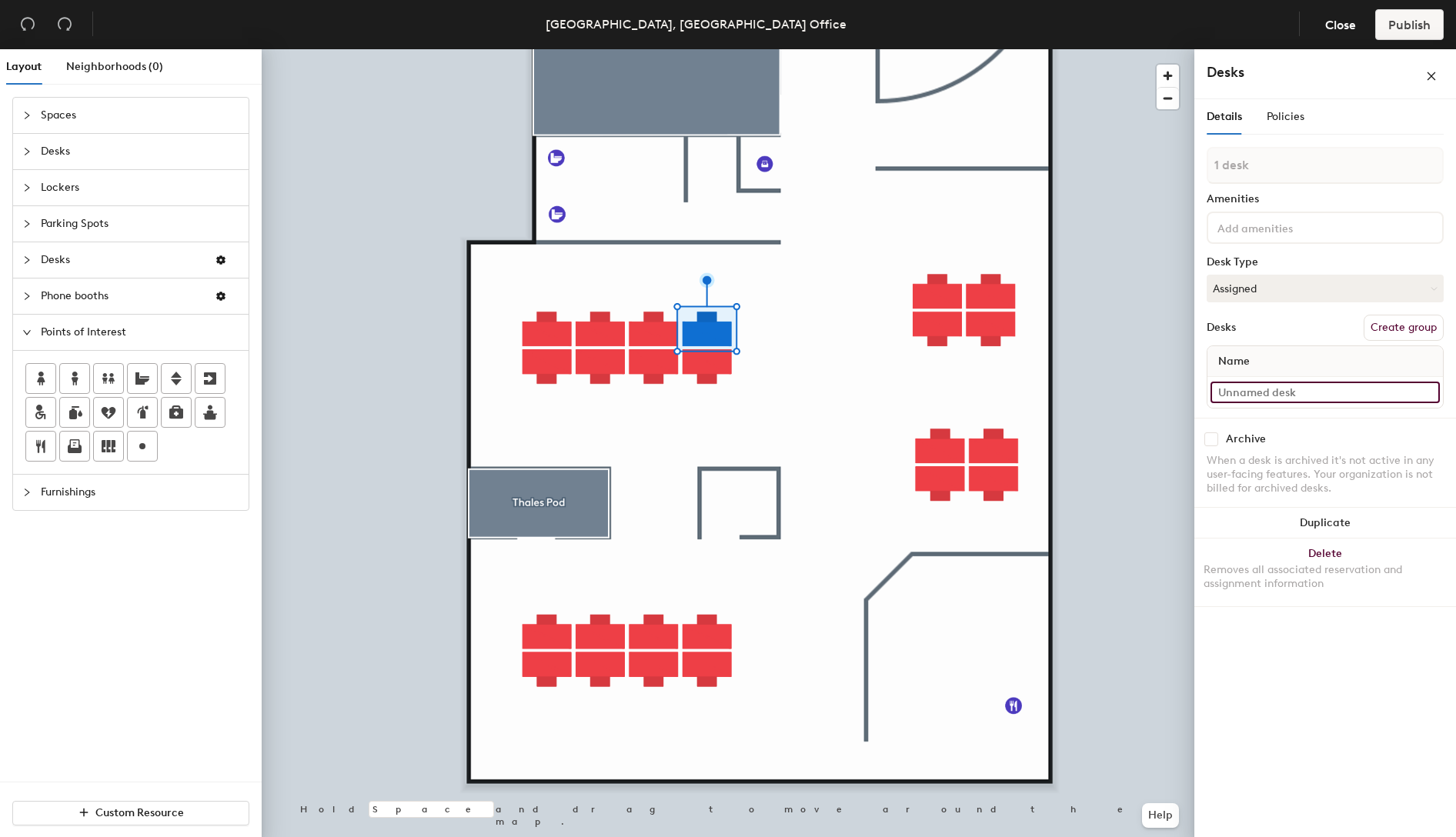
click at [1295, 397] on input at bounding box center [1324, 393] width 229 height 22
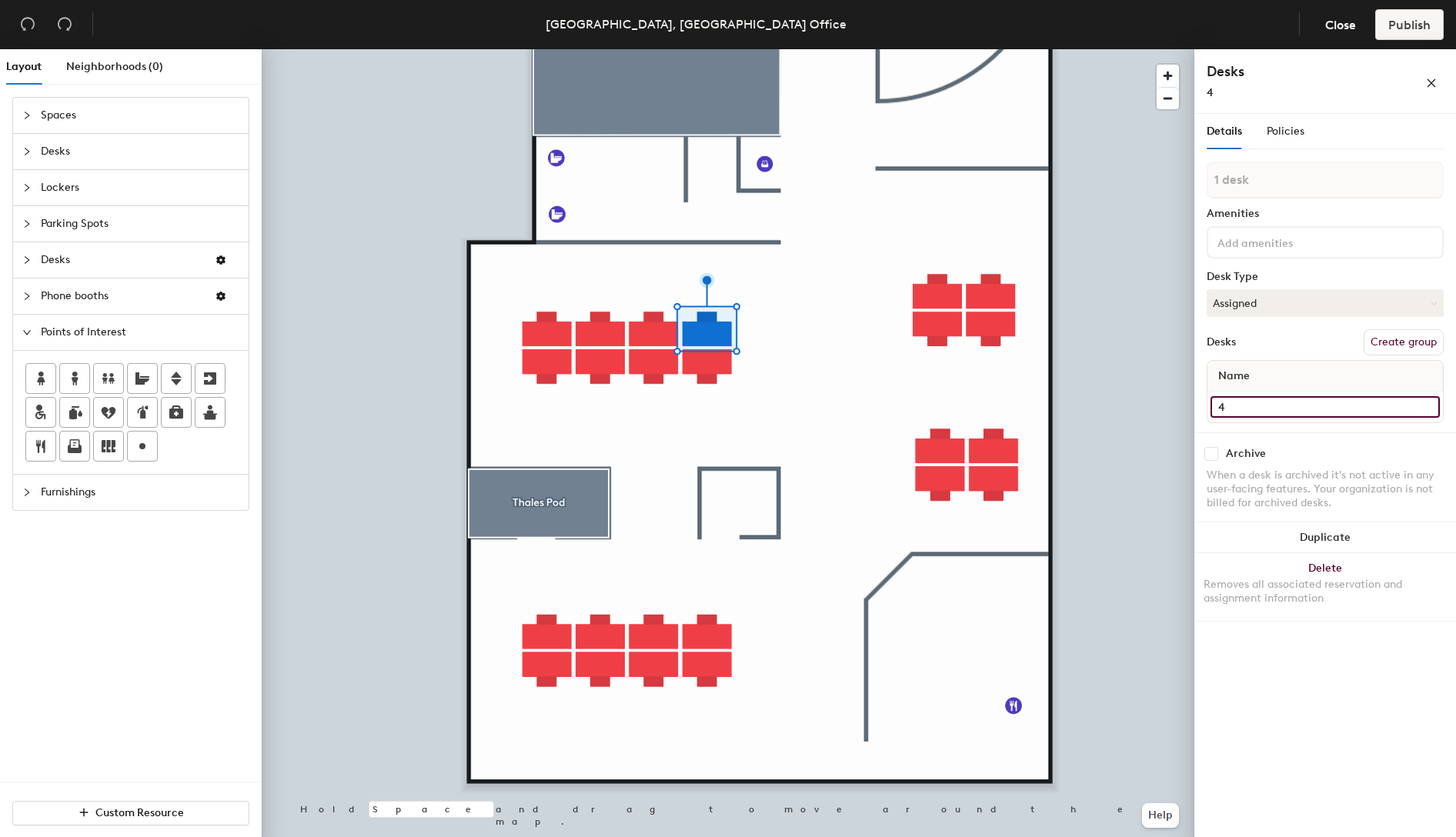
type input "4"
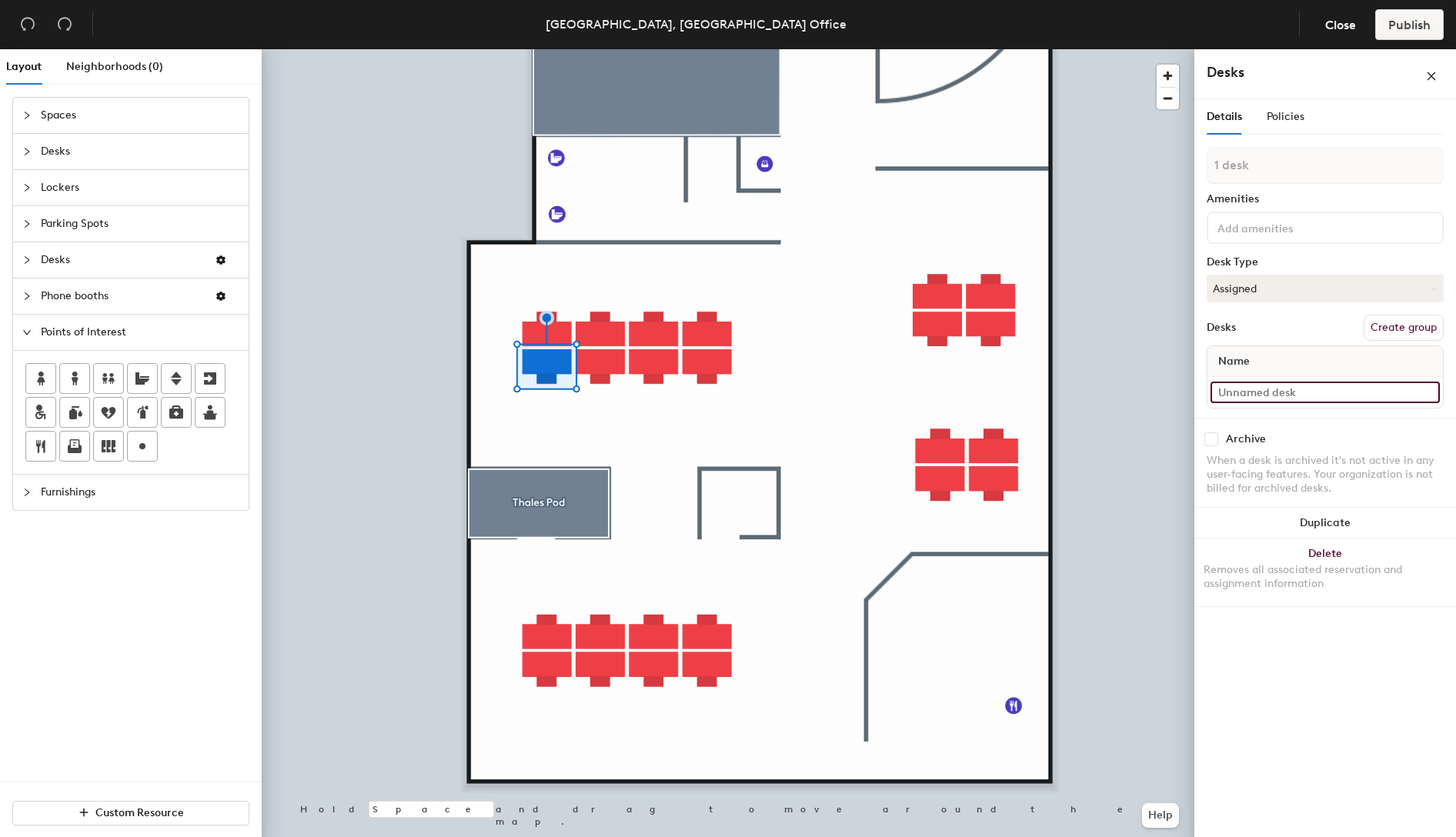
click at [1266, 393] on input at bounding box center [1324, 393] width 229 height 22
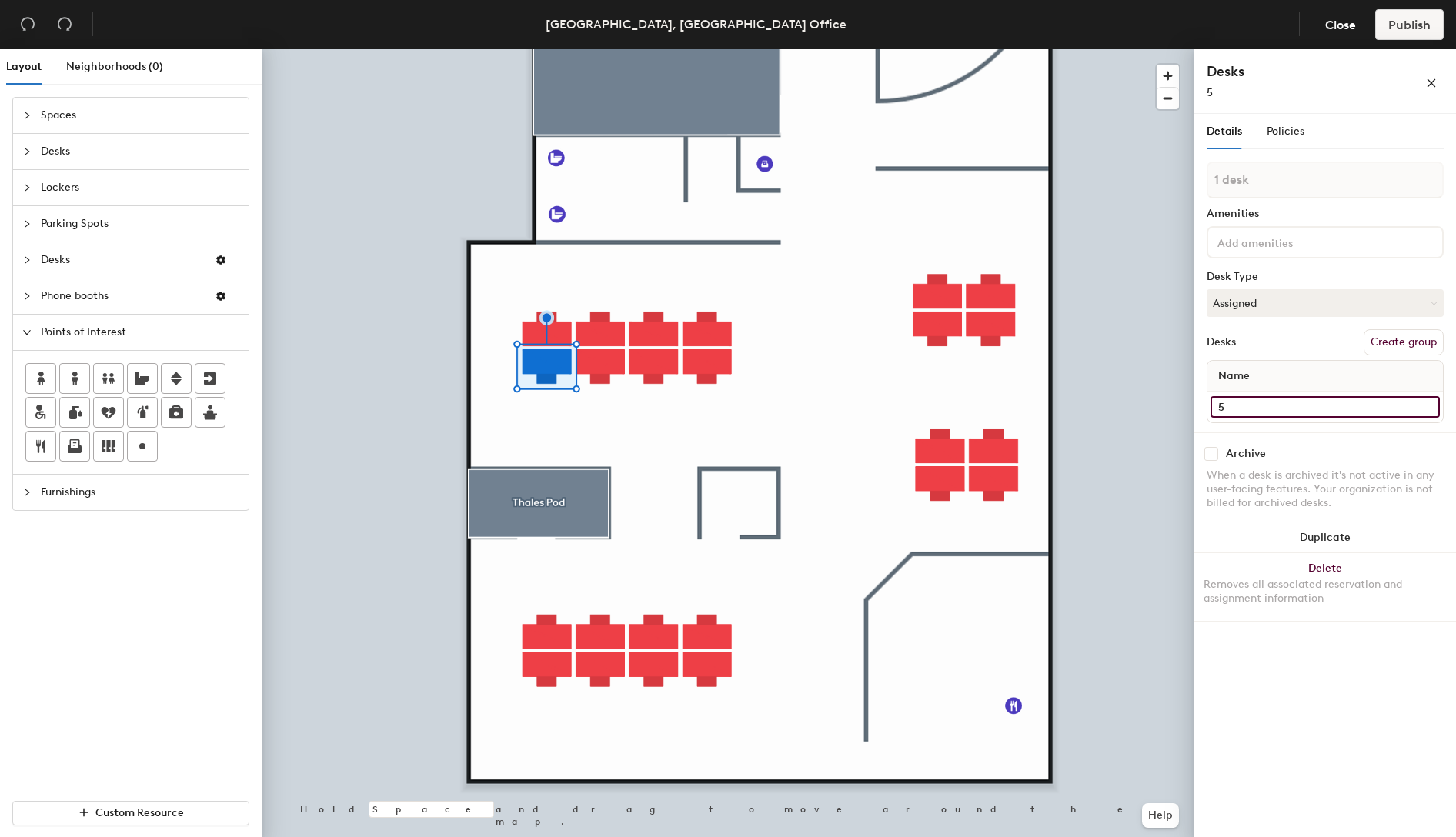
type input "5"
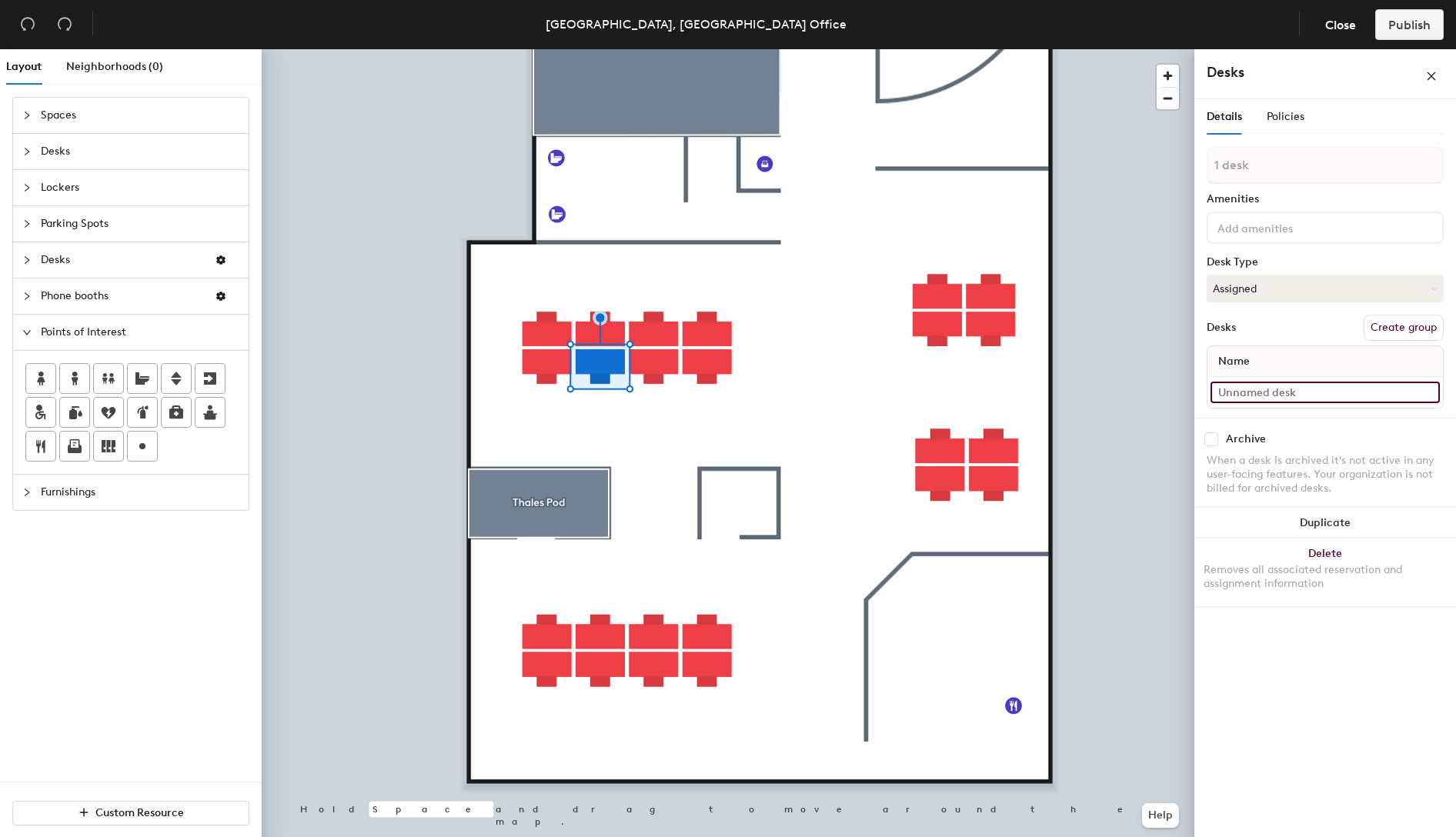
click at [1271, 395] on input at bounding box center [1324, 393] width 229 height 22
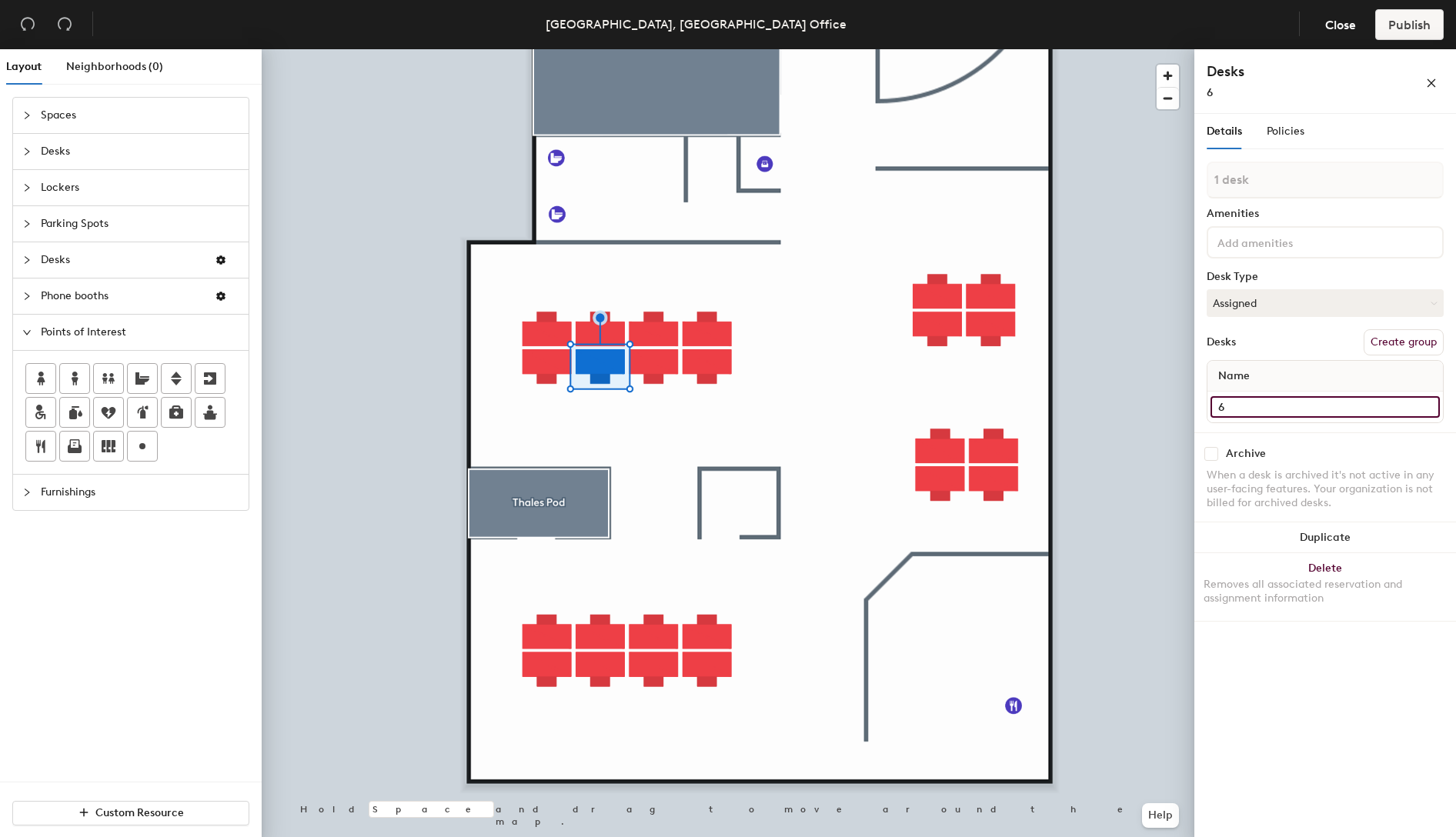
type input "6"
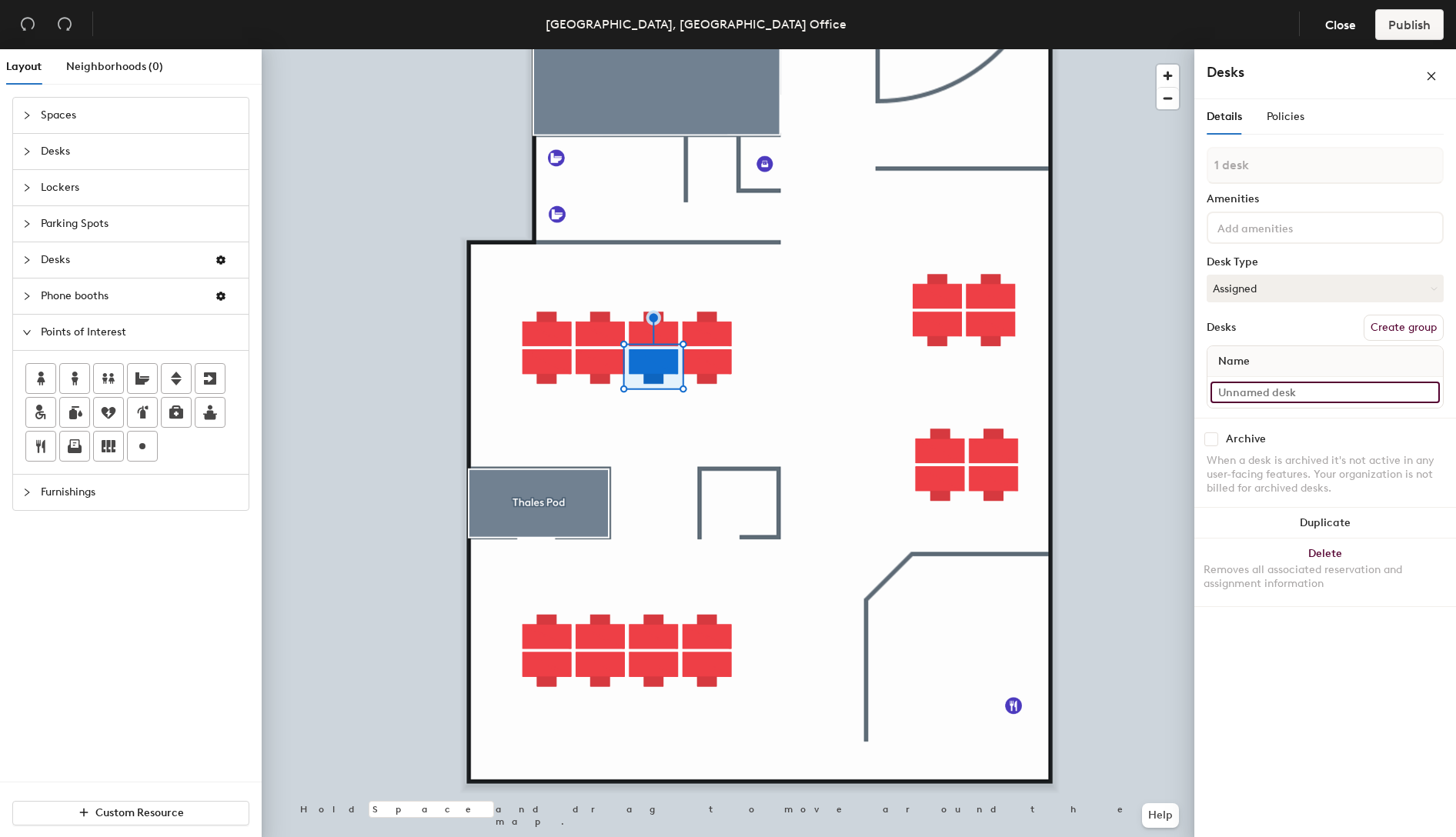
click at [1254, 396] on input at bounding box center [1324, 393] width 229 height 22
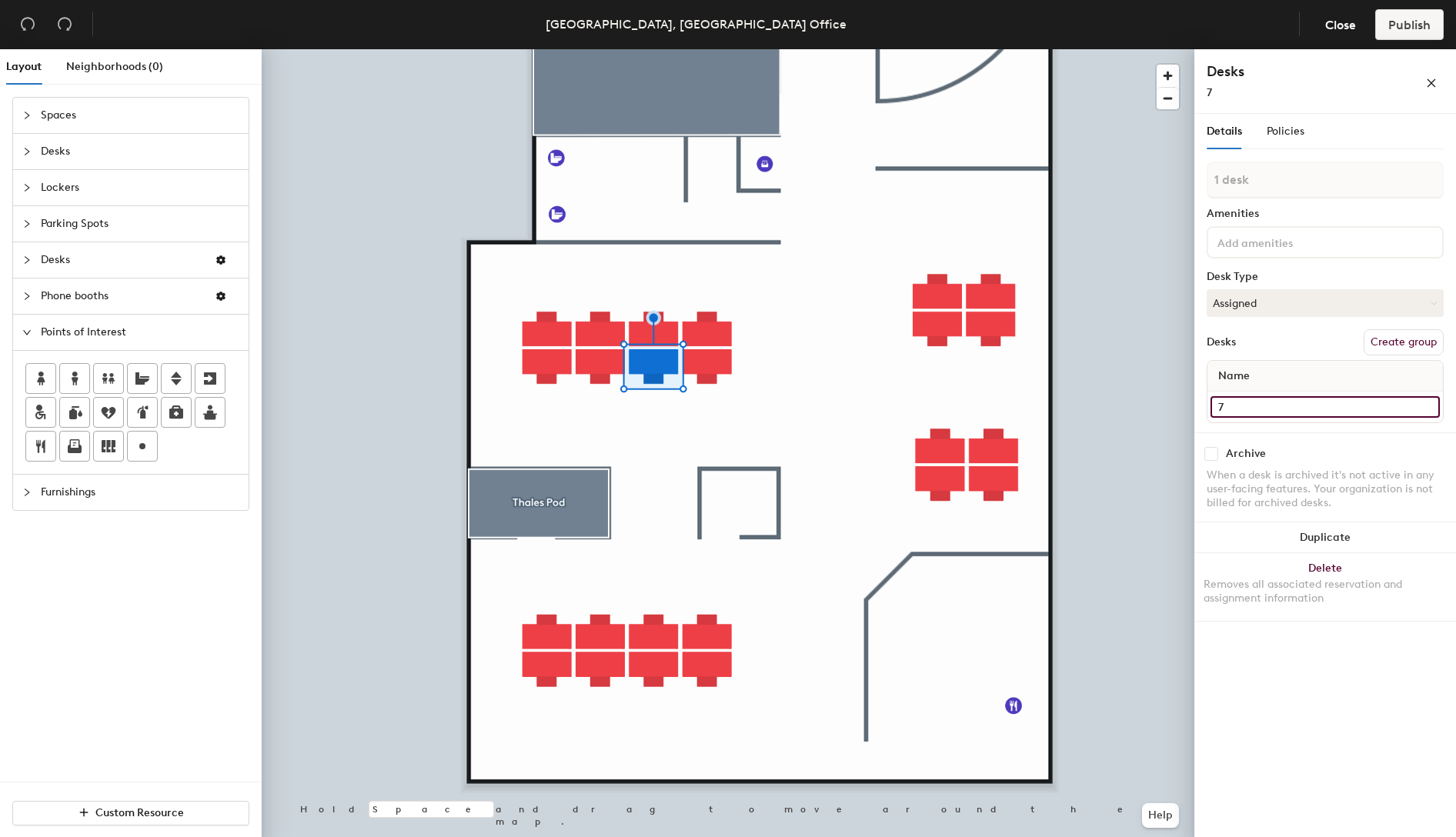
type input "7"
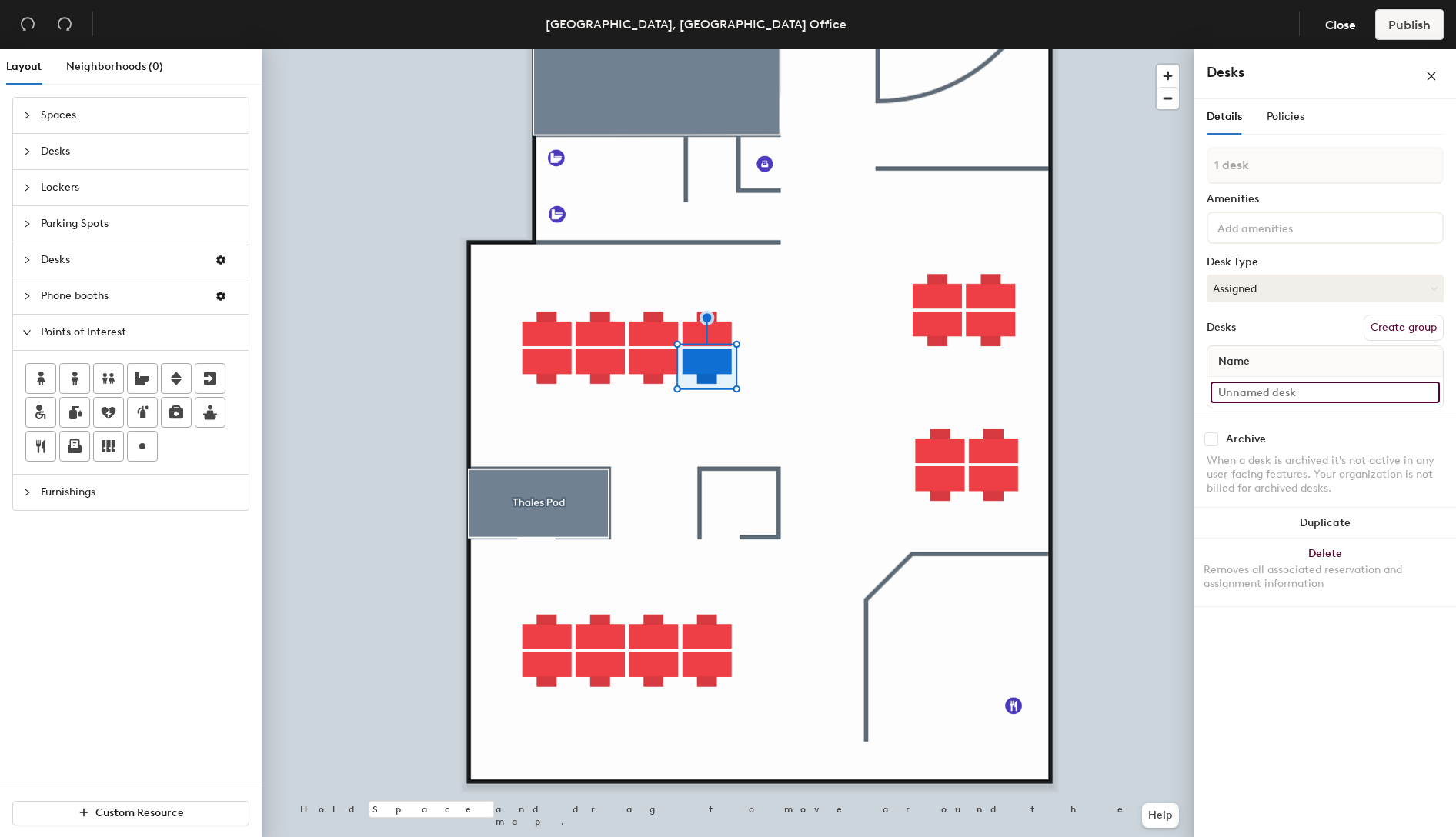
click at [1272, 389] on input at bounding box center [1324, 393] width 229 height 22
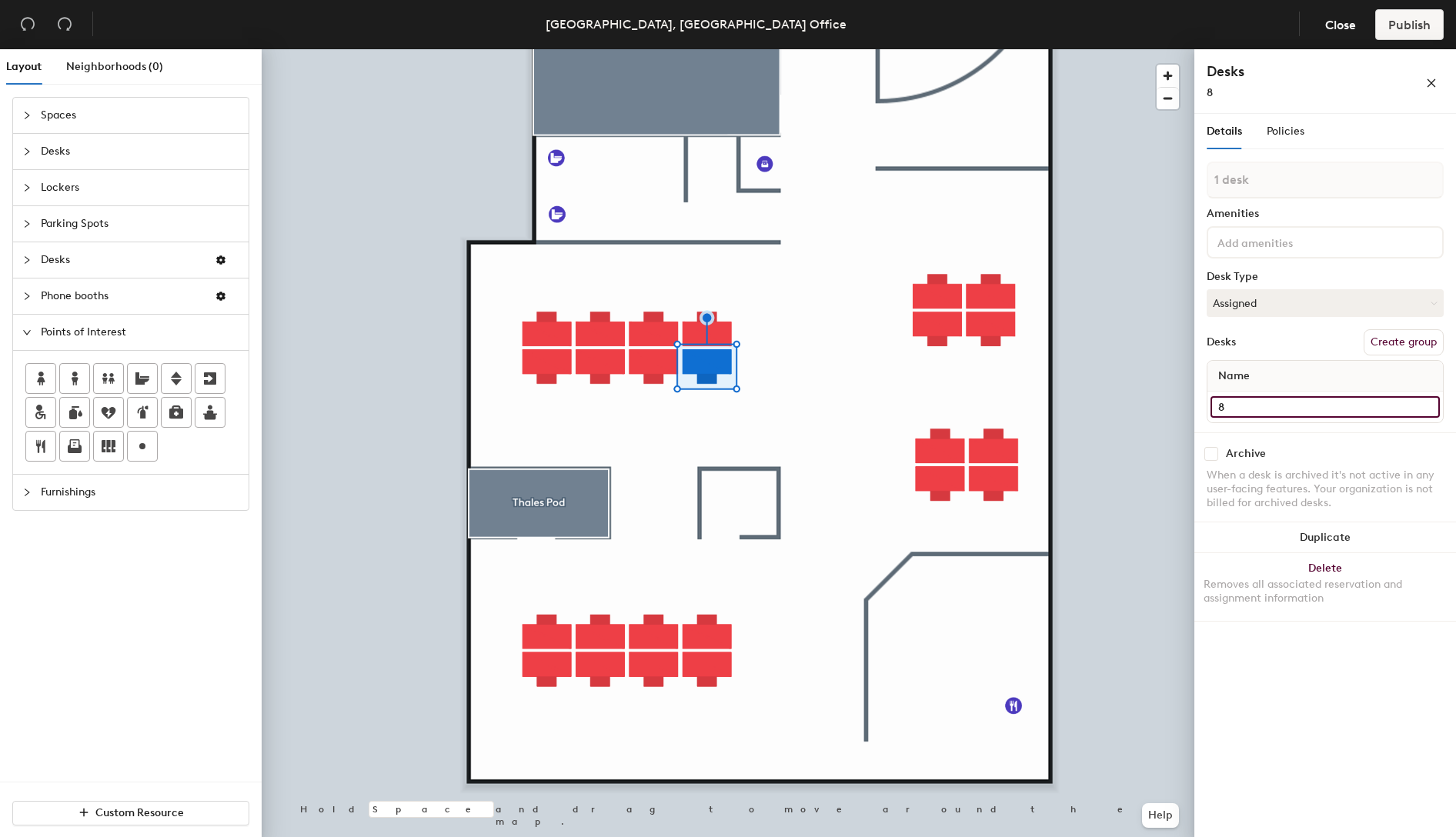
type input "8"
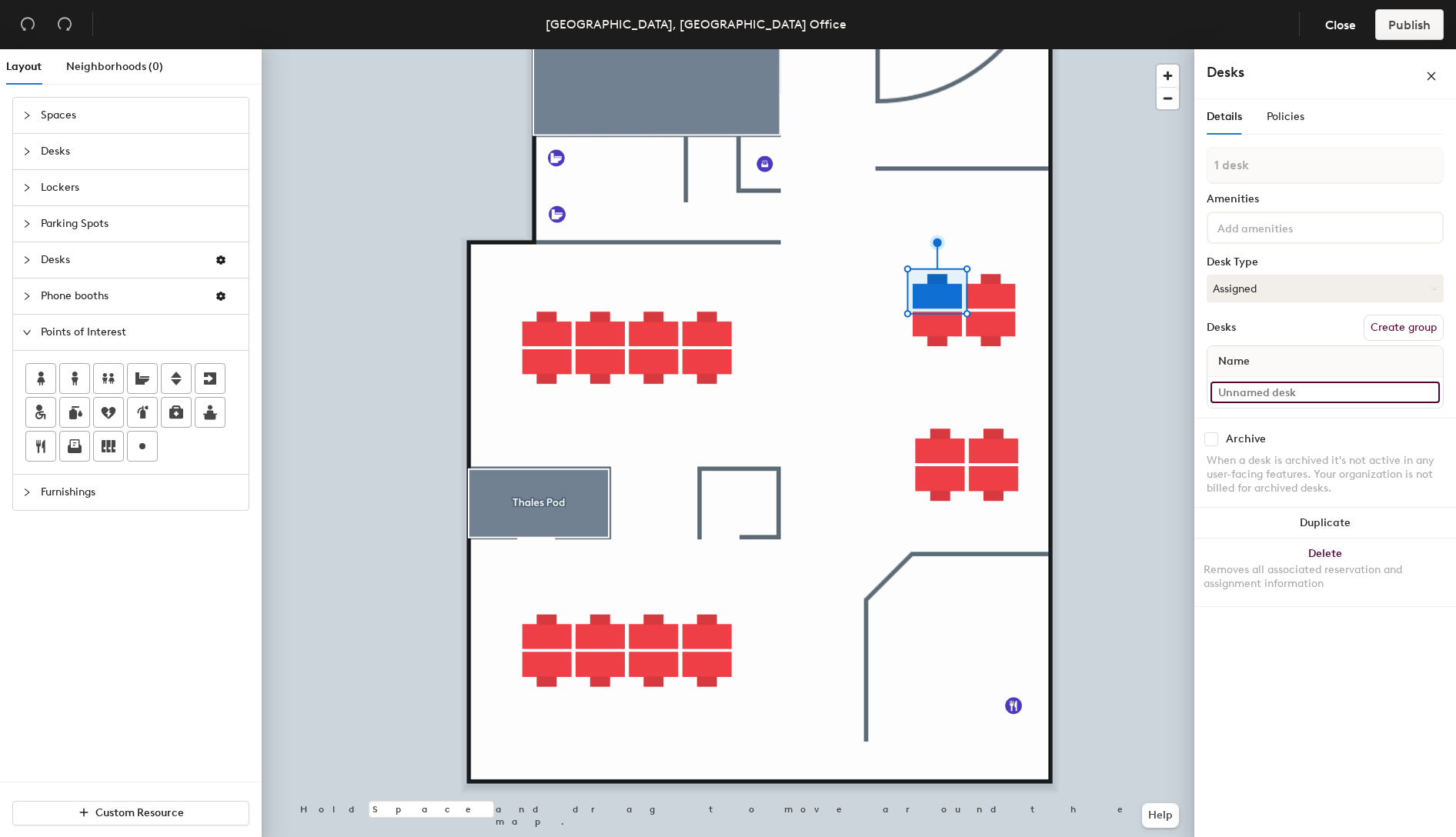
click at [1262, 386] on input at bounding box center [1324, 393] width 229 height 22
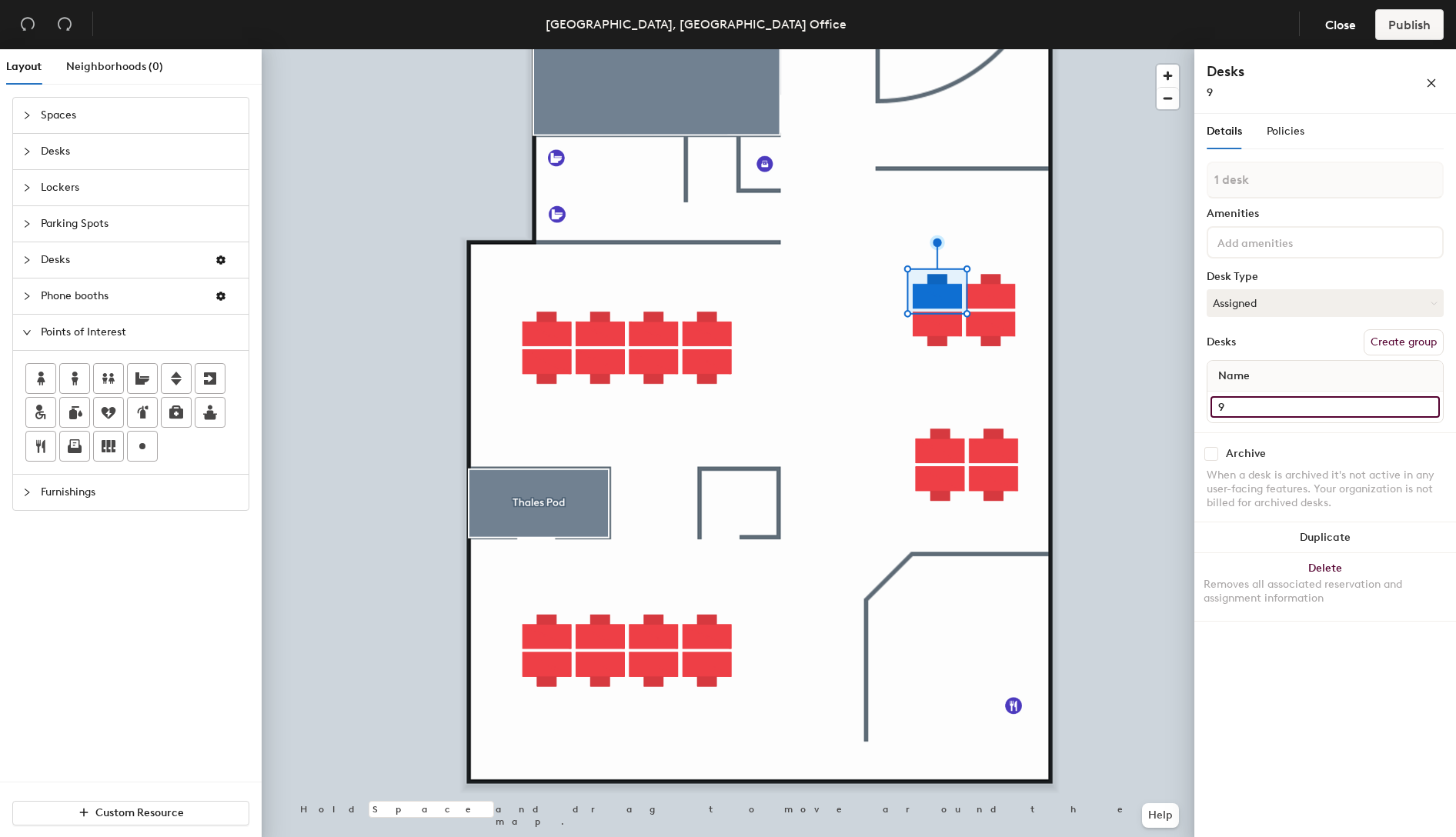
type input "9"
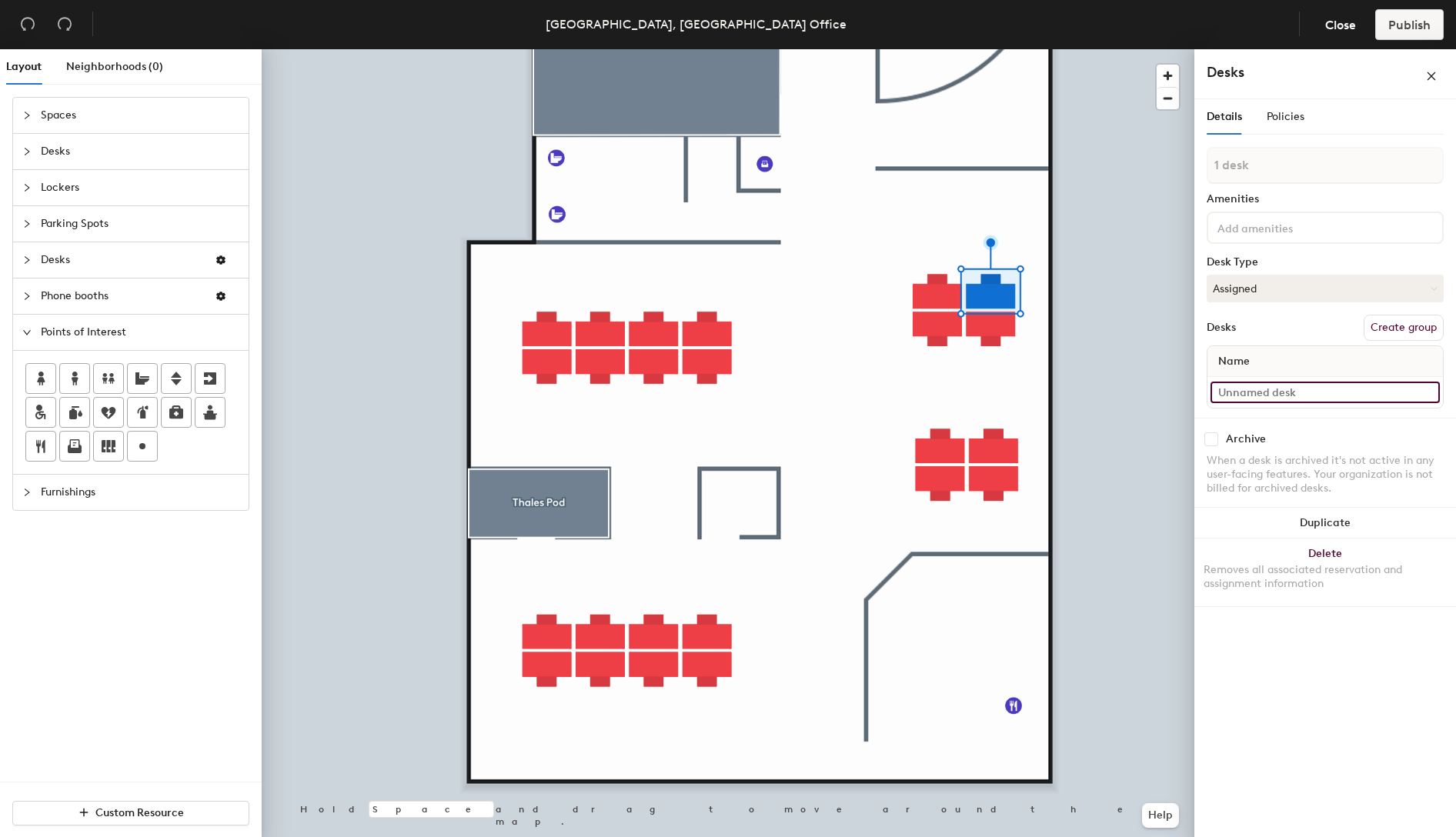
click at [1275, 388] on input at bounding box center [1324, 393] width 229 height 22
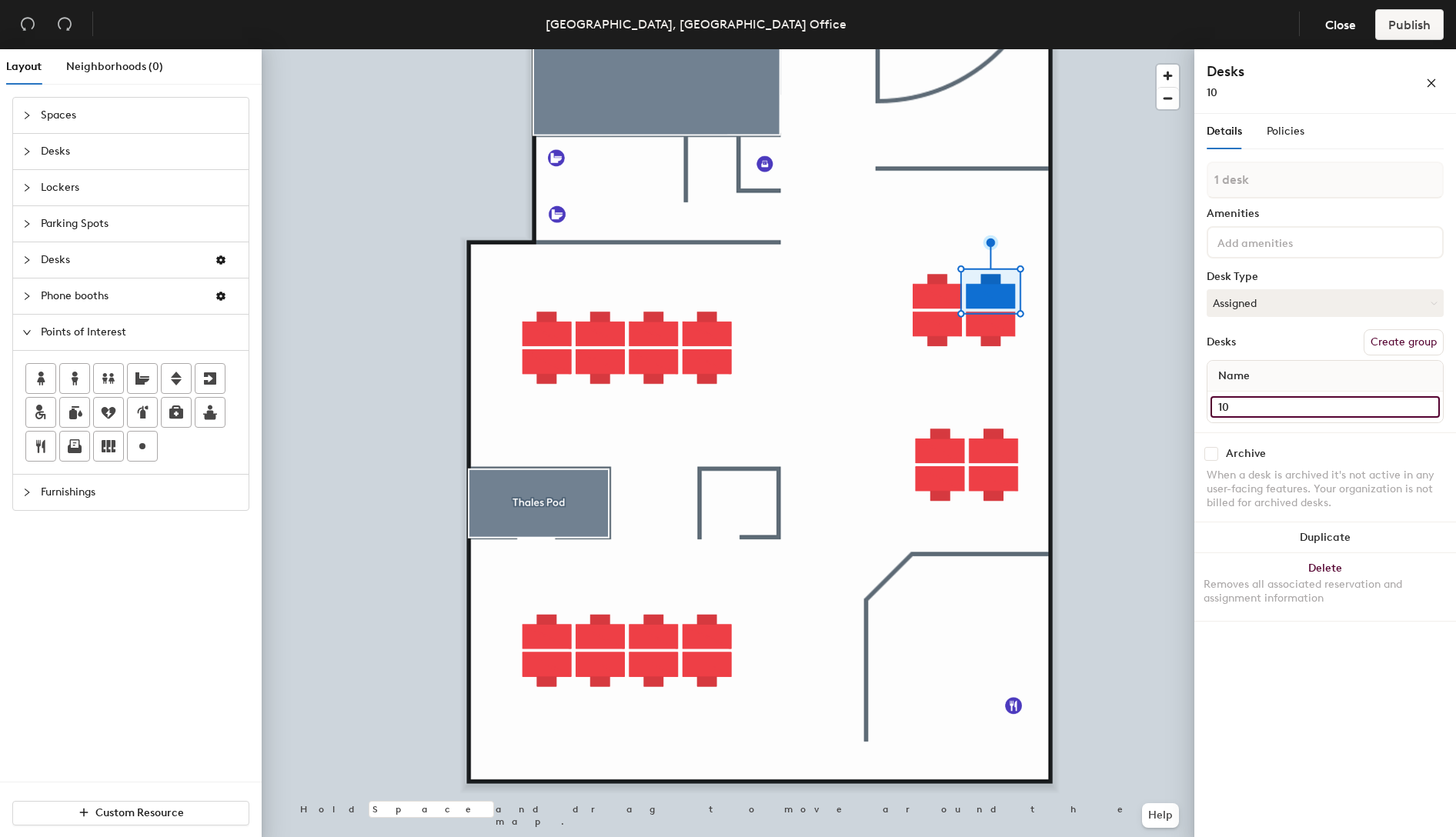
type input "10"
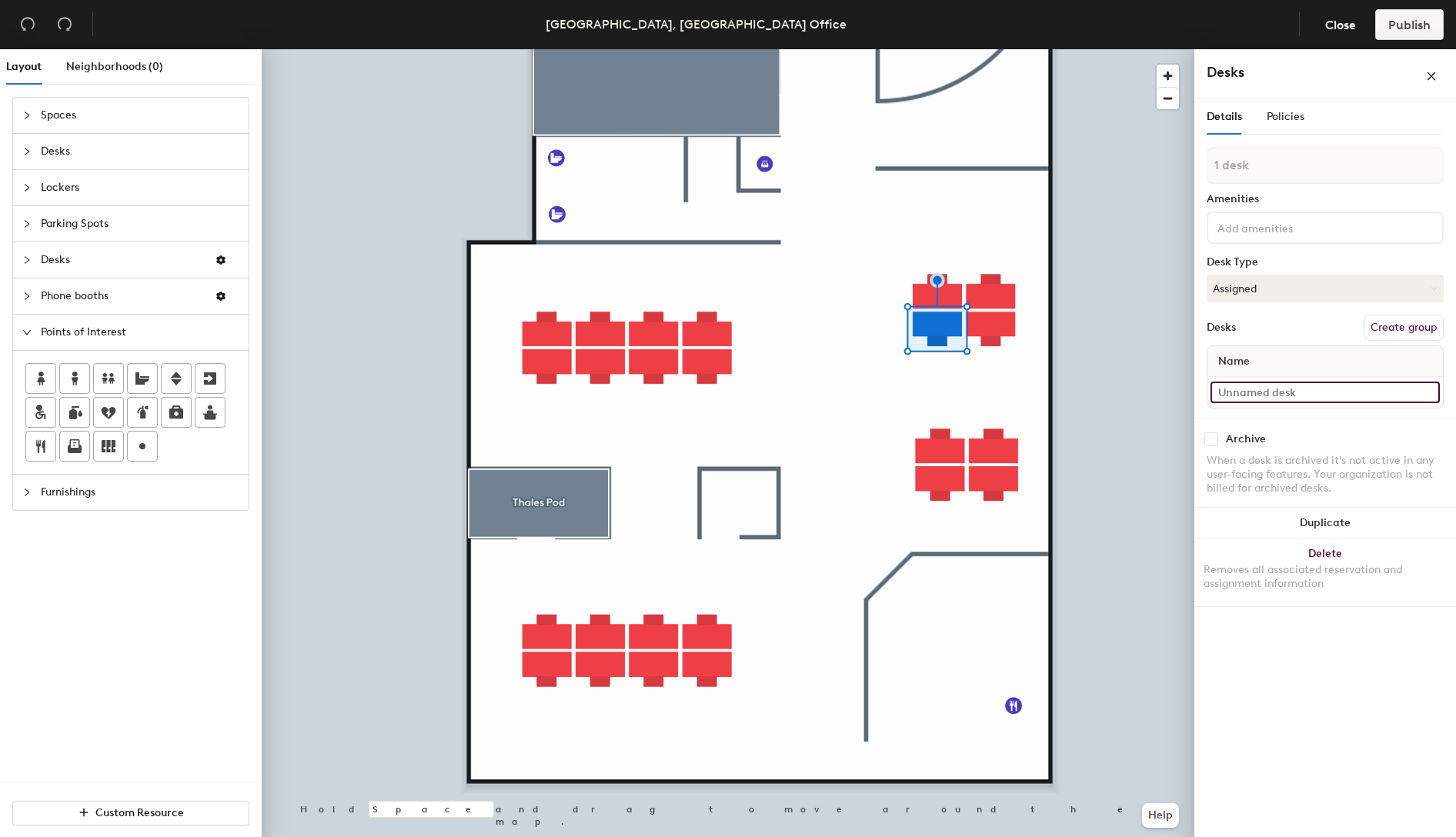
click at [1256, 396] on input at bounding box center [1324, 393] width 229 height 22
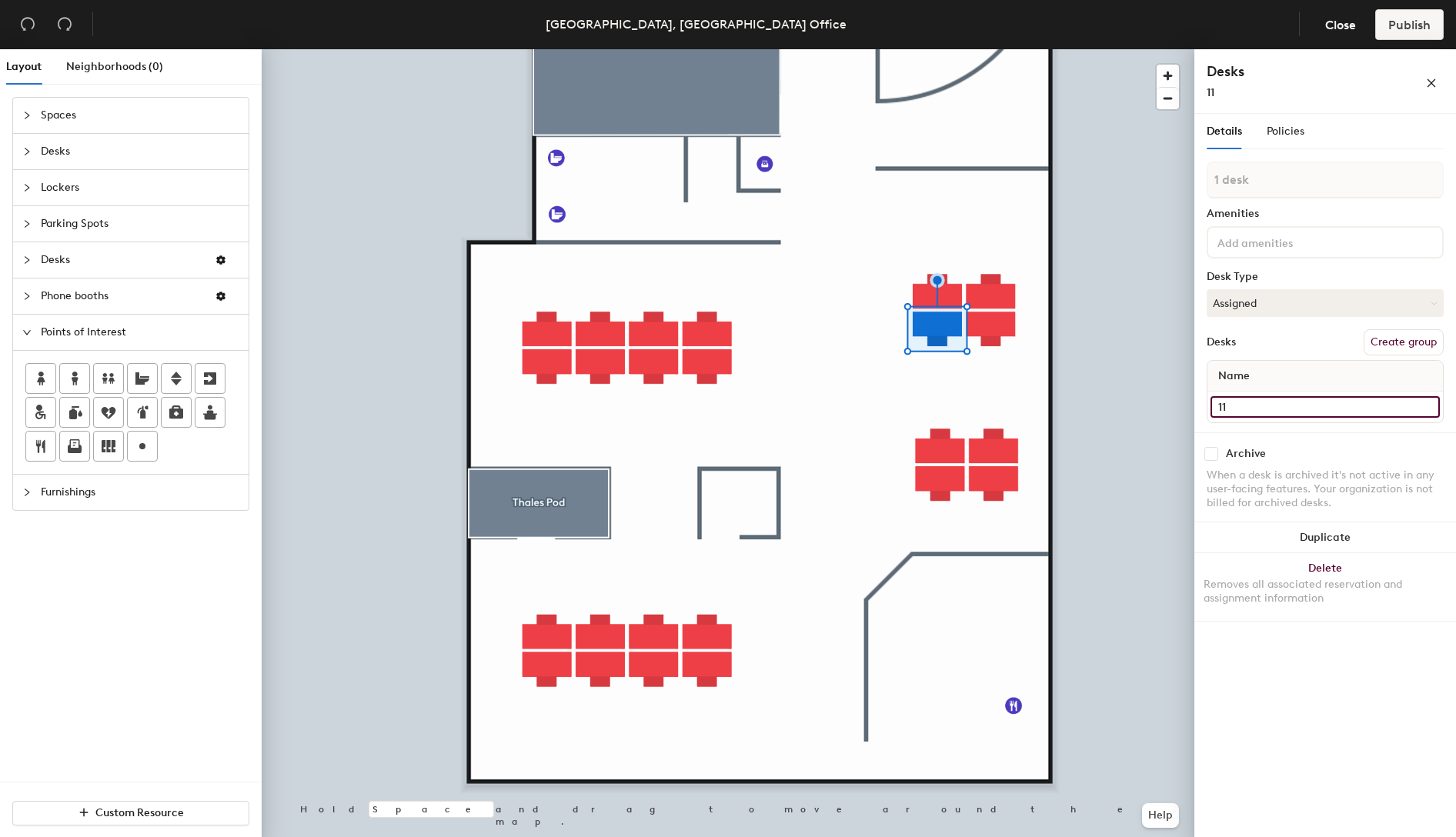
type input "11"
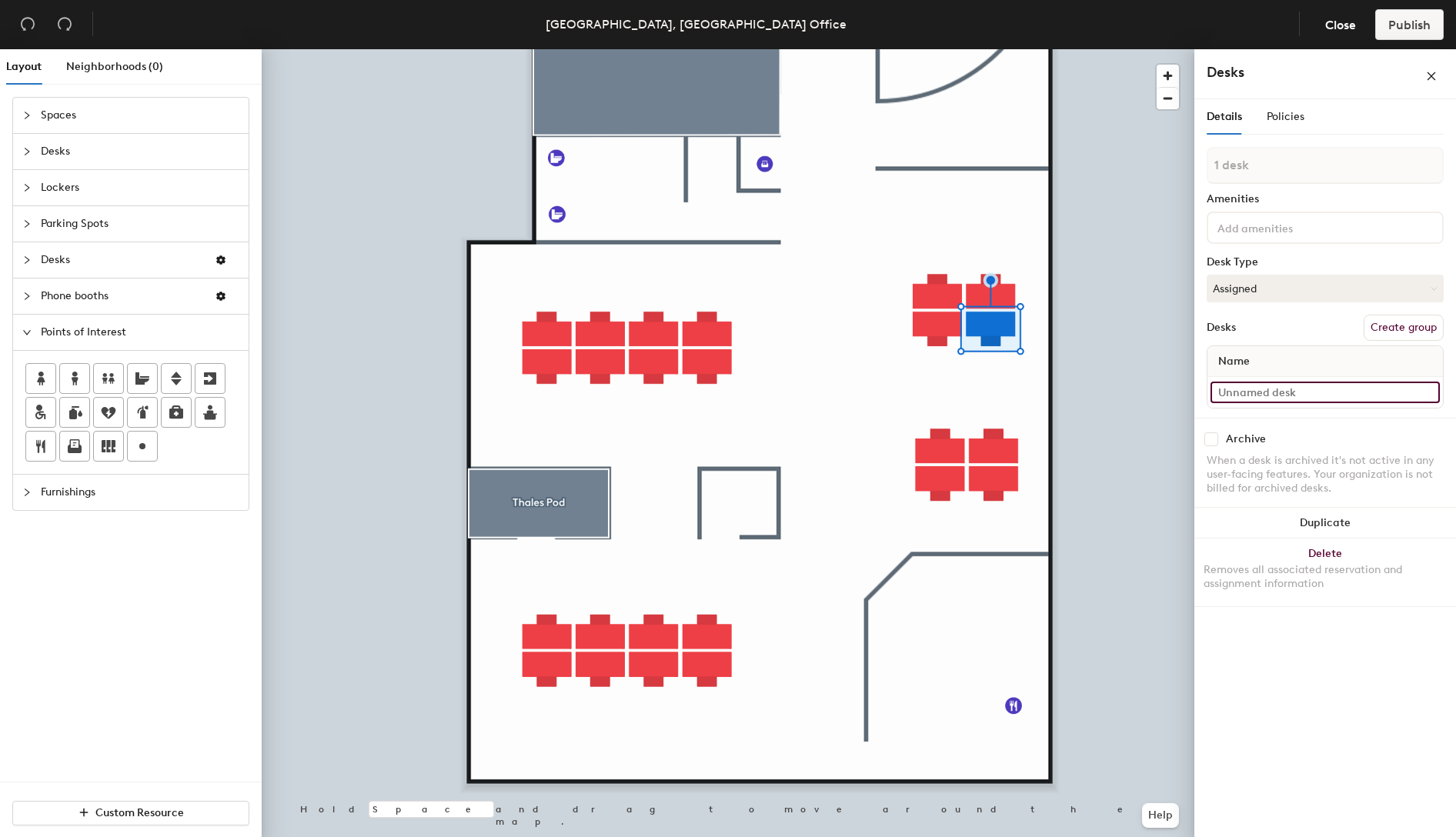
click at [1262, 402] on input at bounding box center [1324, 393] width 229 height 22
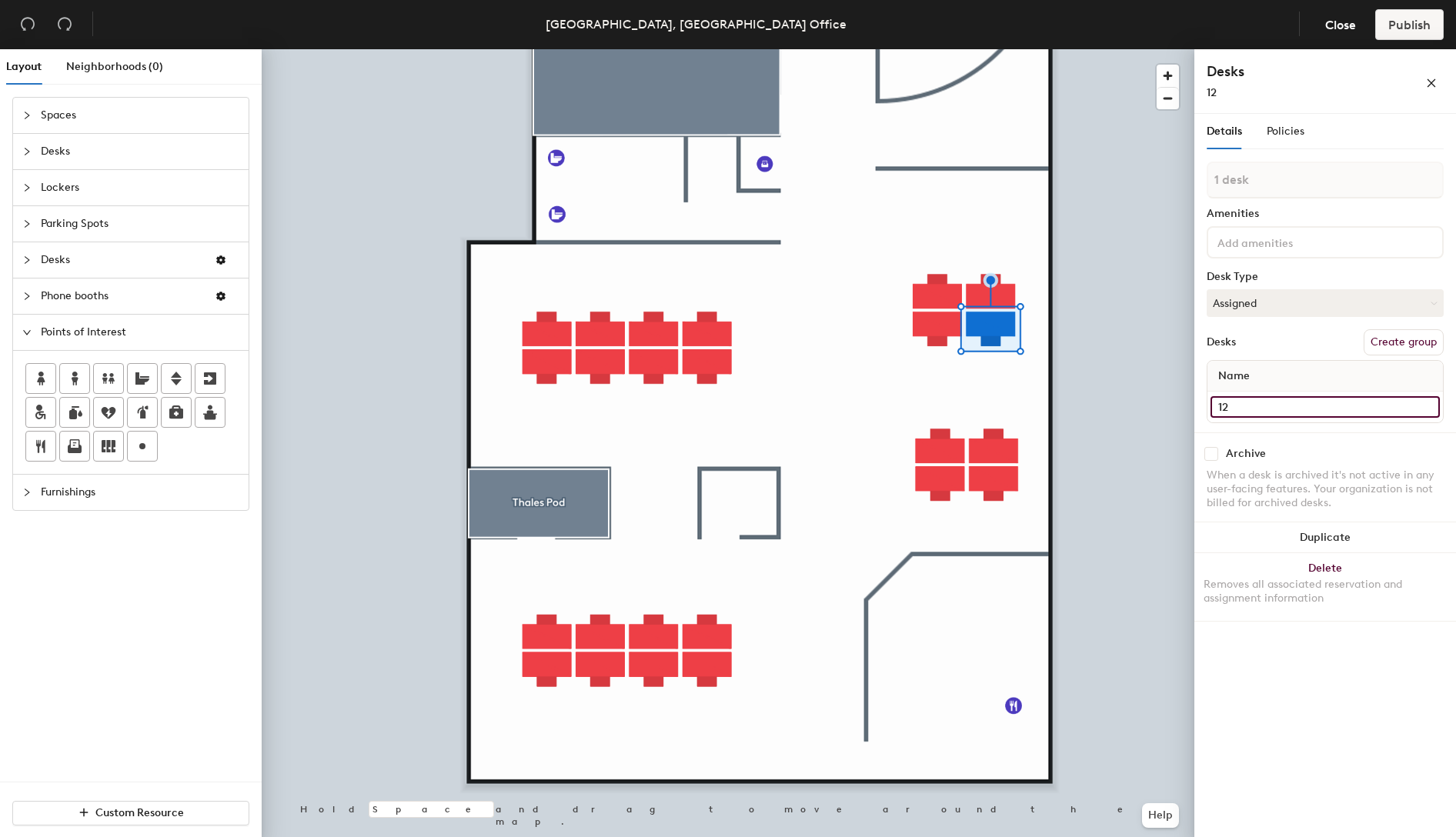
type input "12"
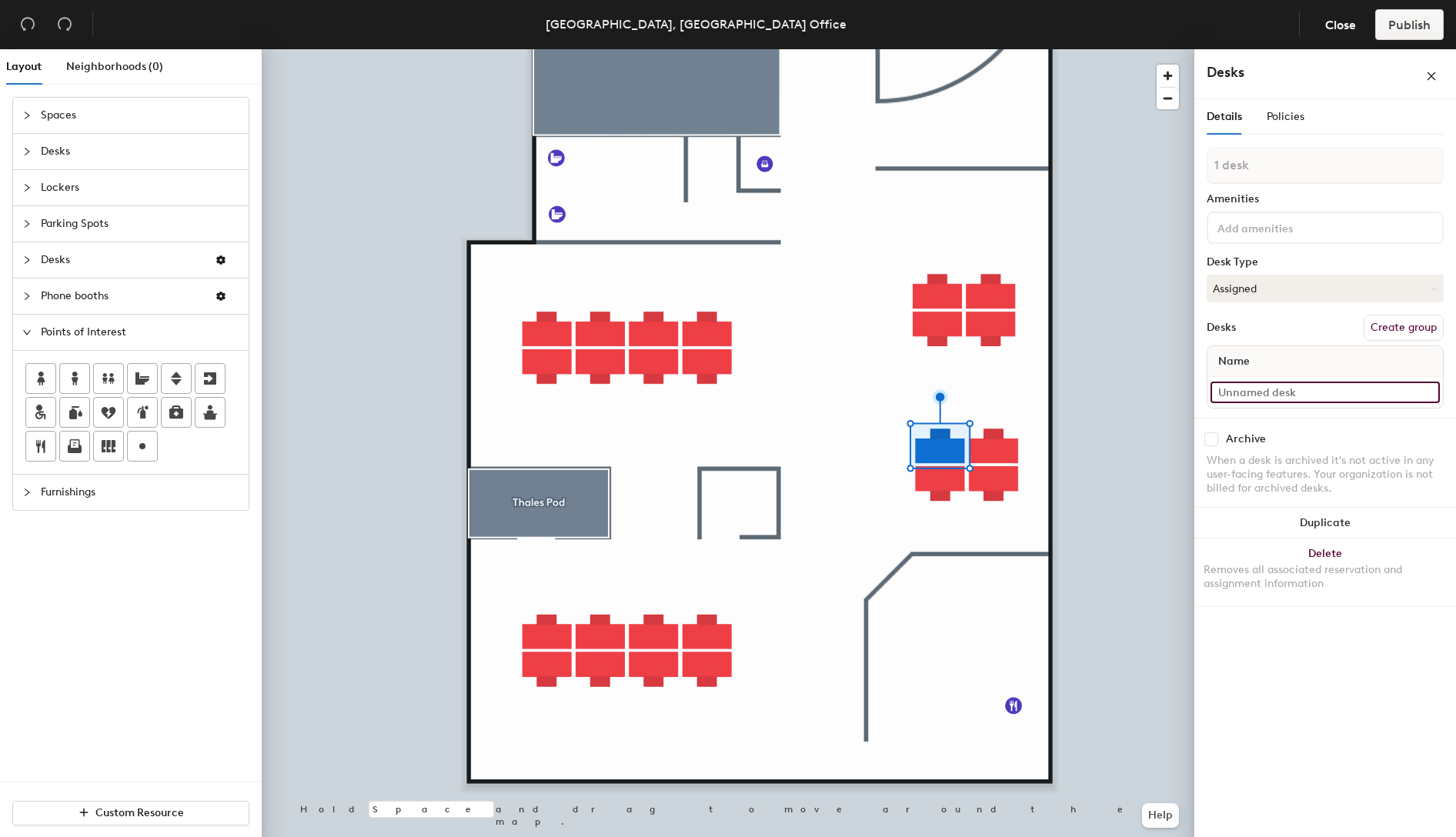
click at [1262, 400] on input at bounding box center [1324, 393] width 229 height 22
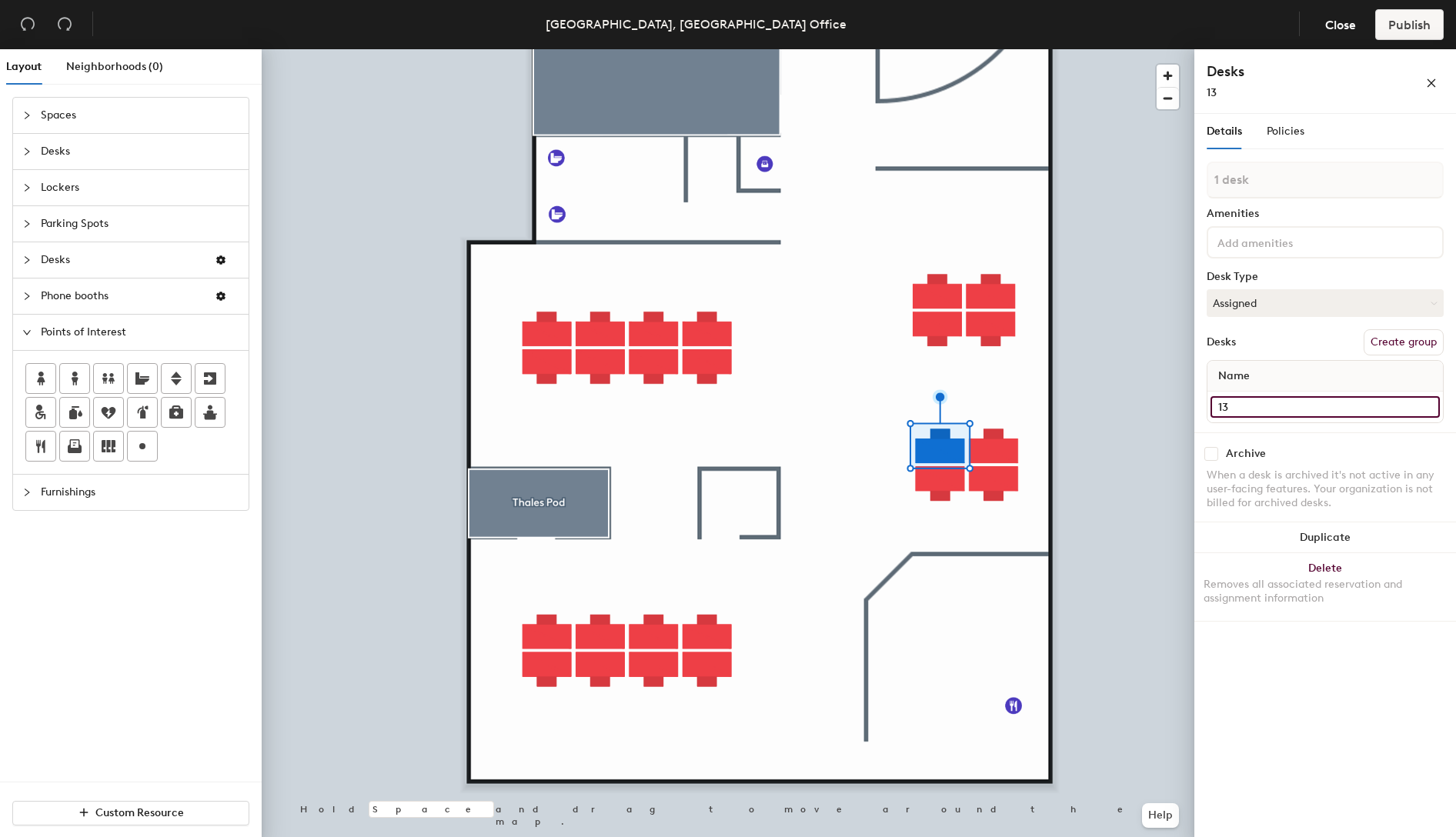
type input "13"
click at [1000, 50] on div at bounding box center [728, 50] width 932 height 0
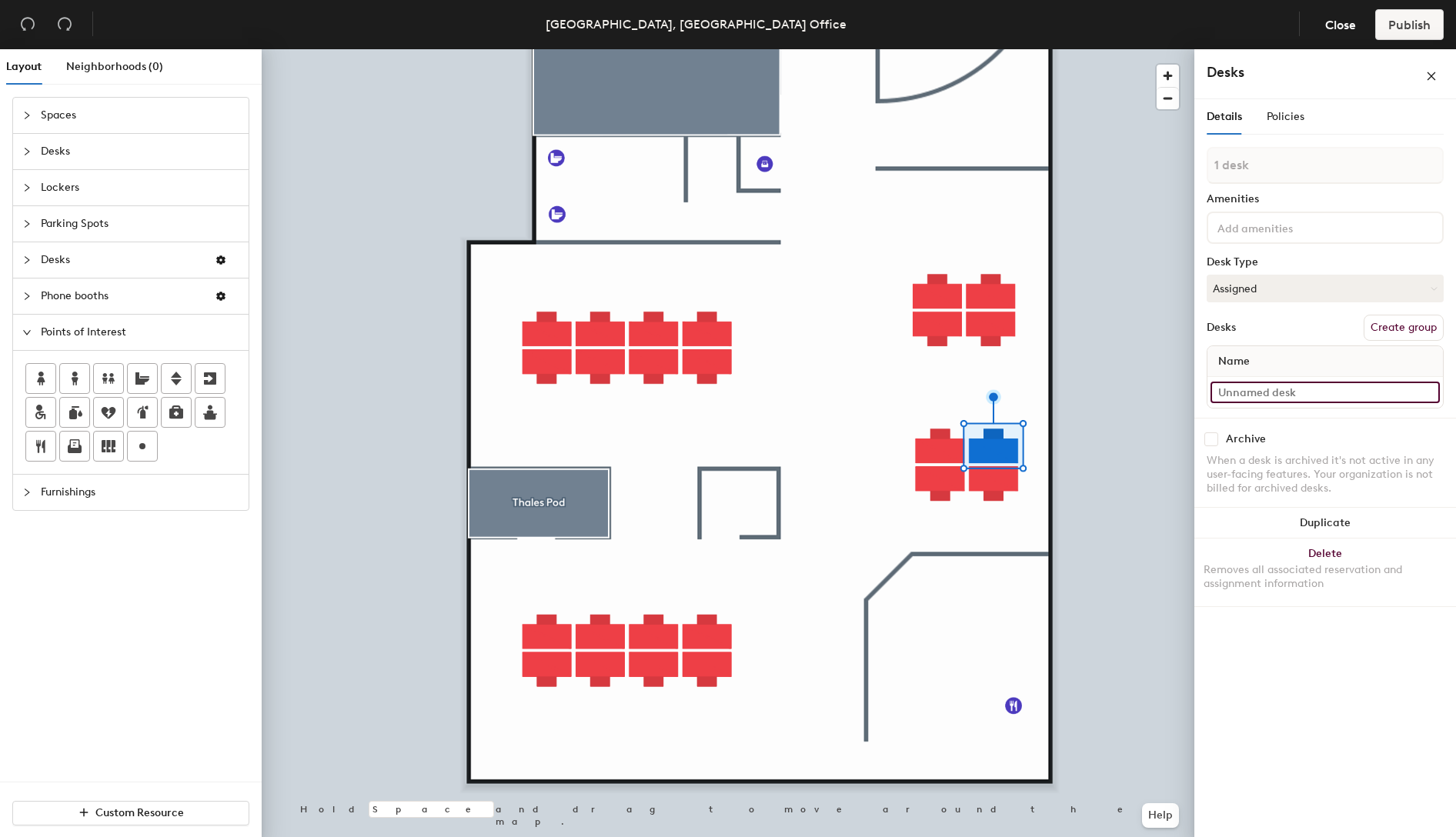
click at [1288, 392] on input at bounding box center [1324, 393] width 229 height 22
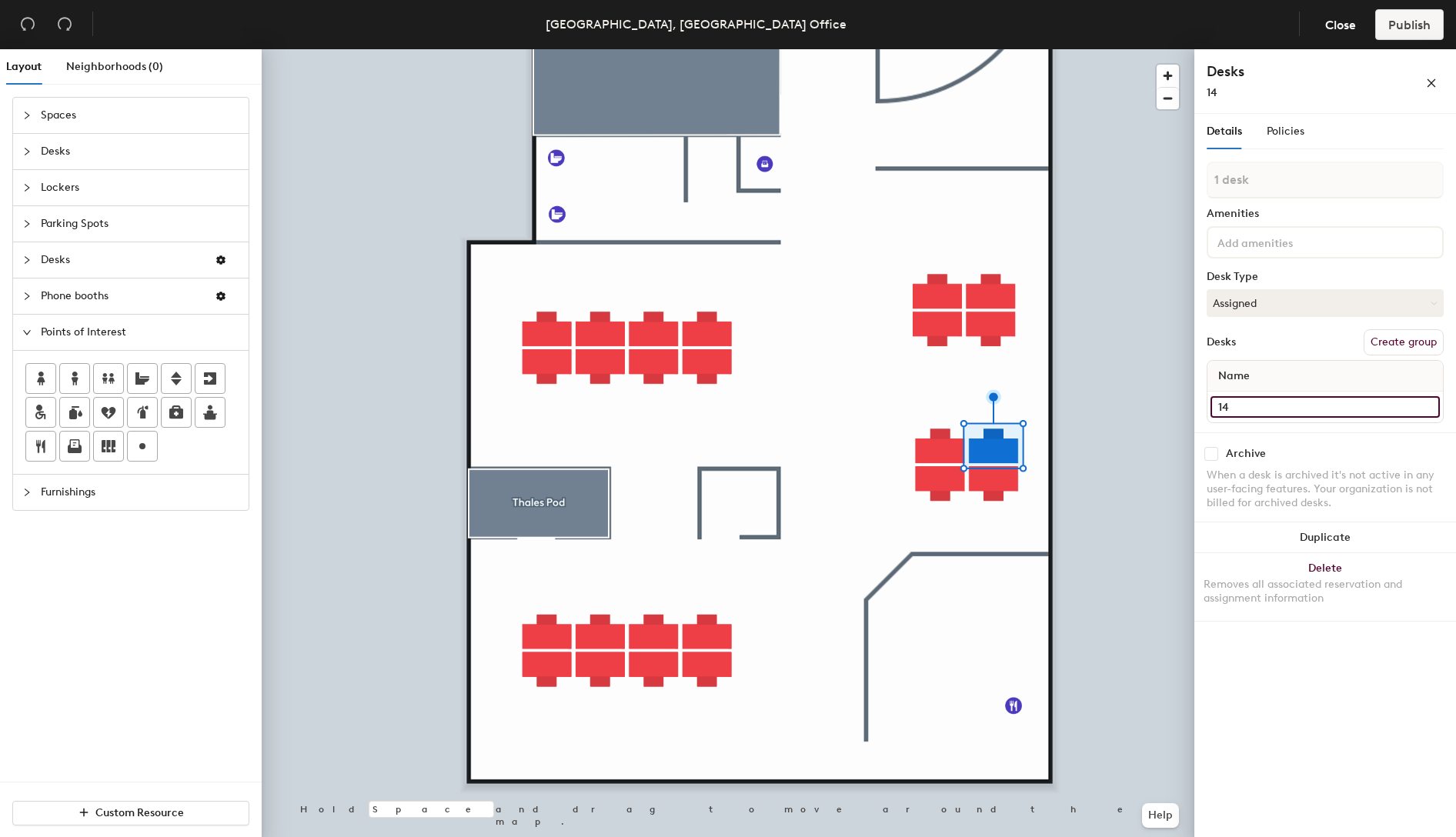
type input "14"
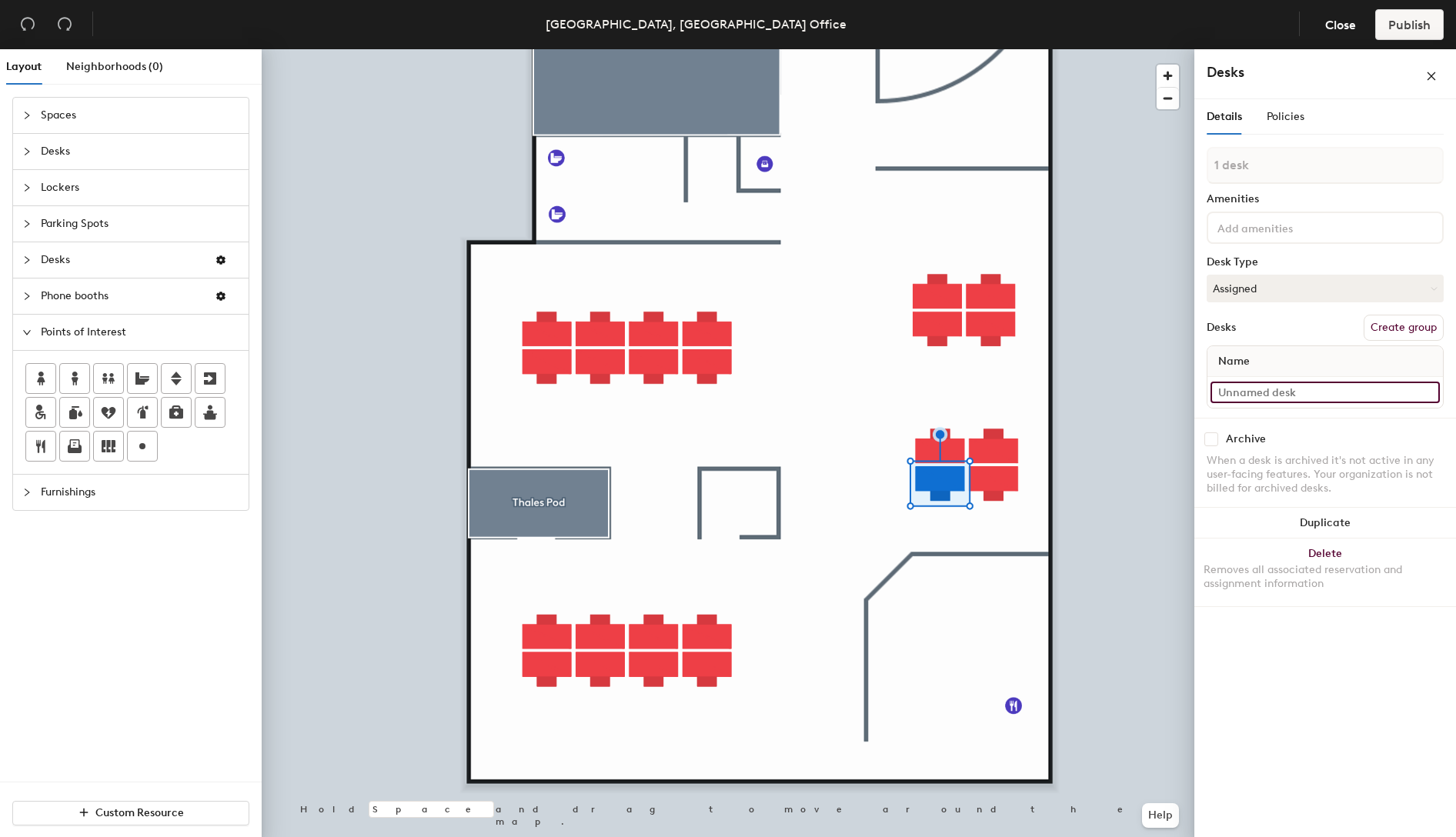
click at [1287, 400] on input at bounding box center [1324, 393] width 229 height 22
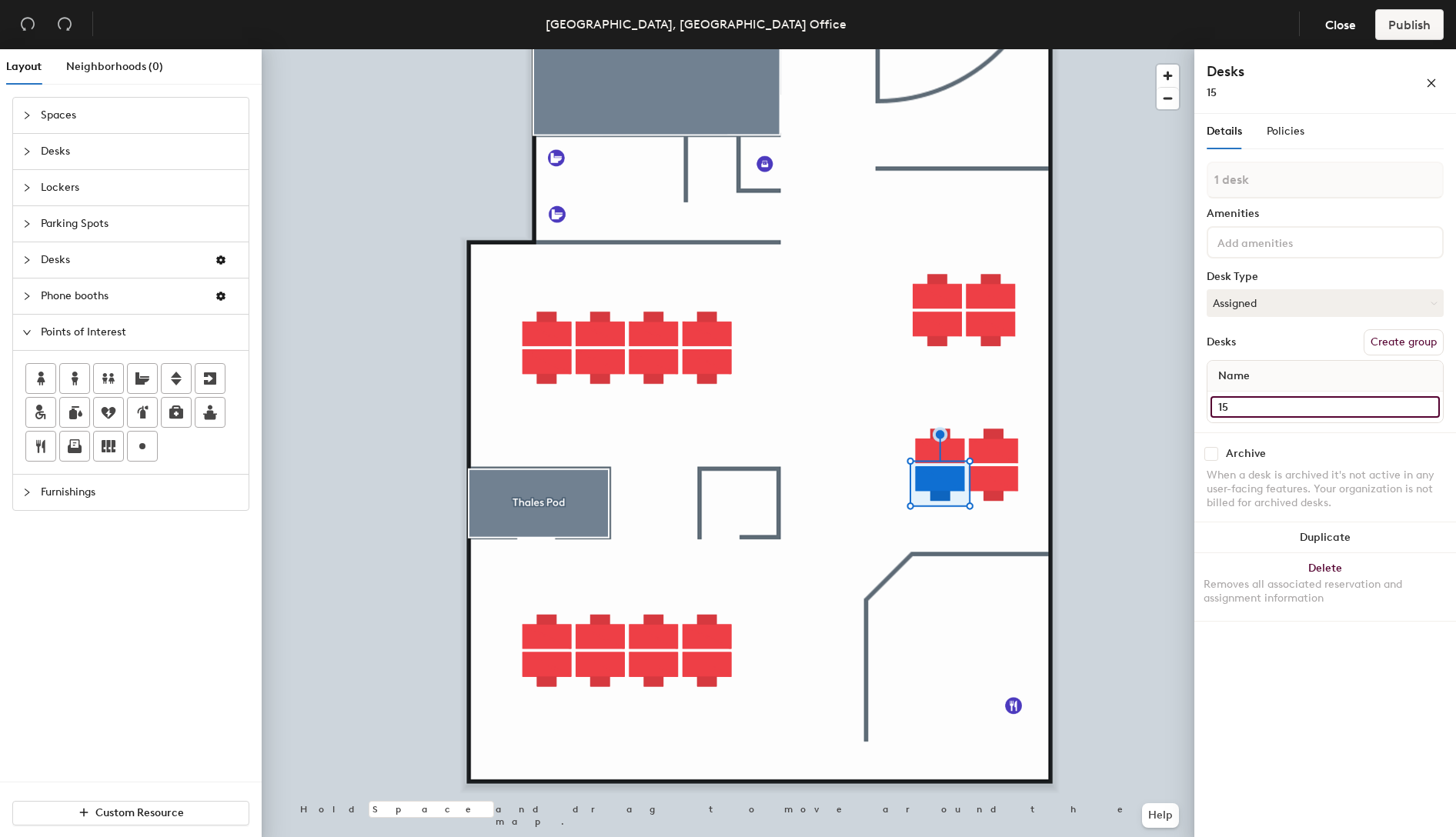
type input "15"
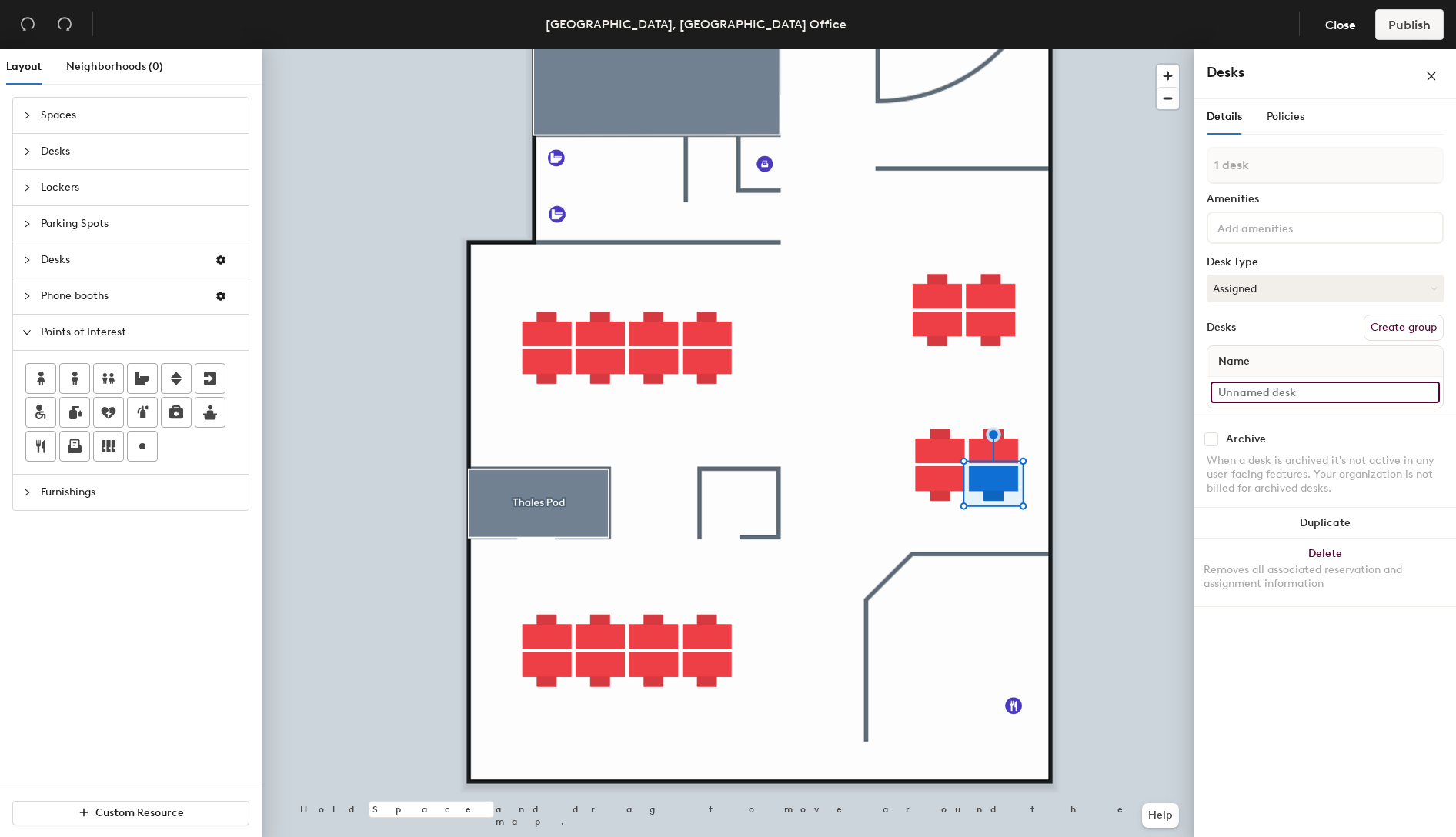
click at [1266, 394] on input at bounding box center [1324, 393] width 229 height 22
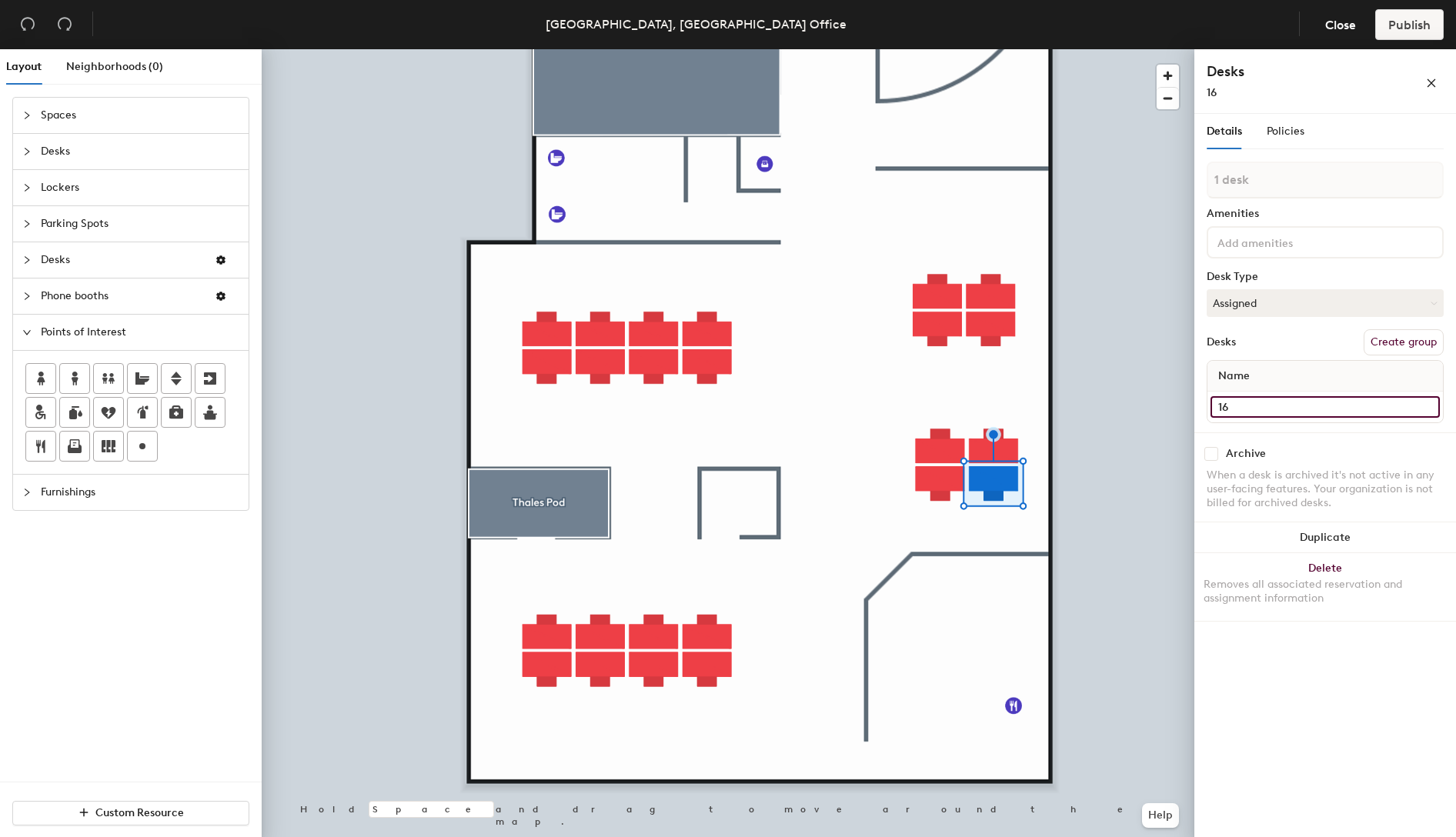
type input "16"
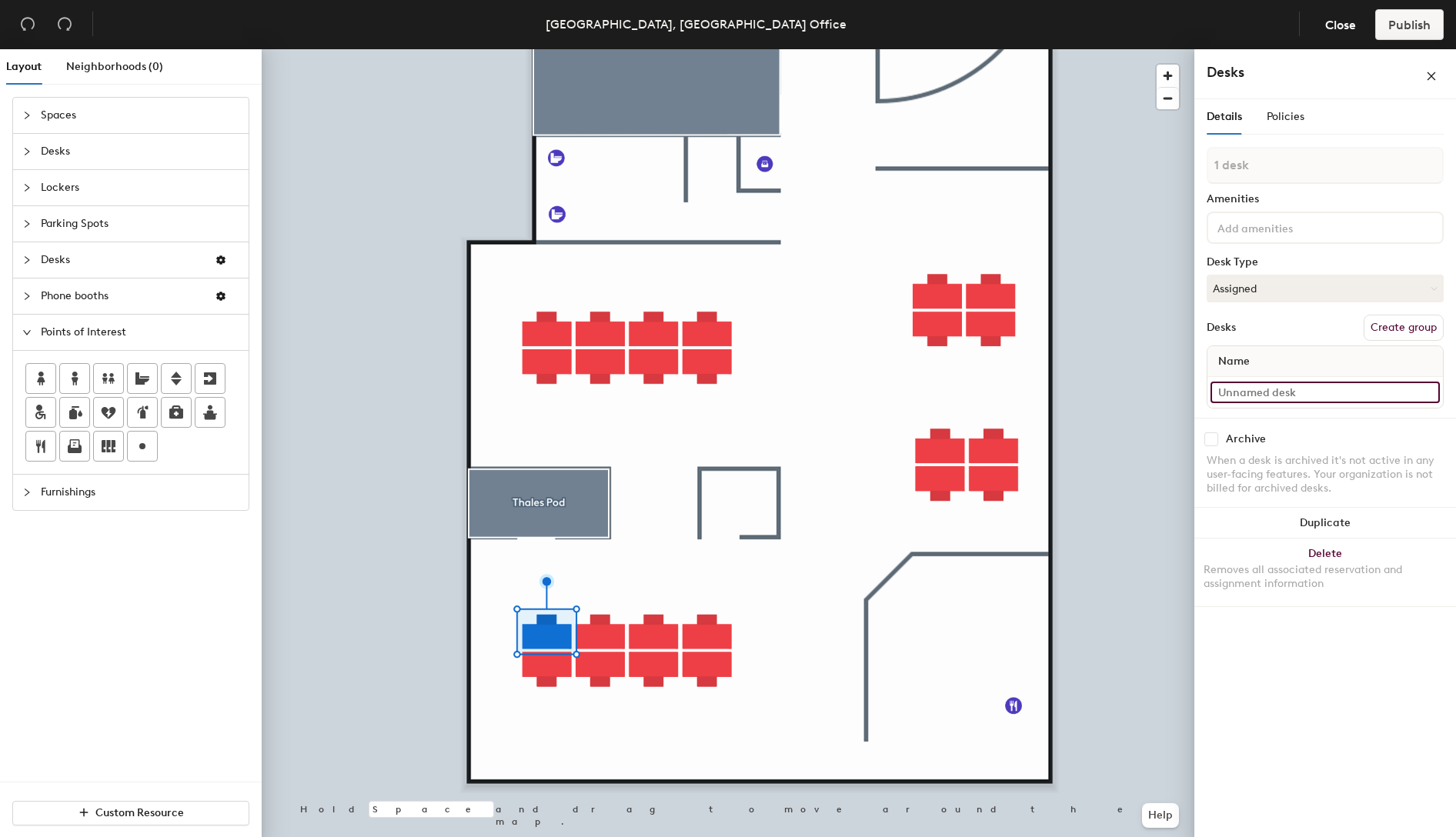
click at [1280, 396] on input at bounding box center [1324, 393] width 229 height 22
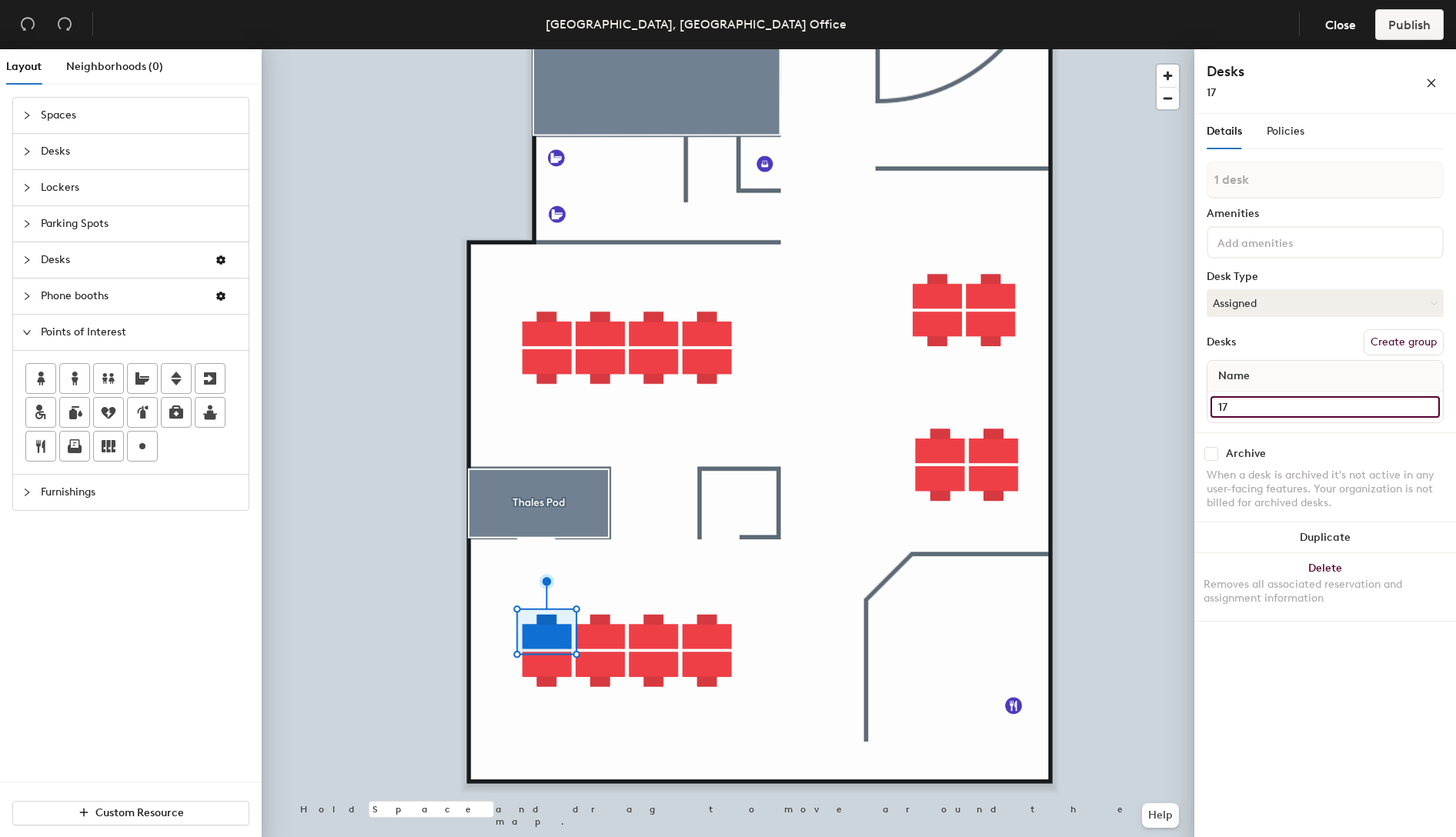
type input "17"
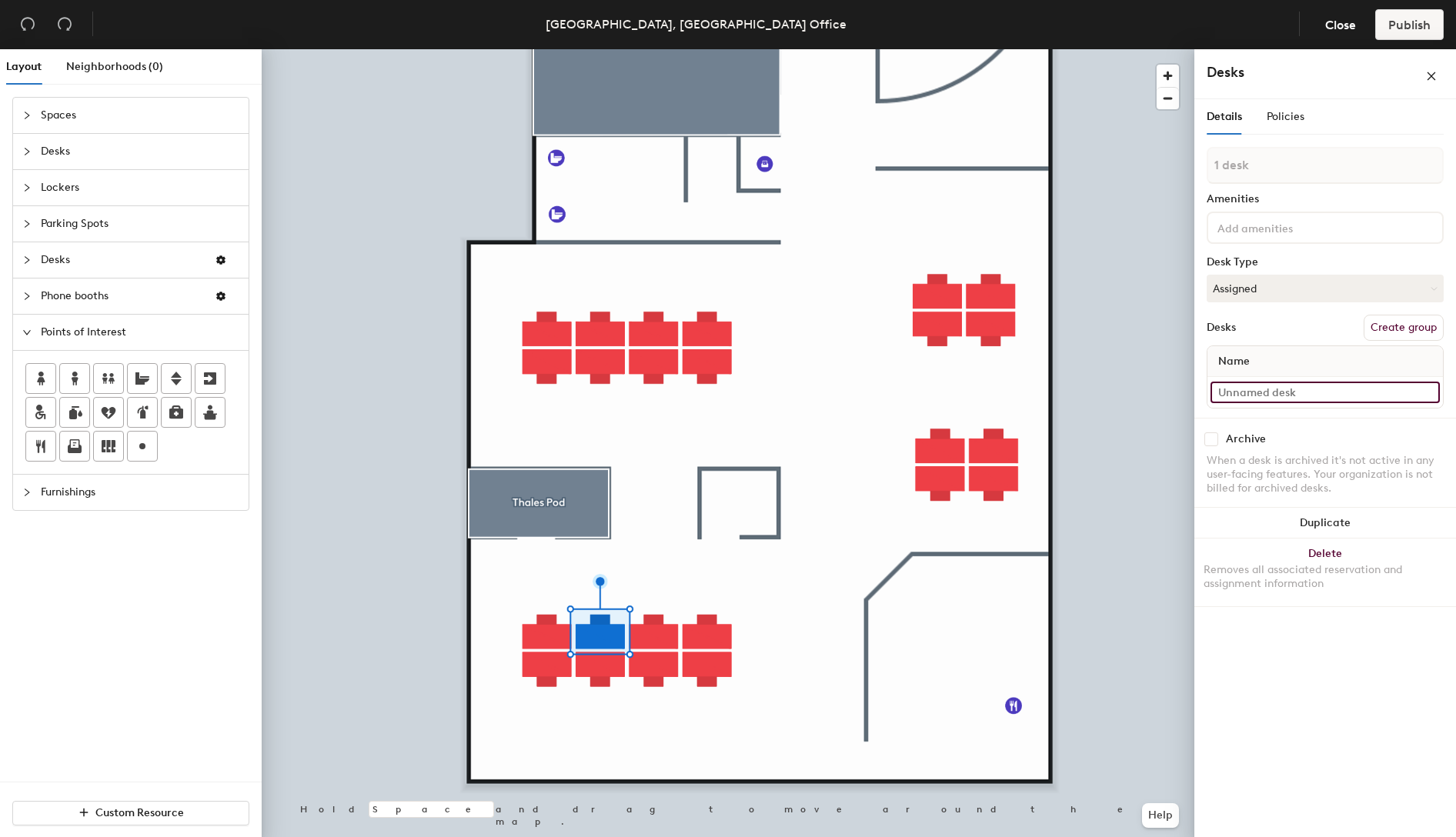
click at [1316, 396] on input at bounding box center [1324, 393] width 229 height 22
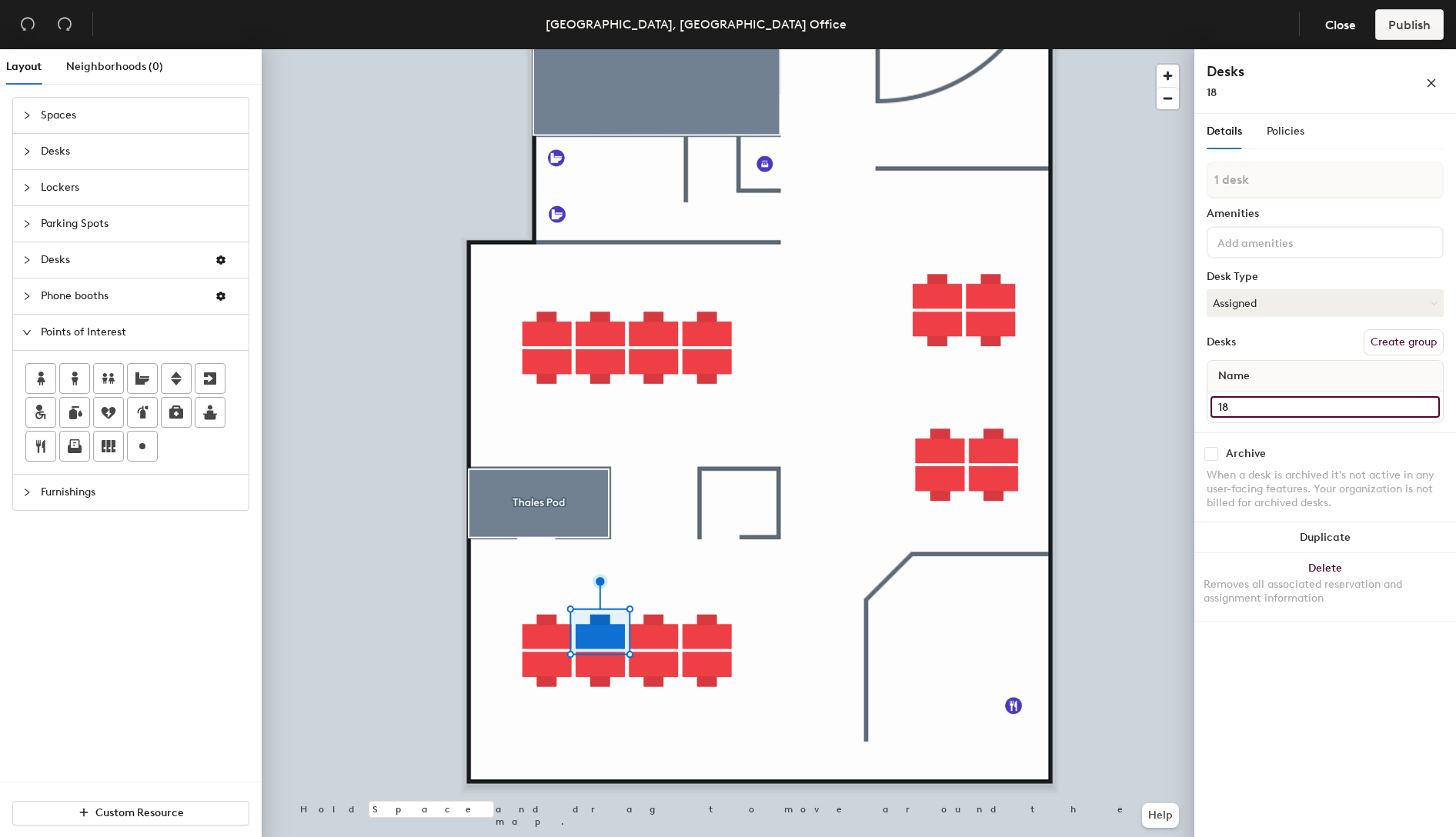
type input "18"
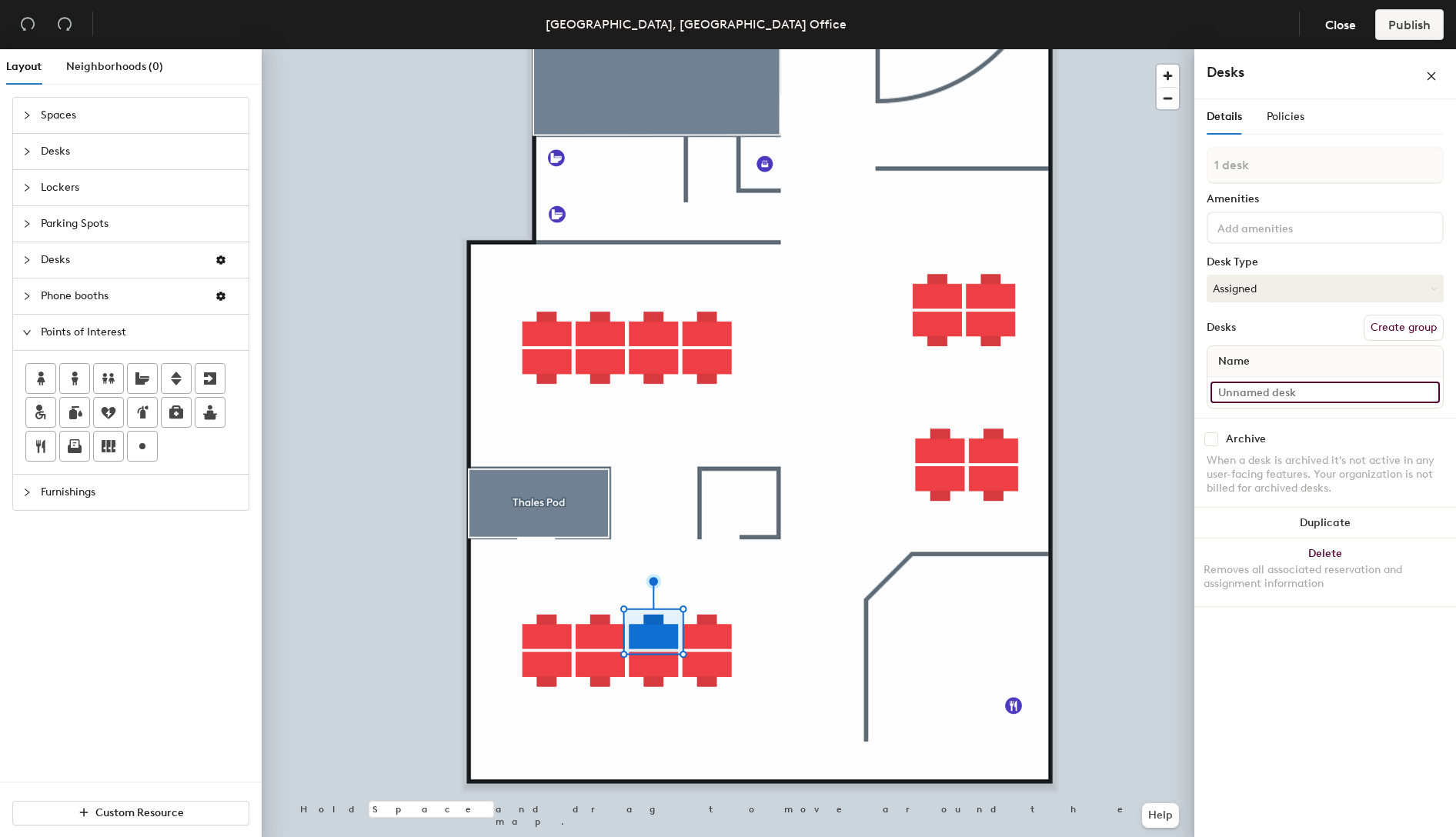
click at [1305, 393] on input at bounding box center [1324, 393] width 229 height 22
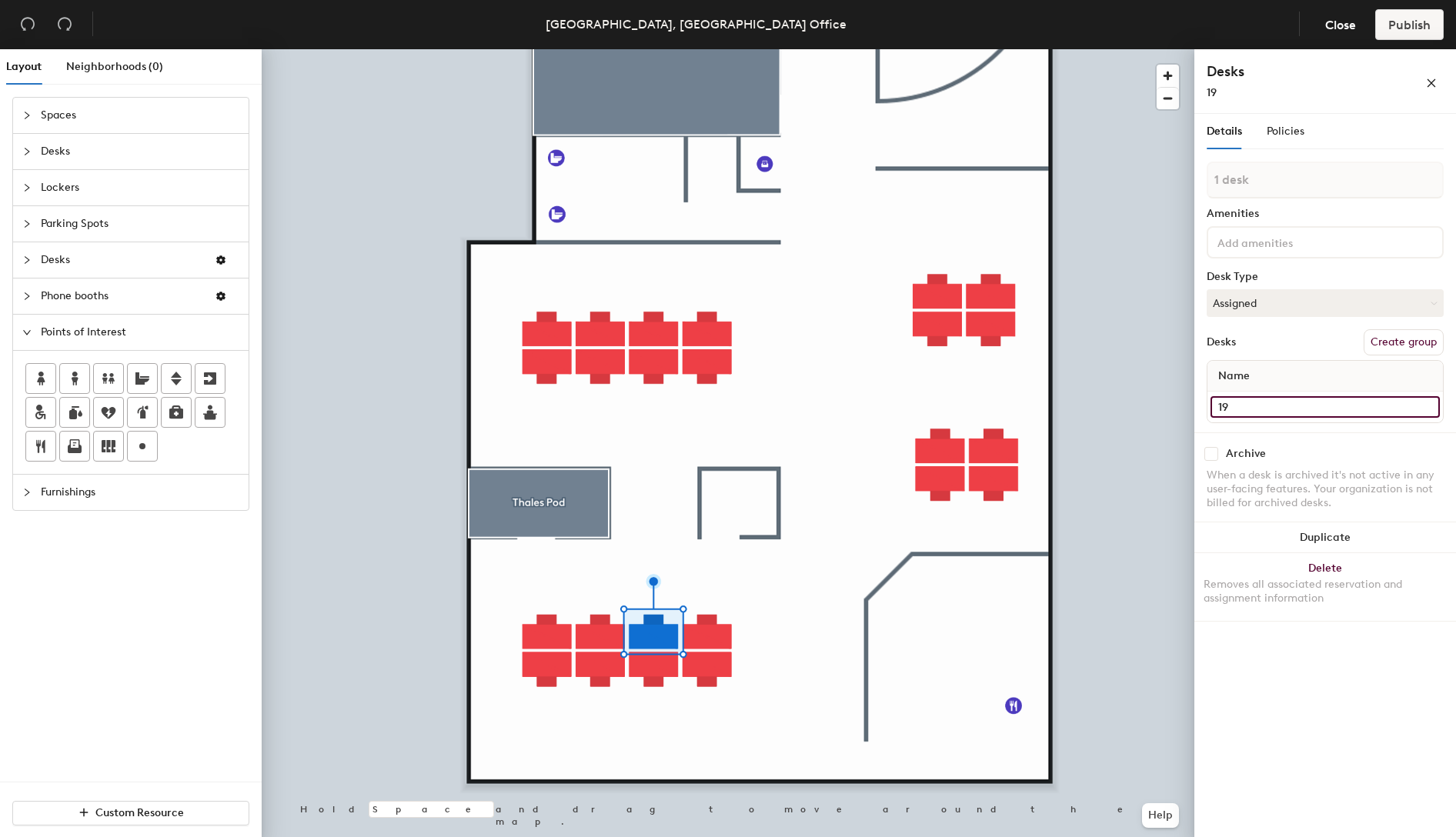
type input "19"
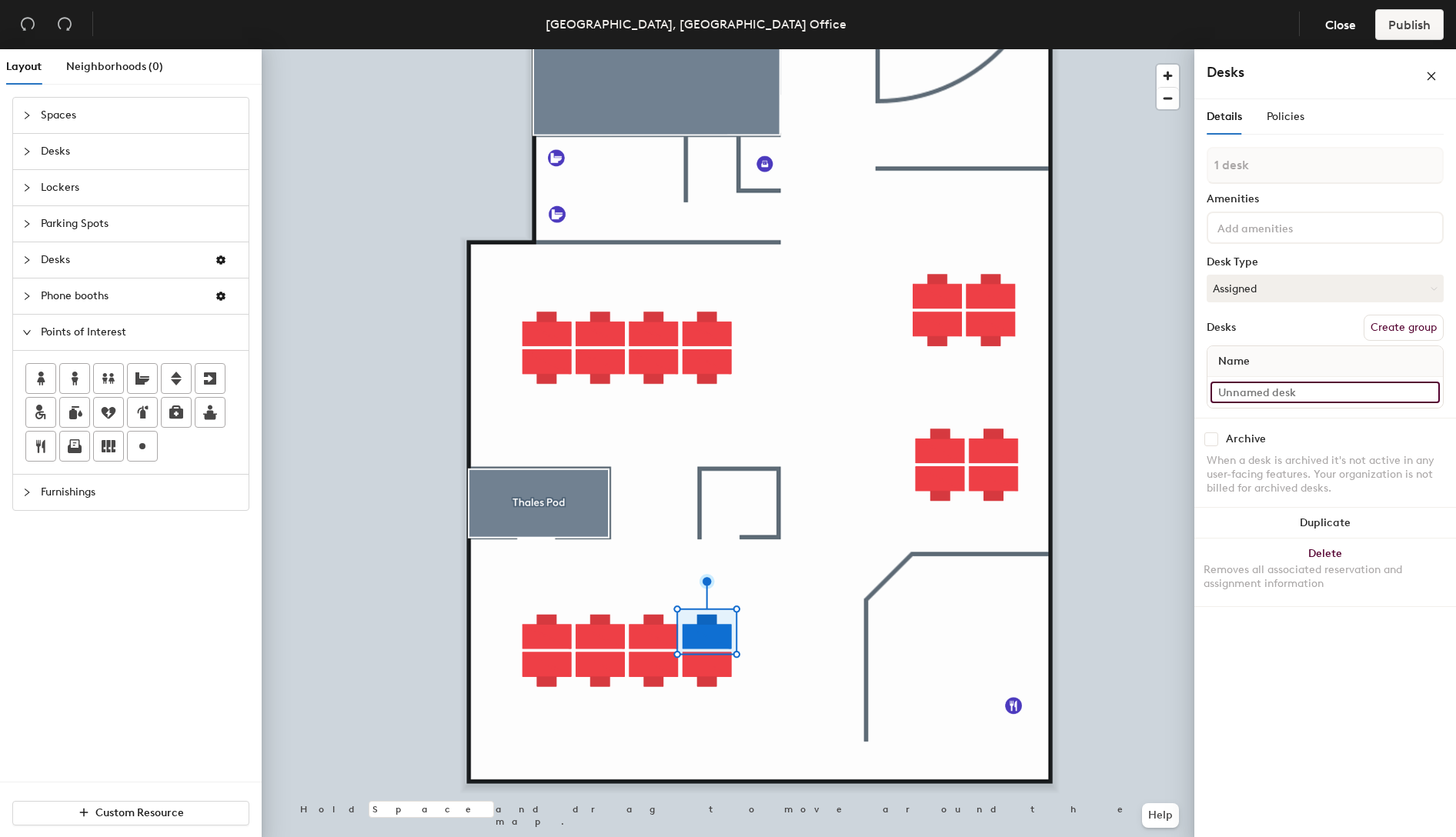
click at [1305, 398] on input at bounding box center [1324, 393] width 229 height 22
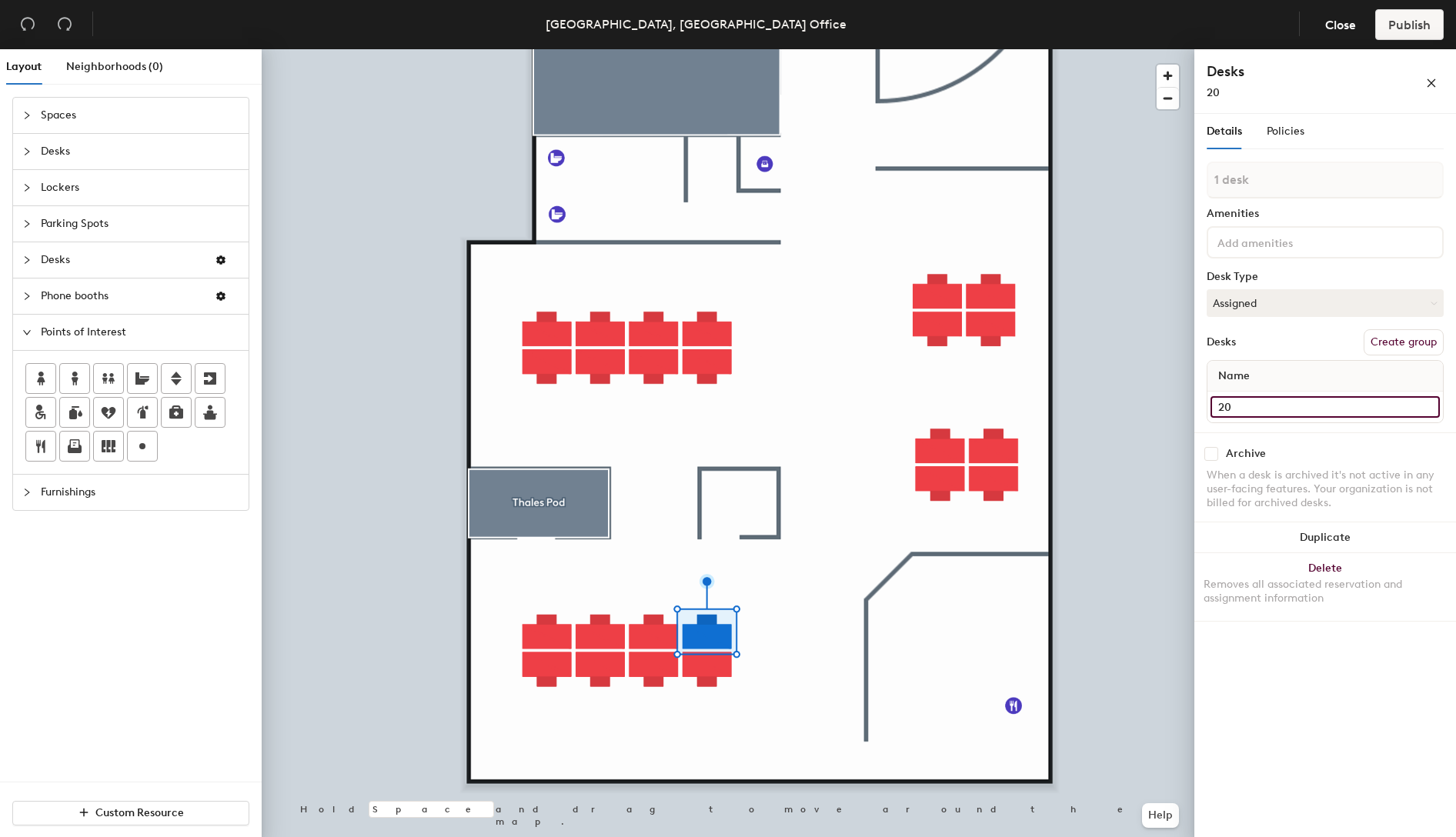
type input "20"
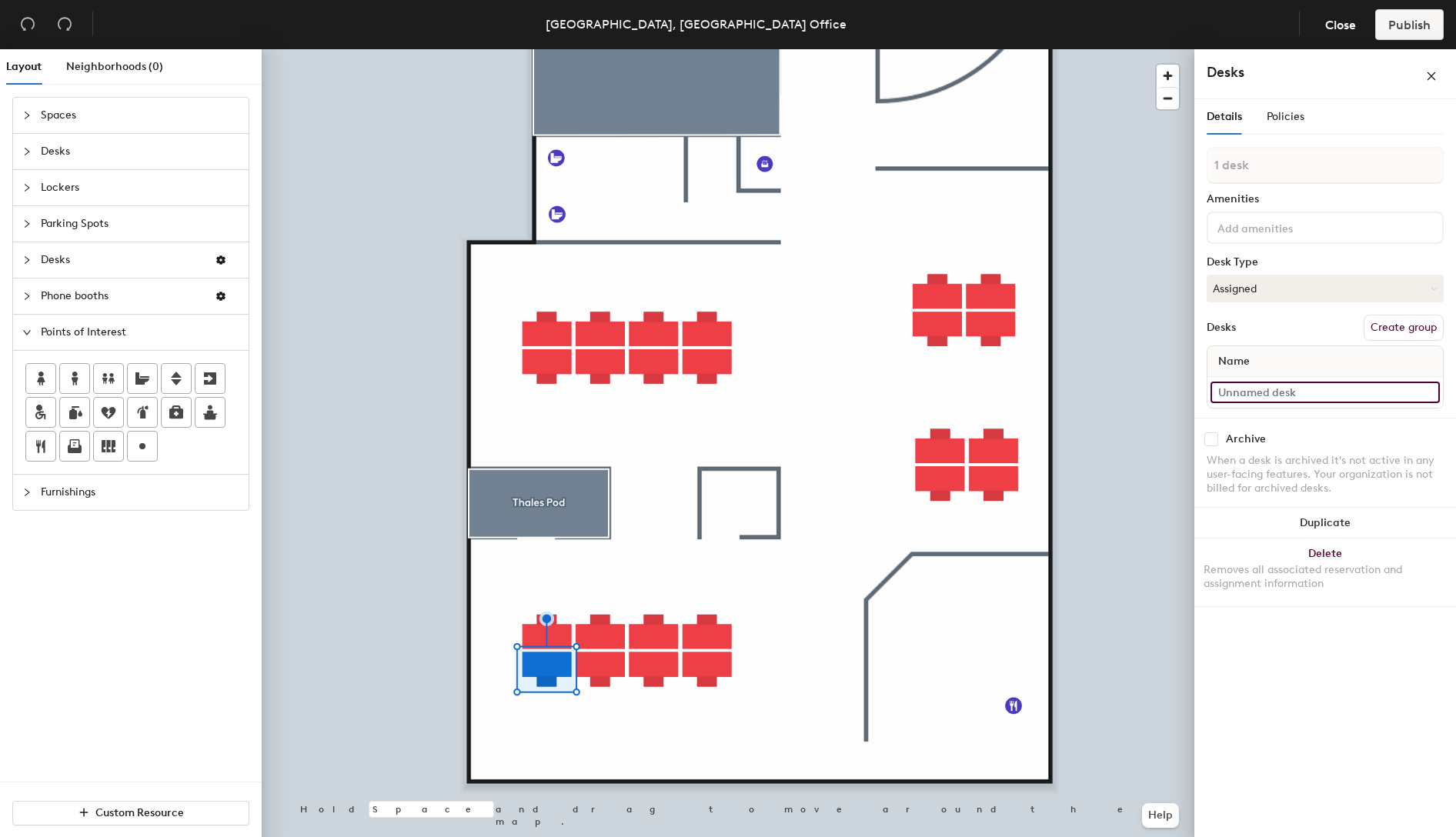
click at [1352, 392] on input at bounding box center [1324, 393] width 229 height 22
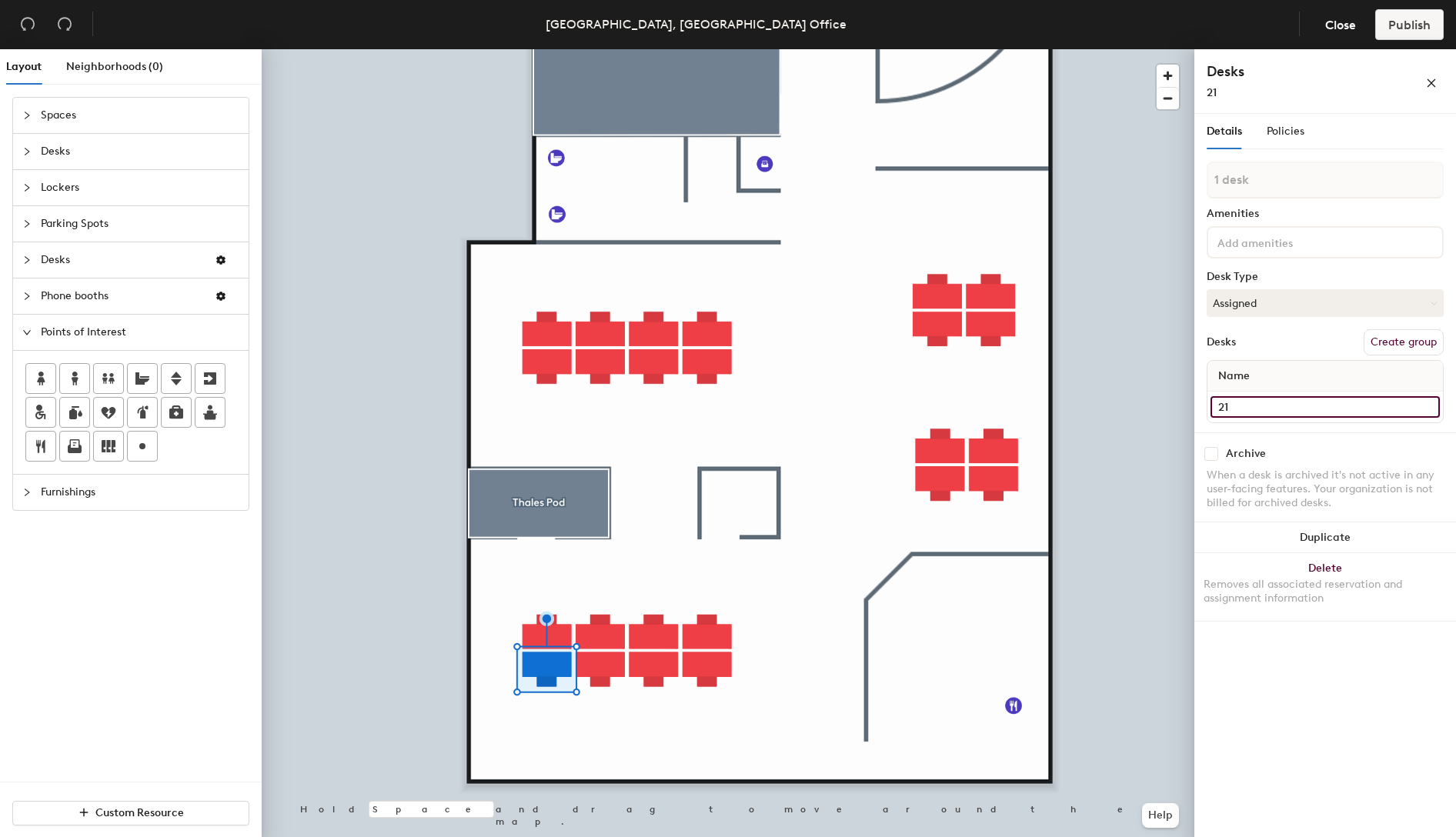
type input "21"
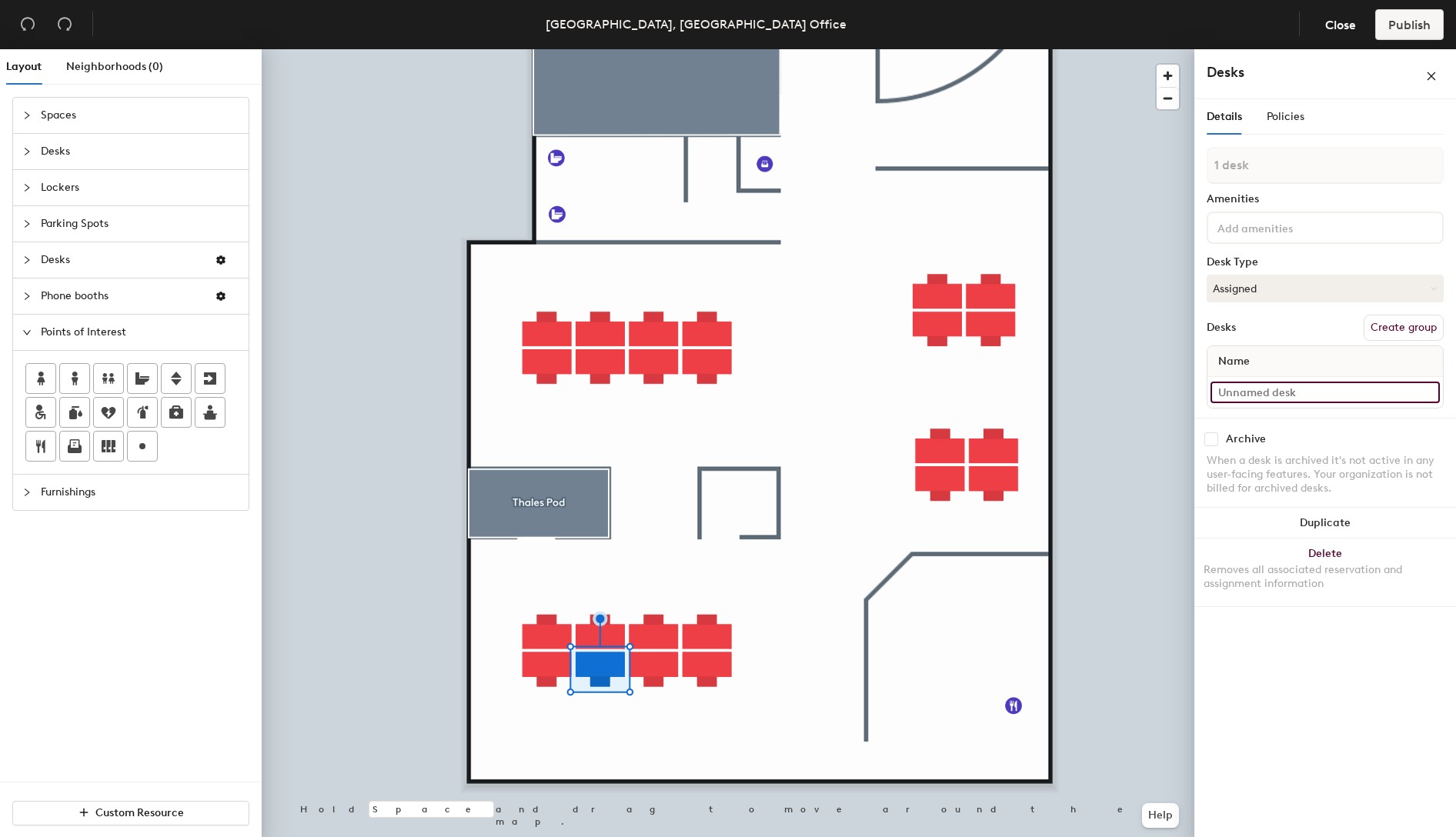
click at [1284, 392] on input at bounding box center [1324, 393] width 229 height 22
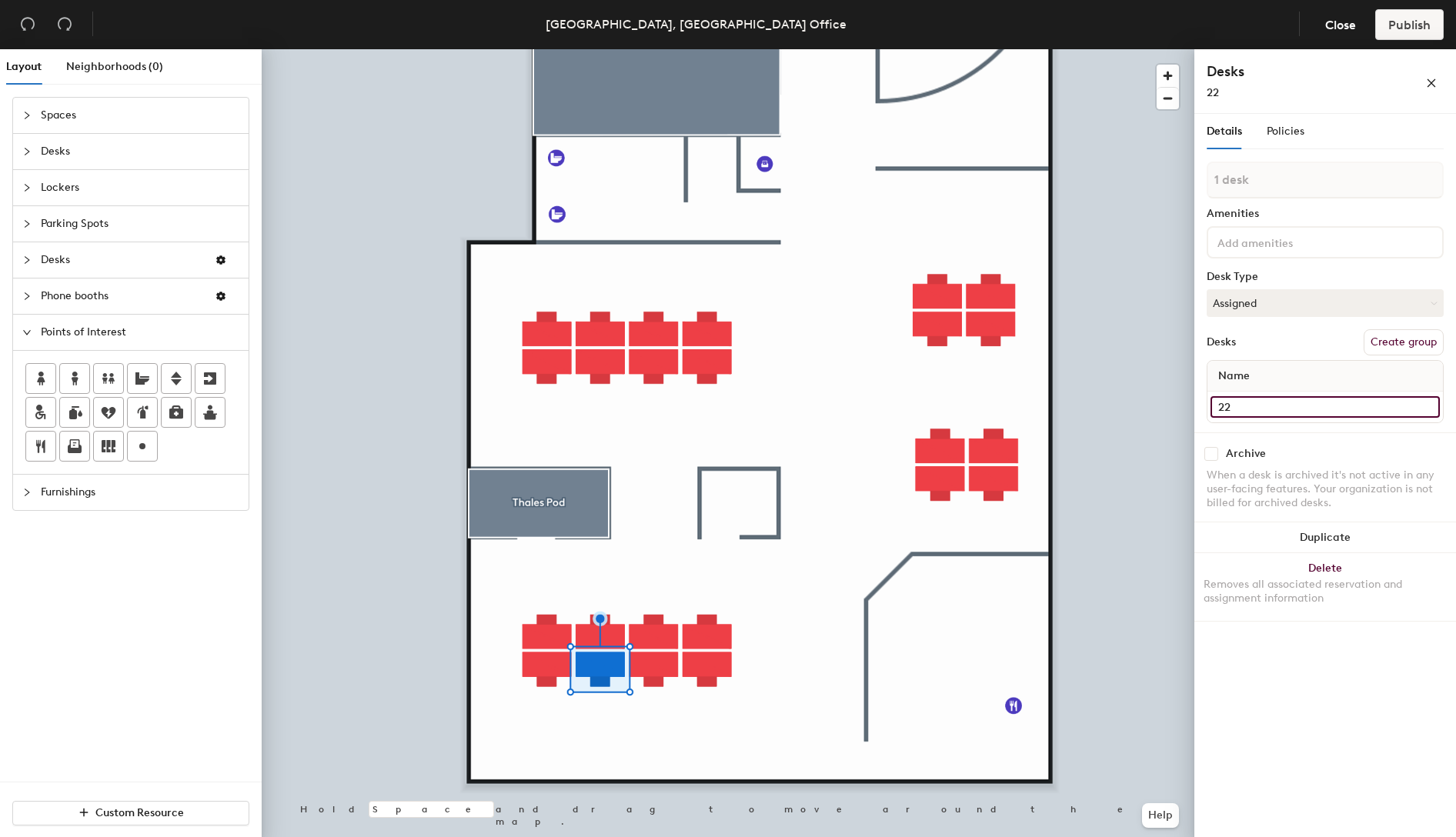
type input "22"
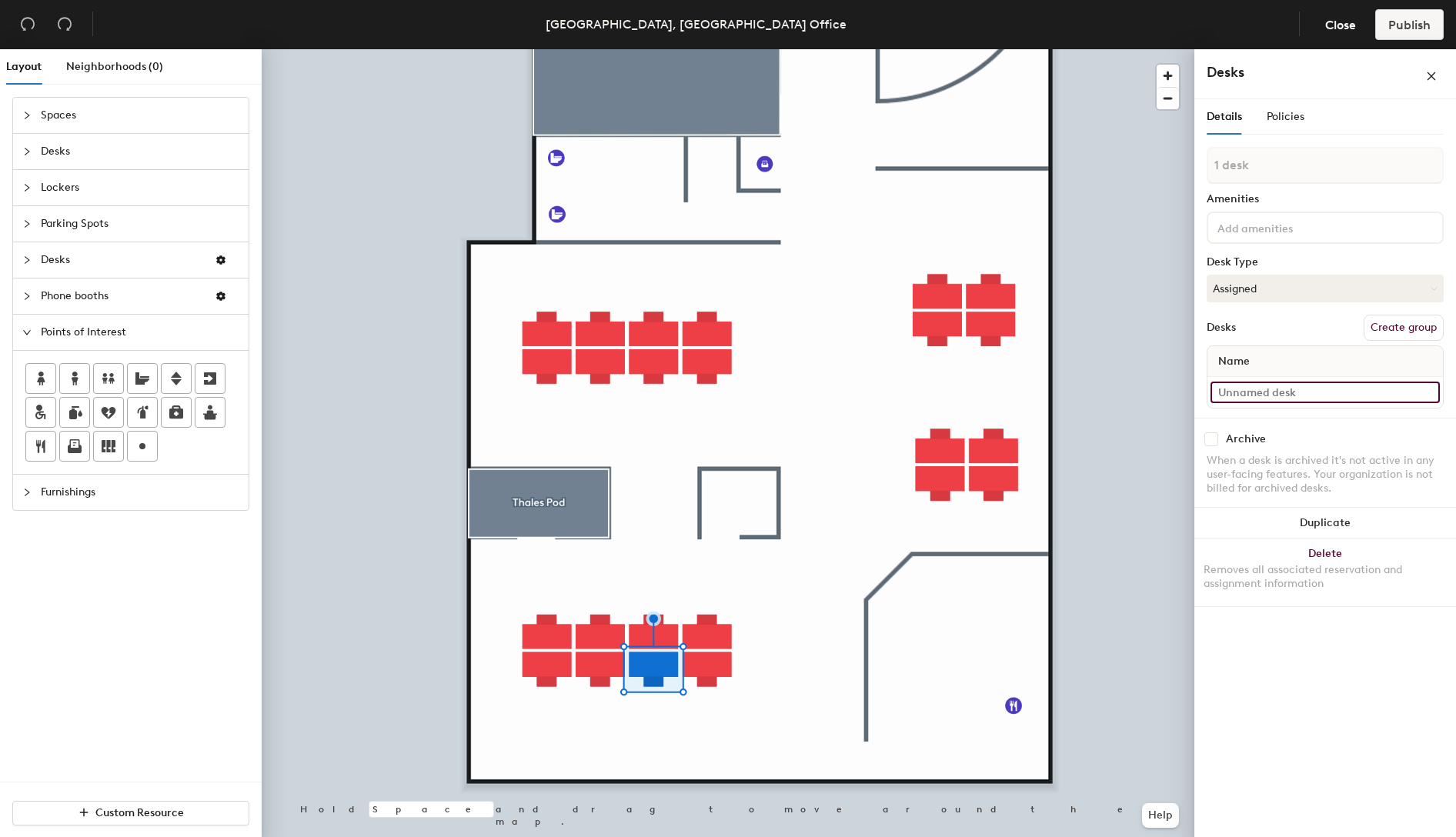
click at [1320, 390] on input at bounding box center [1324, 393] width 229 height 22
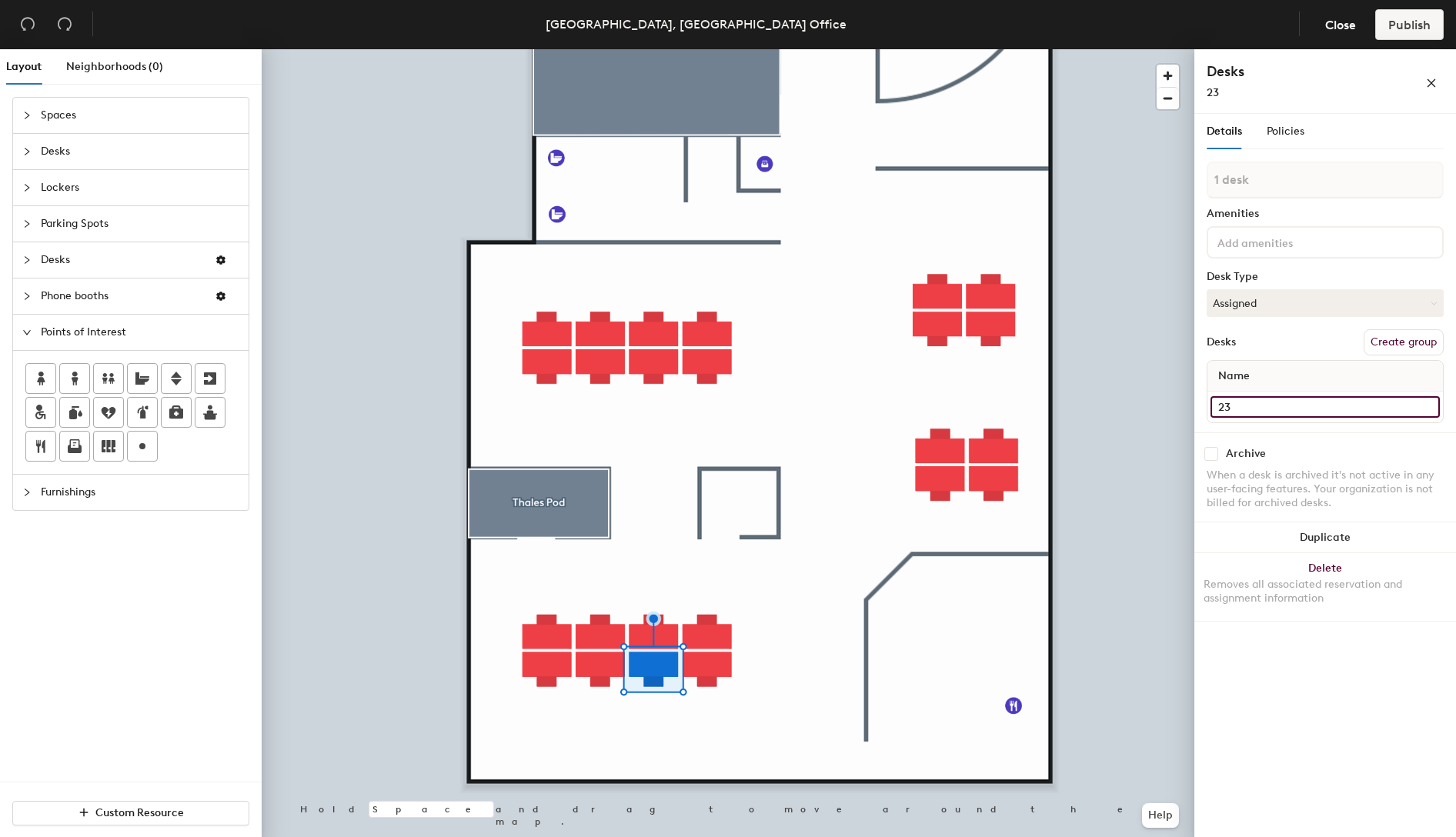
type input "23"
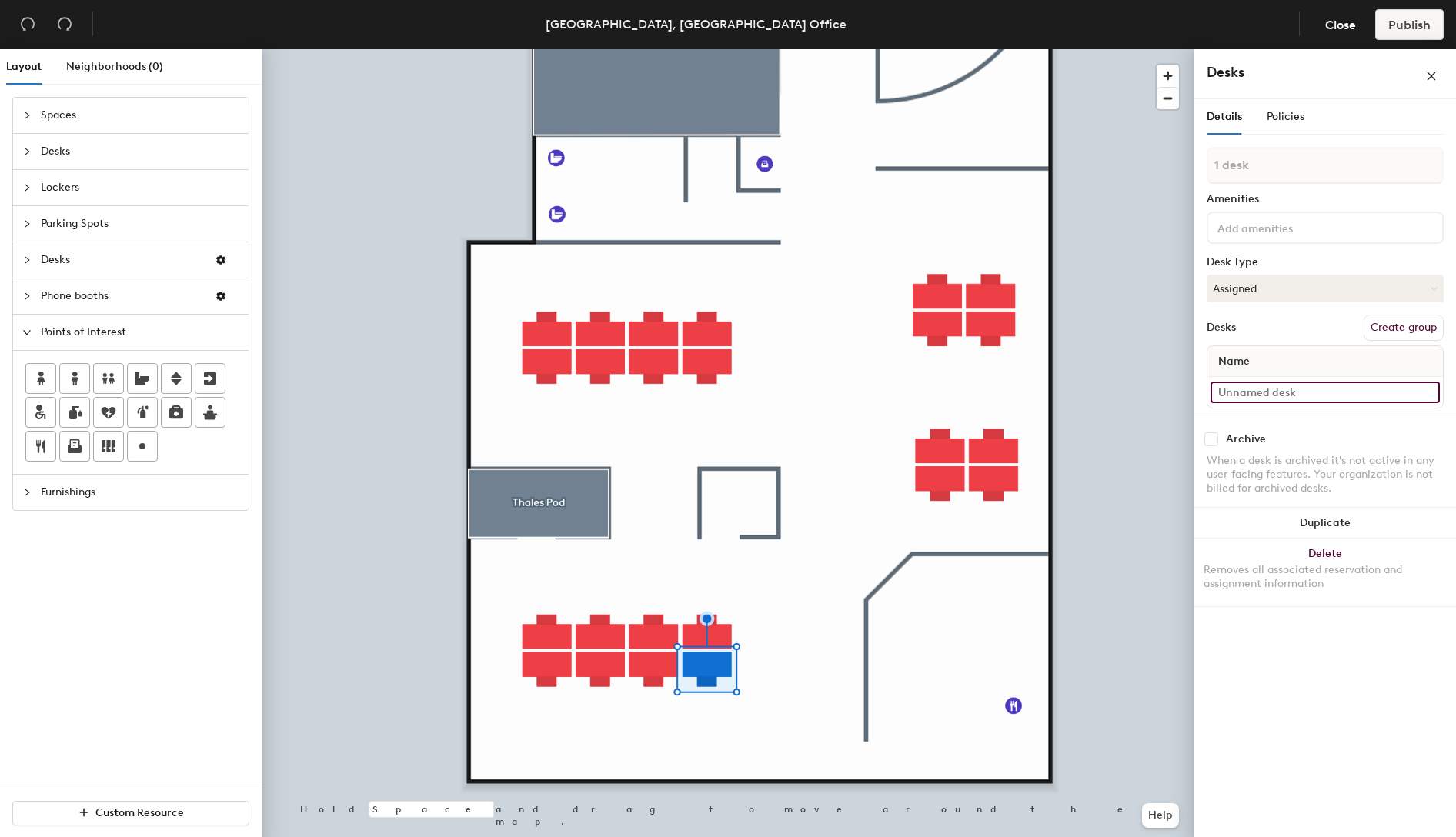
click at [1356, 393] on input at bounding box center [1324, 393] width 229 height 22
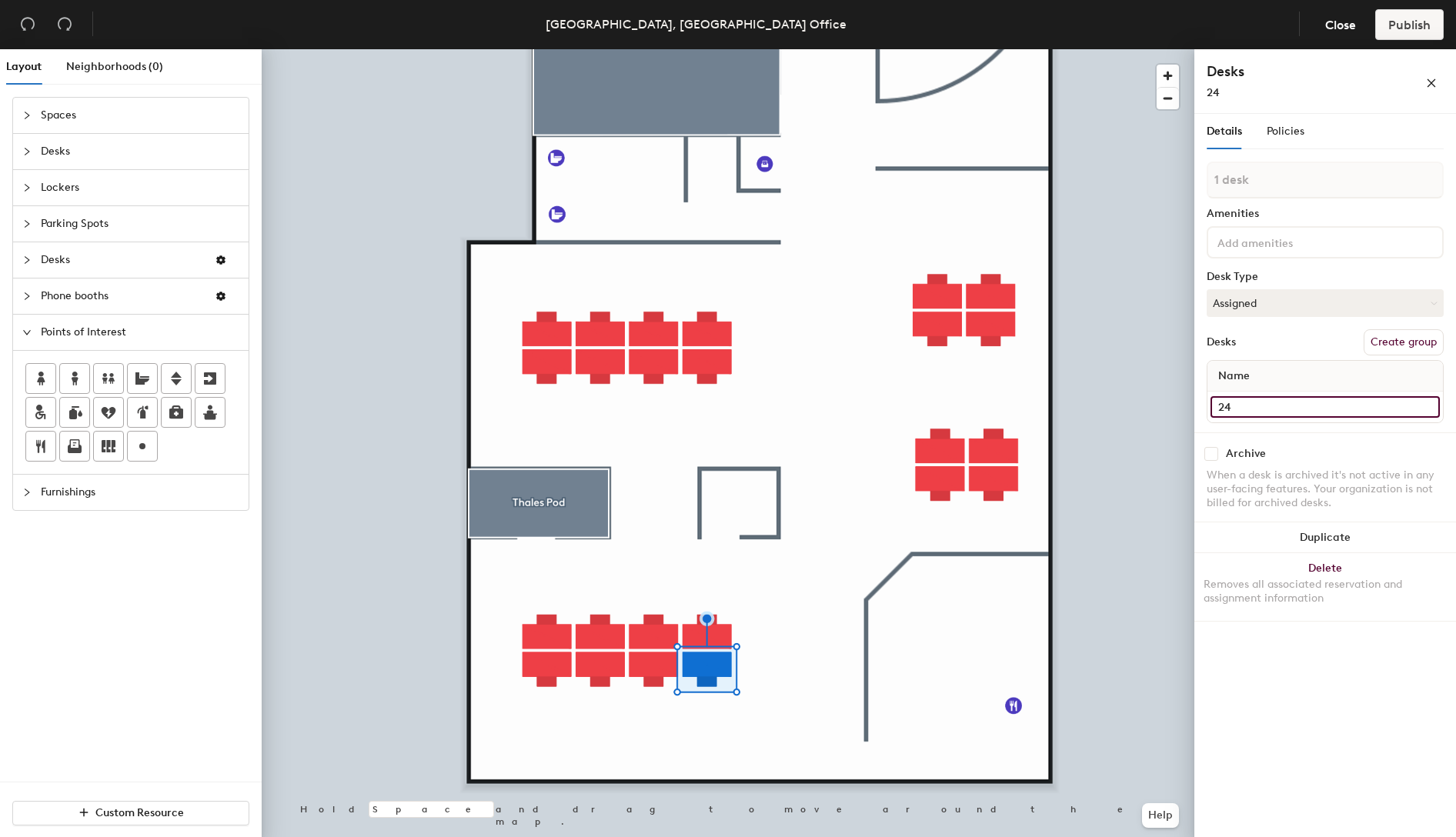
type input "24"
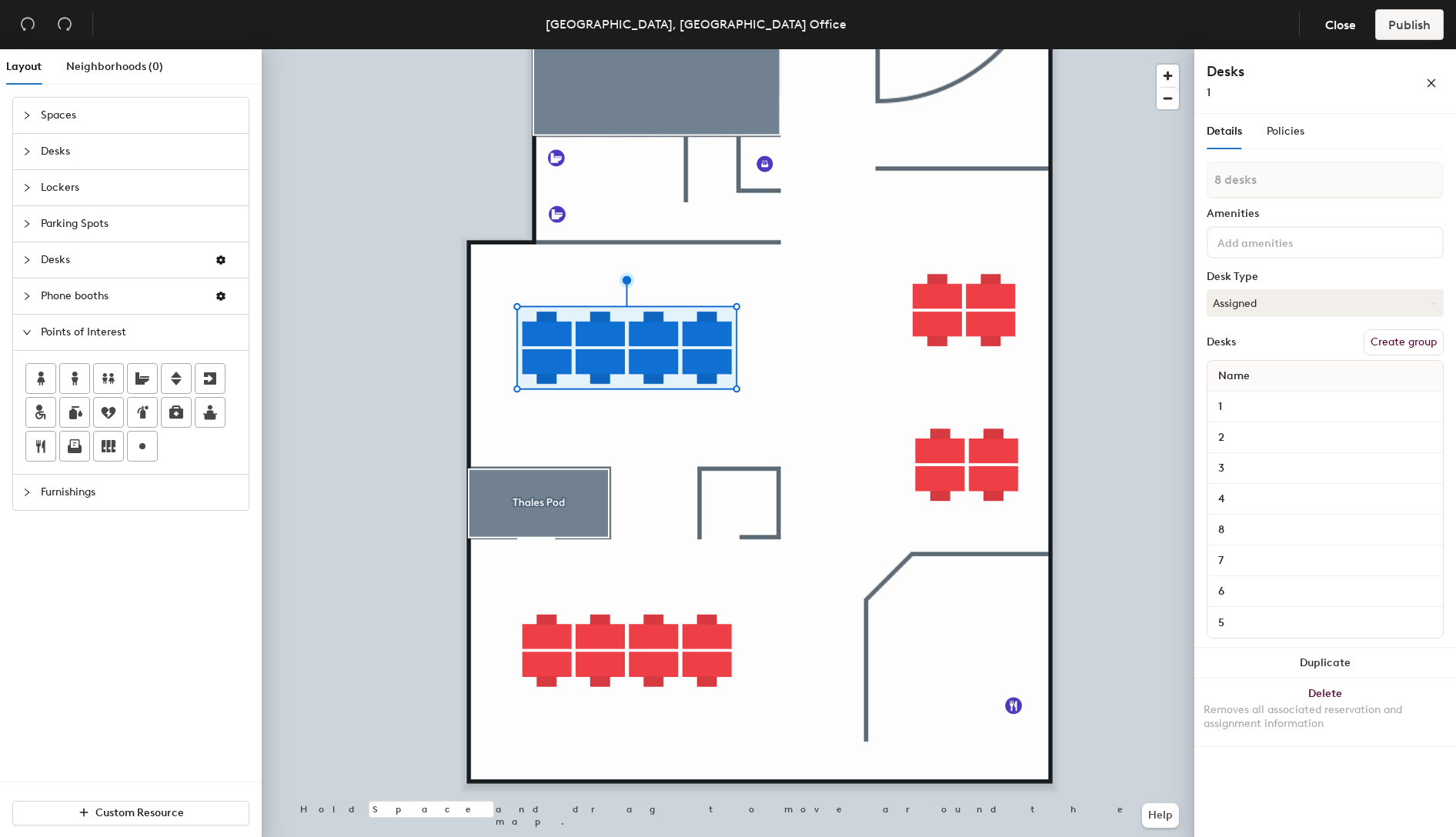
click at [1408, 348] on button "Create group" at bounding box center [1402, 342] width 80 height 26
click at [1189, 185] on div "Layout Neighborhoods (0) Spaces Desks Lockers Parking Spots Desks Phone booths …" at bounding box center [728, 446] width 1456 height 793
type input "Group 1"
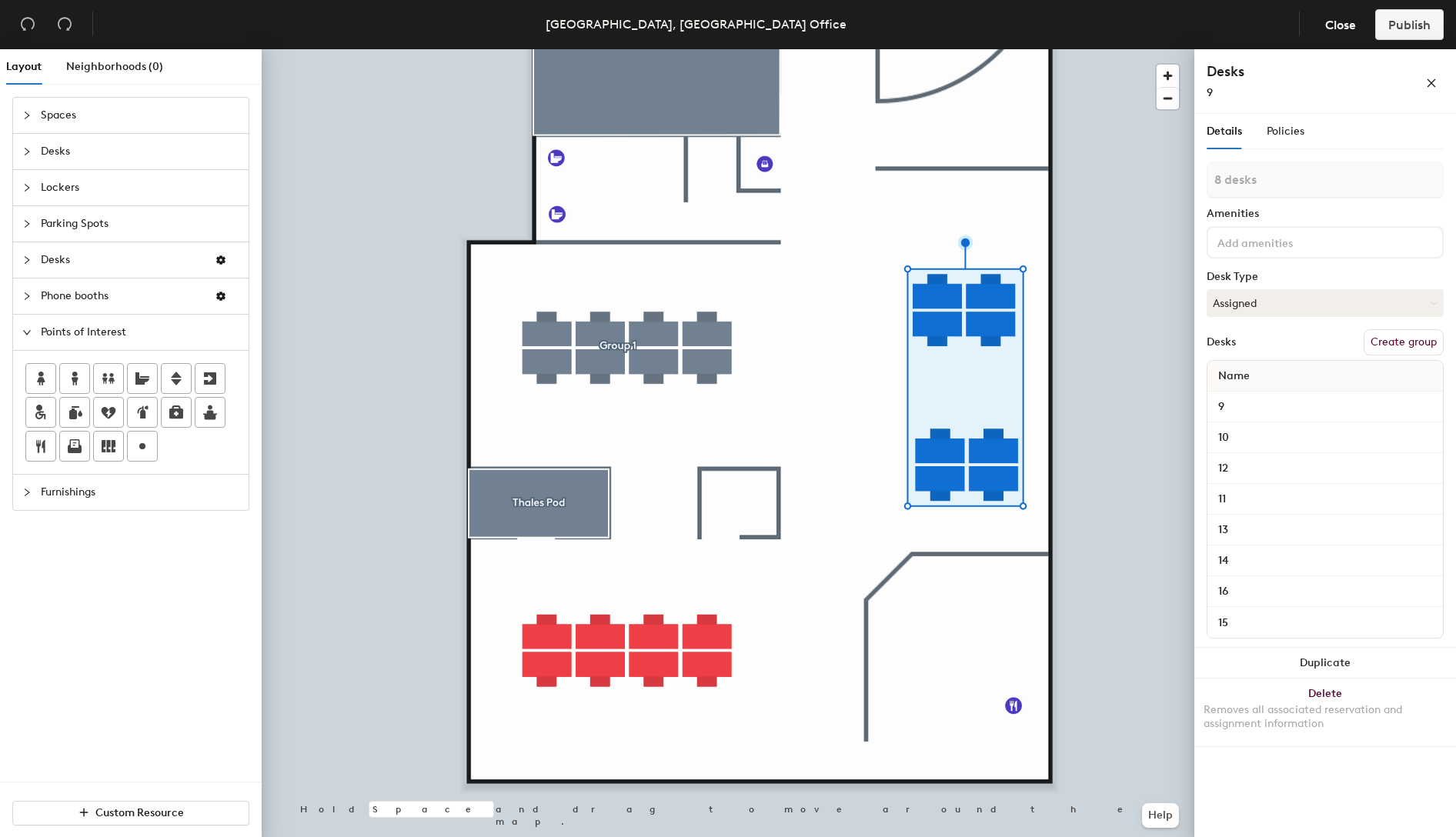
click at [1408, 338] on button "Create group" at bounding box center [1402, 342] width 80 height 26
drag, startPoint x: 1237, startPoint y: 183, endPoint x: 1205, endPoint y: 183, distance: 32.0
click at [1207, 182] on input "Pod 2" at bounding box center [1324, 179] width 237 height 37
type input "Group 2"
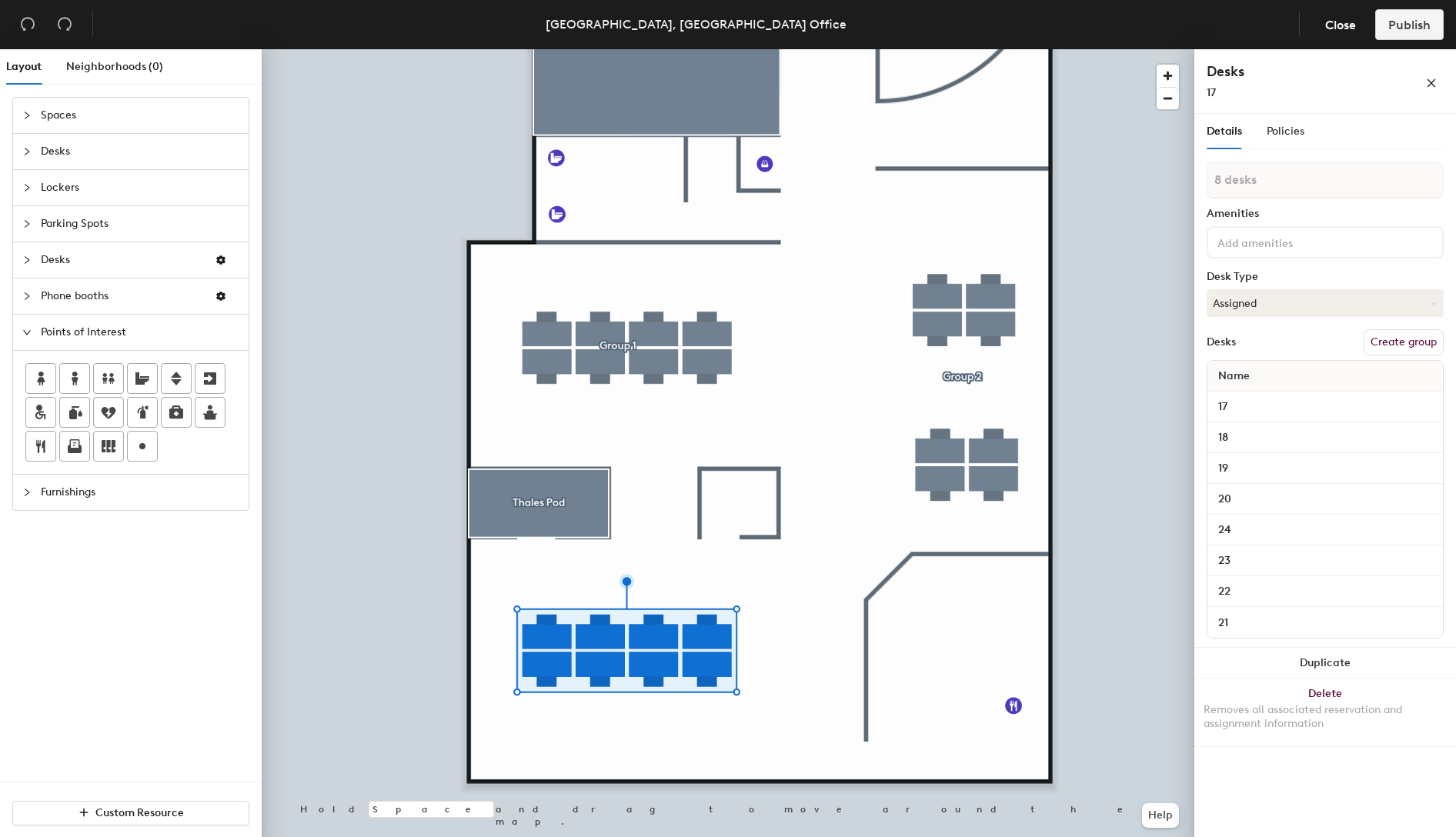
click at [1397, 339] on button "Create group" at bounding box center [1402, 342] width 80 height 26
drag, startPoint x: 1237, startPoint y: 185, endPoint x: 1205, endPoint y: 183, distance: 32.1
click at [1205, 183] on div "Details Policies Pod 3 Amenities Desk Type Assigned Desks Ungroup Name 17 18 19…" at bounding box center [1325, 478] width 262 height 729
type input "Group 3"
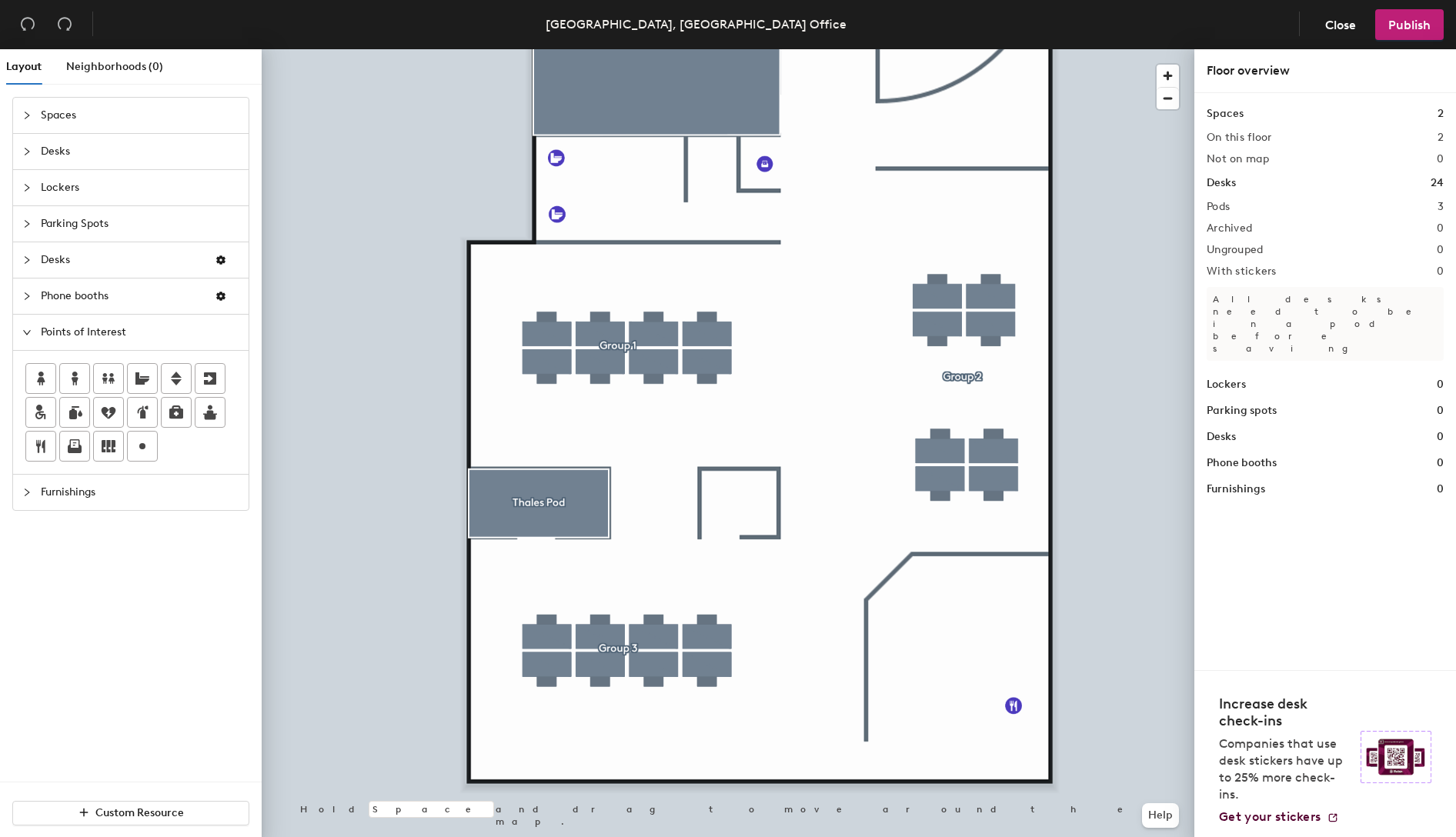
click at [1130, 50] on div at bounding box center [728, 50] width 932 height 0
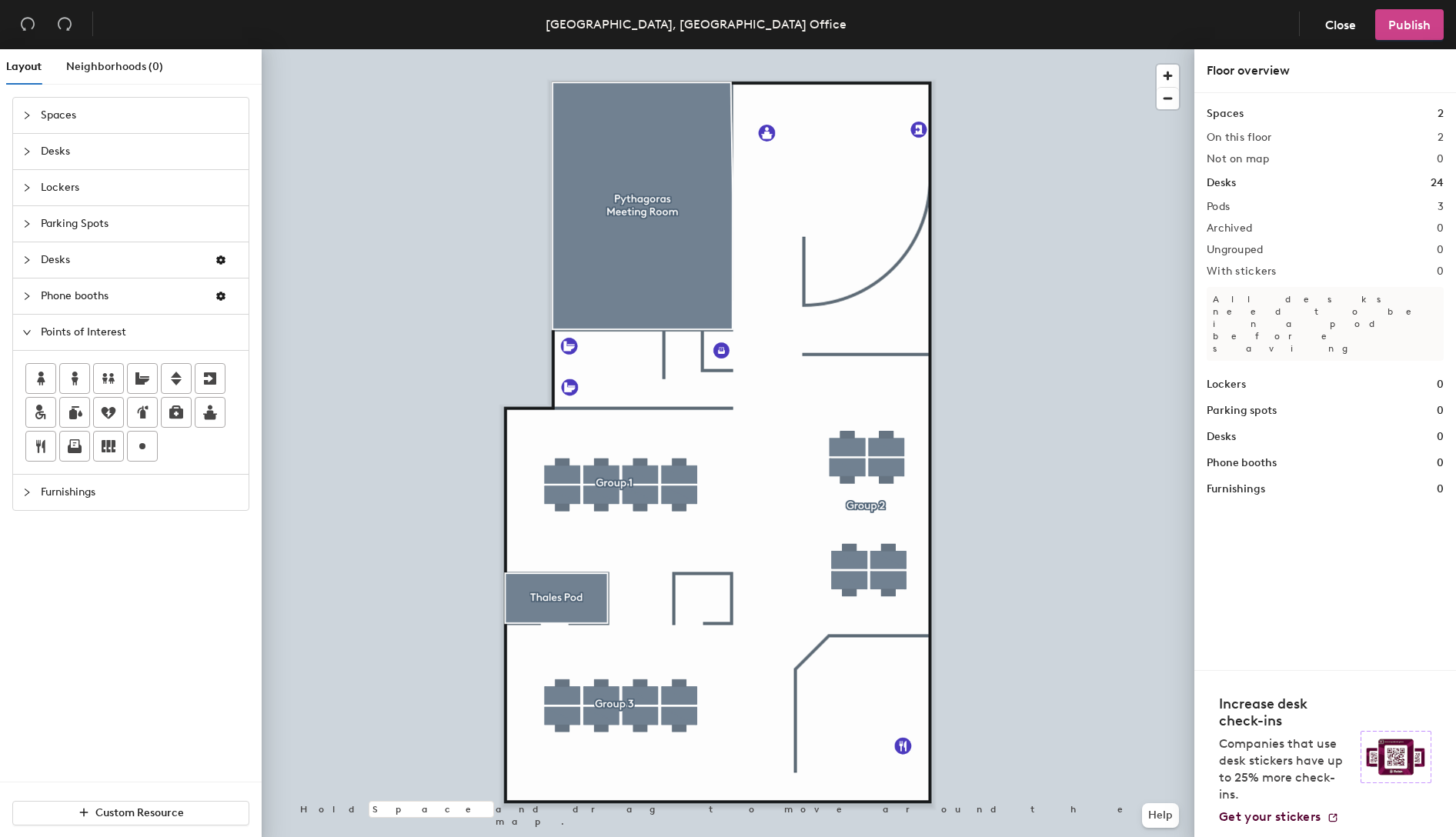
click at [1403, 26] on span "Publish" at bounding box center [1408, 25] width 43 height 15
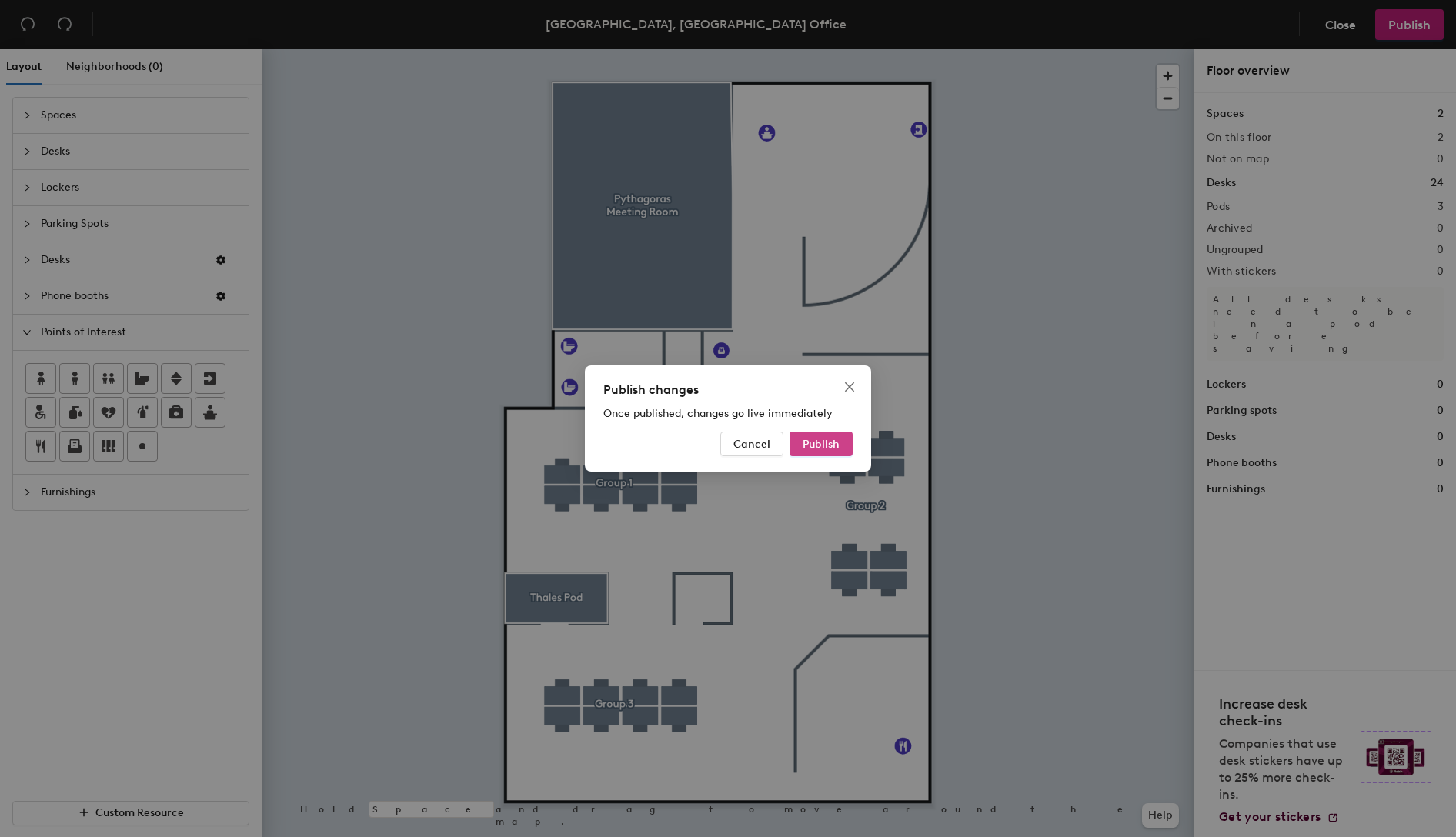
click at [829, 435] on button "Publish" at bounding box center [821, 443] width 63 height 25
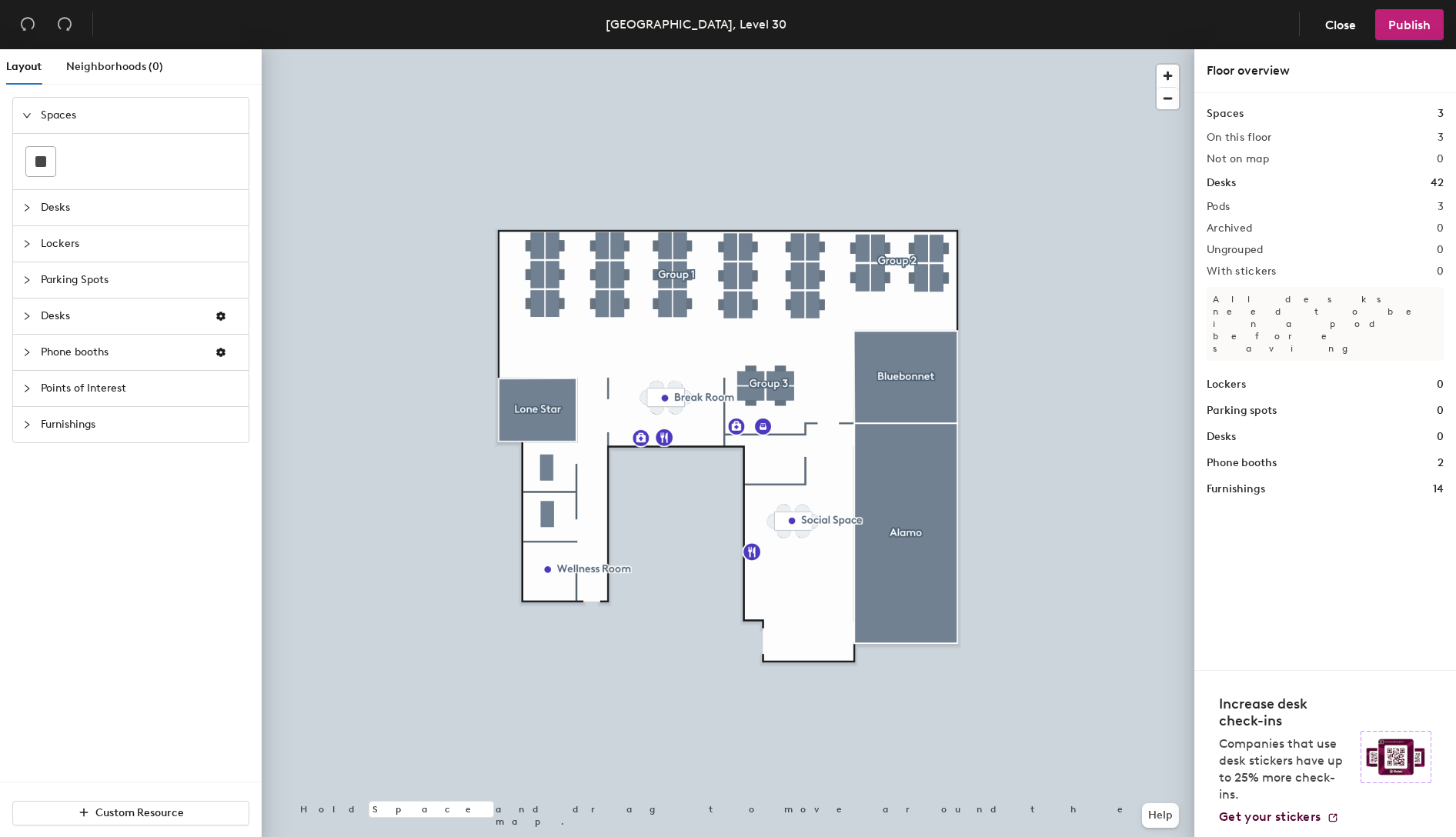
click at [76, 382] on div "Layout Neighborhoods (0) Spaces Desks Lockers Parking Spots Desks Phone booths …" at bounding box center [131, 446] width 262 height 793
click at [28, 387] on div "Layout Neighborhoods (0) Spaces Desks Lockers Parking Spots Desks Phone booths …" at bounding box center [131, 446] width 262 height 793
click at [31, 387] on div "Layout Neighborhoods (0) Spaces Desks Lockers Parking Spots Desks Phone booths …" at bounding box center [131, 446] width 262 height 793
click at [81, 383] on div "Layout Neighborhoods (0) Spaces Desks Lockers Parking Spots Desks Phone booths …" at bounding box center [131, 446] width 262 height 793
click at [41, 348] on div "Layout Neighborhoods (0) Spaces Desks Lockers Parking Spots Desks Phone booths …" at bounding box center [131, 446] width 262 height 793
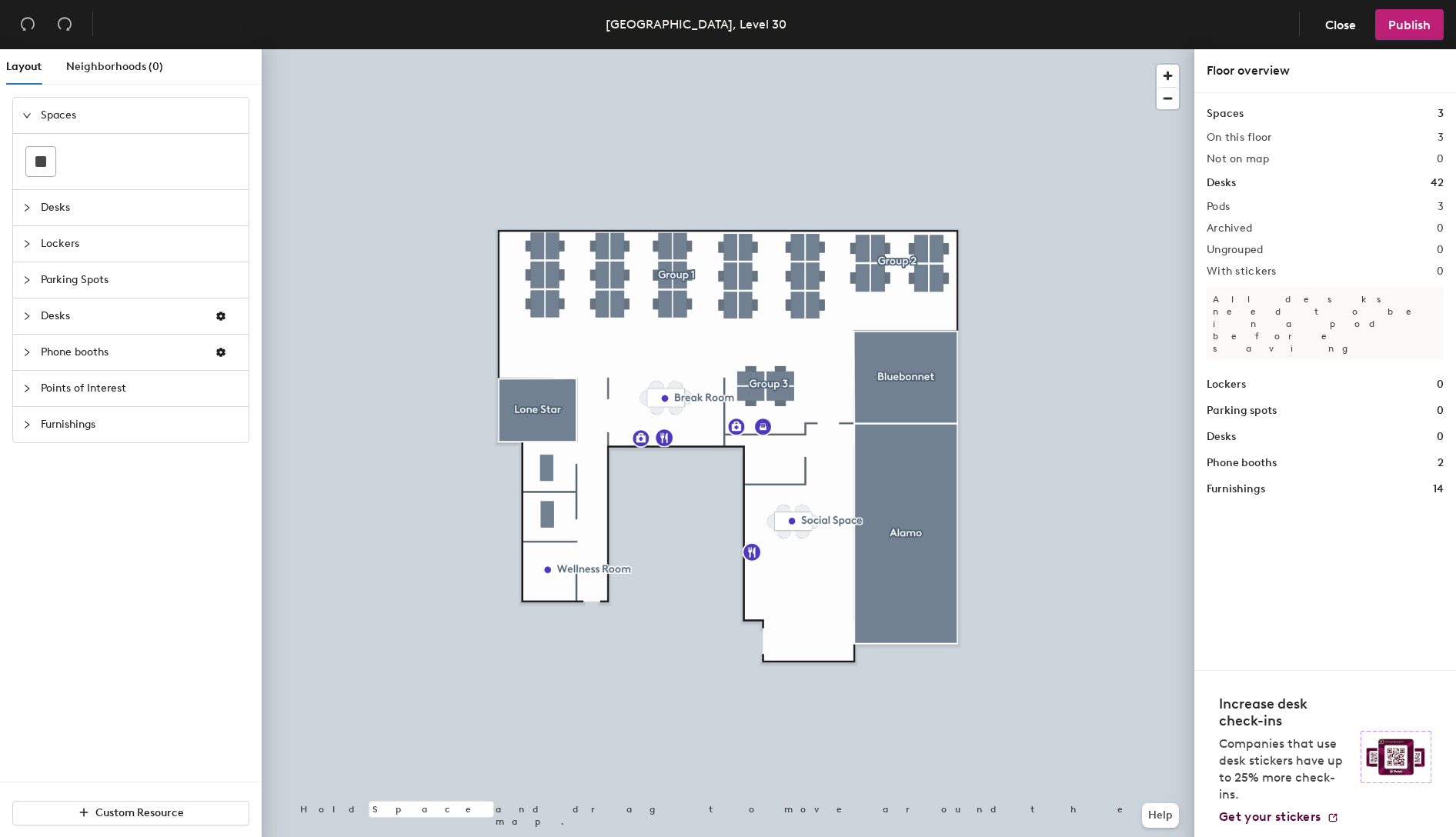
click at [43, 317] on div "Layout Neighborhoods (0) Spaces Desks Lockers Parking Spots Desks Phone booths …" at bounding box center [131, 446] width 262 height 793
